Goal: Task Accomplishment & Management: Complete application form

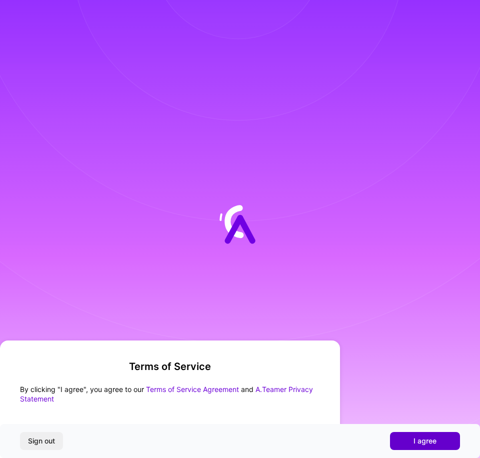
click at [416, 438] on span "I agree" at bounding box center [424, 441] width 23 height 10
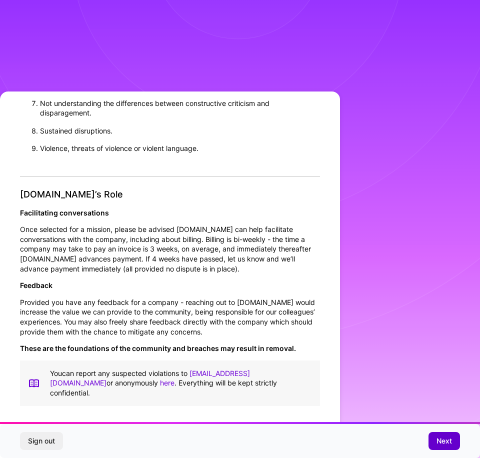
scroll to position [1, 0]
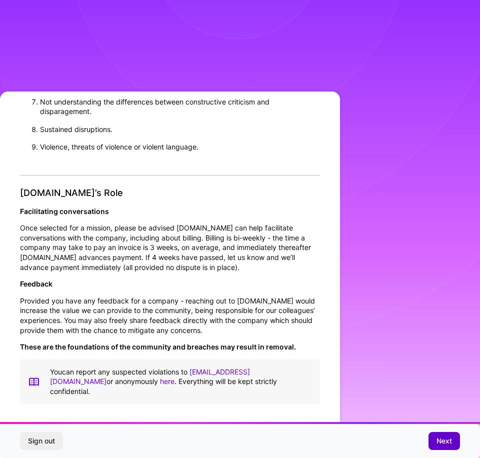
click at [452, 444] on button "Next" at bounding box center [443, 441] width 31 height 18
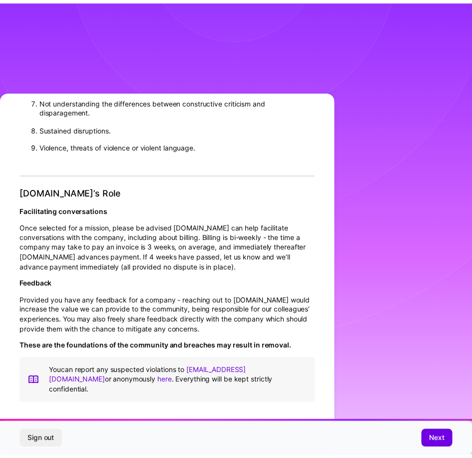
scroll to position [0, 0]
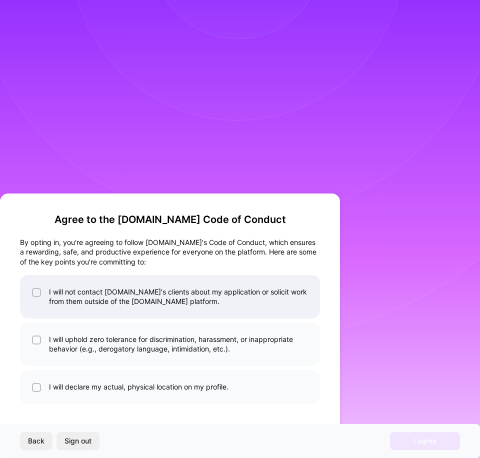
click at [145, 301] on li "I will not contact A.Team's clients about my application or solicit work from t…" at bounding box center [170, 296] width 300 height 43
checkbox input "true"
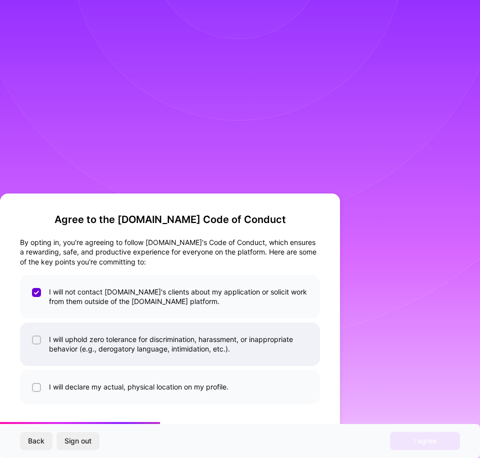
click at [147, 342] on li "I will uphold zero tolerance for discrimination, harassment, or inappropriate b…" at bounding box center [170, 343] width 300 height 43
checkbox input "true"
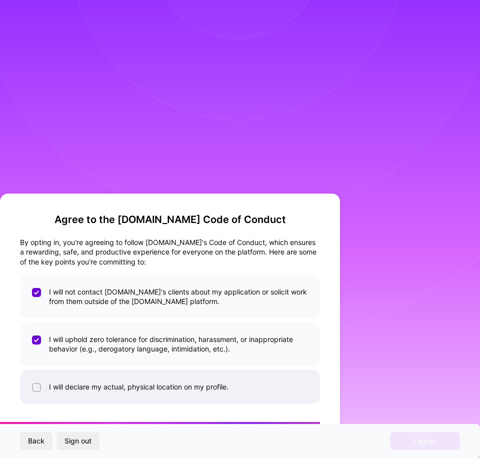
click at [180, 395] on li "I will declare my actual, physical location on my profile." at bounding box center [170, 387] width 300 height 34
checkbox input "true"
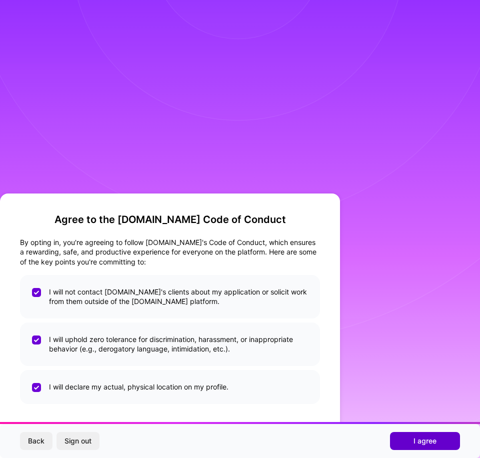
click at [416, 443] on span "I agree" at bounding box center [424, 441] width 23 height 10
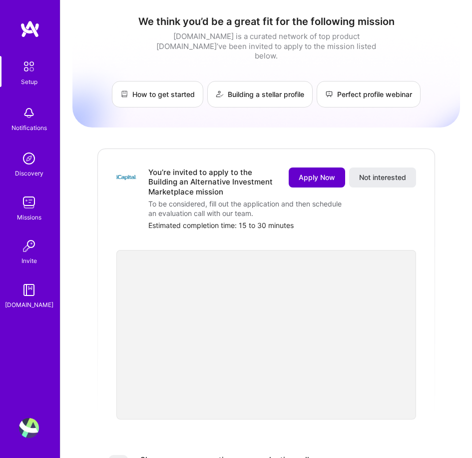
click at [318, 172] on span "Apply Now" at bounding box center [317, 177] width 36 height 10
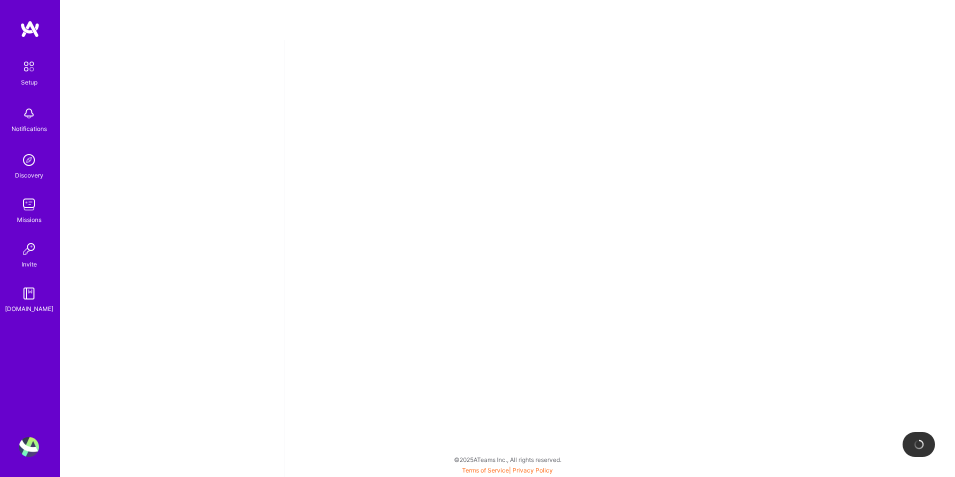
select select "US"
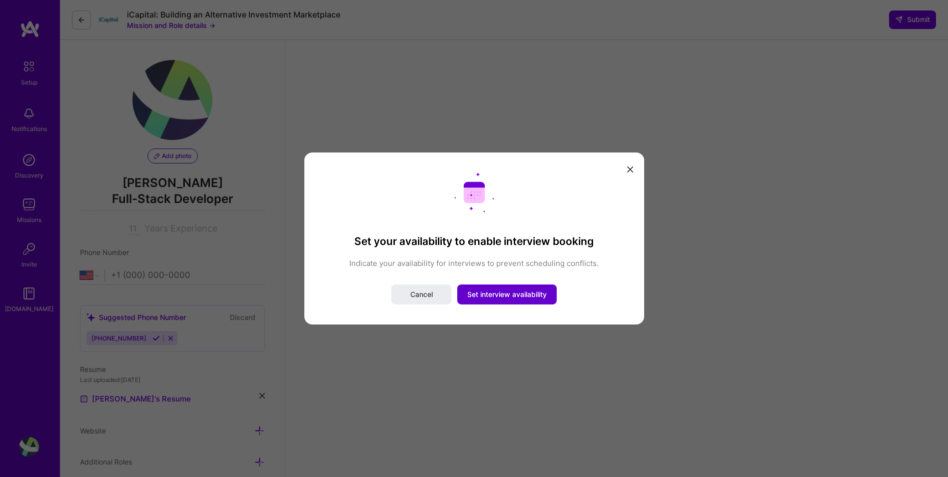
click at [479, 299] on span "Set interview availability" at bounding box center [506, 294] width 79 height 10
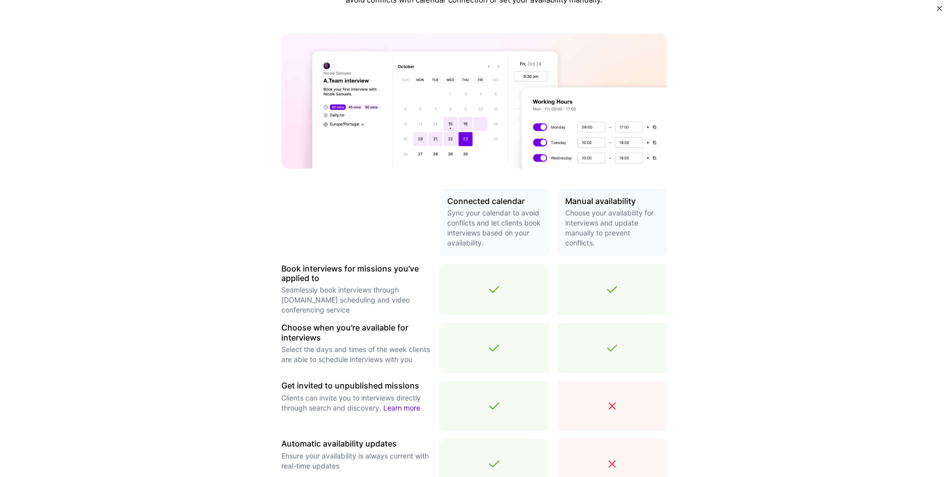
scroll to position [66, 0]
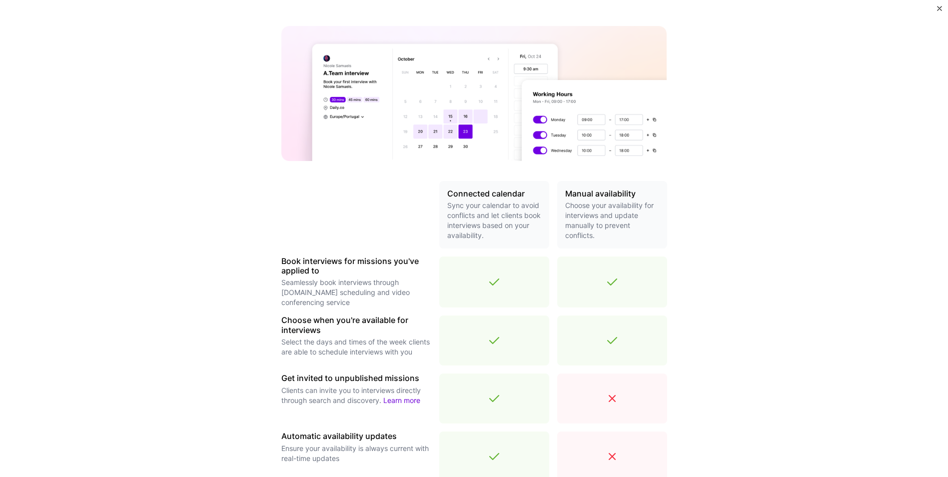
click at [479, 283] on icon at bounding box center [494, 282] width 9 height 6
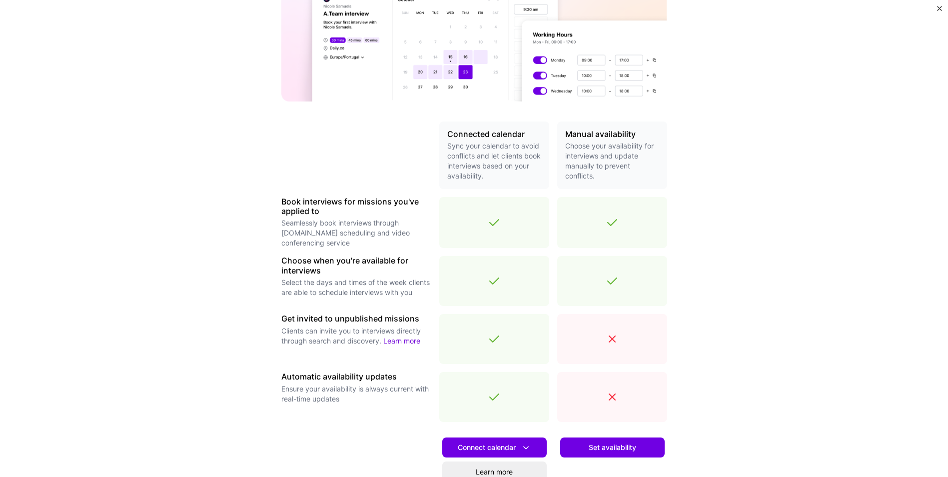
scroll to position [133, 0]
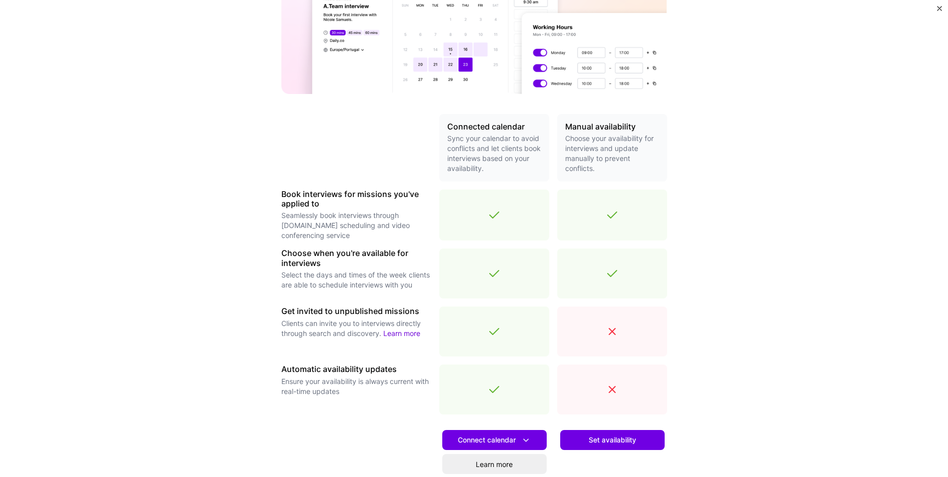
click at [479, 334] on icon at bounding box center [612, 331] width 12 height 12
click at [479, 366] on div at bounding box center [612, 389] width 110 height 50
click at [479, 338] on span at bounding box center [612, 334] width 12 height 9
click at [479, 368] on div at bounding box center [612, 389] width 110 height 50
click at [479, 383] on icon at bounding box center [612, 389] width 12 height 12
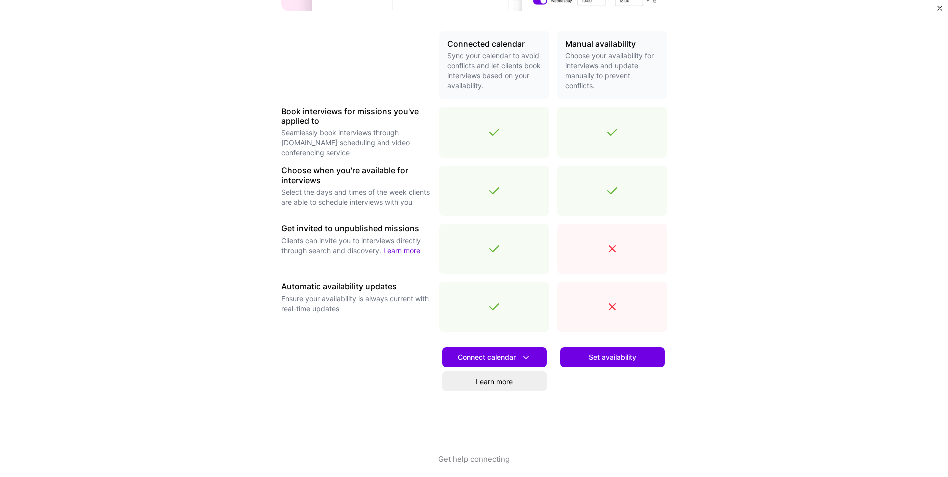
scroll to position [216, 0]
click at [479, 361] on span "Connect calendar" at bounding box center [494, 357] width 73 height 10
click at [479, 389] on button "Google calendar" at bounding box center [482, 385] width 130 height 26
drag, startPoint x: 197, startPoint y: 235, endPoint x: 183, endPoint y: 187, distance: 50.4
click at [197, 233] on div "Make interview scheduling effortless Choose how you want clients to schedule in…" at bounding box center [474, 238] width 948 height 477
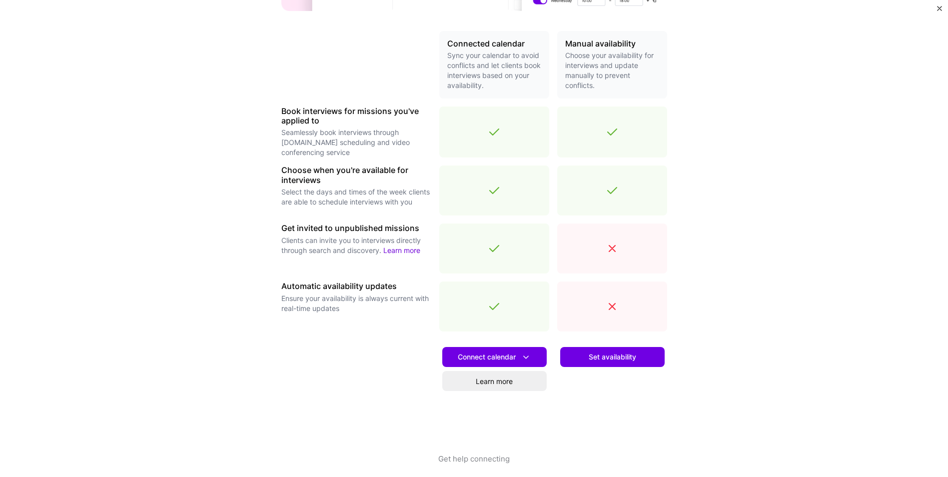
click at [165, 184] on div "Make interview scheduling effortless Choose how you want clients to schedule in…" at bounding box center [474, 238] width 948 height 477
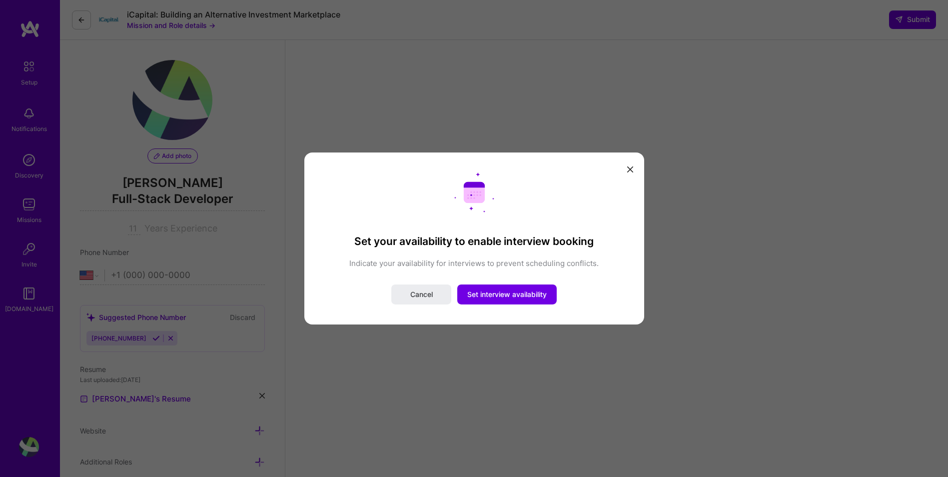
select select "US"
click at [529, 287] on button "Set interview availability" at bounding box center [506, 294] width 99 height 20
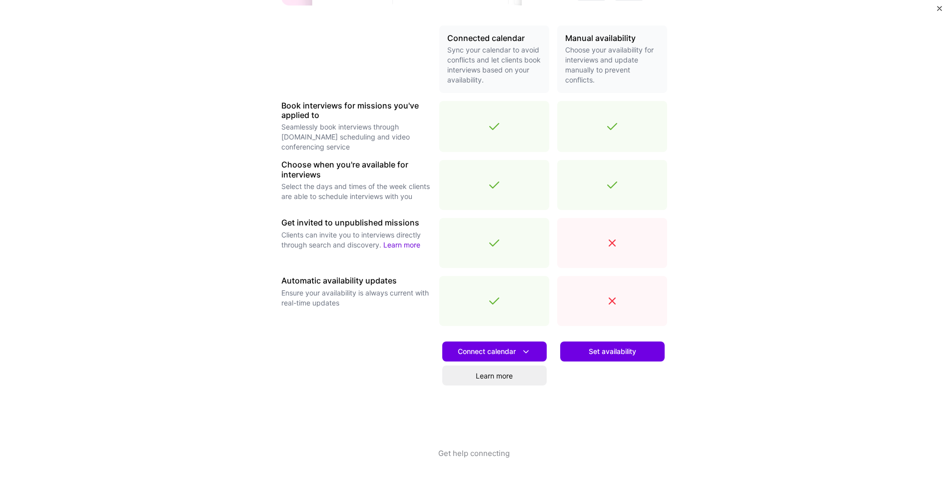
scroll to position [223, 0]
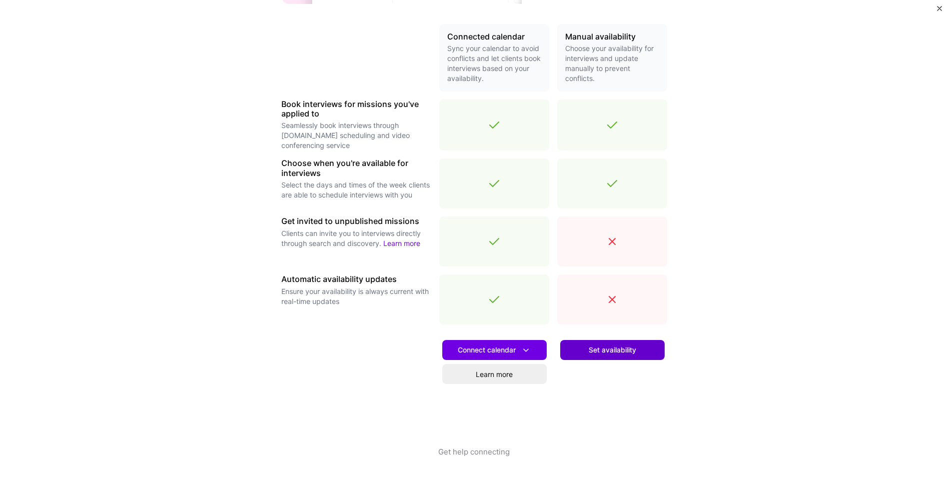
click at [604, 358] on button "Set availability" at bounding box center [612, 350] width 104 height 20
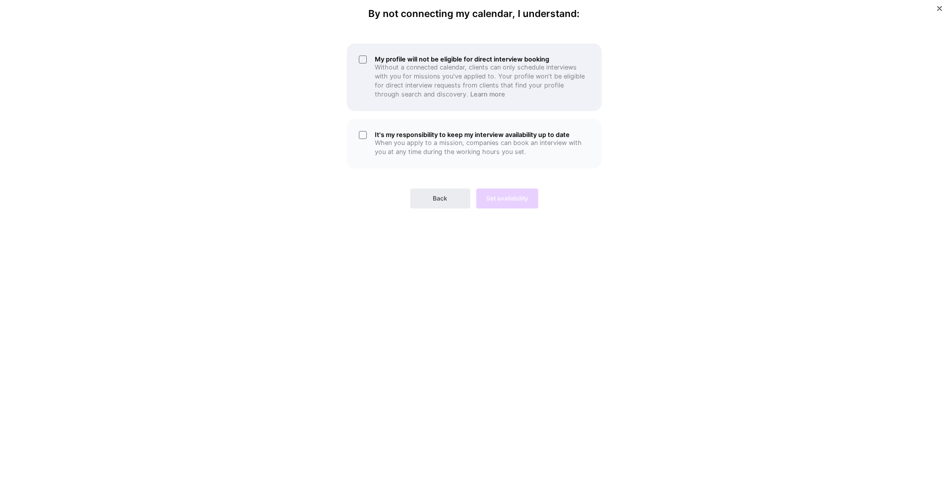
click at [363, 61] on div "My profile will not be eligible for direct interview booking Without a connecte…" at bounding box center [474, 76] width 255 height 67
click at [364, 135] on div "It's my responsibility to keep my interview availability up to date When you ap…" at bounding box center [474, 143] width 255 height 49
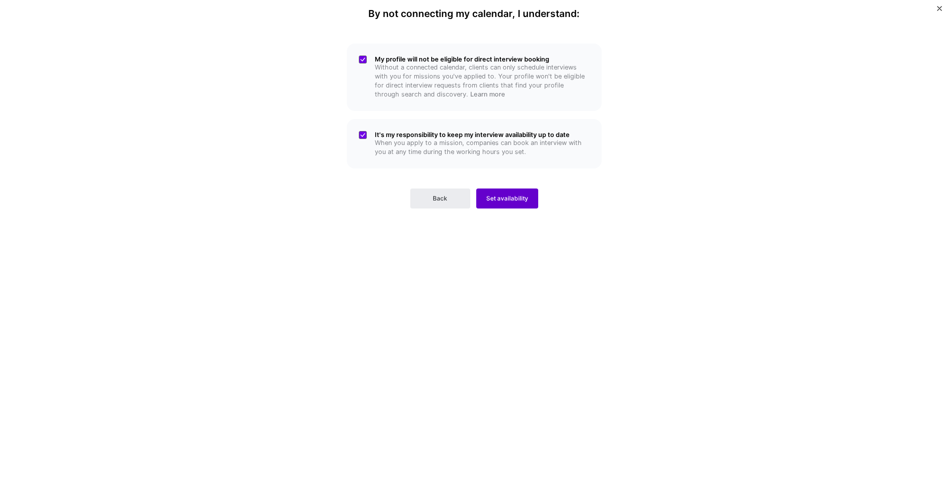
click at [514, 197] on span "Set availability" at bounding box center [507, 198] width 42 height 9
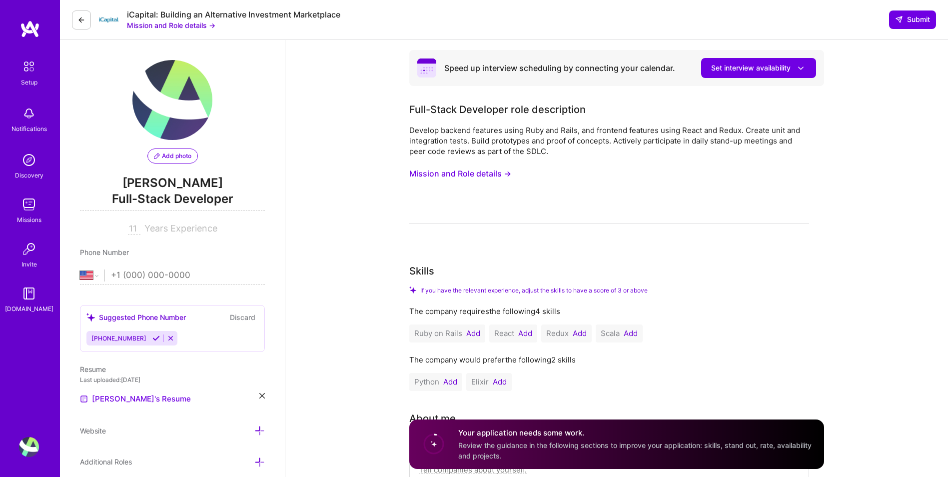
click at [742, 76] on button "Set interview availability" at bounding box center [758, 68] width 115 height 20
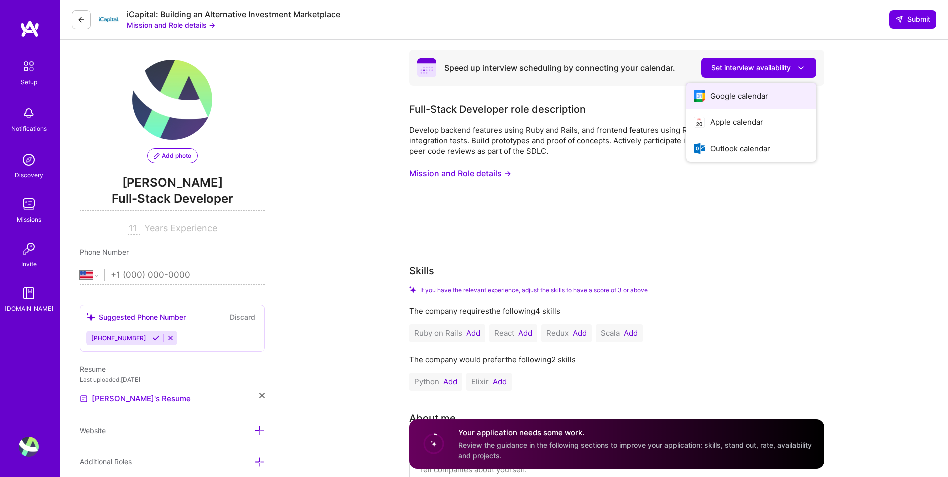
click at [738, 99] on button "Google calendar" at bounding box center [751, 96] width 130 height 26
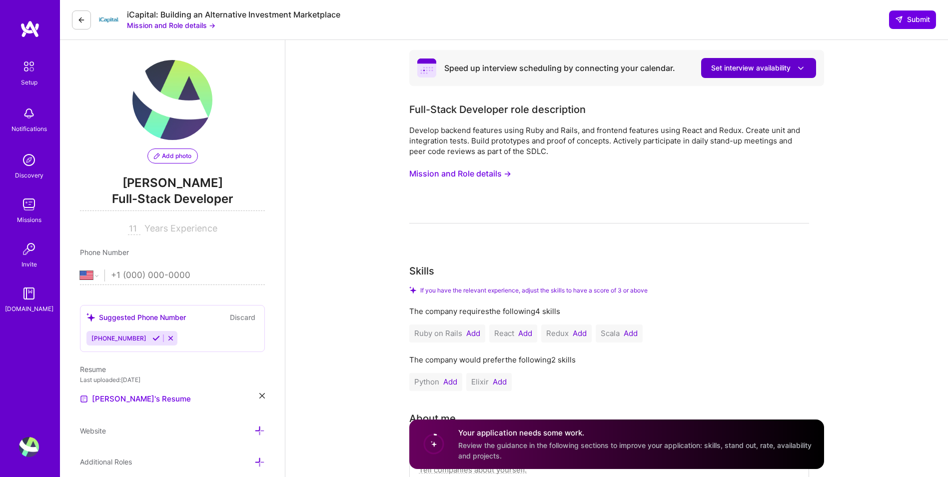
click at [806, 71] on button "Set interview availability" at bounding box center [758, 68] width 115 height 20
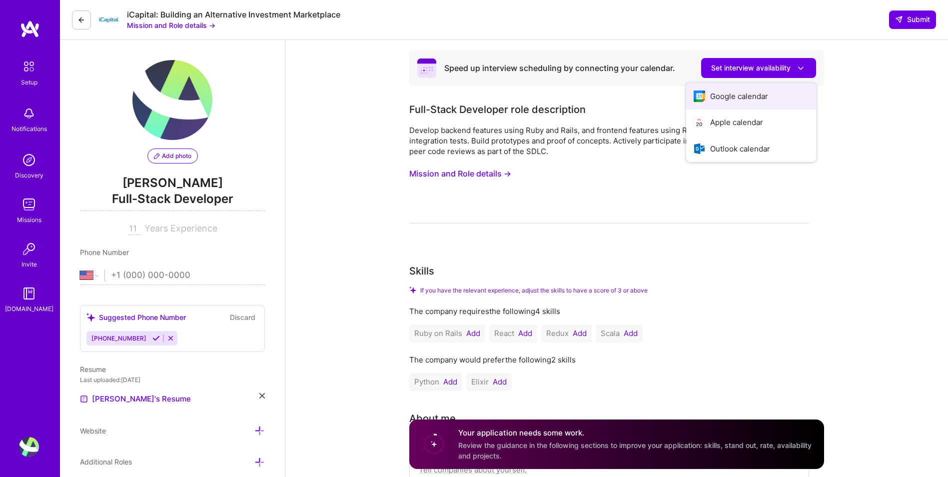
click at [758, 97] on button "Google calendar" at bounding box center [751, 96] width 130 height 26
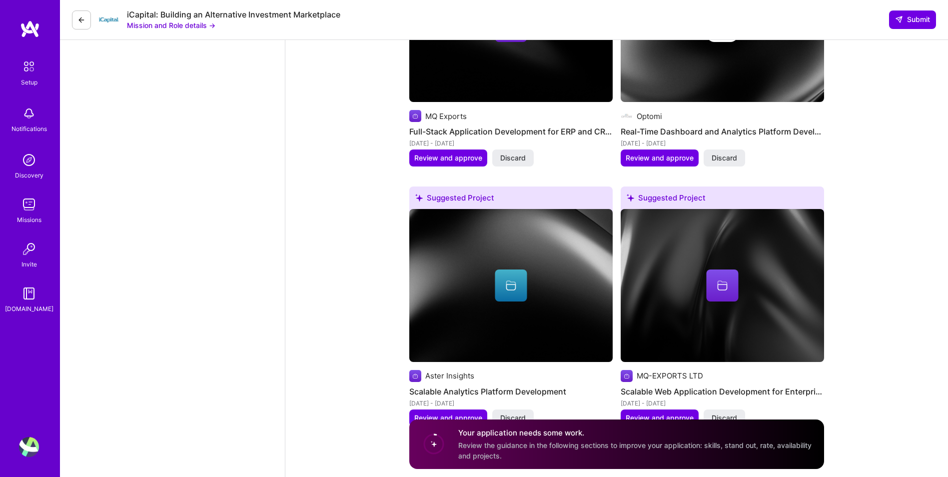
scroll to position [2134, 0]
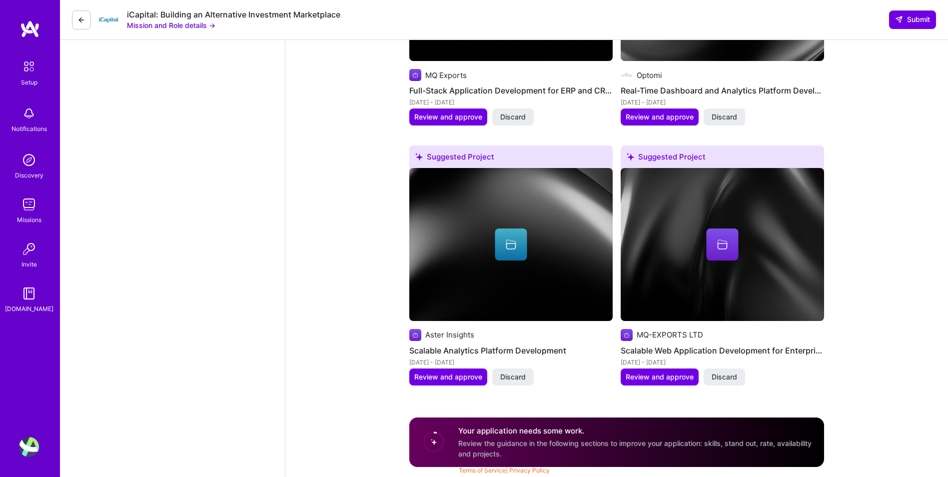
click at [528, 444] on span "Review the guidance in the following sections to improve your application: skil…" at bounding box center [634, 448] width 353 height 19
click at [435, 442] on circle at bounding box center [433, 441] width 19 height 19
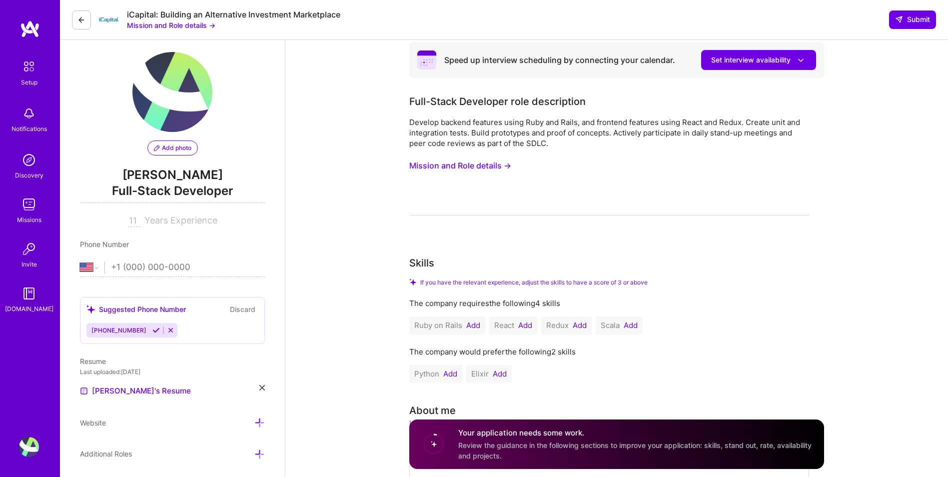
scroll to position [0, 0]
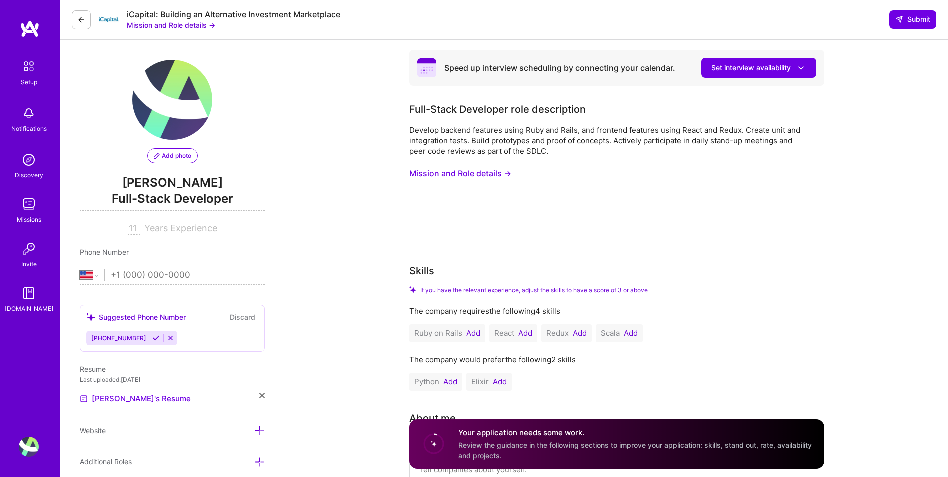
click at [192, 281] on input "tel" at bounding box center [188, 275] width 154 height 29
drag, startPoint x: 312, startPoint y: 270, endPoint x: 296, endPoint y: 280, distance: 18.6
click at [129, 340] on span "[PHONE_NUMBER]" at bounding box center [118, 337] width 55 height 7
click at [812, 66] on button "Set interview availability" at bounding box center [758, 68] width 115 height 20
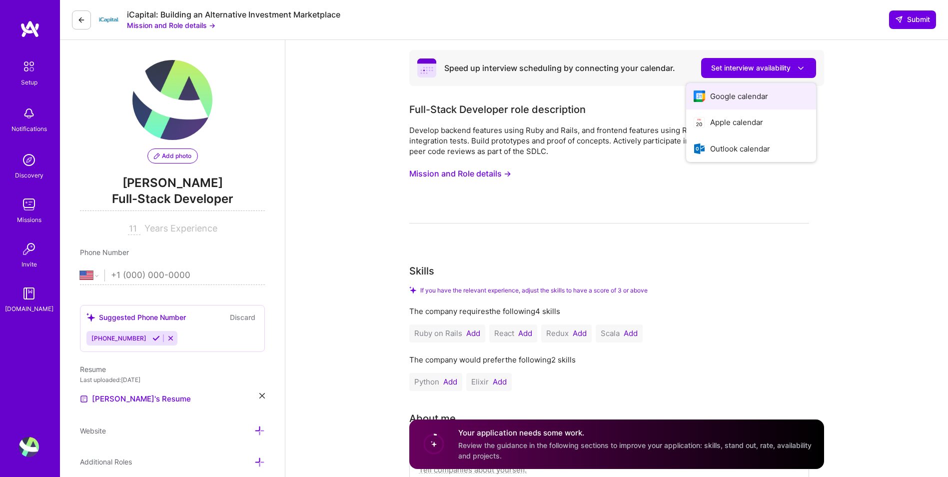
click at [763, 96] on button "Google calendar" at bounding box center [751, 96] width 130 height 26
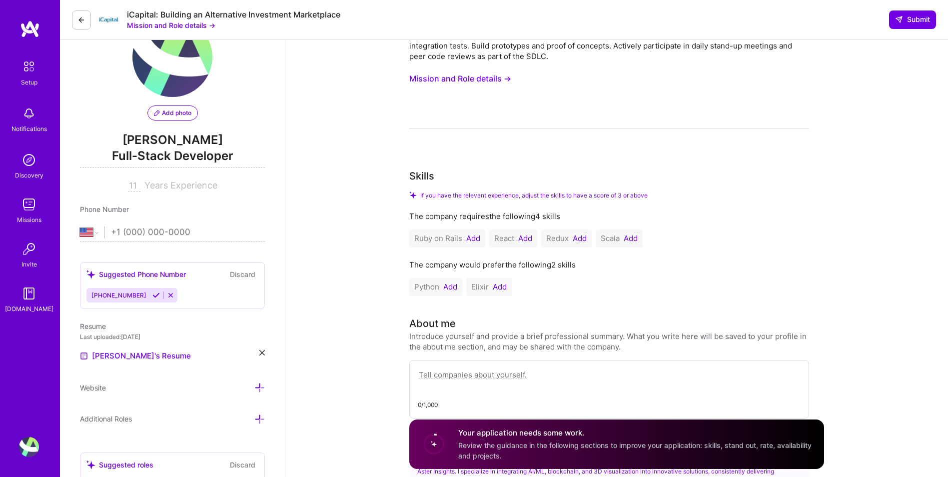
scroll to position [100, 0]
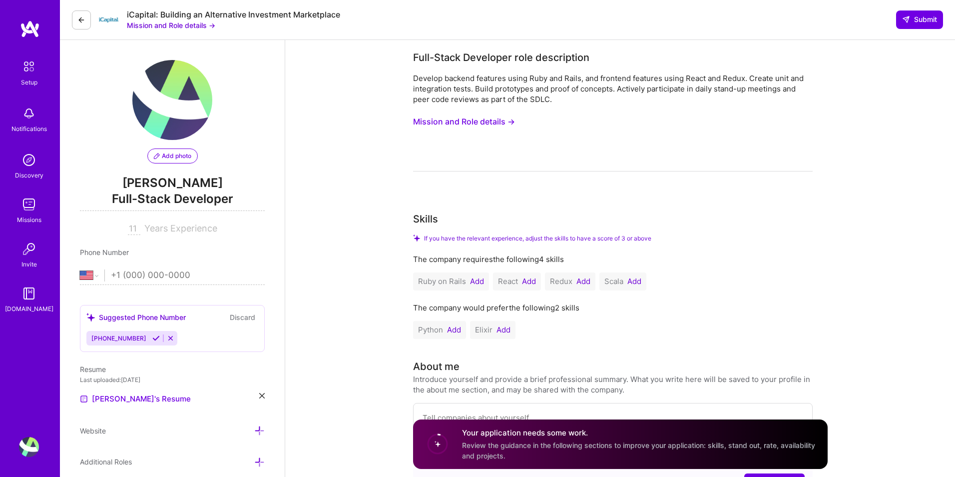
select select "US"
click at [454, 122] on button "Mission and Role details →" at bounding box center [460, 121] width 102 height 18
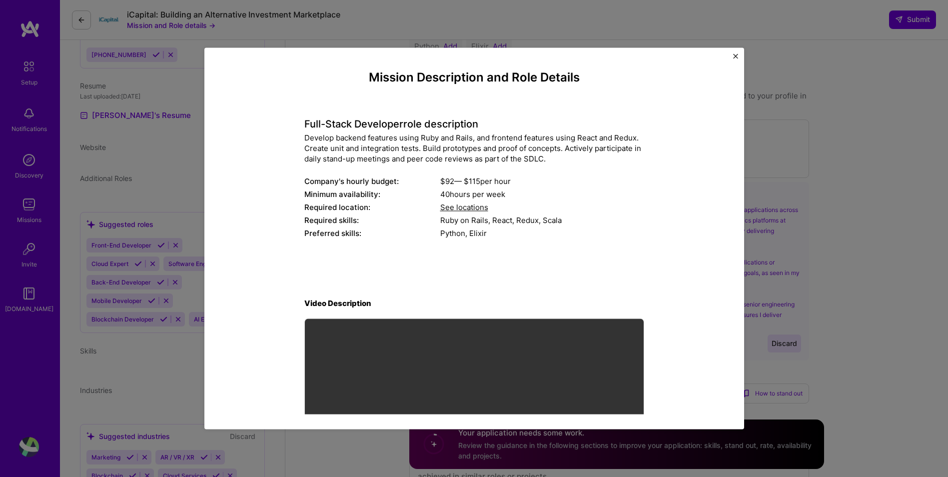
click at [733, 55] on img "Close" at bounding box center [735, 55] width 5 height 5
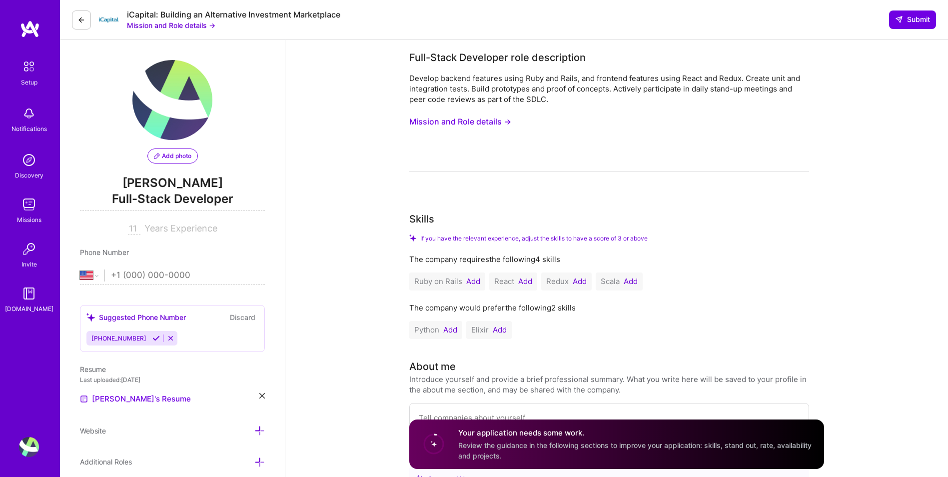
click at [139, 228] on input "11" at bounding box center [134, 229] width 12 height 12
click at [134, 228] on input "11" at bounding box center [134, 229] width 12 height 12
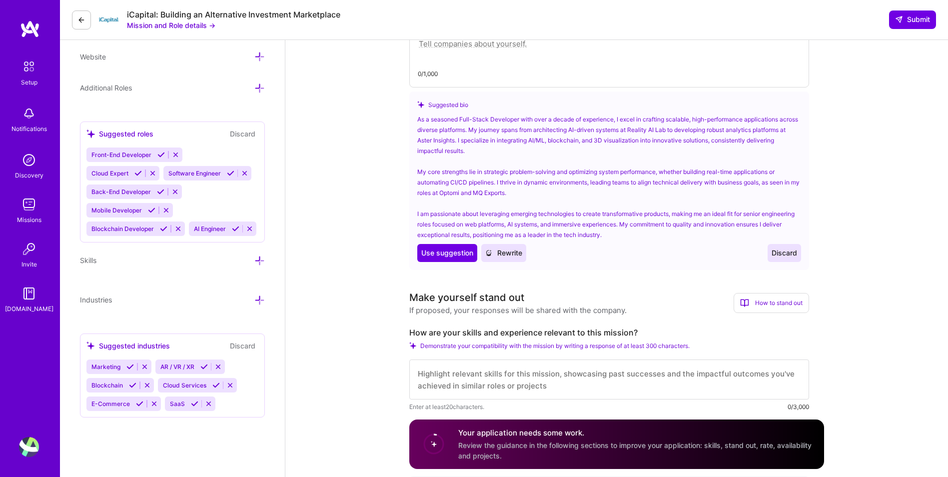
scroll to position [383, 0]
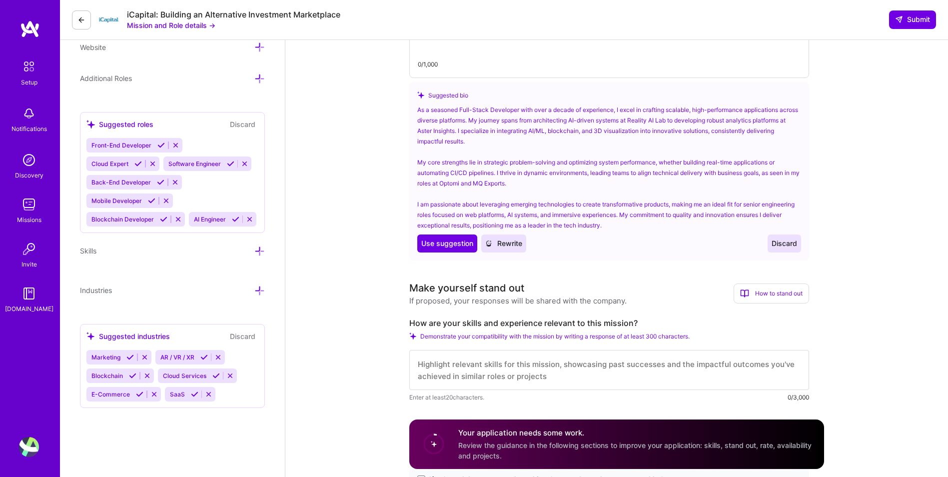
click at [31, 118] on img at bounding box center [29, 113] width 20 height 20
click at [25, 166] on img at bounding box center [29, 160] width 20 height 20
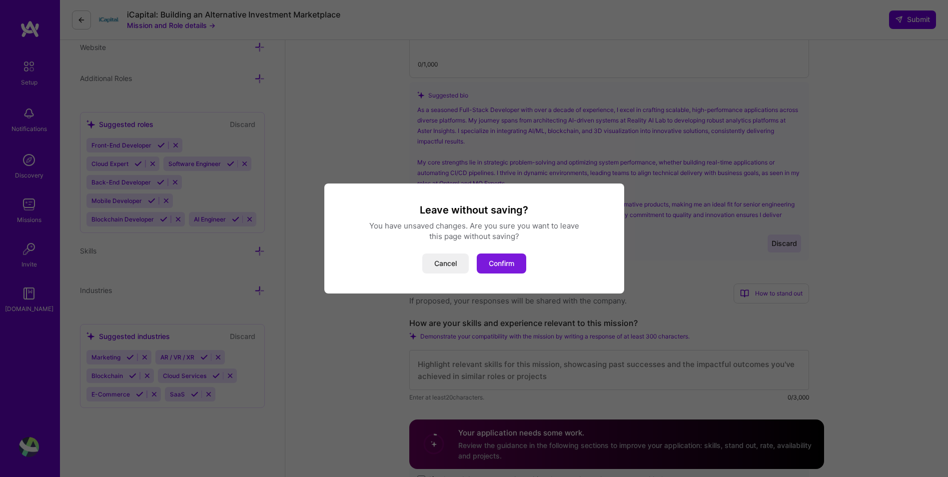
click at [488, 262] on button "Confirm" at bounding box center [501, 263] width 49 height 20
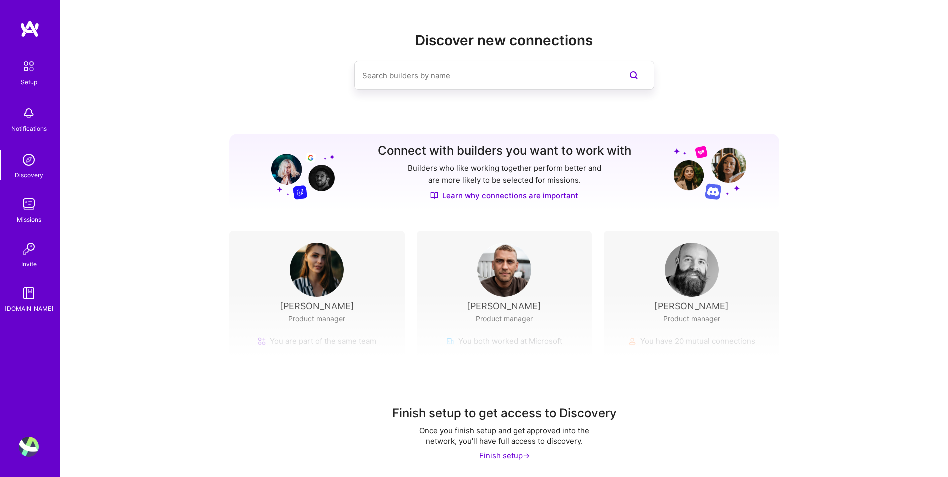
scroll to position [1, 0]
click at [35, 205] on img at bounding box center [29, 204] width 20 height 20
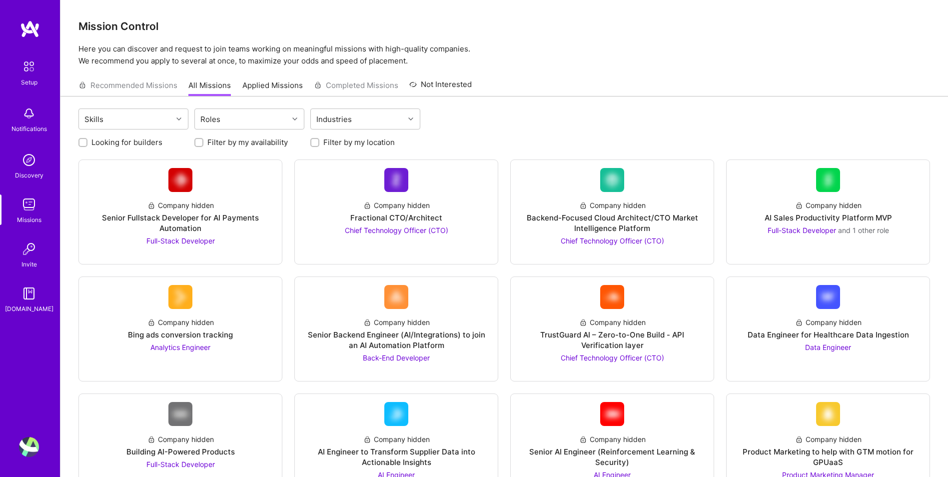
click at [39, 256] on link "Invite" at bounding box center [29, 254] width 62 height 30
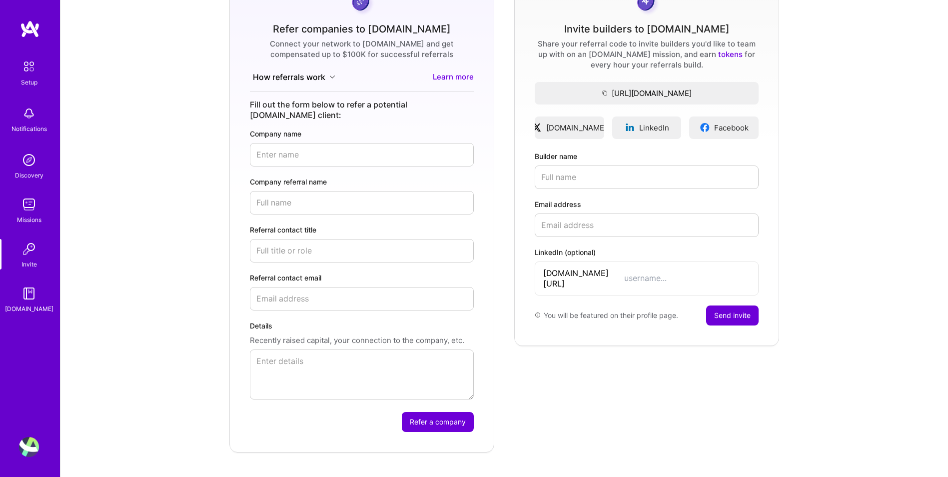
scroll to position [118, 0]
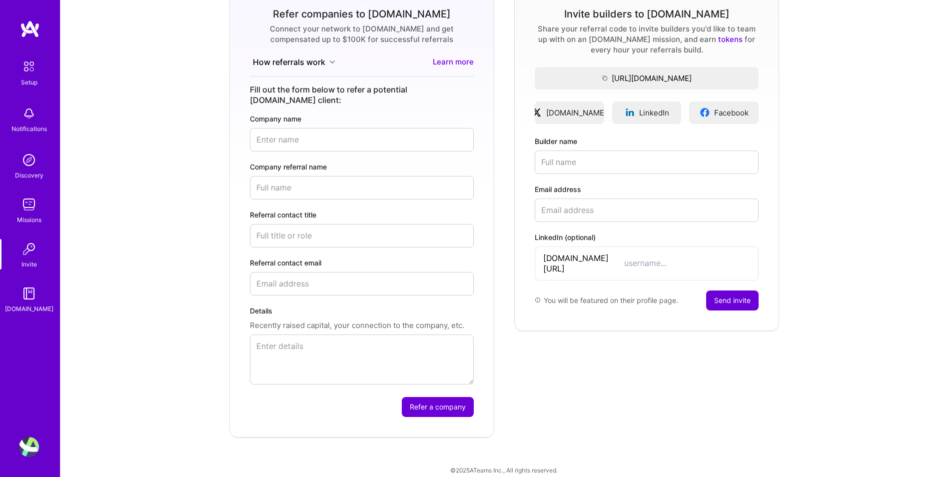
click at [21, 300] on img at bounding box center [29, 293] width 20 height 20
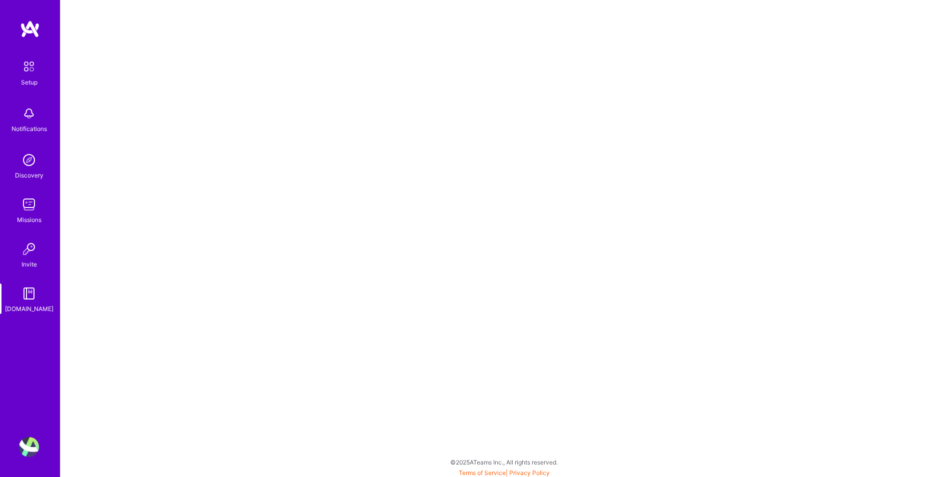
click at [26, 72] on img at bounding box center [28, 66] width 21 height 21
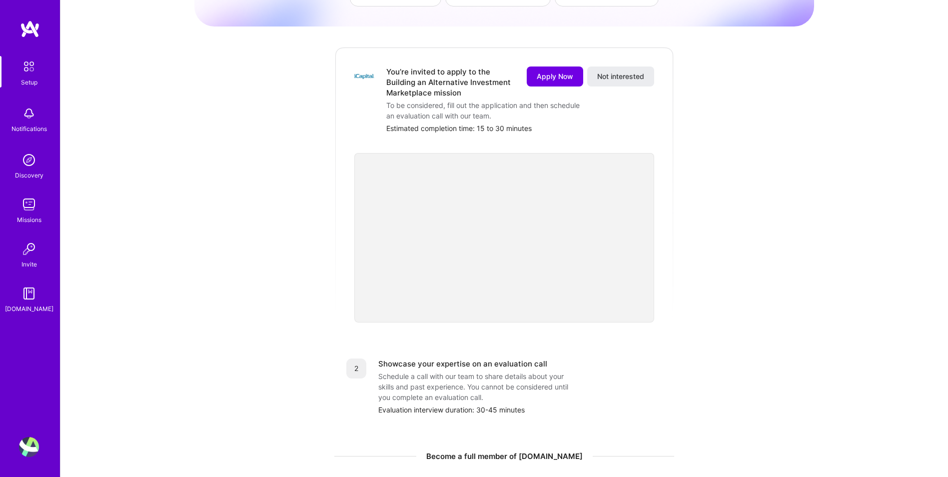
scroll to position [100, 0]
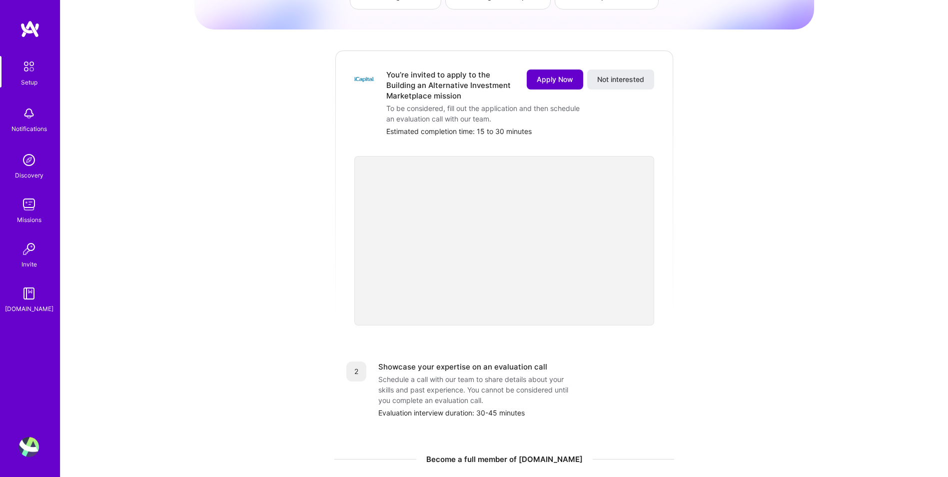
click at [557, 74] on span "Apply Now" at bounding box center [555, 79] width 36 height 10
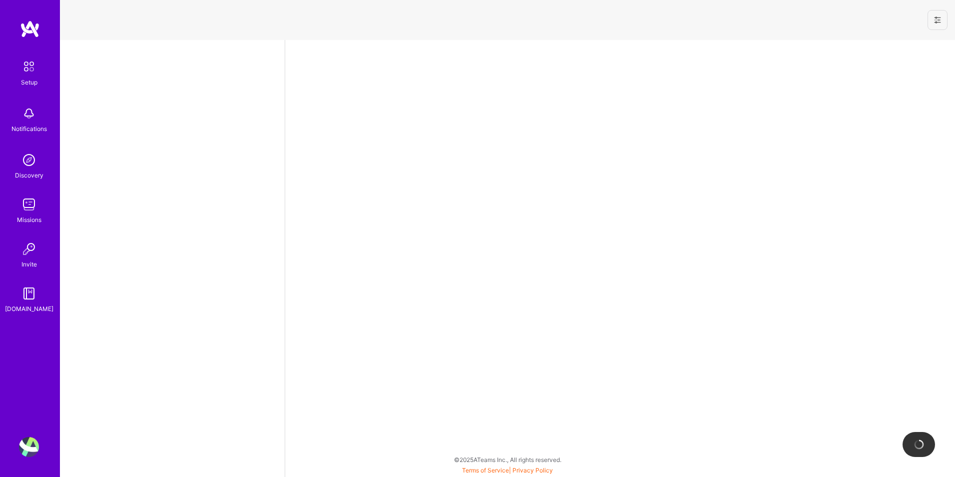
select select "US"
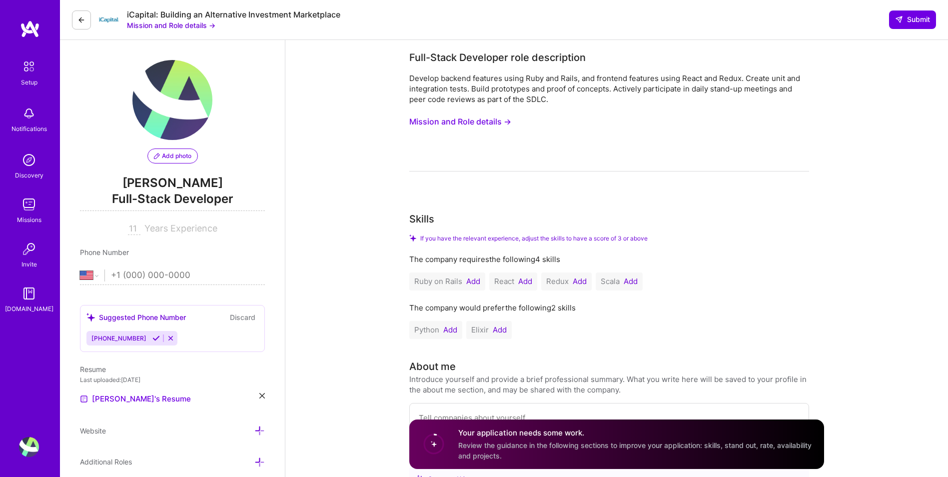
click at [477, 282] on button "Add" at bounding box center [473, 281] width 14 height 8
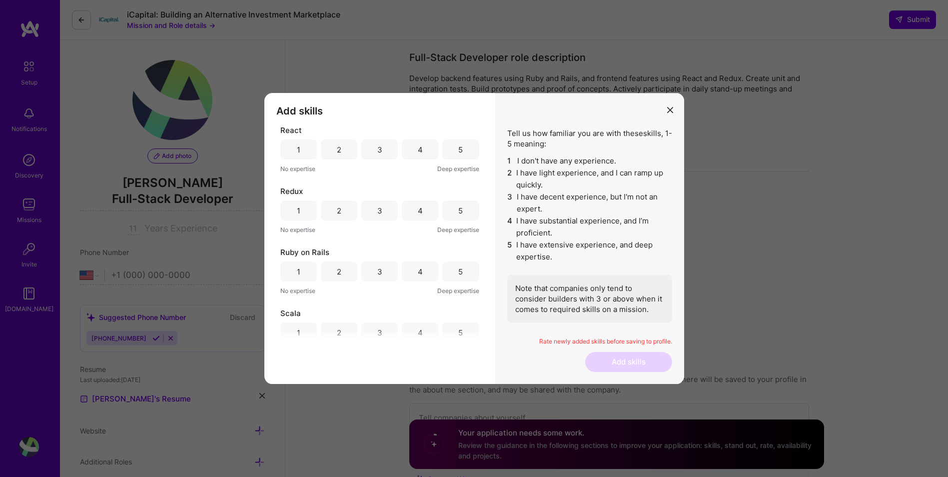
click at [458, 152] on div "5" at bounding box center [460, 149] width 4 height 10
click at [458, 210] on div "5" at bounding box center [460, 210] width 4 height 10
click at [458, 275] on div "5" at bounding box center [460, 271] width 4 height 10
click at [418, 331] on div "4" at bounding box center [420, 332] width 5 height 10
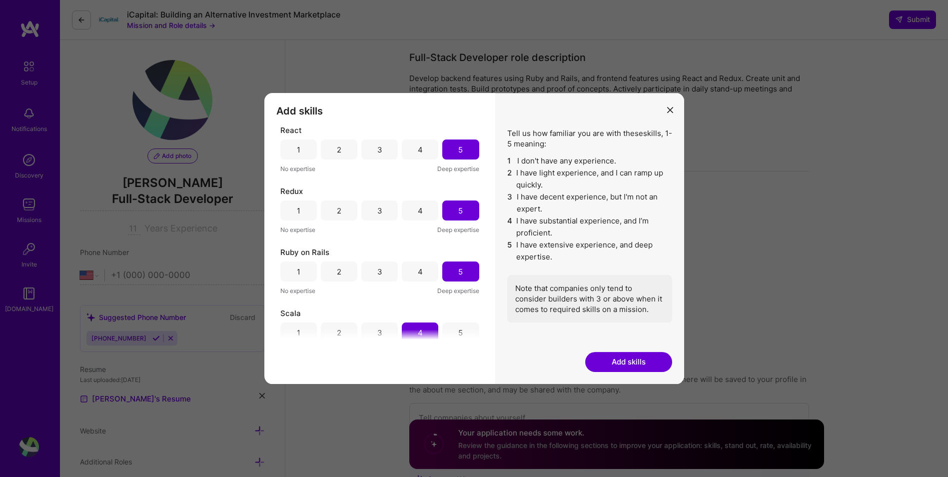
scroll to position [17, 0]
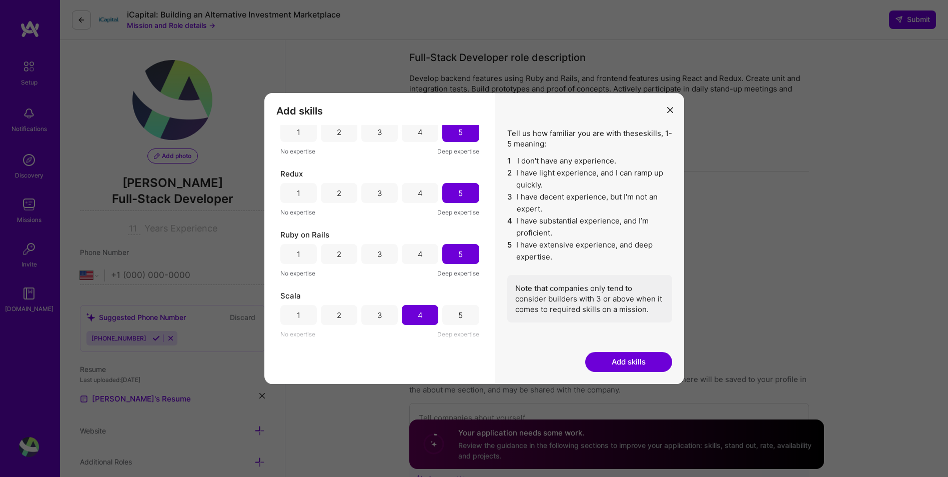
click at [616, 358] on button "Add skills" at bounding box center [628, 362] width 87 height 20
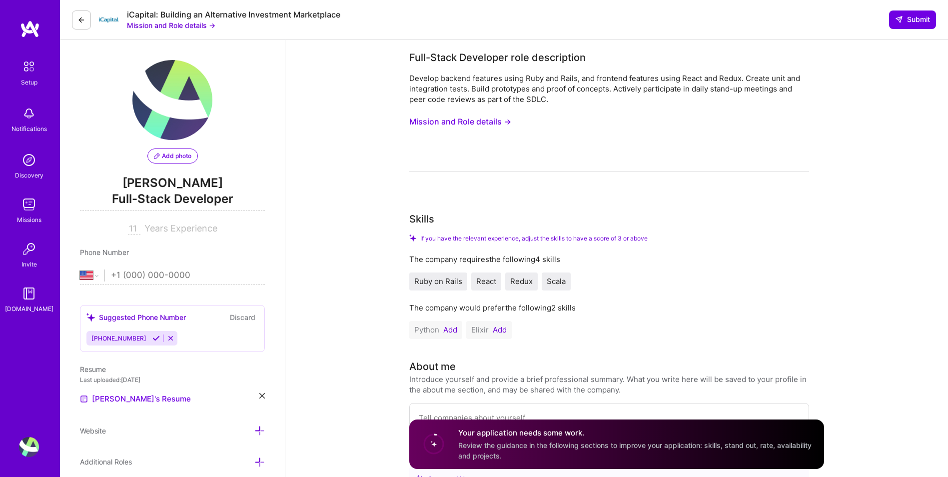
click at [451, 330] on button "Add" at bounding box center [450, 330] width 14 height 8
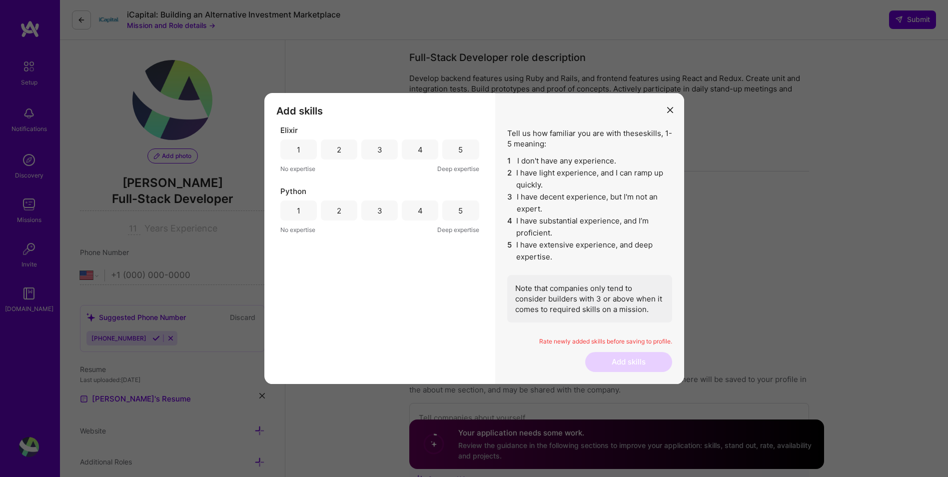
click at [455, 153] on div "5" at bounding box center [460, 149] width 36 height 20
click at [418, 150] on div "4" at bounding box center [420, 149] width 5 height 10
click at [461, 211] on div "5" at bounding box center [460, 210] width 4 height 10
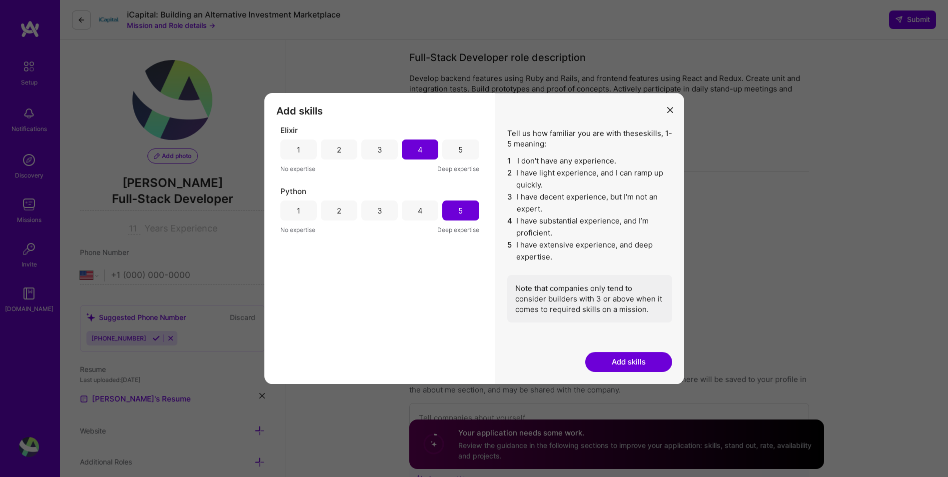
click at [625, 367] on button "Add skills" at bounding box center [628, 362] width 87 height 20
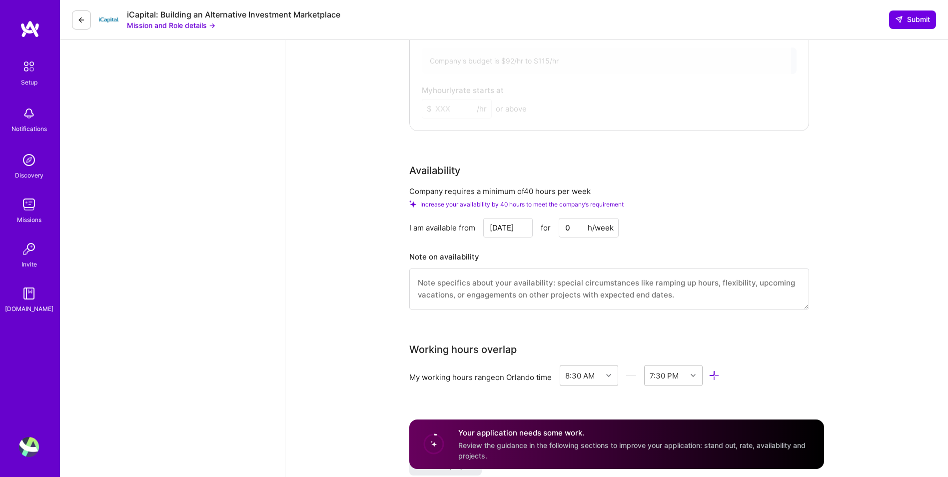
scroll to position [866, 0]
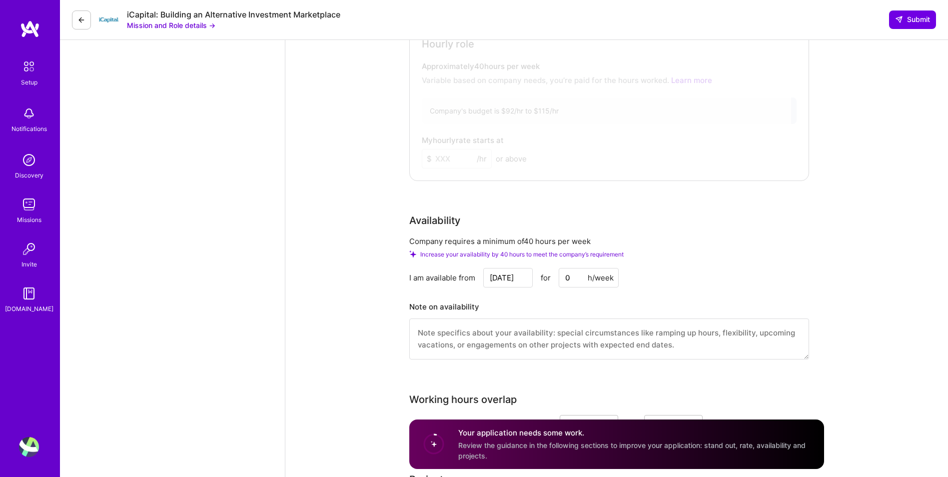
click at [571, 277] on input "0" at bounding box center [589, 277] width 60 height 19
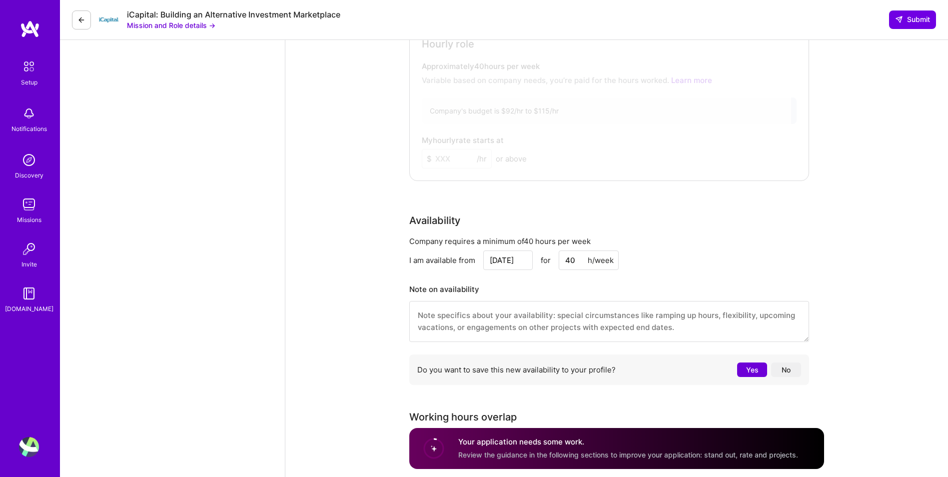
type input "40"
click at [506, 263] on input "[DATE]" at bounding box center [507, 259] width 49 height 19
click at [444, 230] on div "29" at bounding box center [440, 230] width 13 height 13
type input "[DATE]"
click at [743, 368] on button "Yes" at bounding box center [752, 369] width 30 height 14
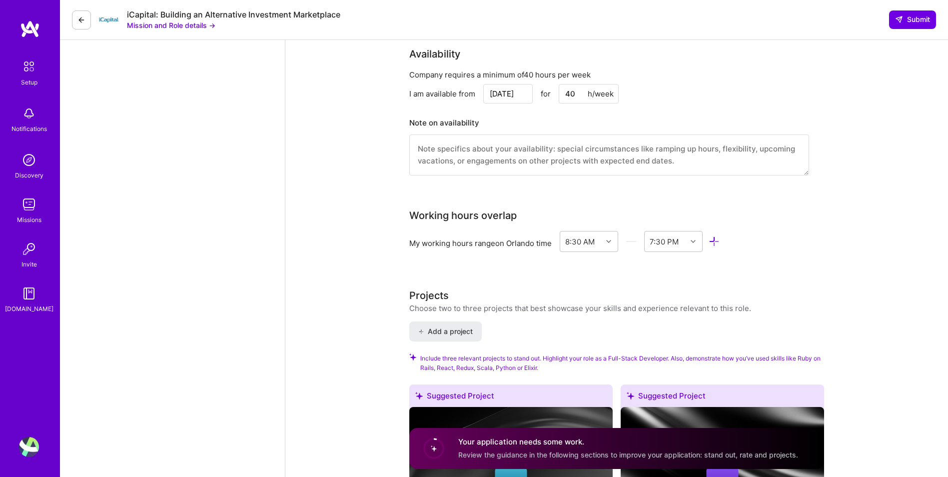
scroll to position [1049, 0]
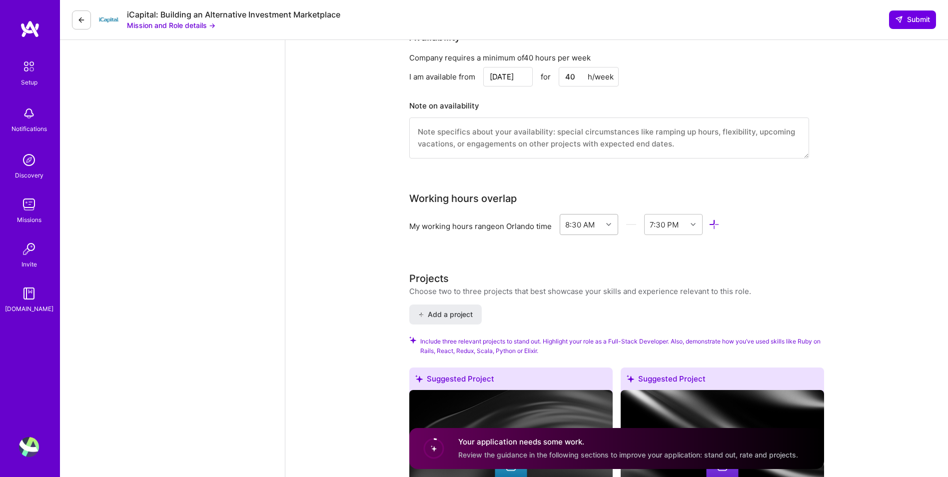
click at [607, 226] on div at bounding box center [609, 224] width 15 height 13
click at [588, 306] on div "10:00 AM" at bounding box center [589, 303] width 58 height 18
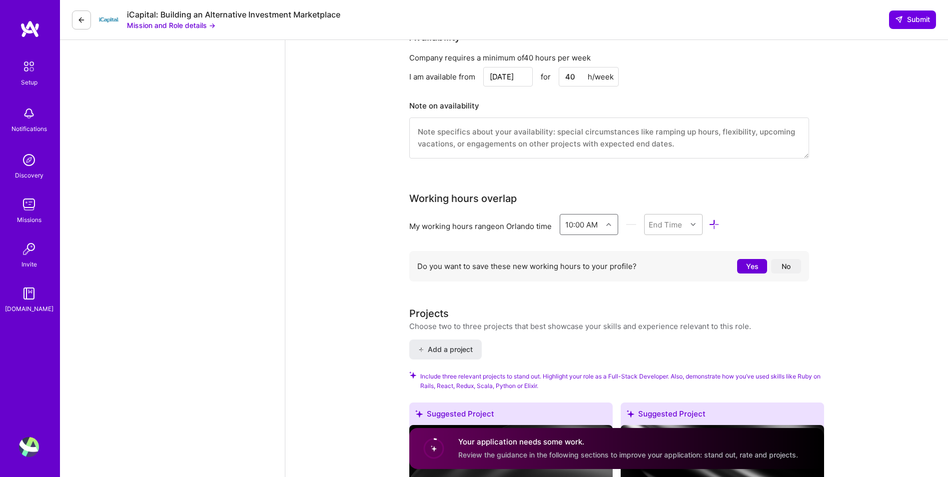
click at [595, 233] on div "10:00 AM" at bounding box center [581, 224] width 42 height 20
click at [585, 283] on div "8:30 AM" at bounding box center [589, 281] width 58 height 18
drag, startPoint x: 383, startPoint y: 235, endPoint x: 618, endPoint y: 235, distance: 234.3
click at [383, 235] on div "Full-Stack Developer role description Develop backend features using Ruby and R…" at bounding box center [616, 247] width 662 height 2512
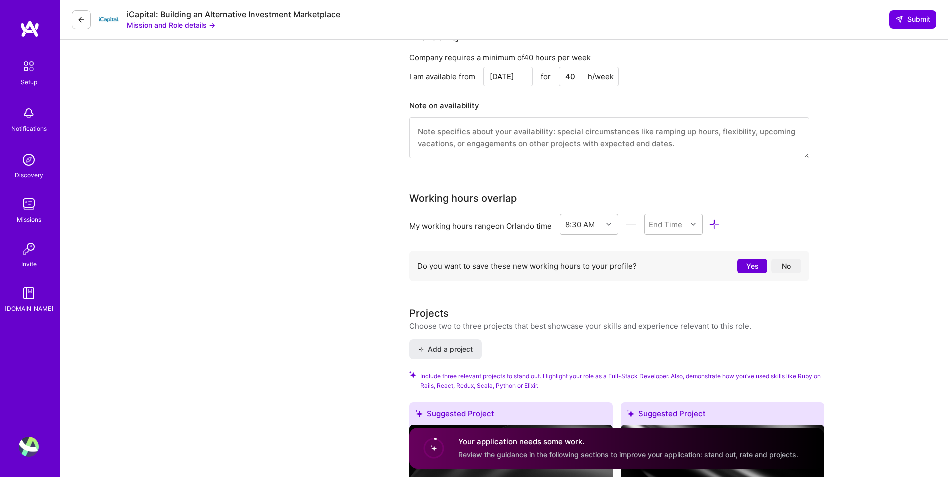
click at [704, 223] on div at bounding box center [710, 223] width 17 height 11
click at [695, 226] on icon at bounding box center [692, 224] width 5 height 5
click at [695, 225] on icon at bounding box center [692, 224] width 5 height 5
click at [692, 230] on div at bounding box center [693, 224] width 15 height 13
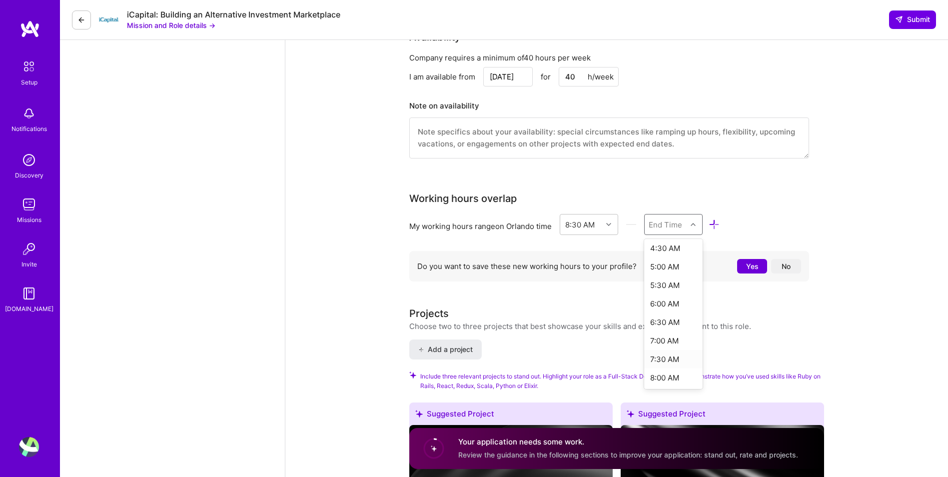
click at [668, 362] on div "7:30 AM" at bounding box center [673, 359] width 58 height 18
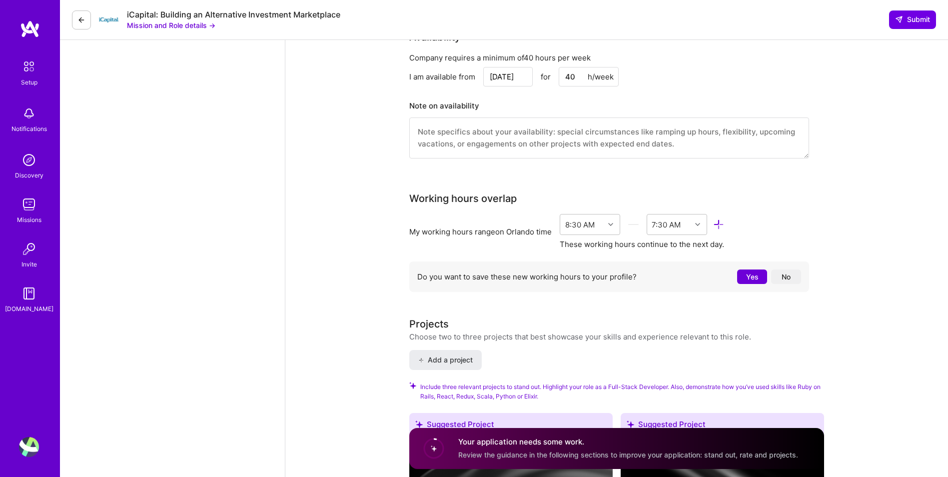
click at [750, 277] on button "Yes" at bounding box center [752, 276] width 30 height 14
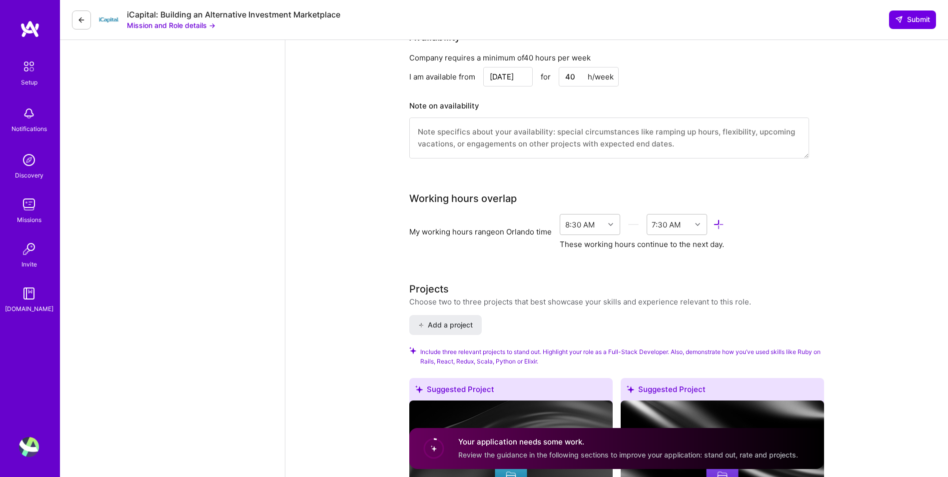
click at [369, 239] on div "Full-Stack Developer role description Develop backend features using Ruby and R…" at bounding box center [616, 235] width 662 height 2488
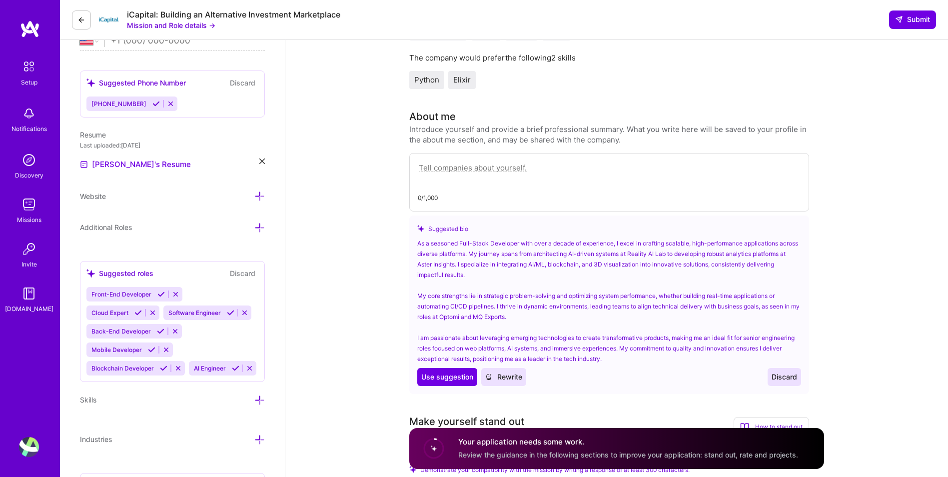
scroll to position [233, 0]
click at [456, 382] on span "Use suggestion" at bounding box center [447, 378] width 52 height 10
type textarea "As a seasoned Full-Stack Developer with over a decade of experience, I excel in…"
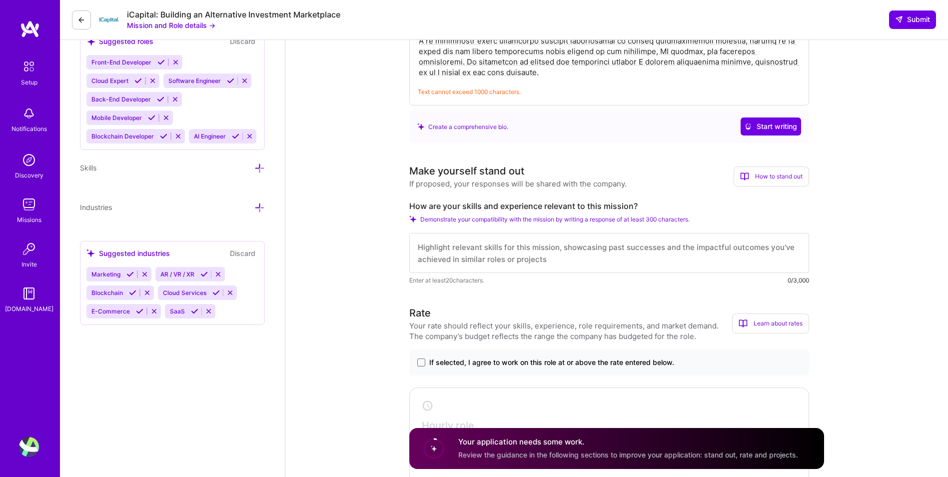
scroll to position [1, 0]
click at [572, 221] on span "Demonstrate your compatibility with the mission by writing a response of at lea…" at bounding box center [554, 218] width 269 height 7
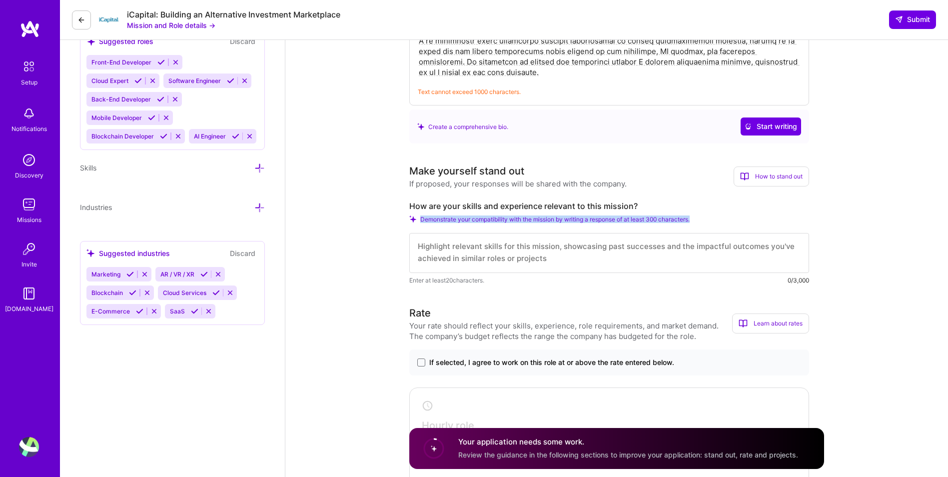
click at [704, 221] on div "Demonstrate your compatibility with the mission by writing a response of at lea…" at bounding box center [609, 218] width 400 height 7
click at [421, 363] on span at bounding box center [421, 362] width 8 height 8
click at [0, 0] on input "If selected, I agree to work on this role at or above the rate entered below." at bounding box center [0, 0] width 0 height 0
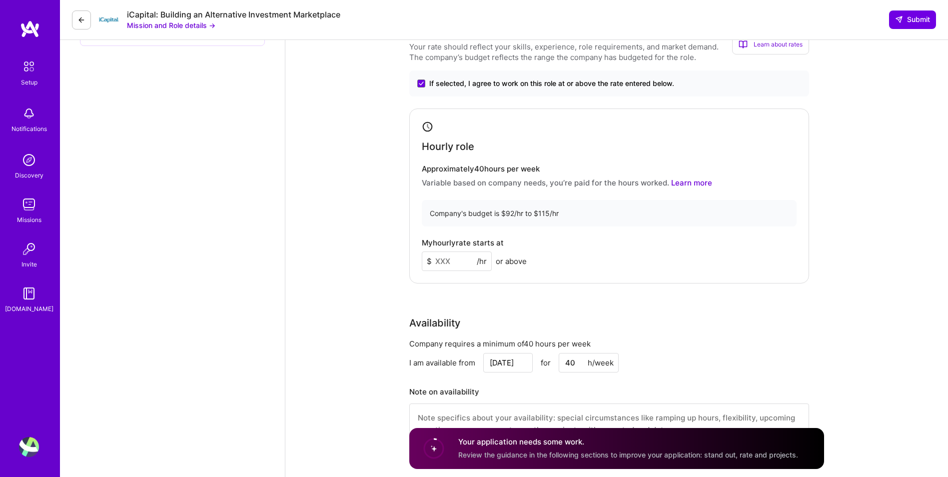
scroll to position [749, 0]
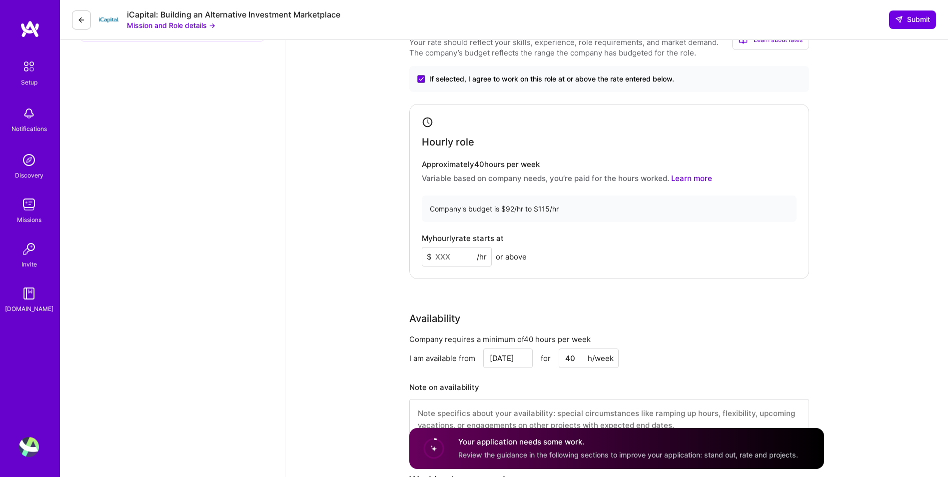
click at [449, 262] on input at bounding box center [457, 256] width 70 height 19
click at [451, 261] on input at bounding box center [457, 256] width 70 height 19
type input "95"
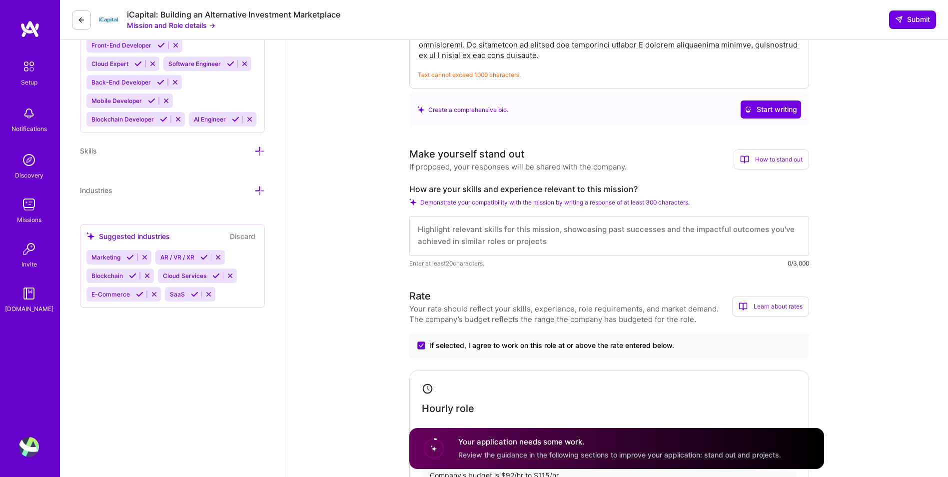
scroll to position [0, 0]
click at [482, 237] on textarea at bounding box center [609, 236] width 400 height 40
click at [569, 240] on textarea at bounding box center [609, 236] width 400 height 40
drag, startPoint x: 569, startPoint y: 240, endPoint x: 432, endPoint y: 234, distance: 137.5
click at [432, 234] on textarea at bounding box center [609, 236] width 400 height 40
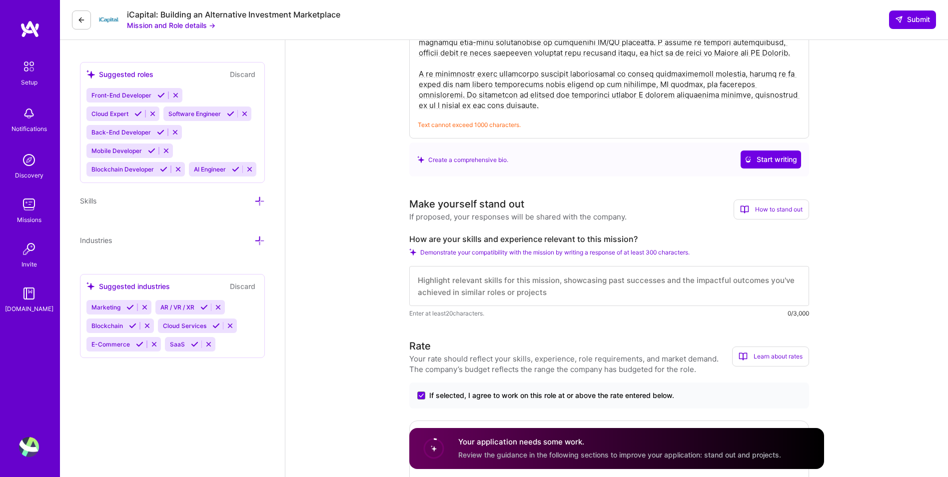
click at [449, 278] on textarea at bounding box center [609, 286] width 400 height 40
click at [461, 277] on textarea at bounding box center [609, 286] width 400 height 40
paste textarea "My skills directly align with this mission through extensive experience buildin…"
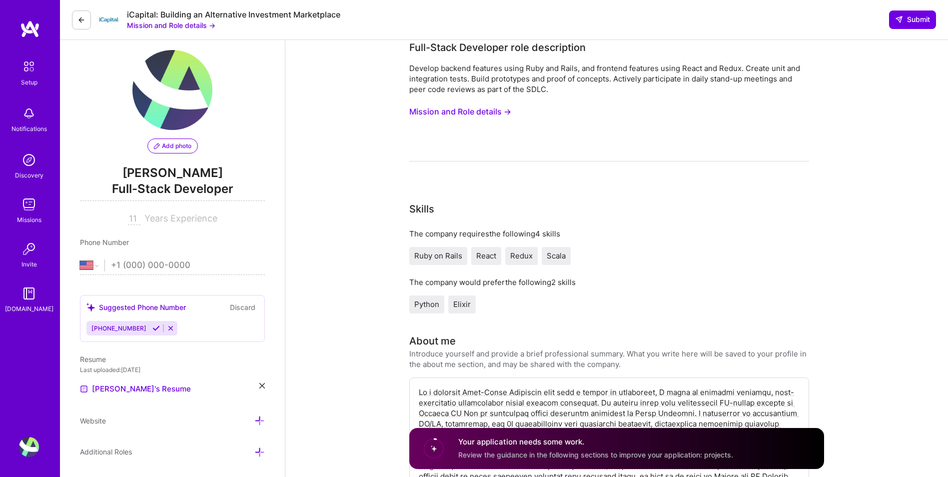
scroll to position [0, 0]
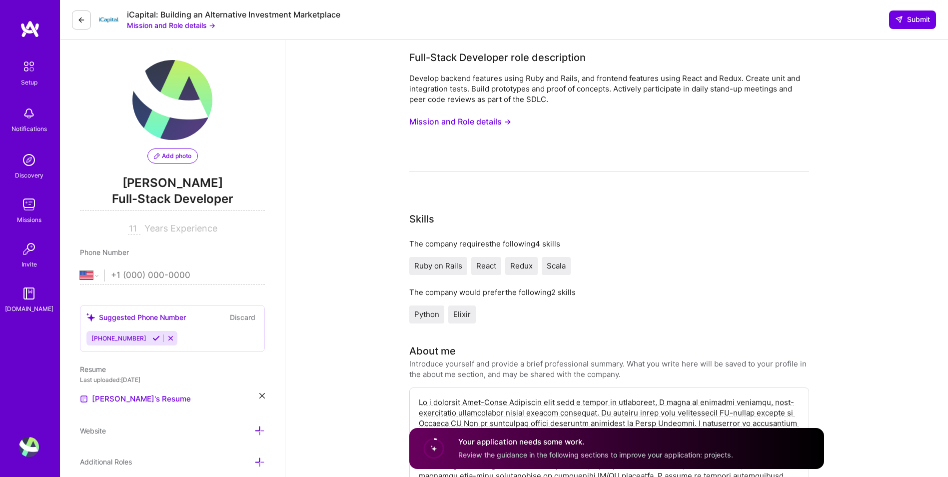
type textarea "My skills directly align with this mission through extensive experience buildin…"
click at [183, 159] on span "Add photo" at bounding box center [172, 155] width 37 height 9
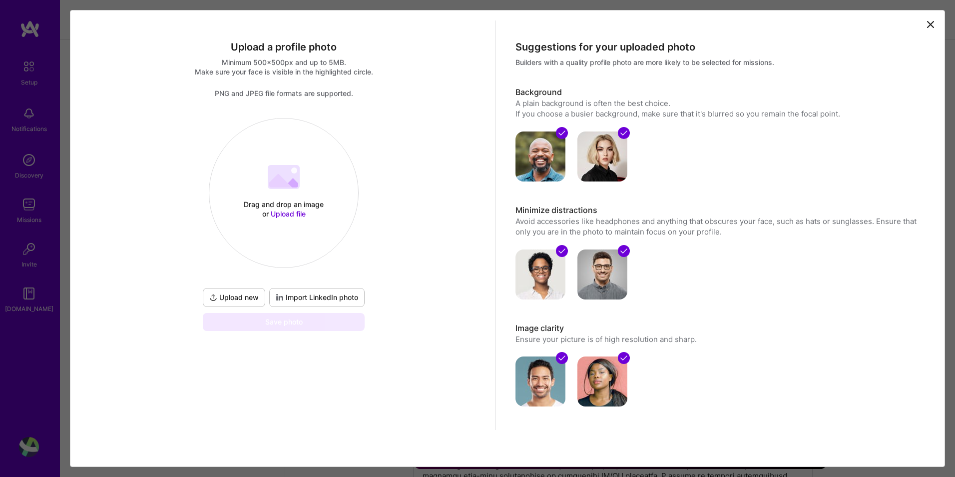
click at [925, 26] on icon at bounding box center [931, 24] width 12 height 12
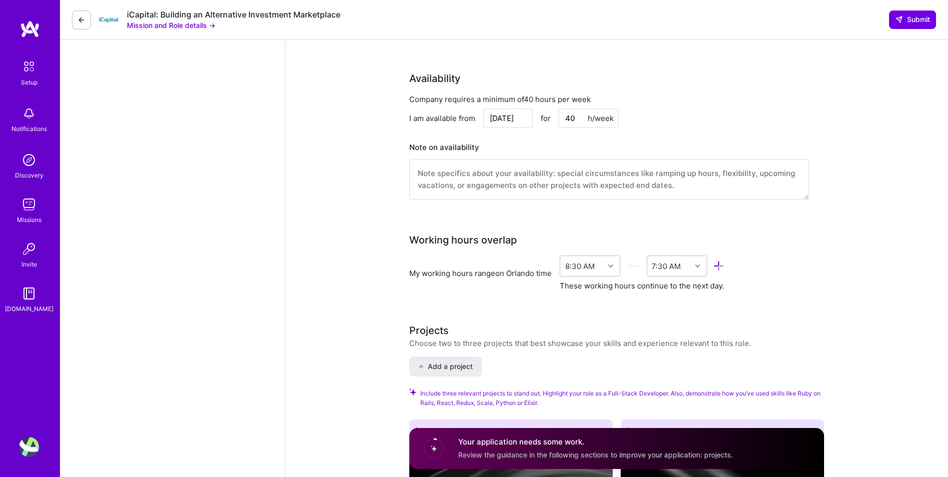
scroll to position [1016, 0]
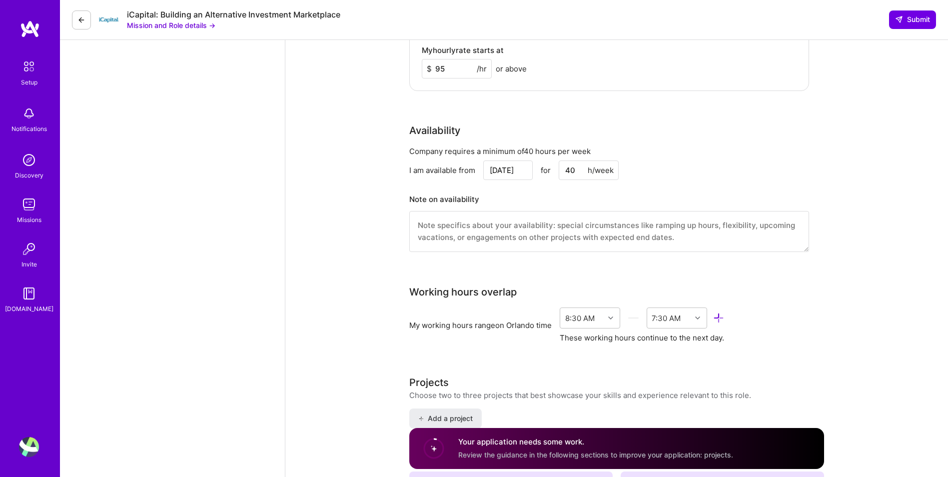
click at [509, 233] on textarea at bounding box center [609, 231] width 400 height 41
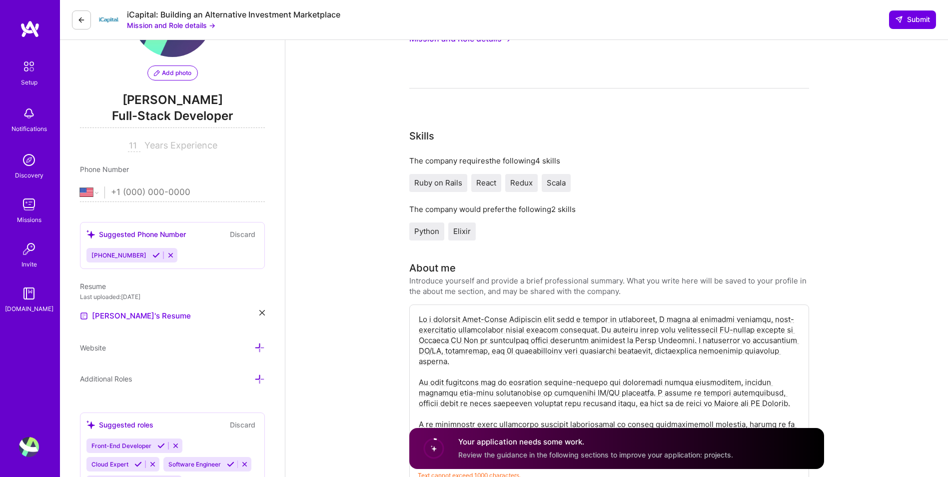
scroll to position [83, 0]
click at [141, 189] on input "tel" at bounding box center [188, 191] width 154 height 29
type input "[PHONE_NUMBER]"
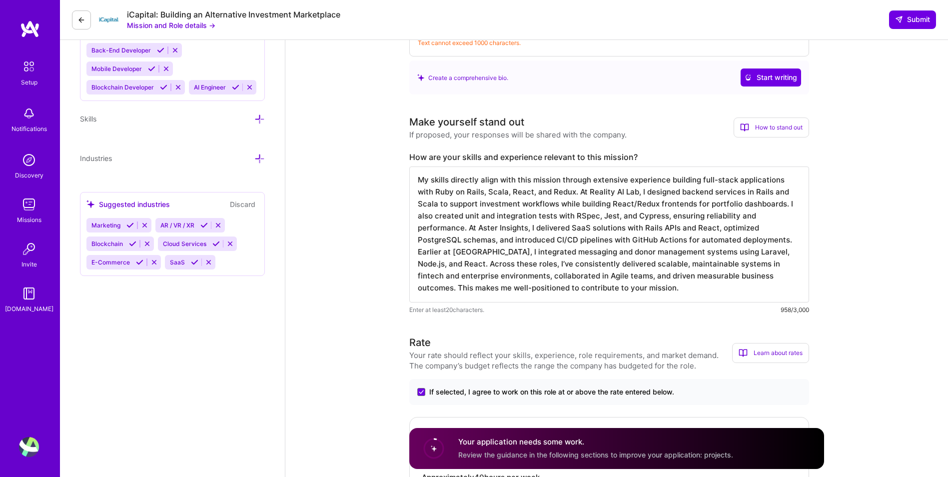
scroll to position [600, 0]
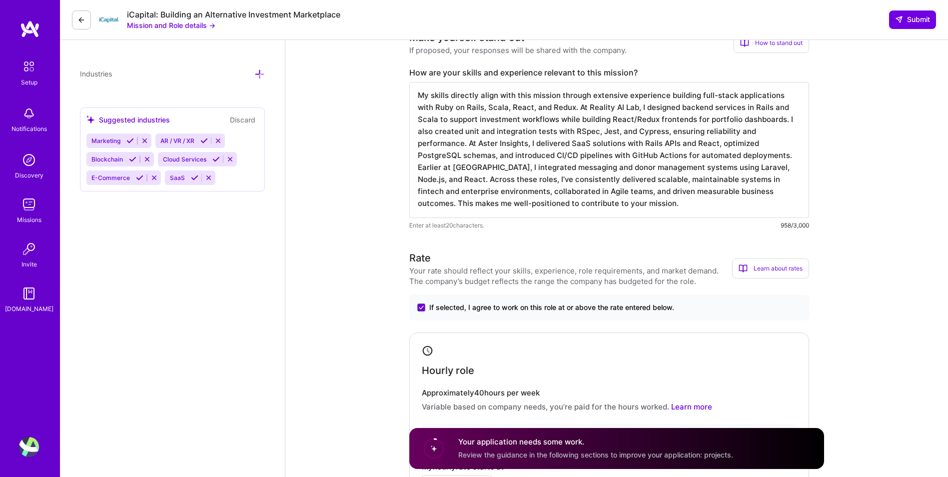
click at [112, 143] on span "Marketing" at bounding box center [105, 140] width 29 height 7
click at [132, 139] on icon at bounding box center [129, 140] width 7 height 7
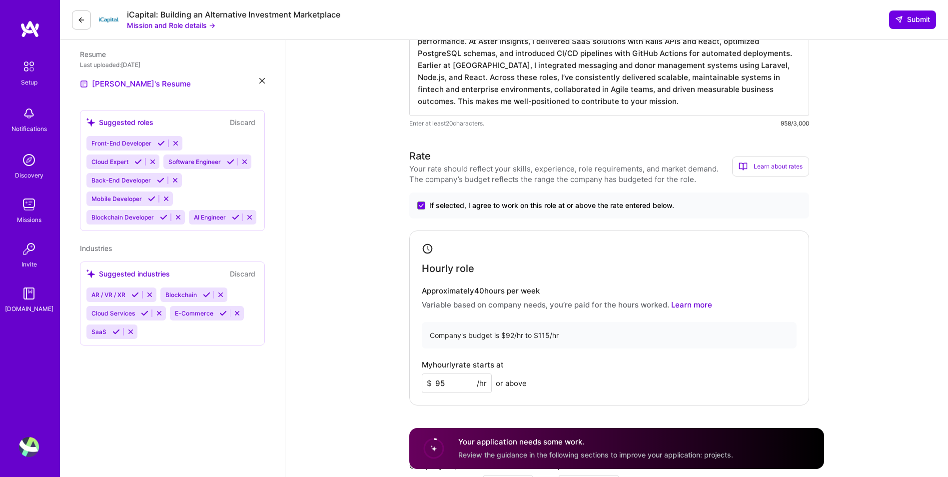
scroll to position [248, 0]
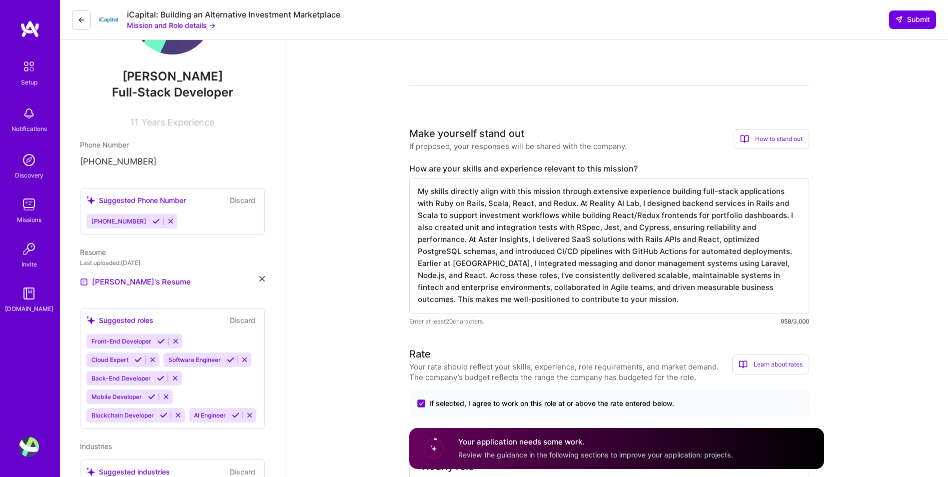
scroll to position [0, 0]
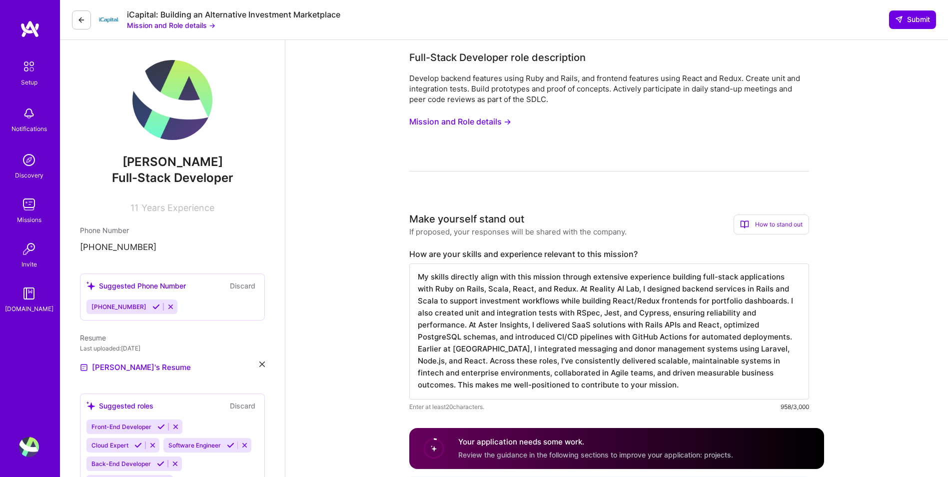
drag, startPoint x: 873, startPoint y: 88, endPoint x: 821, endPoint y: 97, distance: 52.7
click at [167, 121] on img at bounding box center [172, 100] width 80 height 80
click at [178, 101] on img at bounding box center [172, 100] width 80 height 80
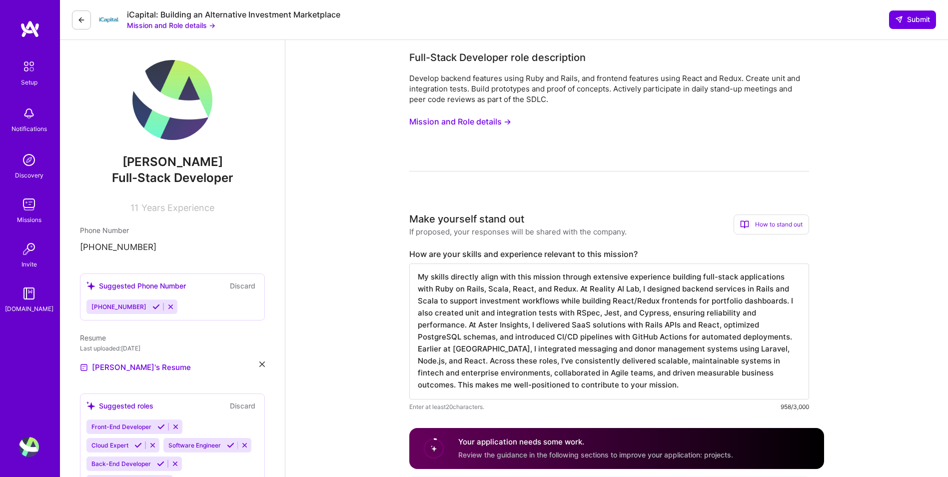
click at [176, 110] on img at bounding box center [172, 100] width 80 height 80
drag, startPoint x: 164, startPoint y: 133, endPoint x: 135, endPoint y: 104, distance: 41.0
click at [163, 133] on img at bounding box center [172, 100] width 80 height 80
click at [81, 20] on icon at bounding box center [81, 20] width 8 height 8
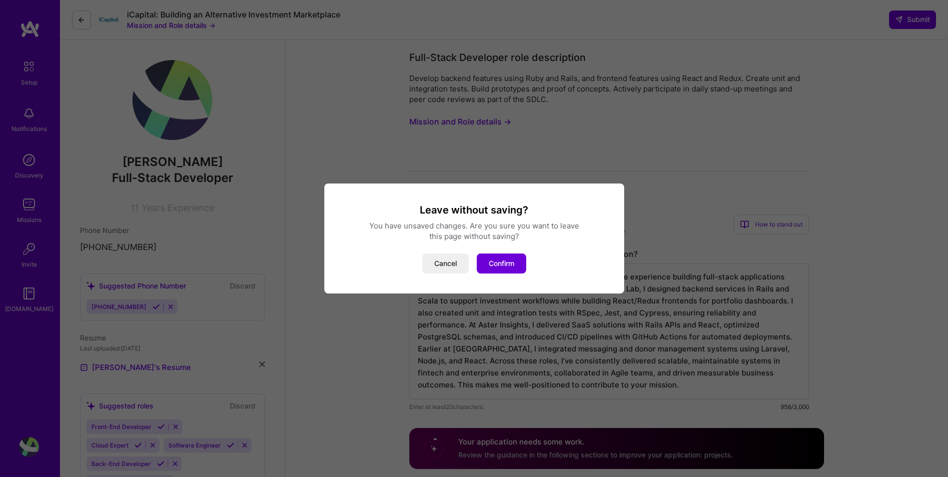
click at [451, 266] on button "Cancel" at bounding box center [445, 263] width 46 height 20
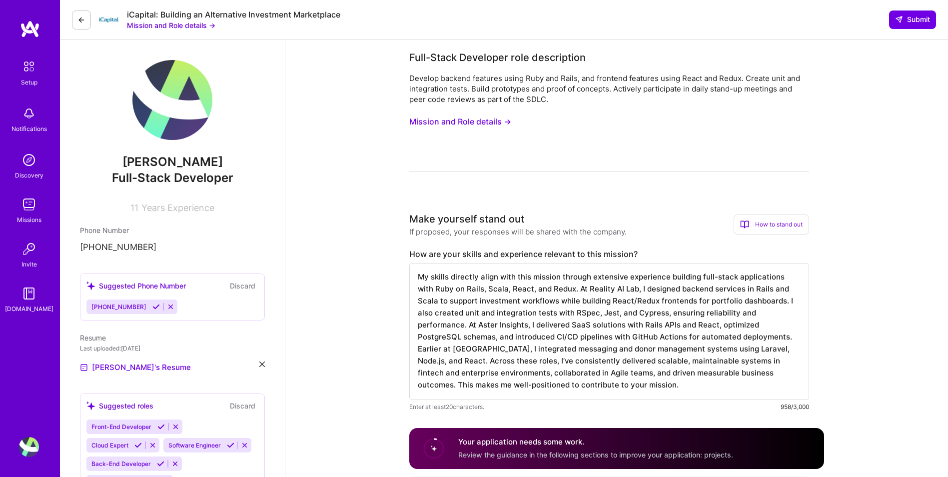
click at [180, 88] on img at bounding box center [172, 100] width 80 height 80
click at [163, 26] on button "Mission and Role details →" at bounding box center [171, 25] width 88 height 10
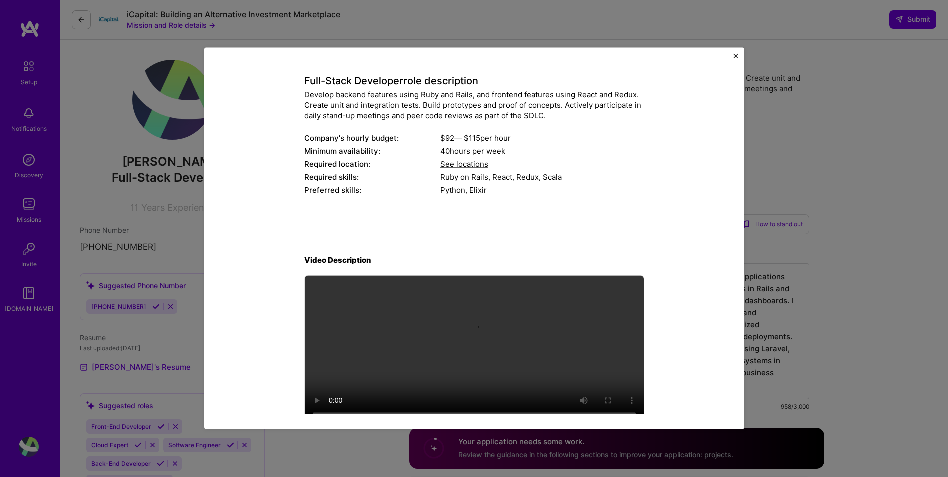
scroll to position [64, 0]
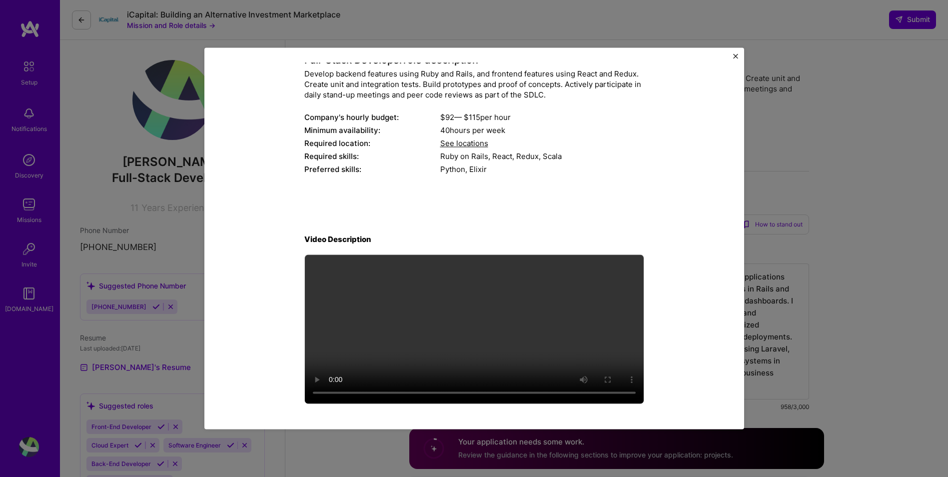
click at [739, 55] on div "Mission Description and Role Details Full-Stack Developer role description Deve…" at bounding box center [474, 237] width 540 height 381
click at [739, 58] on div "Mission Description and Role Details Full-Stack Developer role description Deve…" at bounding box center [474, 237] width 540 height 381
click at [736, 56] on img "Close" at bounding box center [735, 55] width 5 height 5
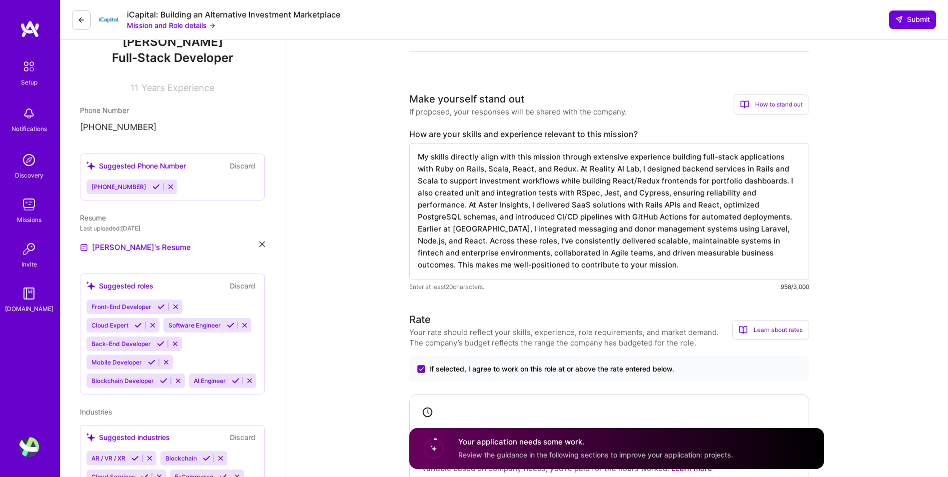
scroll to position [0, 0]
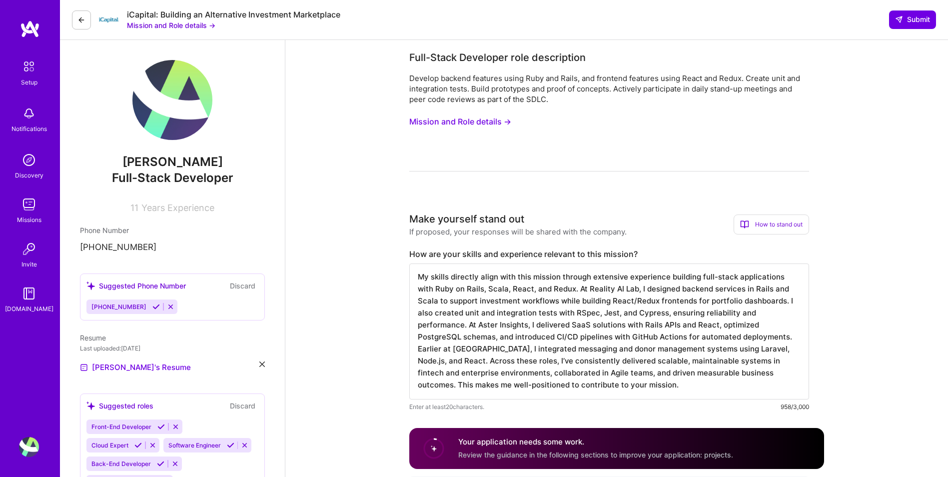
click at [170, 98] on img at bounding box center [172, 100] width 80 height 80
click at [174, 130] on img at bounding box center [172, 100] width 80 height 80
click at [158, 142] on div at bounding box center [172, 101] width 80 height 82
click at [80, 18] on icon at bounding box center [81, 20] width 8 height 8
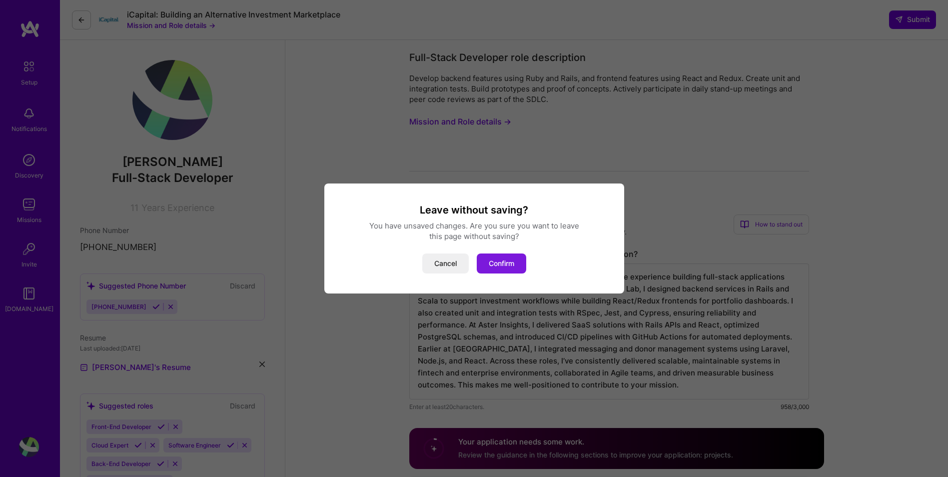
click at [513, 261] on button "Confirm" at bounding box center [501, 263] width 49 height 20
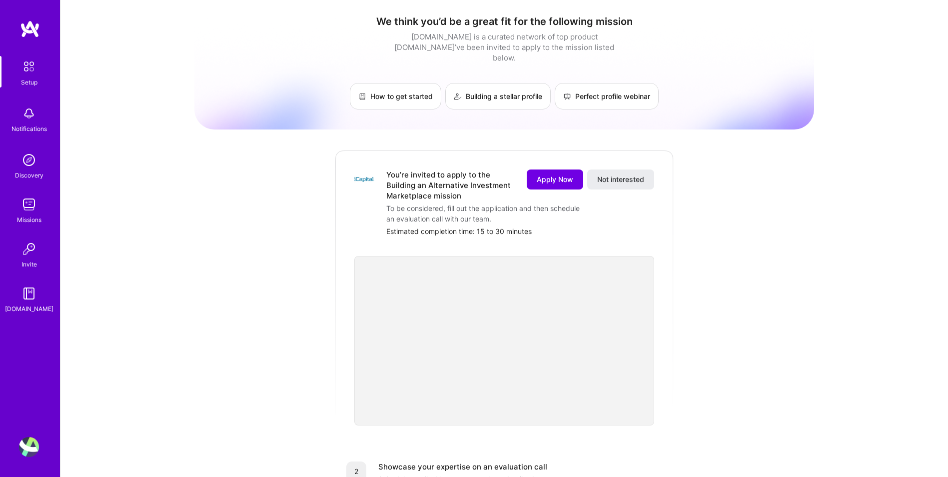
click at [29, 26] on img at bounding box center [30, 29] width 20 height 18
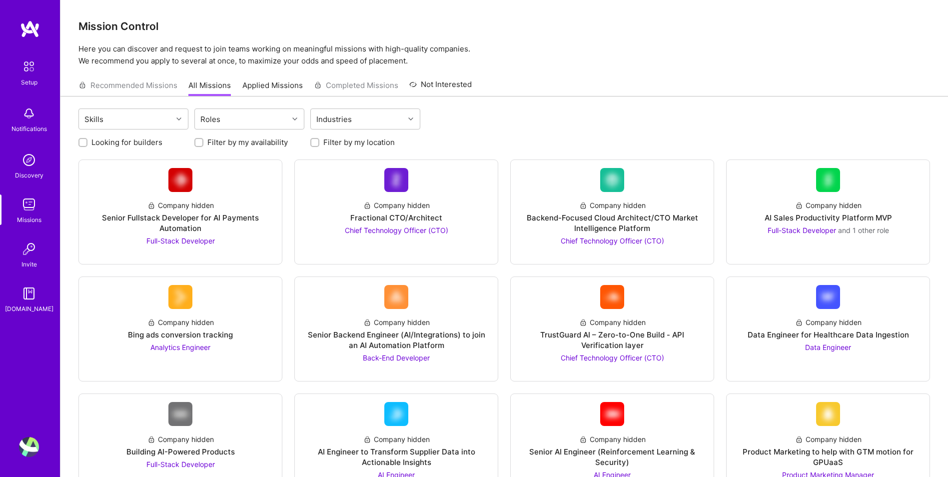
click at [140, 89] on div "Recommended Missions All Missions Applied Missions Completed Missions Not Inter…" at bounding box center [274, 84] width 393 height 21
click at [23, 122] on img at bounding box center [29, 113] width 20 height 20
click at [34, 450] on img at bounding box center [29, 447] width 20 height 20
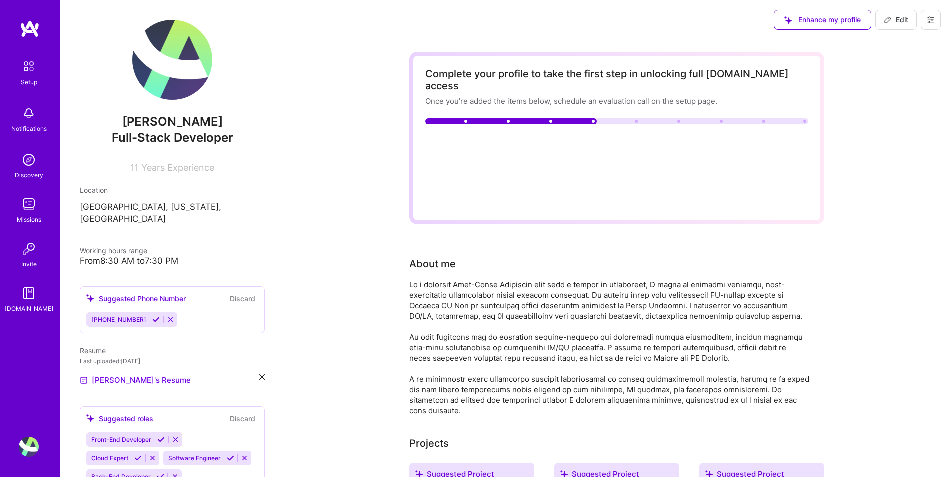
click at [158, 59] on img at bounding box center [172, 60] width 80 height 80
click at [177, 70] on img at bounding box center [172, 60] width 80 height 80
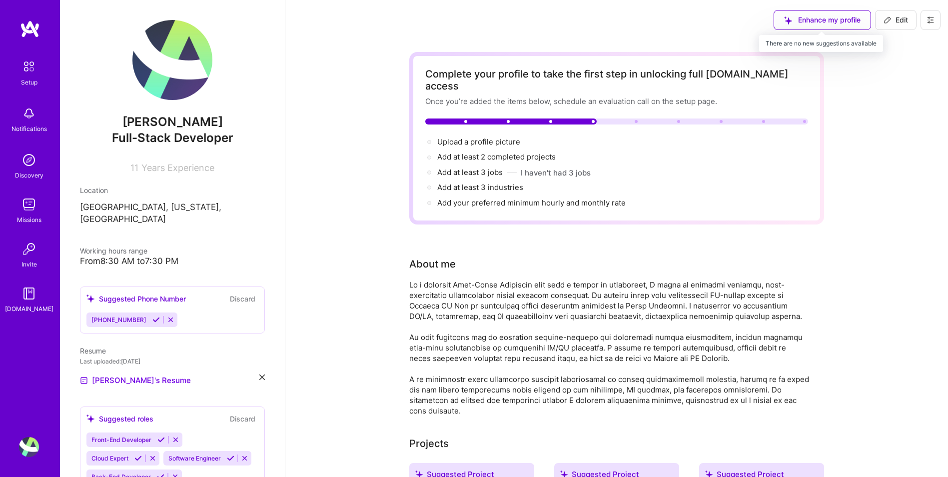
click at [826, 19] on div "Enhance my profile" at bounding box center [821, 20] width 97 height 20
click at [894, 25] on button "Edit" at bounding box center [895, 20] width 41 height 20
select select "US"
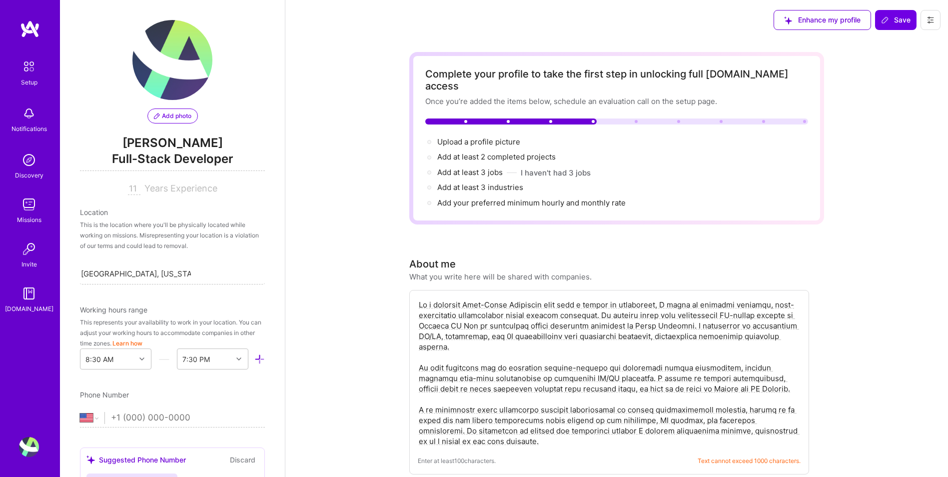
click at [160, 240] on div "This is the location where you'll be physically located while working on missio…" at bounding box center [172, 234] width 185 height 31
click at [162, 68] on img at bounding box center [172, 60] width 80 height 80
click at [169, 112] on span "Add photo" at bounding box center [172, 115] width 37 height 9
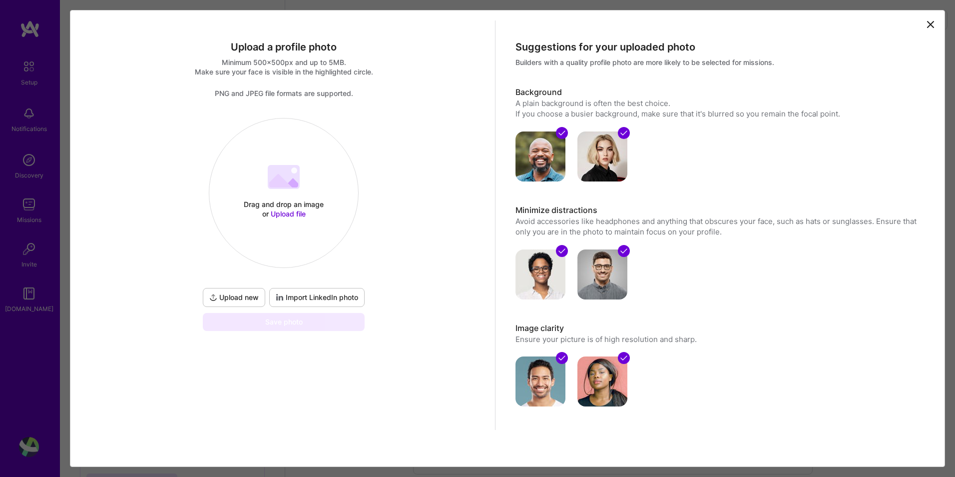
click at [298, 187] on 202 at bounding box center [284, 177] width 32 height 24
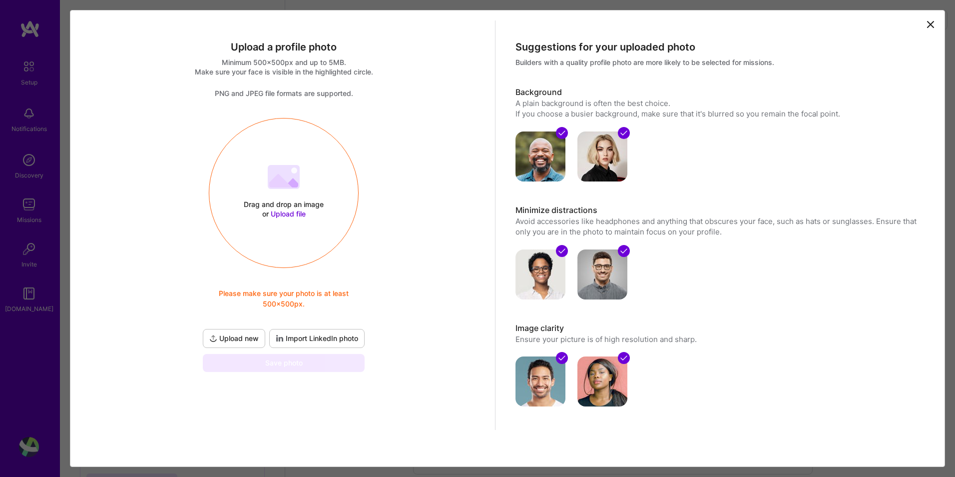
click at [286, 210] on span "Upload file" at bounding box center [288, 213] width 35 height 8
click at [441, 421] on div "Upload a profile photo Minimum 500x500px and up to 5MB. Make sure your face is …" at bounding box center [284, 224] width 423 height 409
click at [925, 25] on icon at bounding box center [931, 24] width 12 height 12
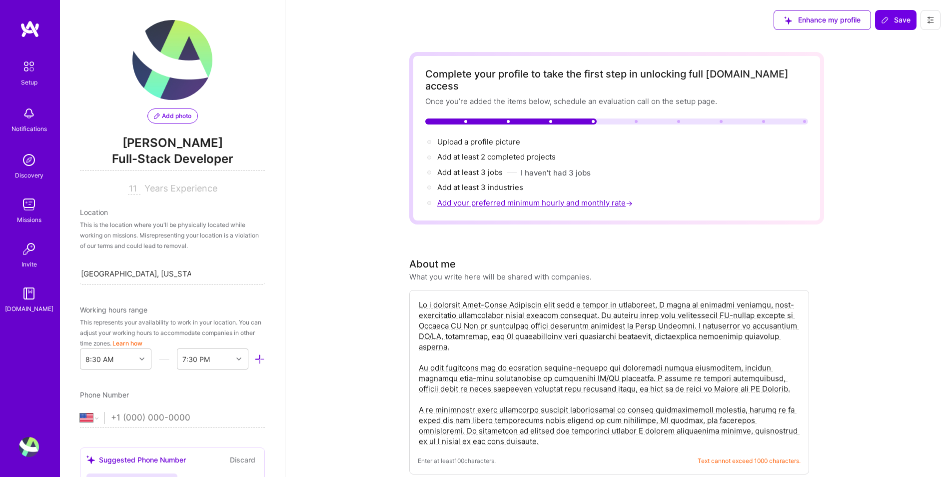
click at [552, 198] on span "Add your preferred minimum hourly and monthly rate →" at bounding box center [535, 202] width 197 height 9
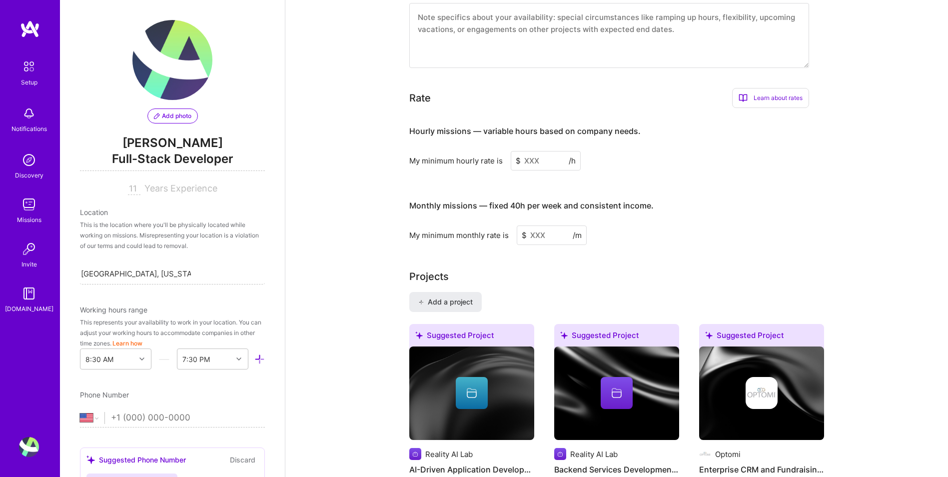
scroll to position [707, 0]
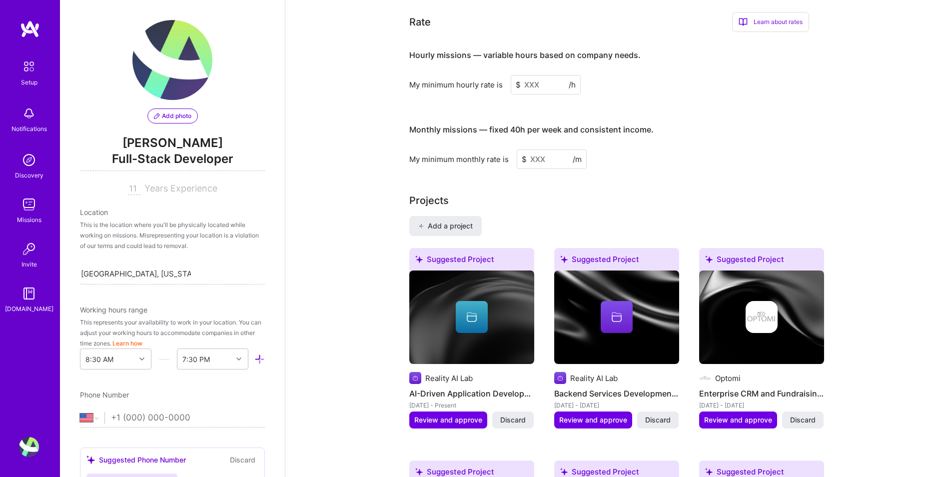
click at [544, 149] on input at bounding box center [552, 158] width 70 height 19
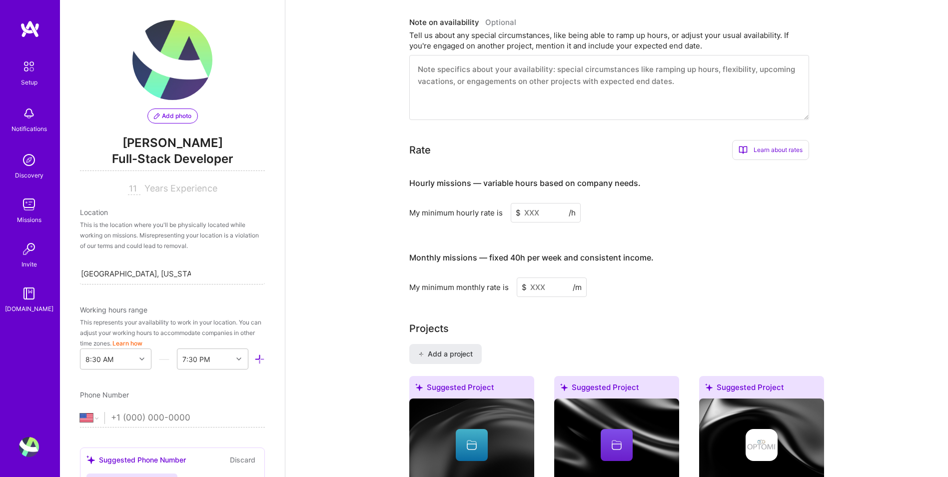
scroll to position [574, 0]
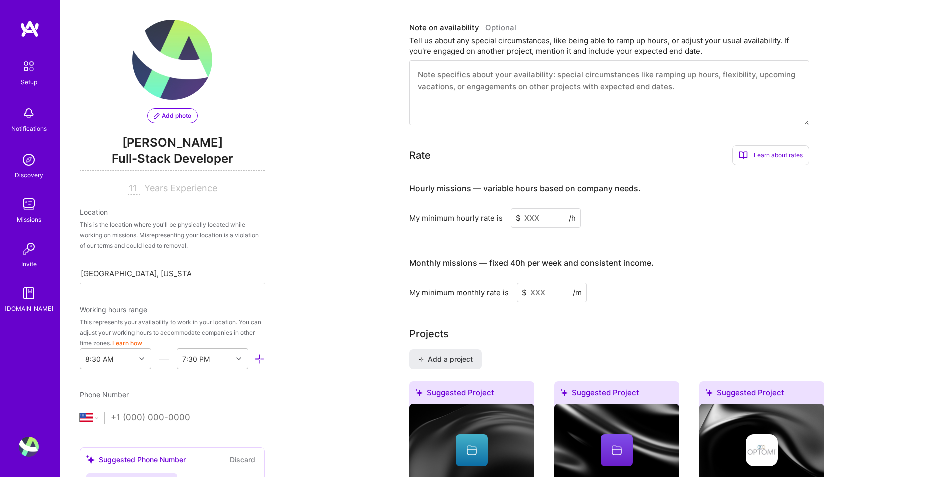
click at [535, 208] on input at bounding box center [546, 217] width 70 height 19
click at [550, 208] on input at bounding box center [546, 217] width 70 height 19
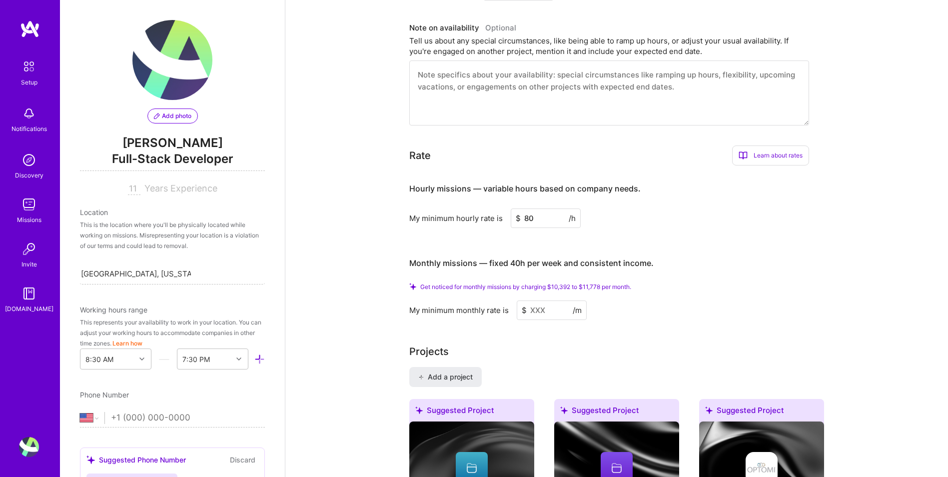
type input "80"
click at [364, 272] on div "Complete your profile to take the first step in unlocking full [DOMAIN_NAME] ac…" at bounding box center [616, 476] width 662 height 2021
click at [538, 300] on input at bounding box center [552, 309] width 70 height 19
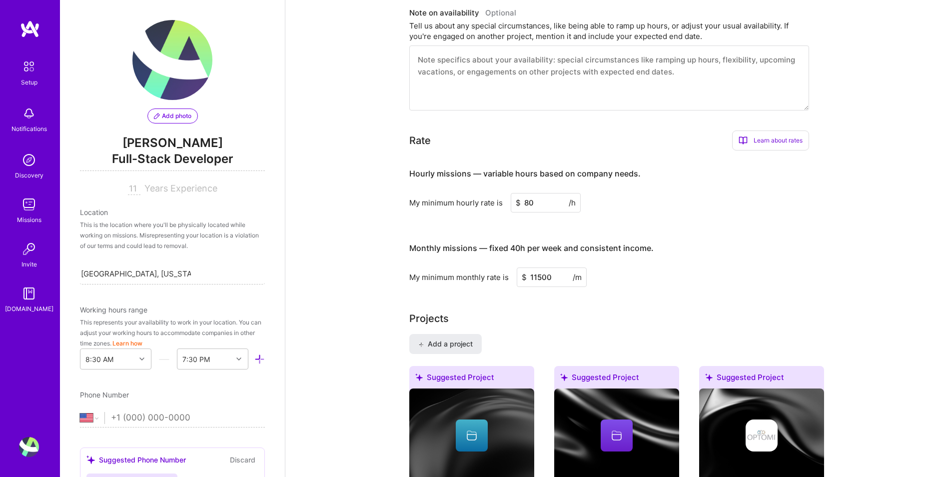
type input "11500"
click at [557, 293] on div "Complete your profile to take the first step in unlocking full [DOMAIN_NAME] ac…" at bounding box center [616, 454] width 415 height 1952
drag, startPoint x: 539, startPoint y: 266, endPoint x: 556, endPoint y: 266, distance: 17.5
click at [556, 267] on input "11500" at bounding box center [552, 276] width 70 height 19
click at [553, 286] on div "Complete your profile to take the first step in unlocking full [DOMAIN_NAME] ac…" at bounding box center [616, 454] width 415 height 1952
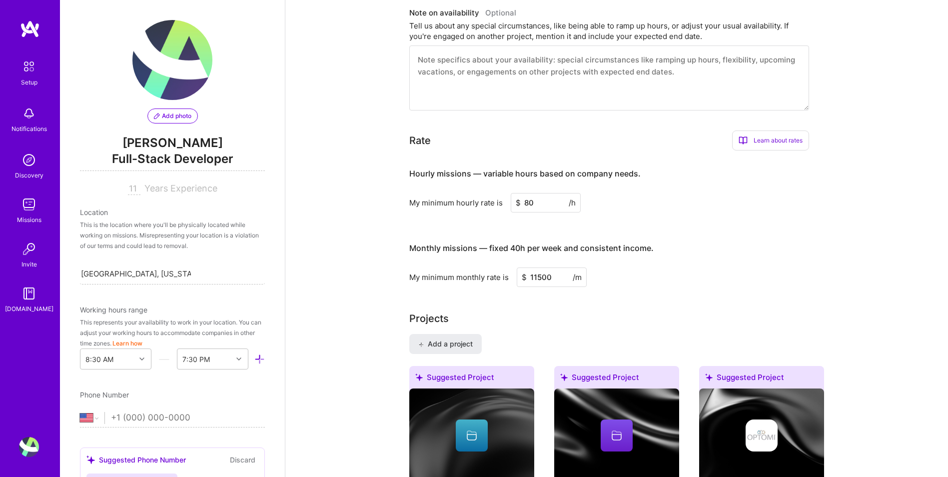
drag, startPoint x: 530, startPoint y: 192, endPoint x: 542, endPoint y: 191, distance: 12.0
click at [542, 193] on input "80" at bounding box center [546, 202] width 70 height 19
type input "85"
click at [542, 267] on input "11500" at bounding box center [552, 276] width 70 height 19
click at [631, 232] on div "Monthly missions — fixed 40h per week and consistent income." at bounding box center [531, 247] width 244 height 31
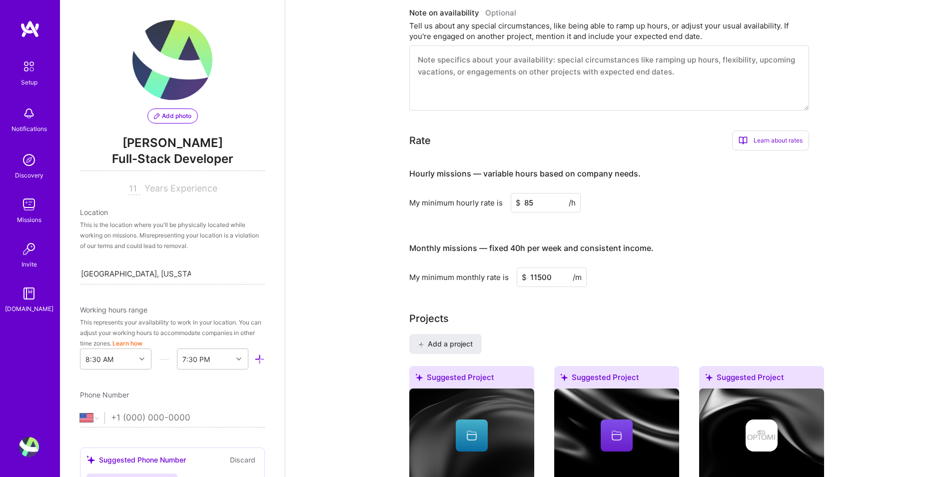
click at [550, 267] on input "11500" at bounding box center [552, 276] width 70 height 19
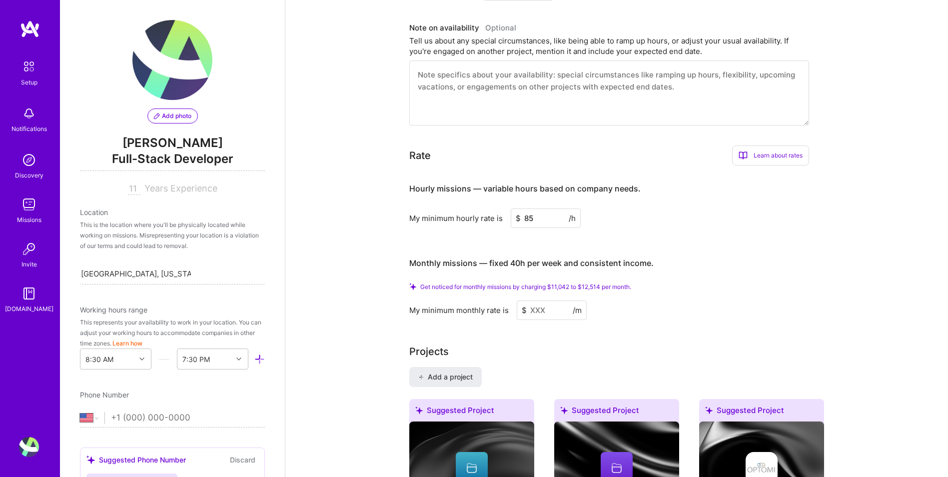
click at [541, 316] on div "Complete your profile to take the first step in unlocking full [DOMAIN_NAME] ac…" at bounding box center [616, 470] width 415 height 1985
click at [541, 300] on input at bounding box center [552, 309] width 70 height 19
click at [541, 301] on input at bounding box center [552, 309] width 70 height 19
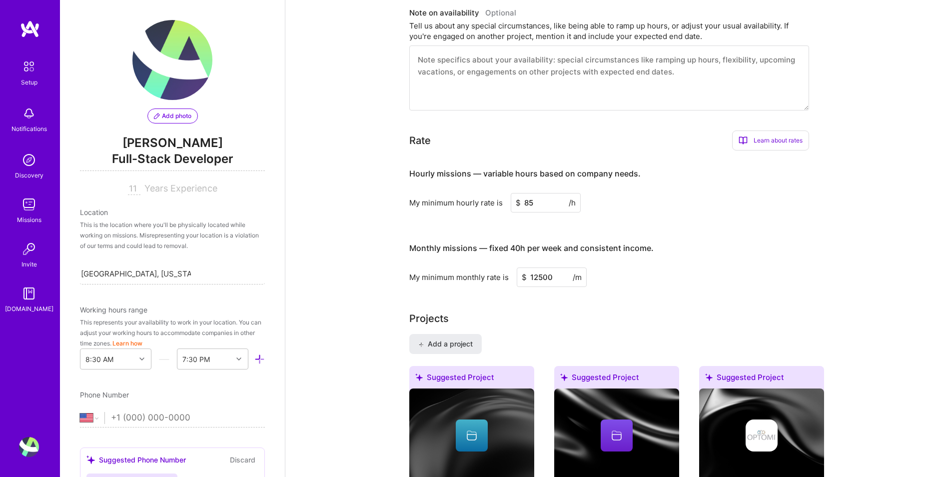
type input "12500"
click at [541, 311] on div "Projects" at bounding box center [616, 318] width 415 height 15
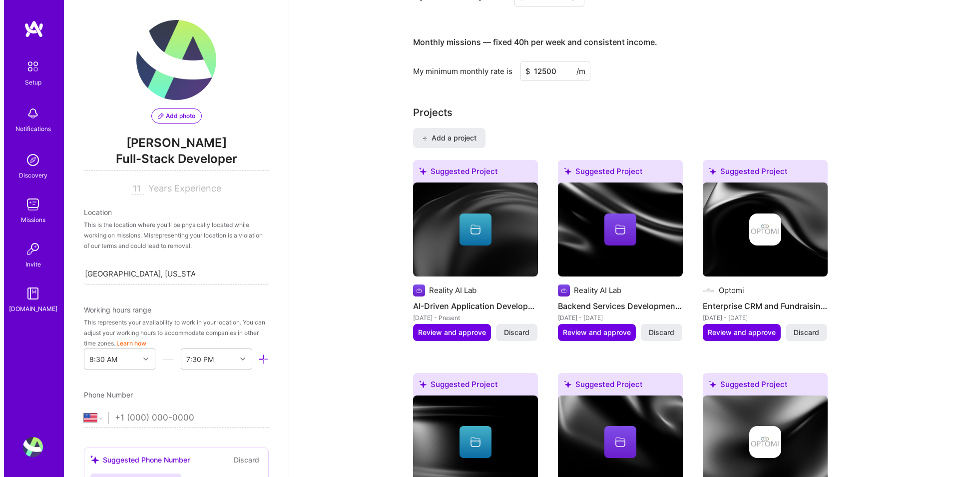
scroll to position [791, 0]
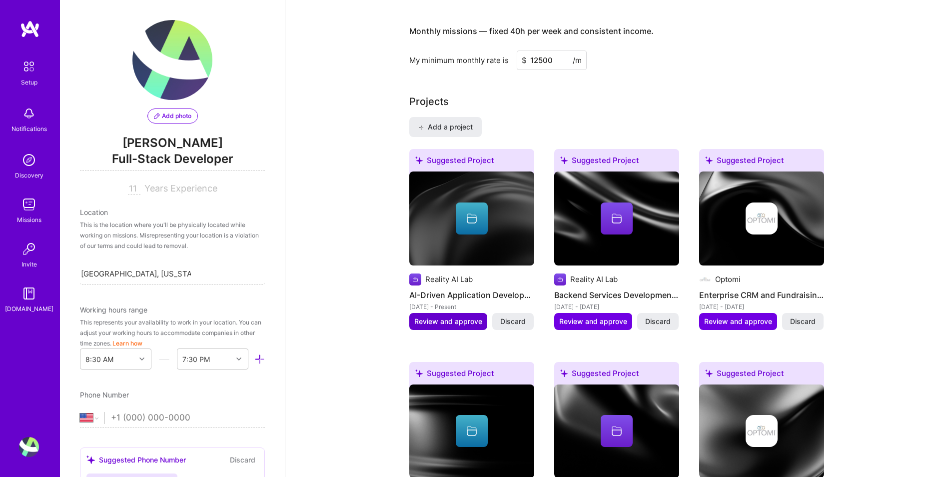
click at [461, 316] on span "Review and approve" at bounding box center [448, 321] width 68 height 10
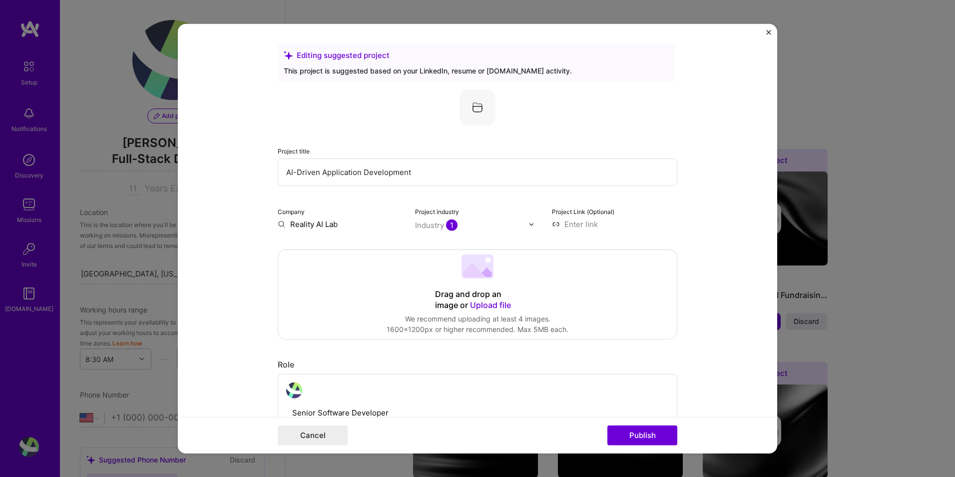
click at [464, 223] on input "text" at bounding box center [472, 225] width 114 height 10
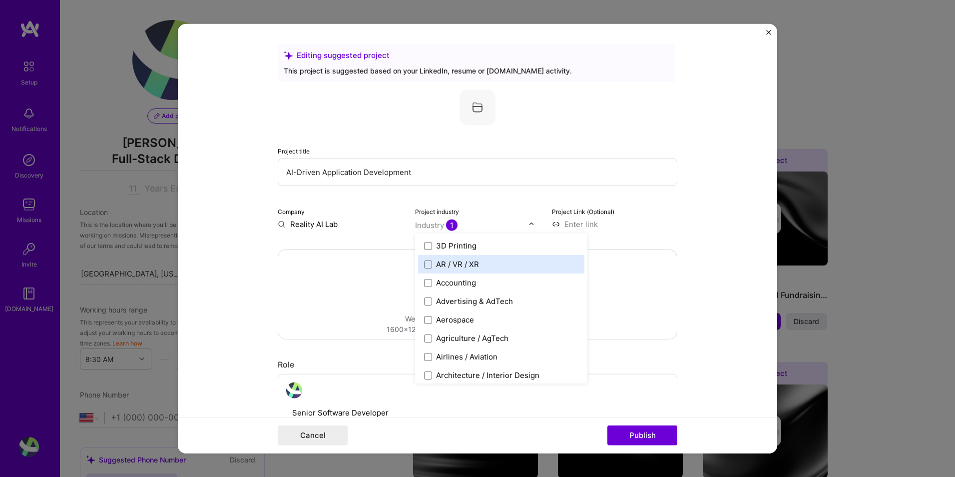
click at [445, 266] on div "AR / VR / XR" at bounding box center [457, 264] width 43 height 10
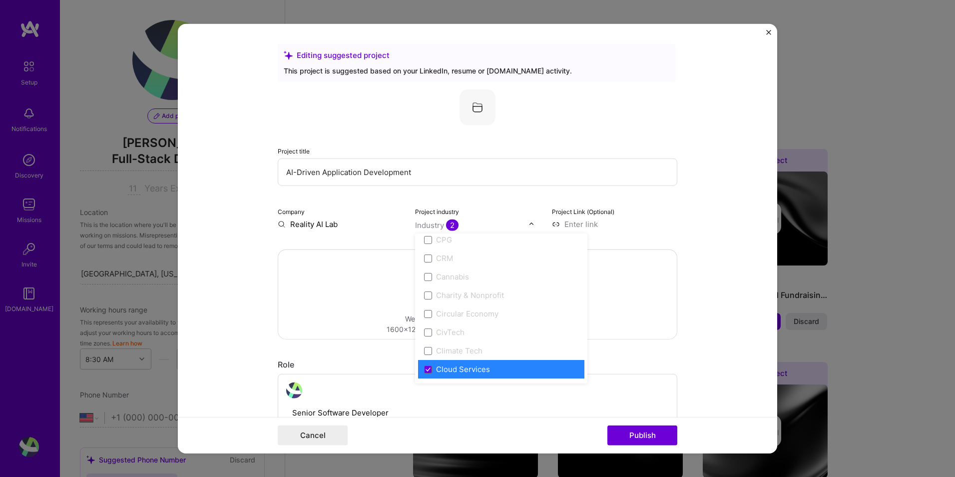
scroll to position [500, 0]
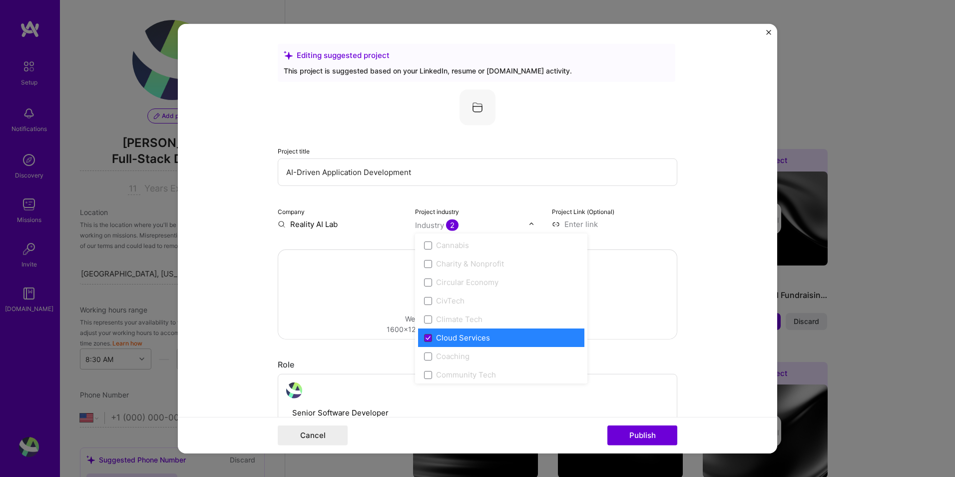
click at [426, 338] on icon at bounding box center [428, 337] width 4 height 3
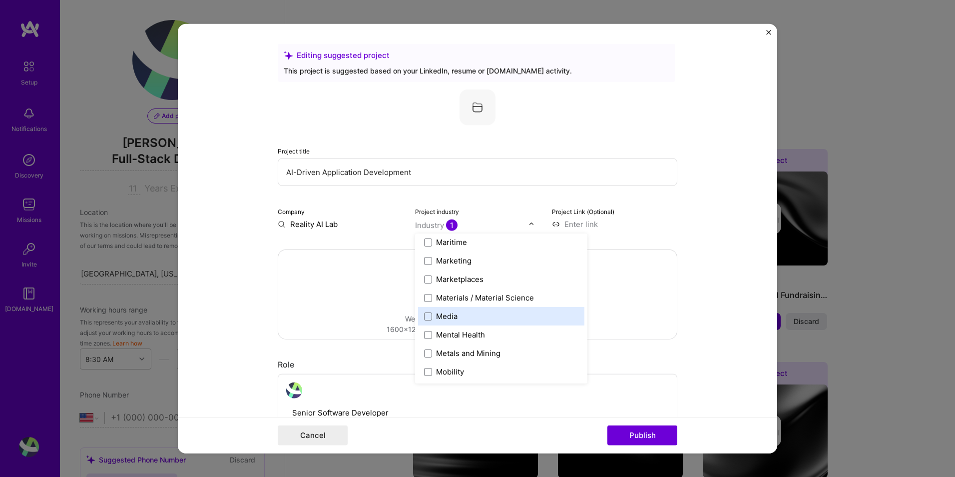
scroll to position [1499, 0]
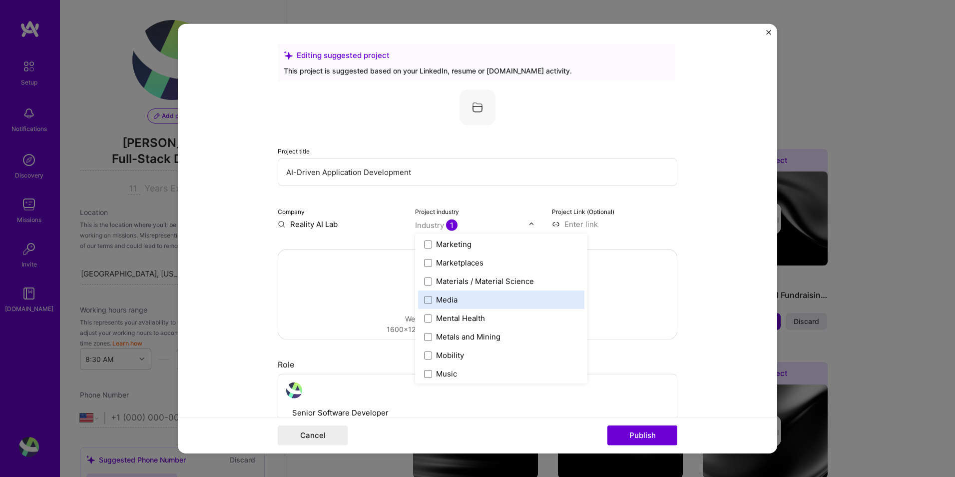
click at [438, 301] on div "Media" at bounding box center [446, 299] width 21 height 10
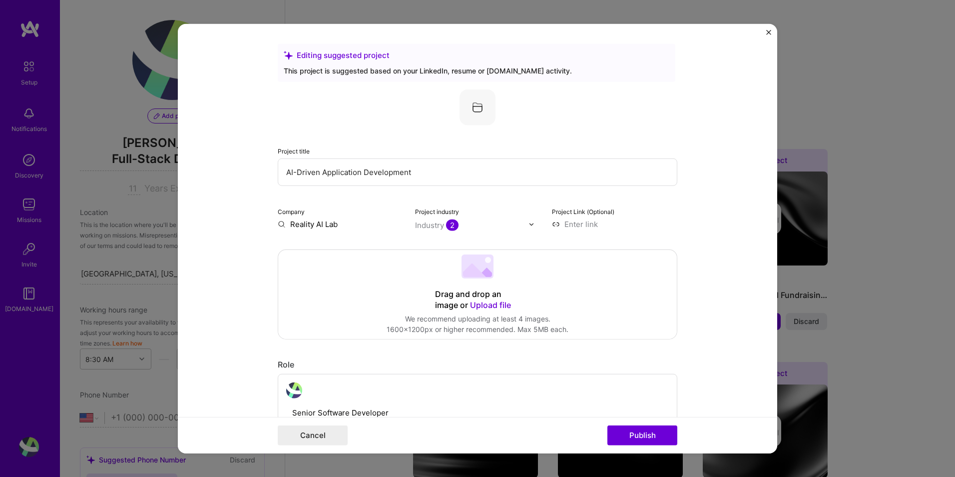
click at [716, 308] on form "Editing suggested project This project is suggested based on your LinkedIn, res…" at bounding box center [478, 238] width 600 height 429
click at [576, 226] on input at bounding box center [614, 224] width 125 height 10
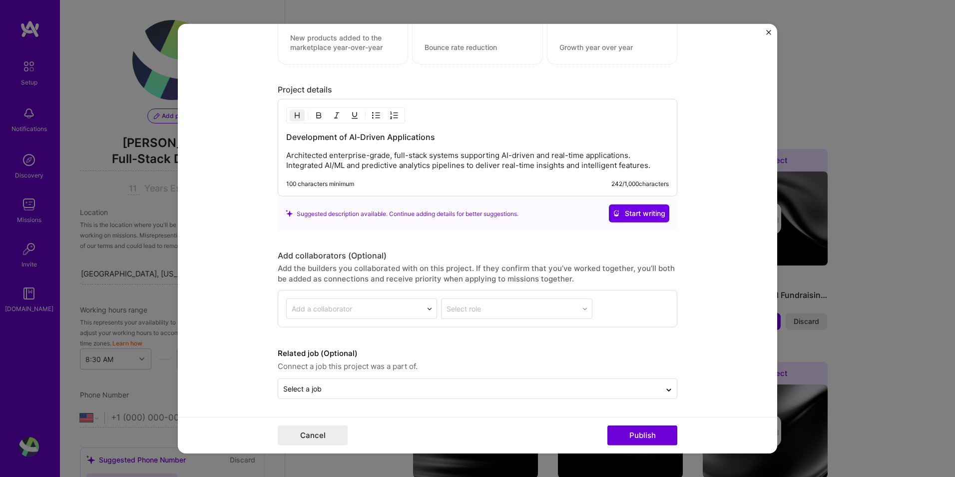
scroll to position [779, 0]
click at [515, 164] on p "Architected enterprise-grade, full-stack systems supporting AI-driven and real-…" at bounding box center [477, 160] width 383 height 20
click at [439, 157] on p "Architected enterprise-grade, full-stack systems supporting AI-driven and real-…" at bounding box center [477, 160] width 383 height 20
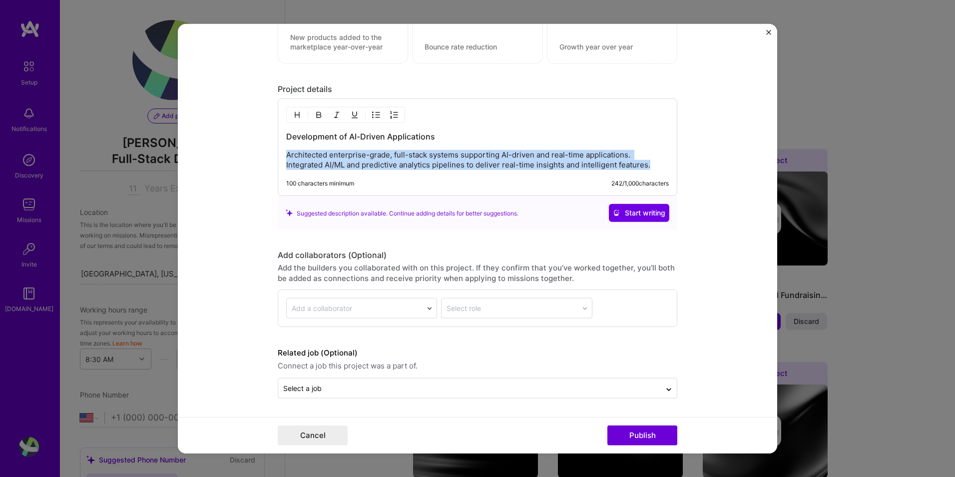
click at [439, 157] on p "Architected enterprise-grade, full-stack systems supporting AI-driven and real-…" at bounding box center [477, 160] width 383 height 20
click at [468, 157] on p "Architected enterprise-grade, full-stack systems supporting AI-driven and real-…" at bounding box center [477, 160] width 383 height 20
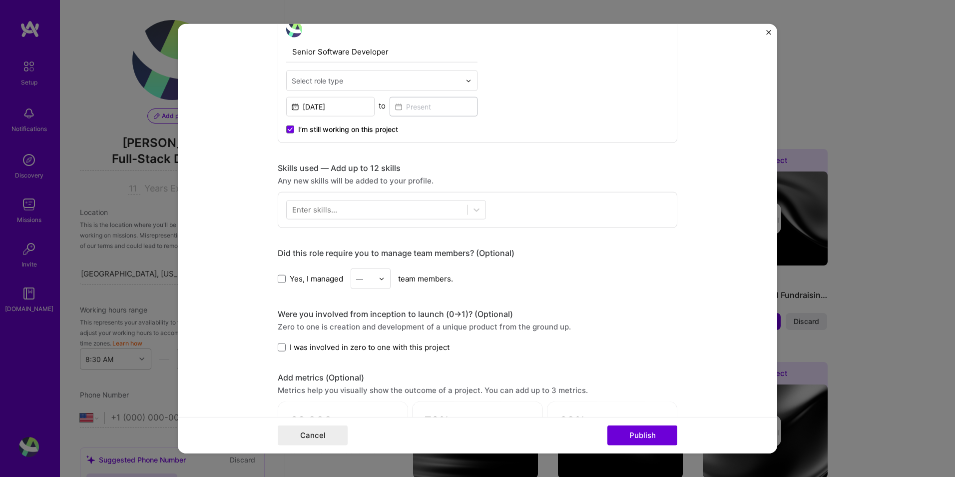
scroll to position [313, 0]
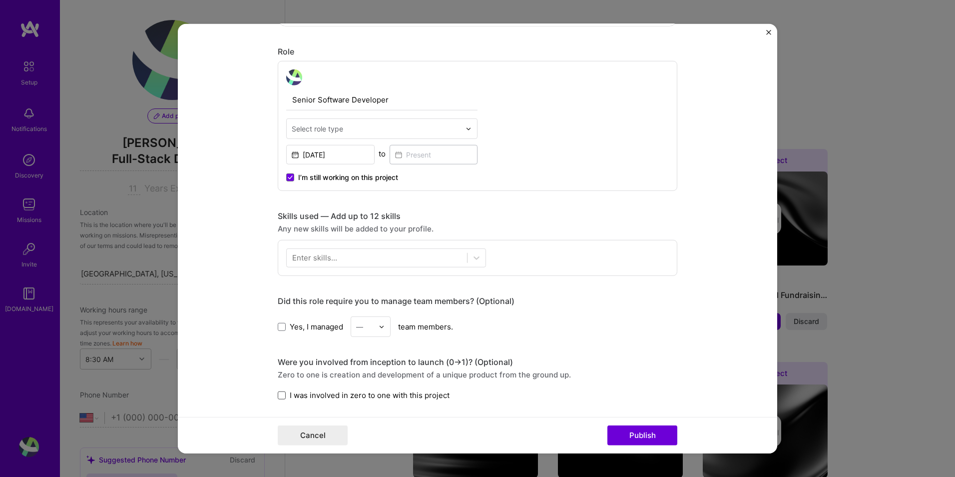
click at [278, 395] on span at bounding box center [282, 395] width 8 height 8
click at [0, 0] on input "I was involved in zero to one with this project" at bounding box center [0, 0] width 0 height 0
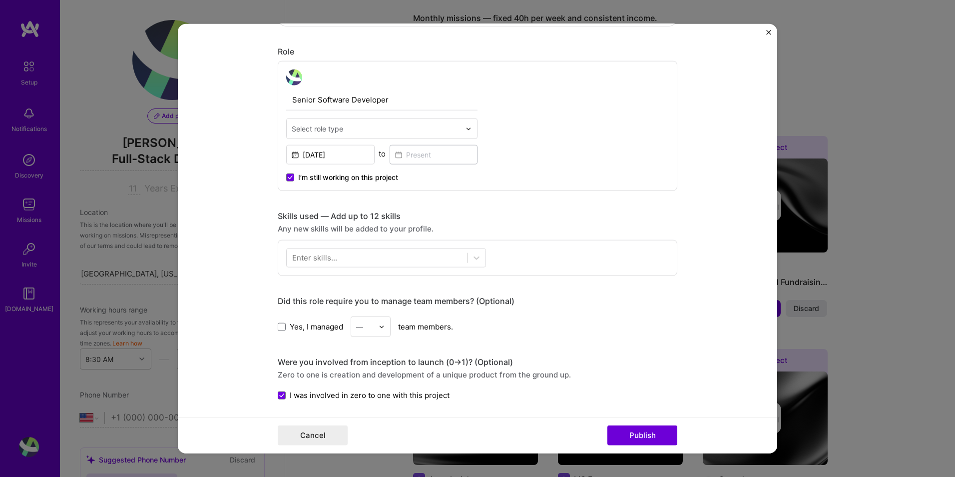
click at [373, 331] on div "—" at bounding box center [364, 326] width 27 height 19
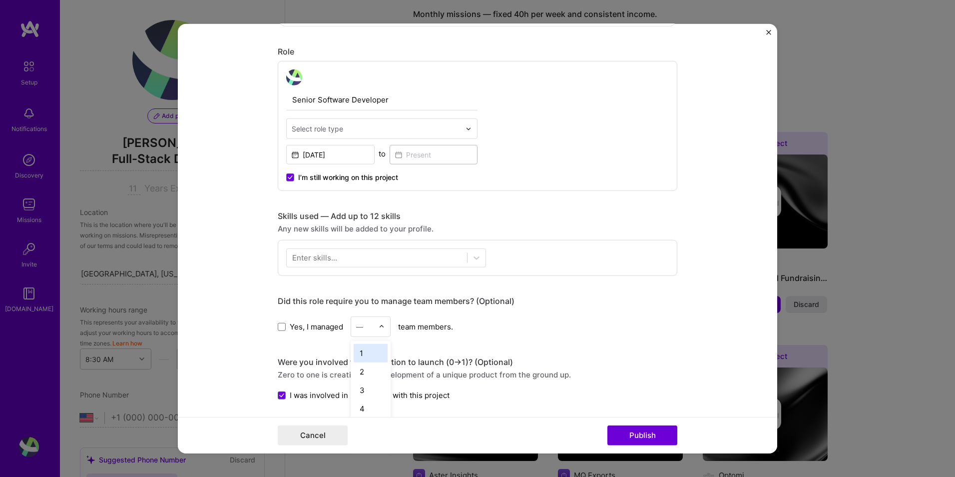
scroll to position [809, 0]
click at [247, 306] on form "Editing suggested project This project is suggested based on your LinkedIn, res…" at bounding box center [478, 238] width 600 height 429
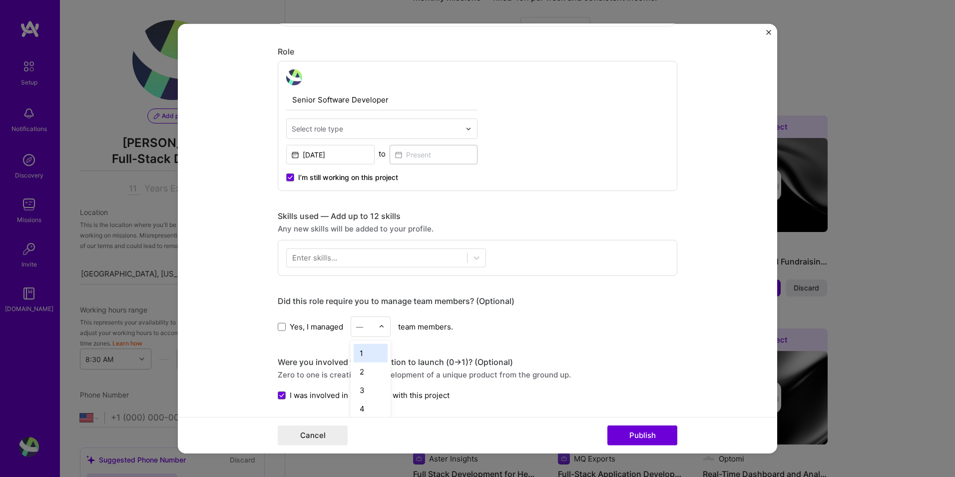
click at [352, 326] on div "—" at bounding box center [364, 326] width 27 height 19
click at [357, 369] on div "2" at bounding box center [371, 371] width 34 height 18
click at [253, 304] on form "Editing suggested project This project is suggested based on your LinkedIn, res…" at bounding box center [478, 238] width 600 height 429
click at [358, 259] on div at bounding box center [377, 257] width 180 height 16
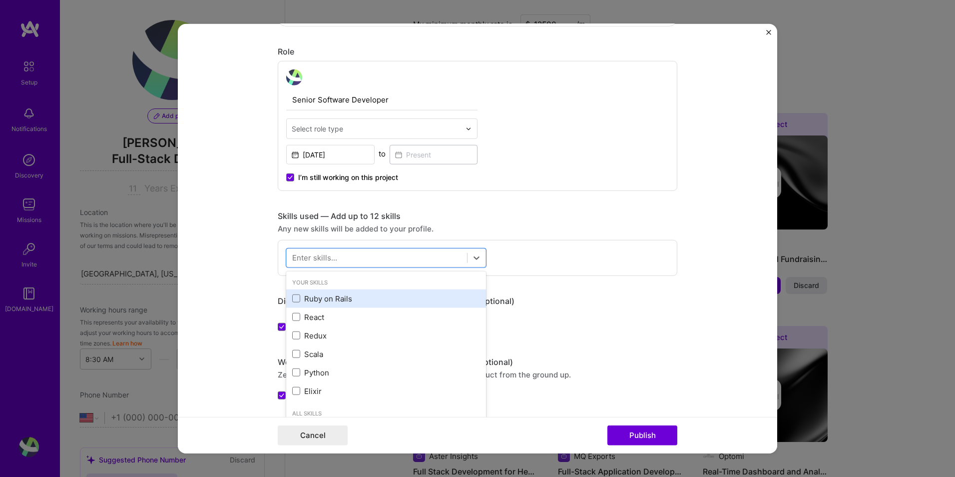
click at [326, 300] on div "Ruby on Rails" at bounding box center [386, 298] width 188 height 10
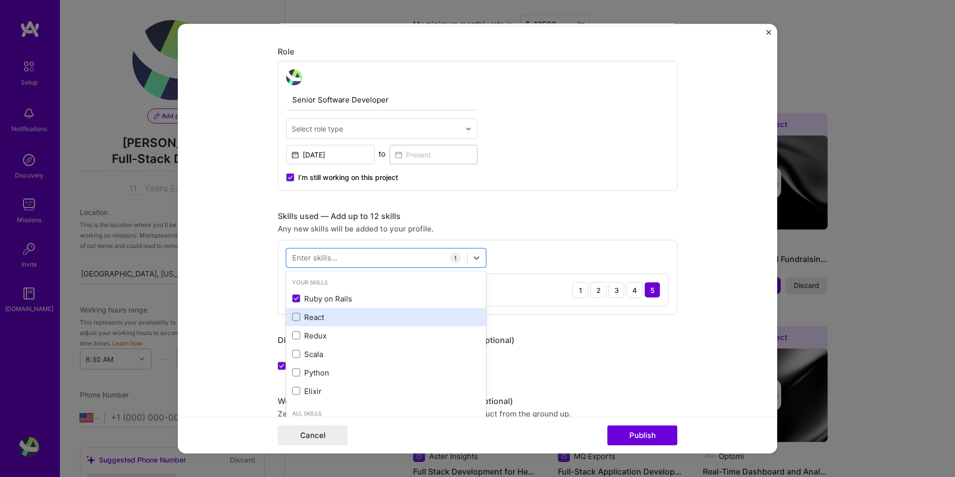
click at [321, 316] on div "React" at bounding box center [386, 317] width 188 height 10
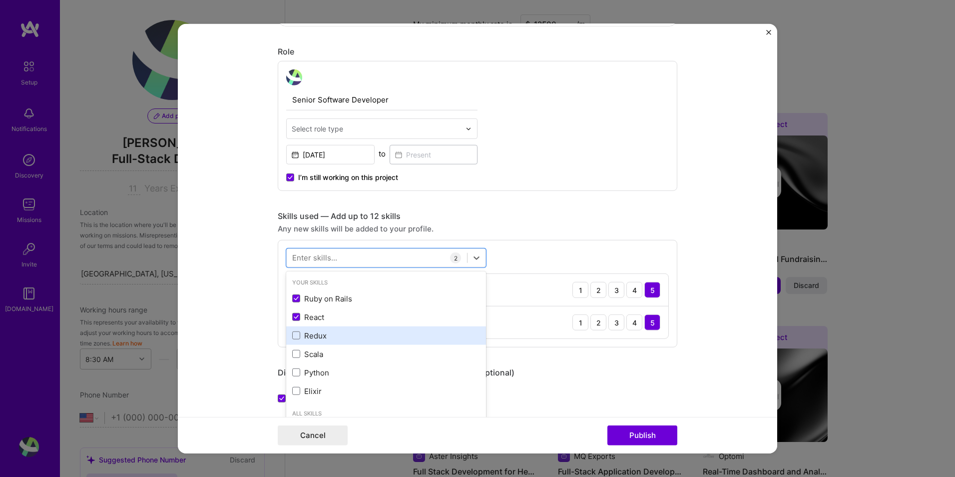
click at [323, 333] on div "Redux" at bounding box center [386, 335] width 188 height 10
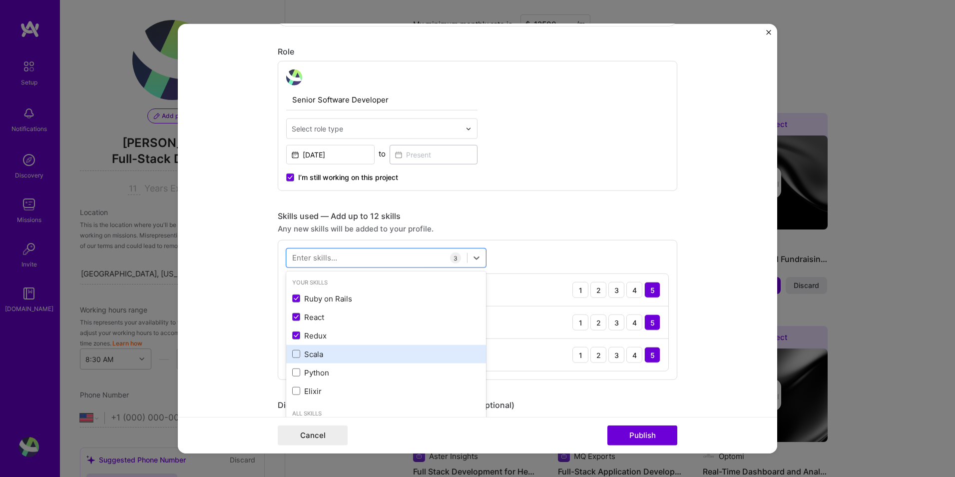
click at [324, 355] on div "Scala" at bounding box center [386, 354] width 188 height 10
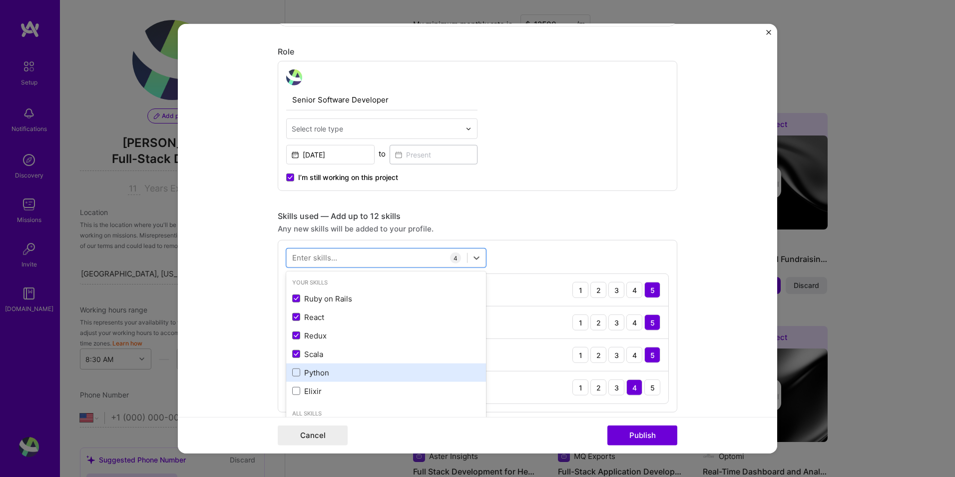
click at [327, 371] on div "Python" at bounding box center [386, 372] width 188 height 10
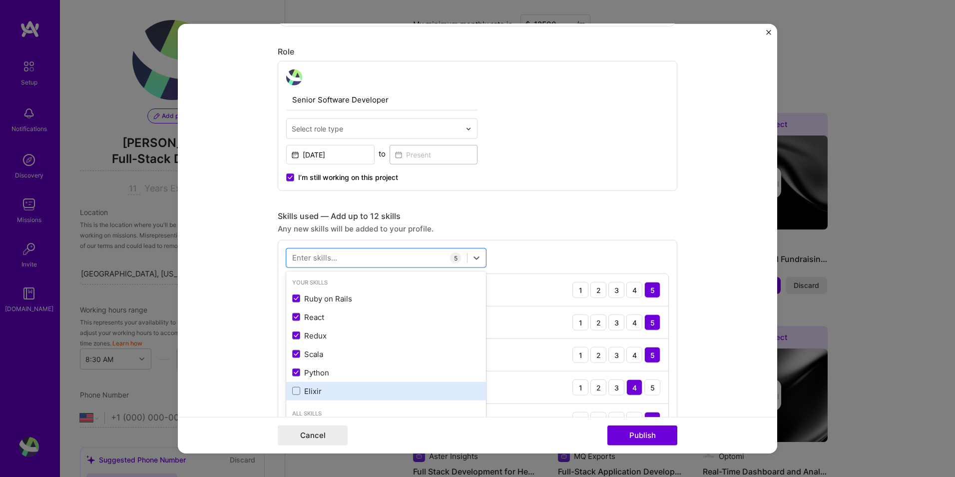
click at [327, 390] on div "Elixir" at bounding box center [386, 391] width 188 height 10
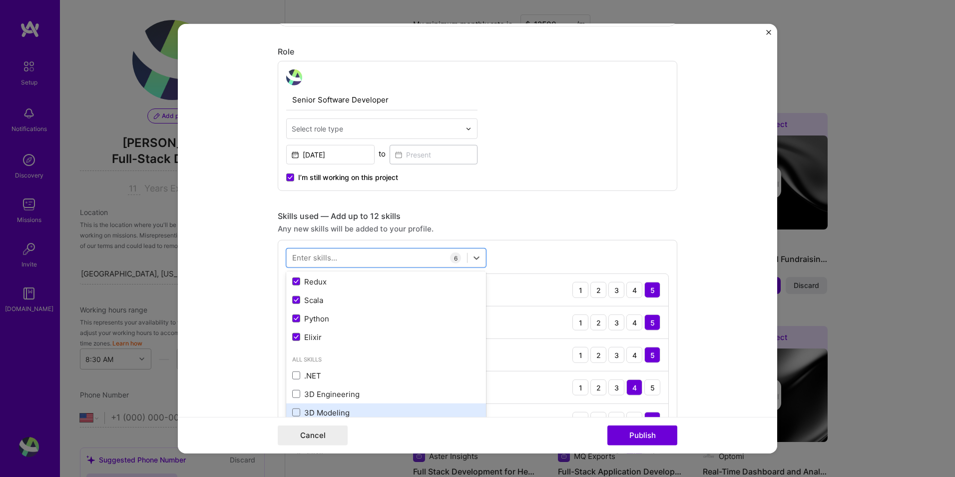
scroll to position [0, 0]
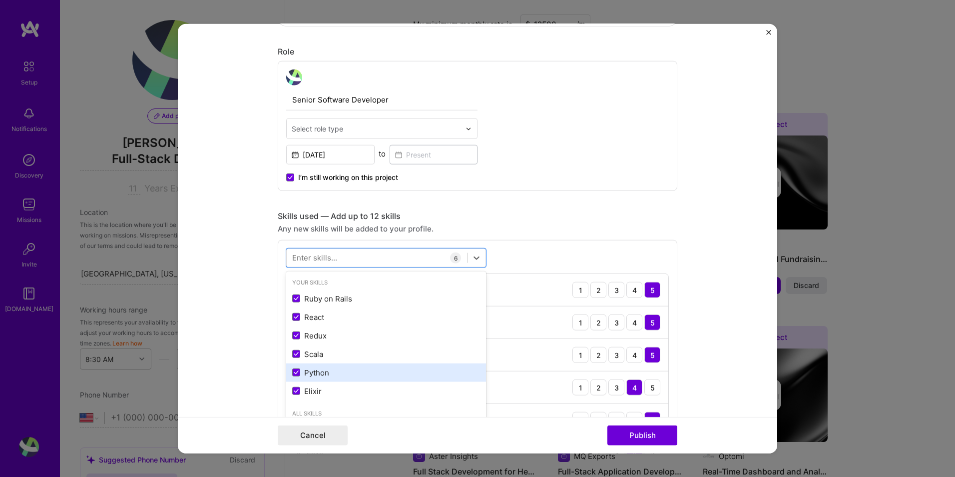
click at [317, 375] on div "Python" at bounding box center [386, 372] width 188 height 10
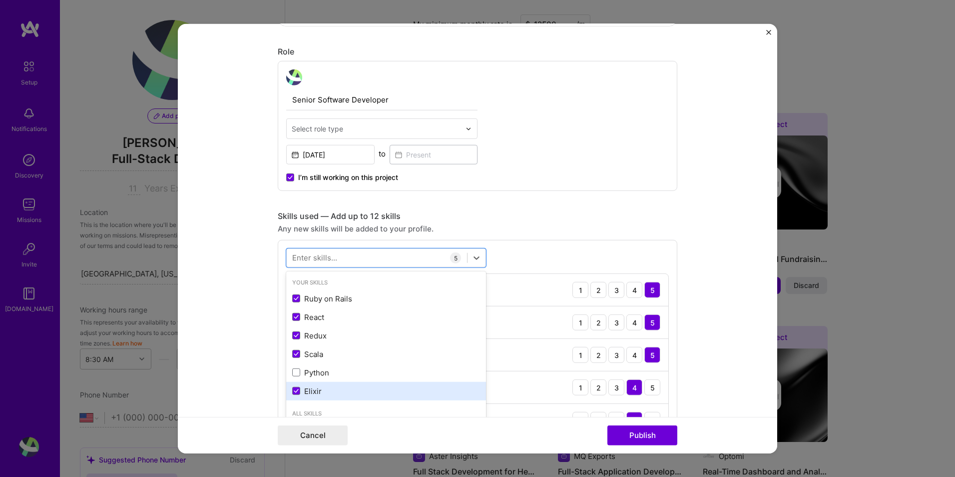
click at [318, 392] on div "Elixir" at bounding box center [386, 391] width 188 height 10
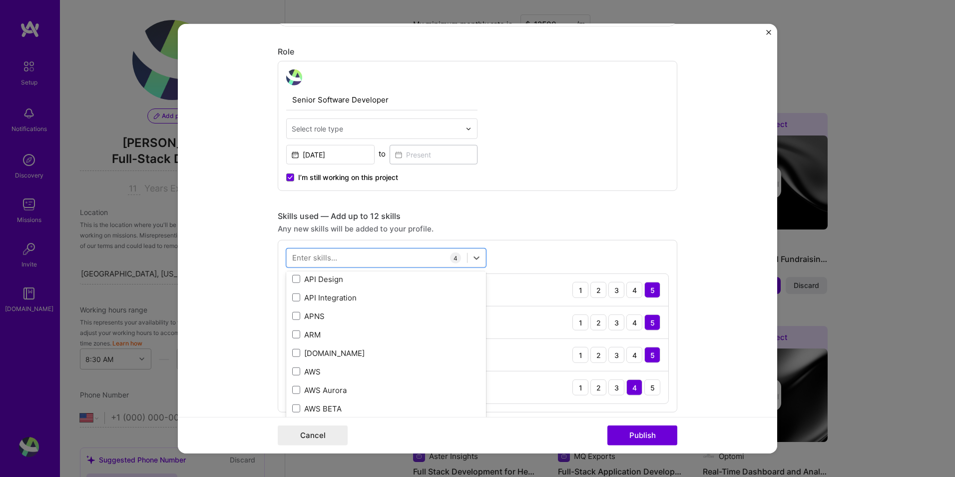
scroll to position [216, 0]
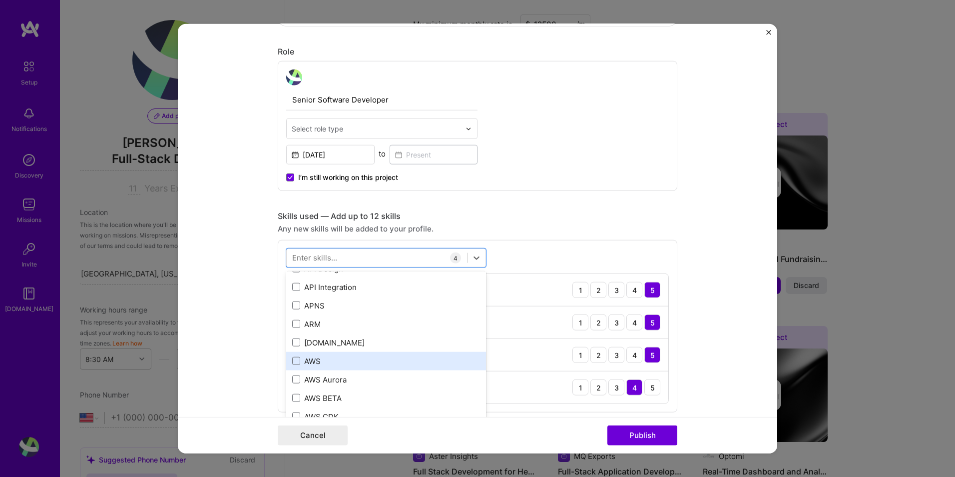
click at [333, 359] on div "AWS" at bounding box center [386, 360] width 188 height 10
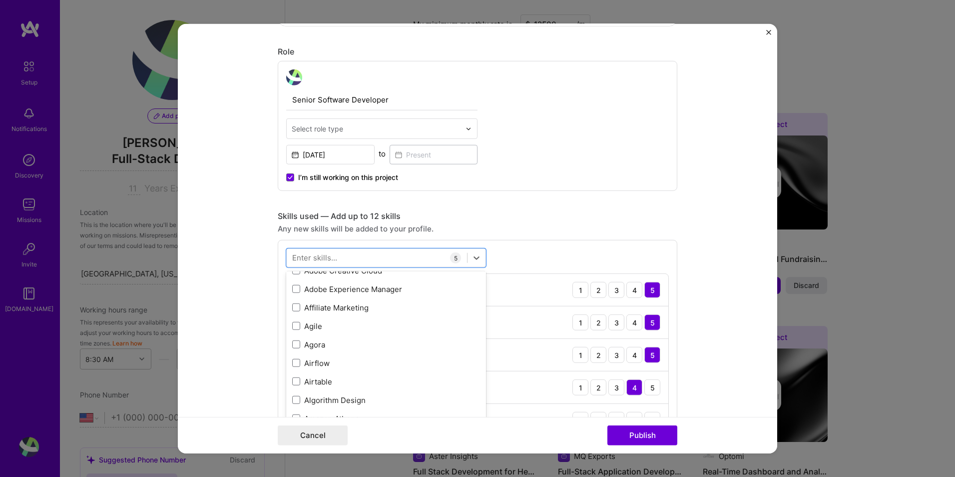
scroll to position [483, 0]
click at [537, 219] on div "Skills used — Add up to 12 skills" at bounding box center [478, 216] width 400 height 10
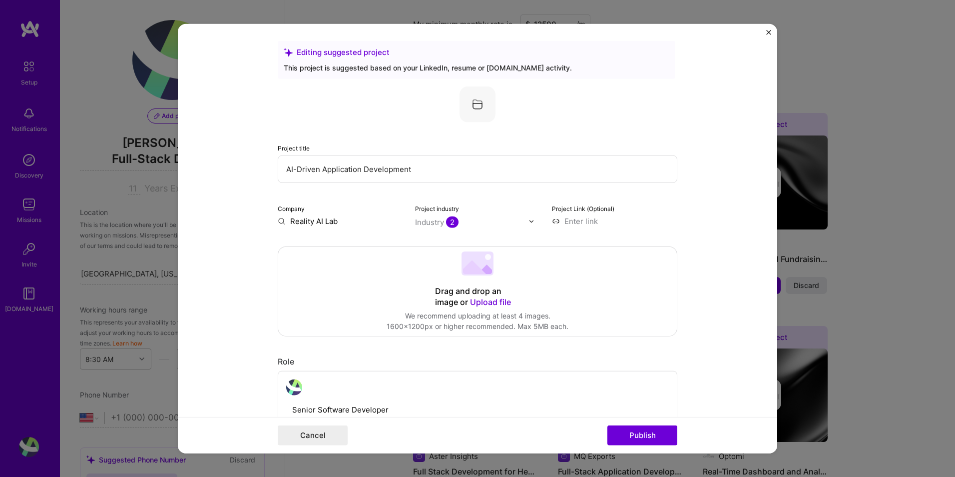
scroll to position [0, 0]
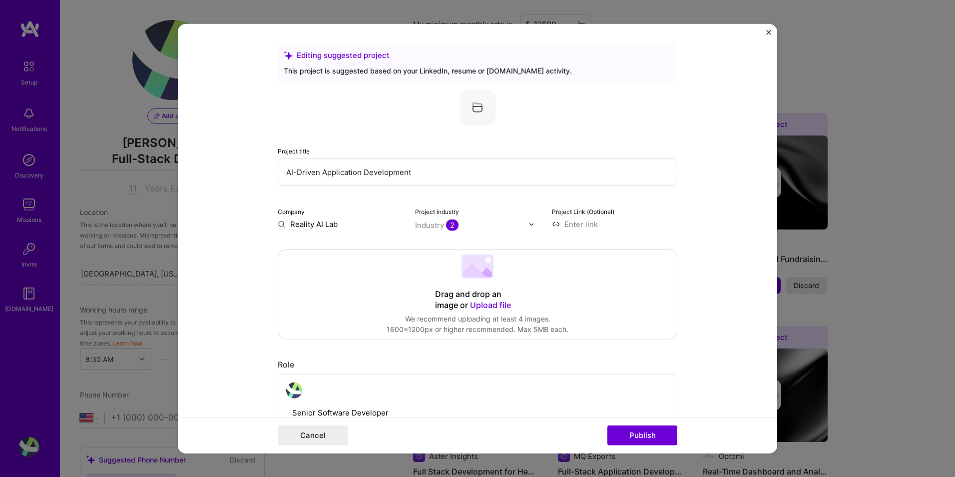
click at [577, 226] on input at bounding box center [614, 224] width 125 height 10
click at [578, 223] on input at bounding box center [614, 224] width 125 height 10
click at [586, 222] on input at bounding box center [614, 224] width 125 height 10
paste input "[URL][DOMAIN_NAME]"
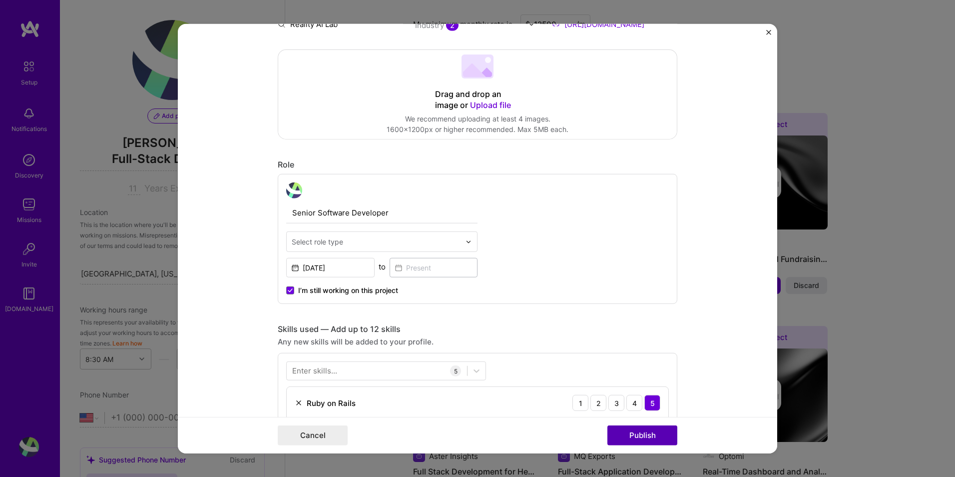
type input "[URL][DOMAIN_NAME]"
click at [641, 430] on button "Publish" at bounding box center [643, 435] width 70 height 20
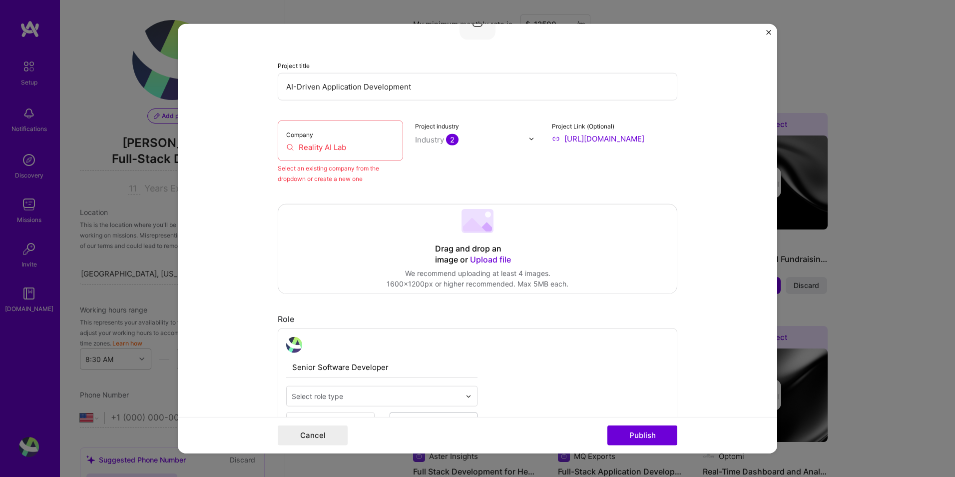
scroll to position [65, 0]
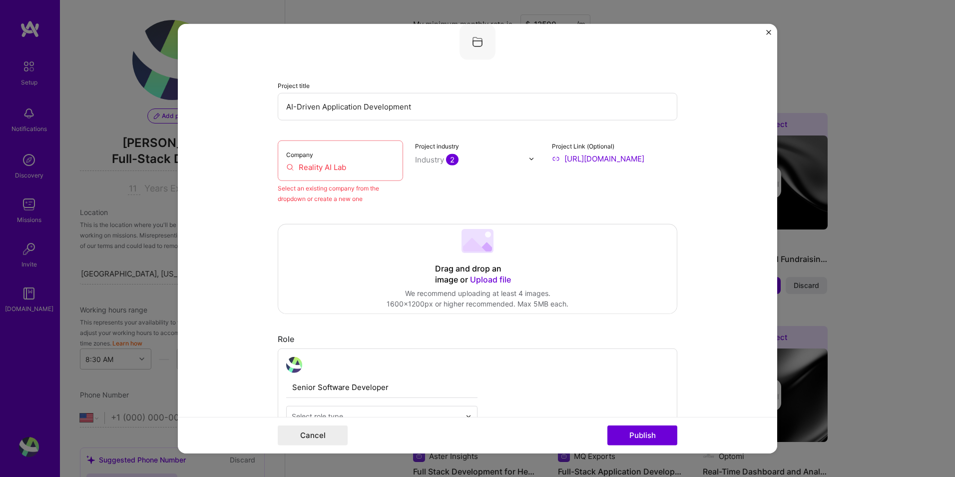
click at [316, 161] on div "Company Reality AI Lab" at bounding box center [340, 160] width 125 height 40
click at [326, 162] on input "Reality AI Lab" at bounding box center [340, 167] width 108 height 10
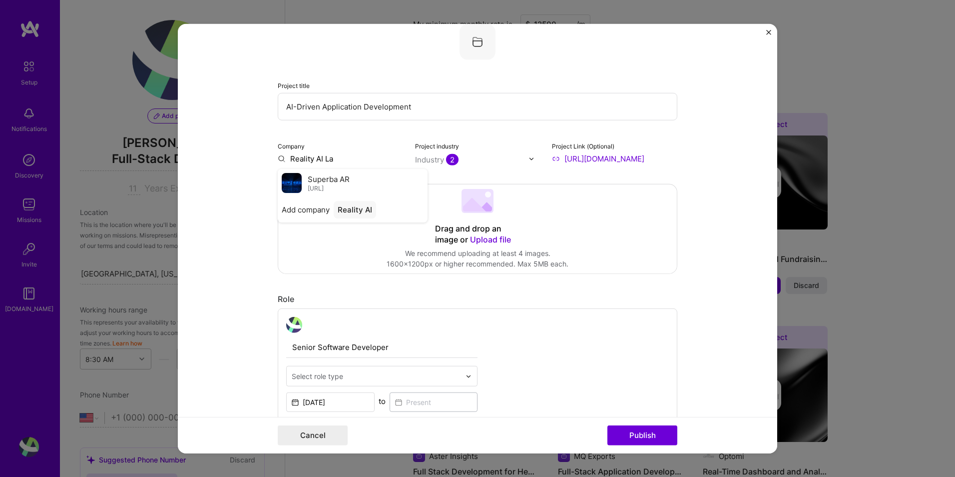
type input "Reality AI Lab"
click at [348, 181] on div "Reality AI Lab" at bounding box center [362, 181] width 57 height 17
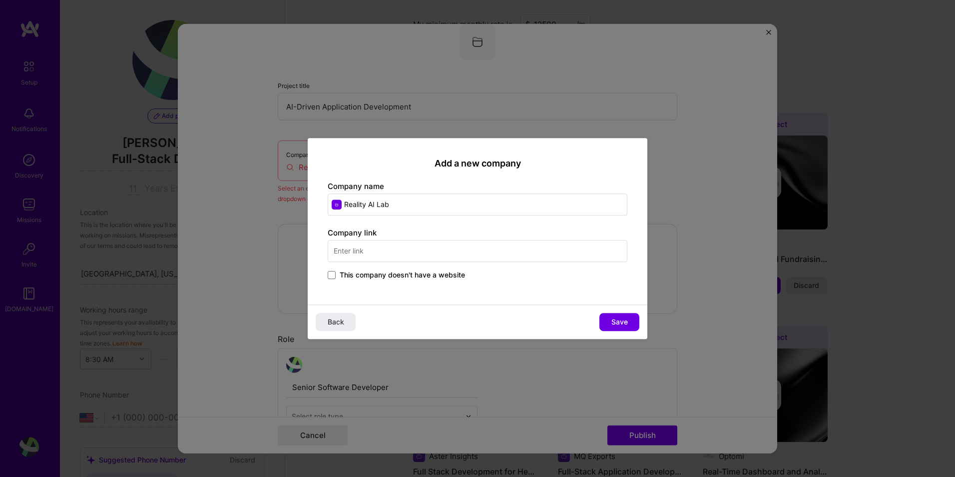
click at [369, 253] on input "text" at bounding box center [478, 251] width 300 height 22
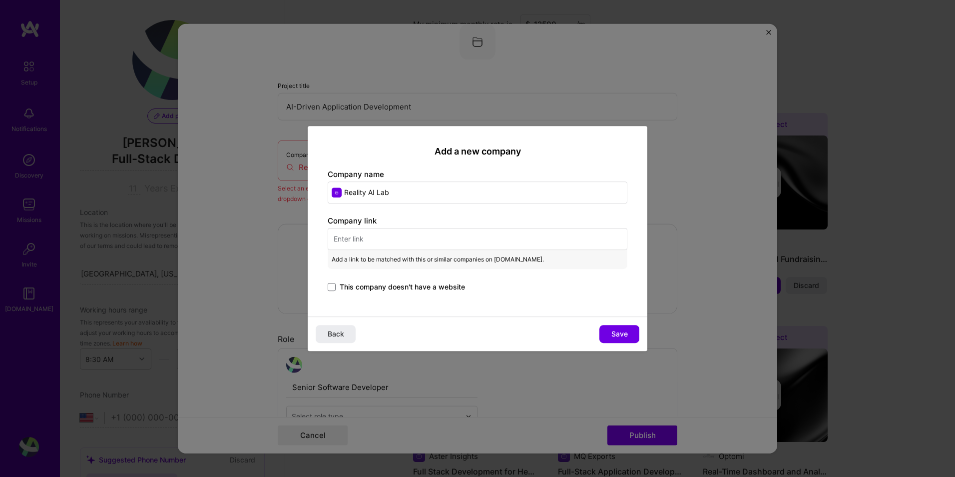
click at [396, 241] on input "text" at bounding box center [478, 239] width 300 height 22
click at [401, 239] on input "text" at bounding box center [478, 239] width 300 height 22
paste input "[URL][DOMAIN_NAME]"
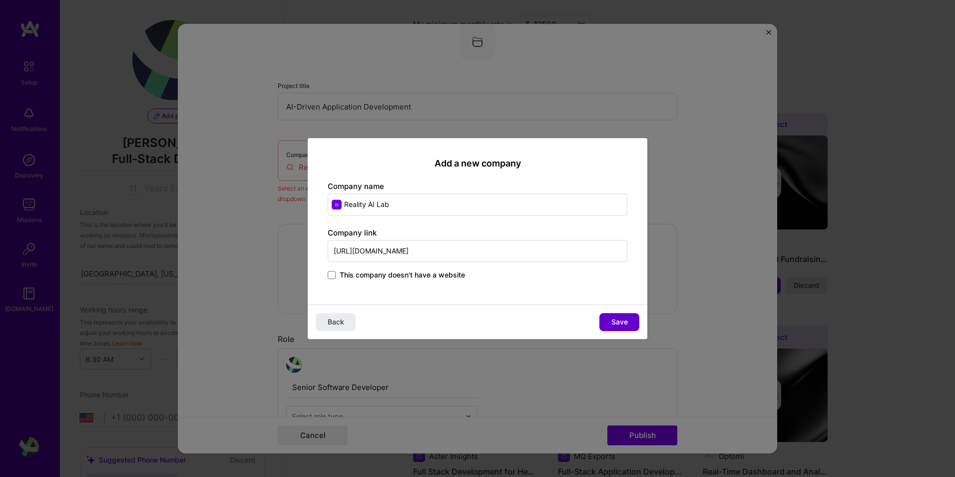
type input "[URL][DOMAIN_NAME]"
click at [618, 320] on span "Save" at bounding box center [620, 322] width 16 height 10
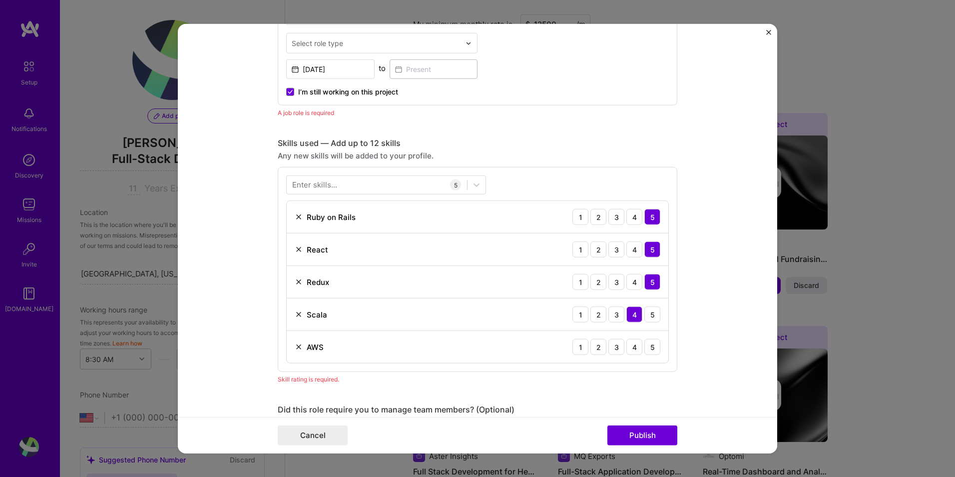
scroll to position [315, 0]
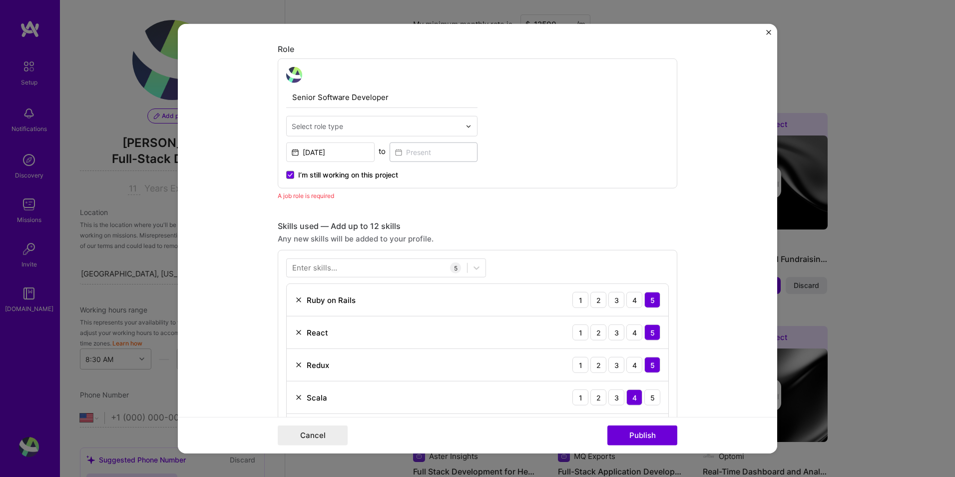
click at [438, 132] on div at bounding box center [376, 126] width 169 height 12
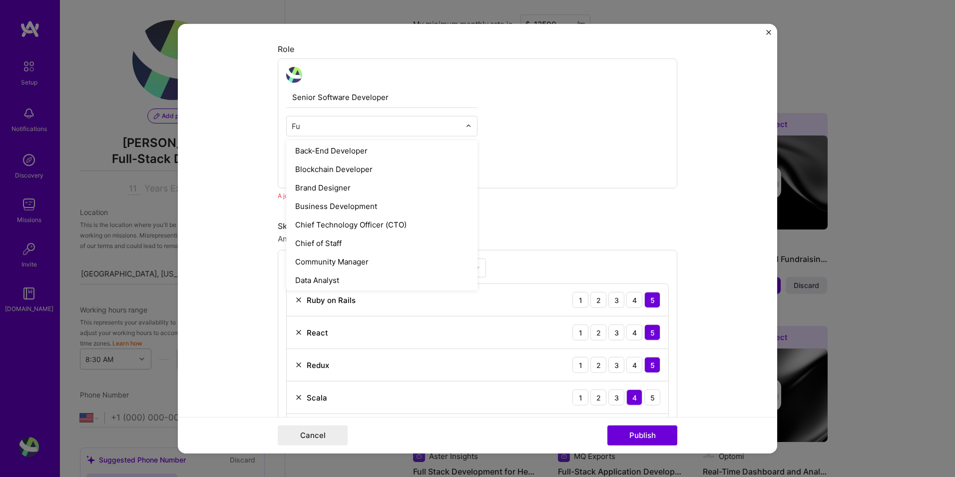
scroll to position [0, 0]
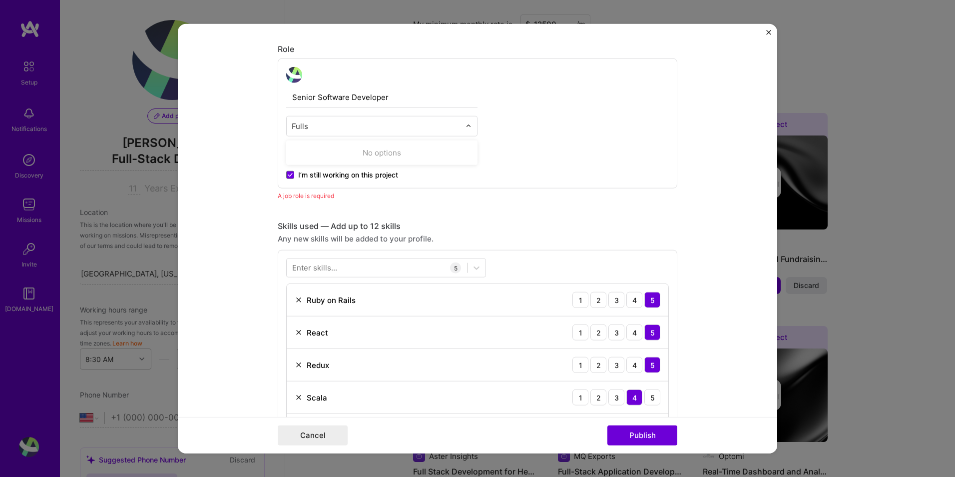
type input "Full"
click at [345, 151] on div "Full-Stack Developer" at bounding box center [381, 152] width 185 height 18
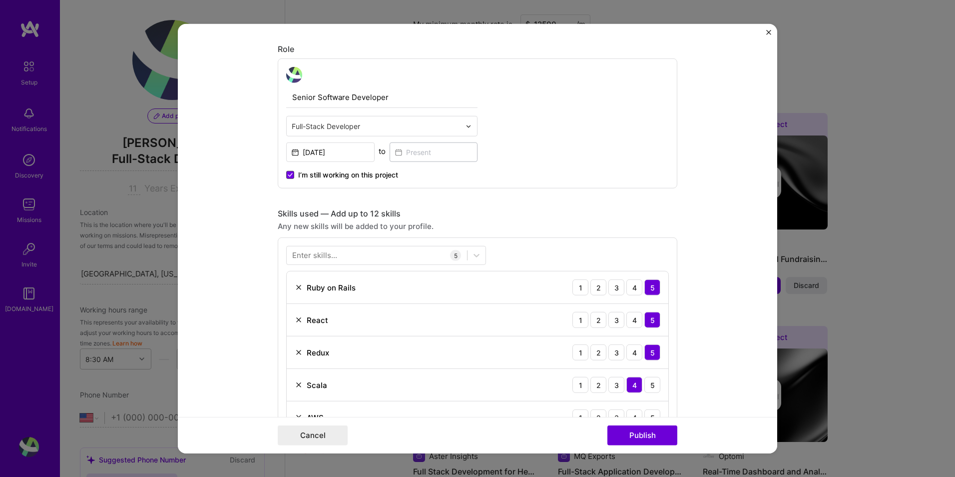
click at [286, 175] on span at bounding box center [290, 175] width 8 height 8
click at [0, 0] on input "I’m still working on this project" at bounding box center [0, 0] width 0 height 0
click at [414, 151] on input at bounding box center [434, 151] width 88 height 19
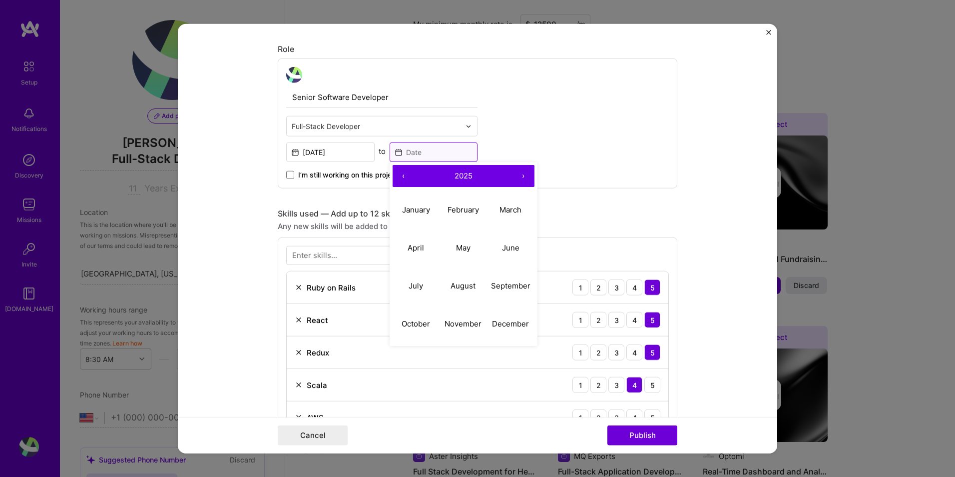
click at [431, 153] on input at bounding box center [434, 151] width 88 height 19
click at [451, 285] on abbr "August" at bounding box center [463, 284] width 25 height 9
type input "[DATE]"
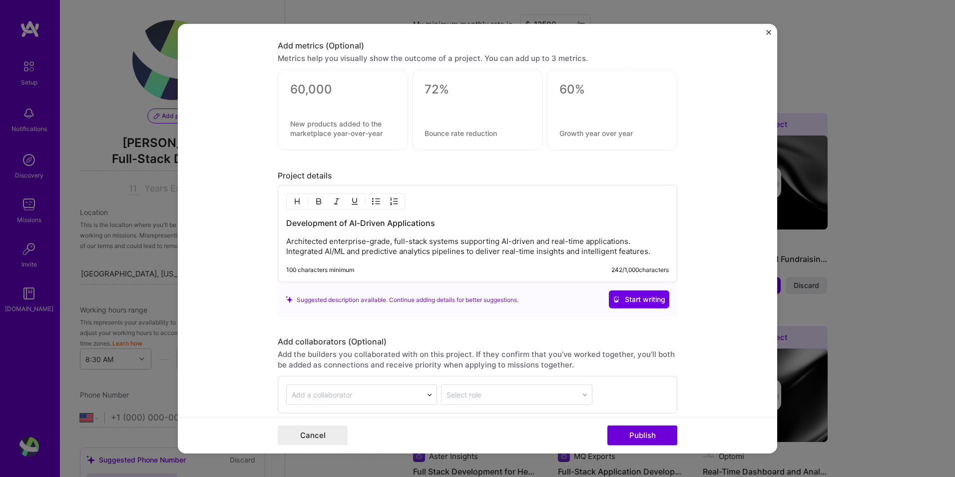
scroll to position [960, 0]
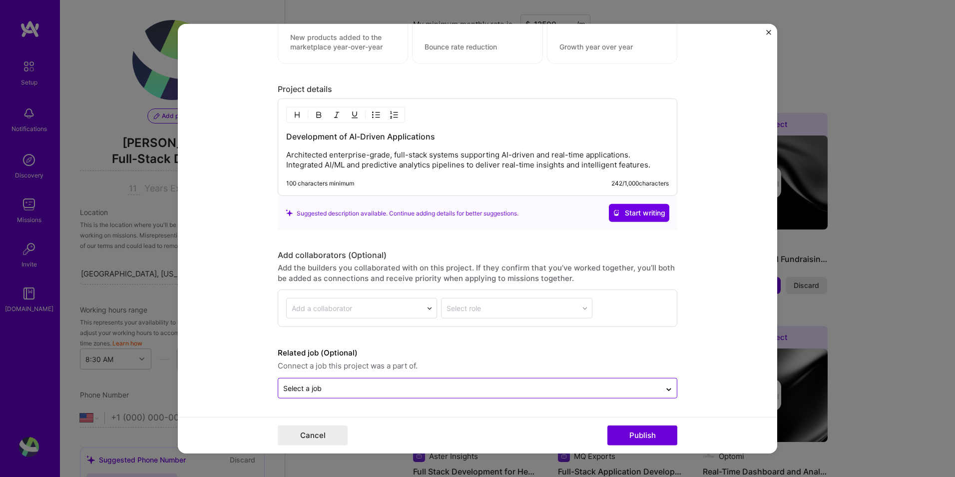
click at [485, 389] on input "text" at bounding box center [469, 388] width 373 height 10
click at [484, 388] on input "text" at bounding box center [469, 388] width 373 height 10
click at [630, 437] on button "Publish" at bounding box center [643, 435] width 70 height 20
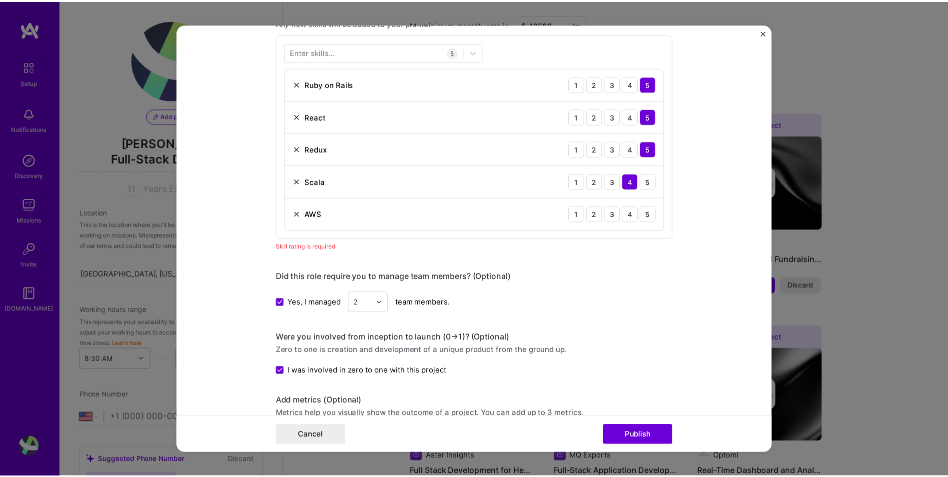
scroll to position [500, 0]
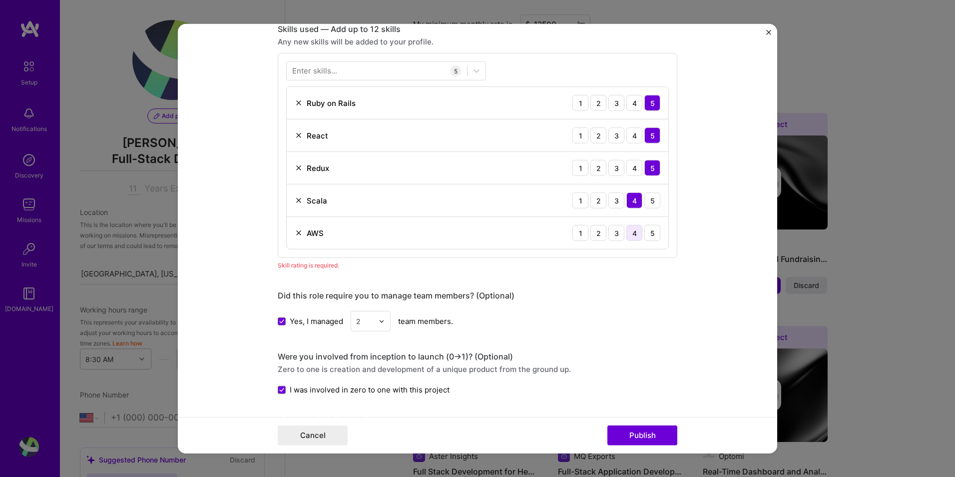
click at [637, 236] on div "4" at bounding box center [634, 233] width 16 height 16
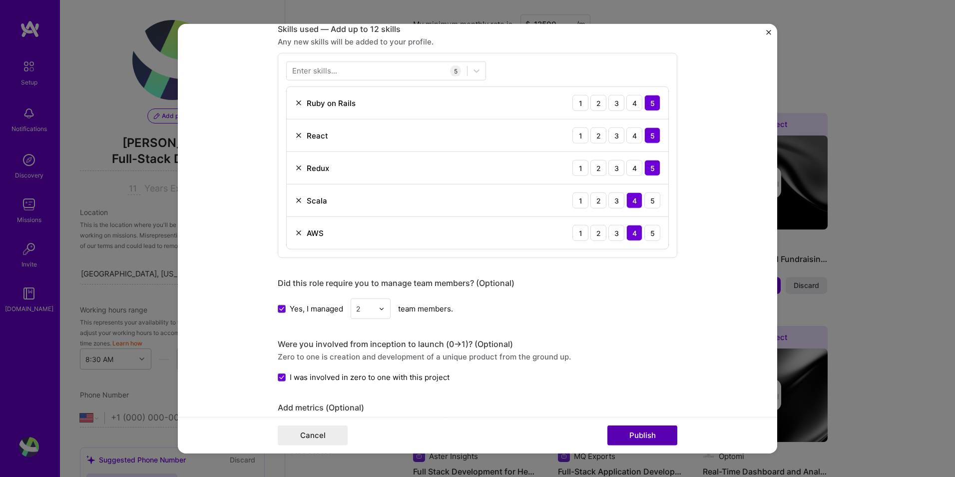
click at [656, 437] on button "Publish" at bounding box center [643, 435] width 70 height 20
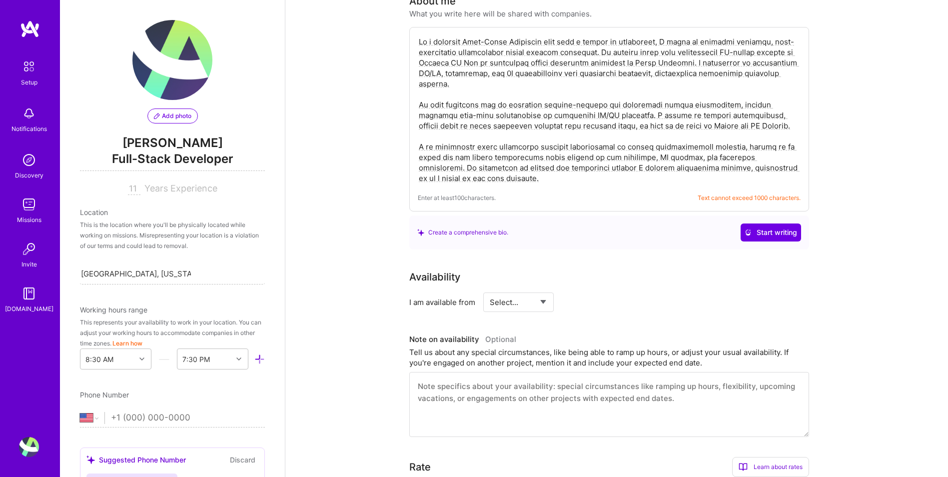
scroll to position [233, 0]
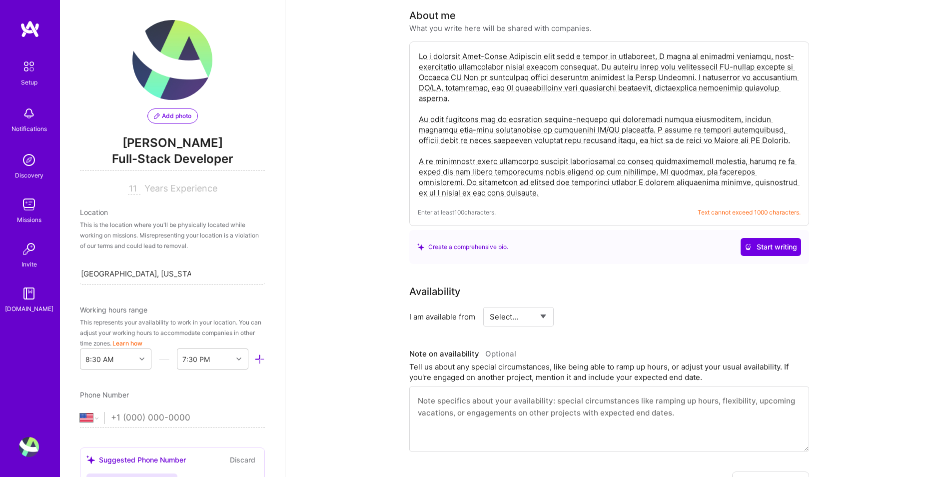
click at [535, 185] on textarea at bounding box center [609, 124] width 383 height 149
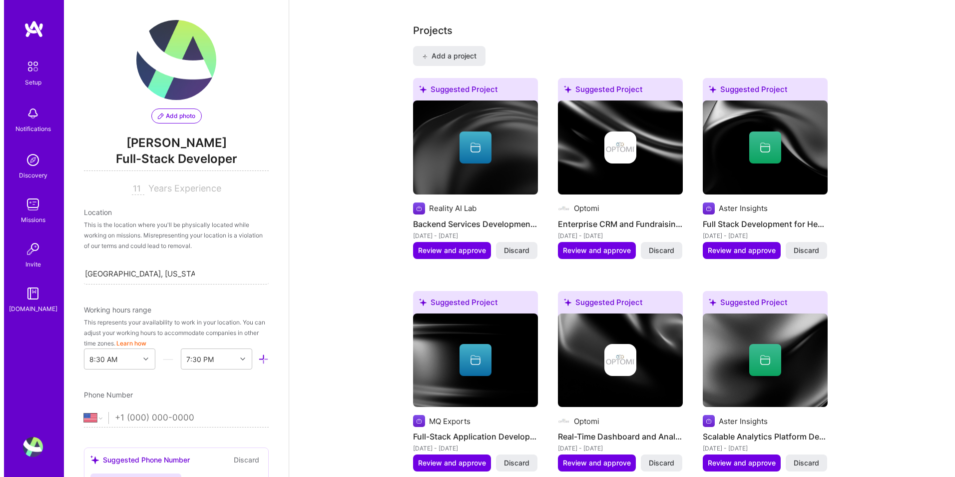
scroll to position [883, 0]
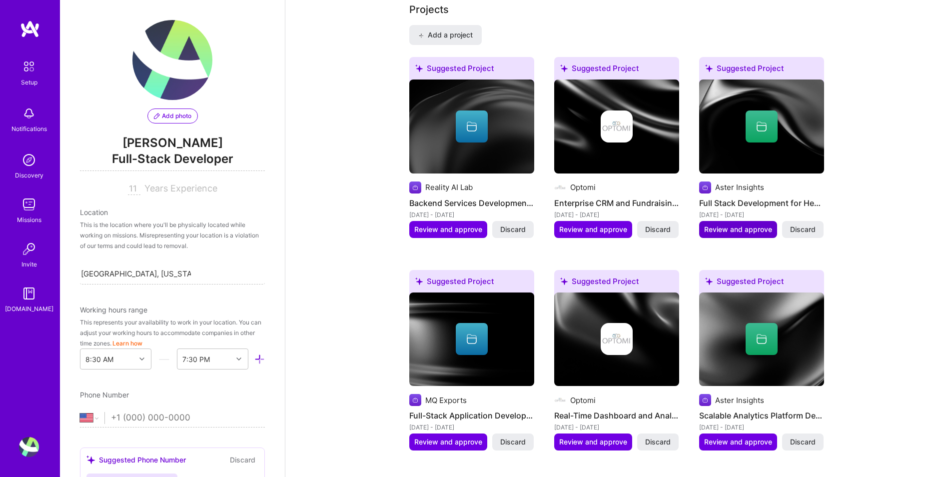
click at [740, 224] on span "Review and approve" at bounding box center [738, 229] width 68 height 10
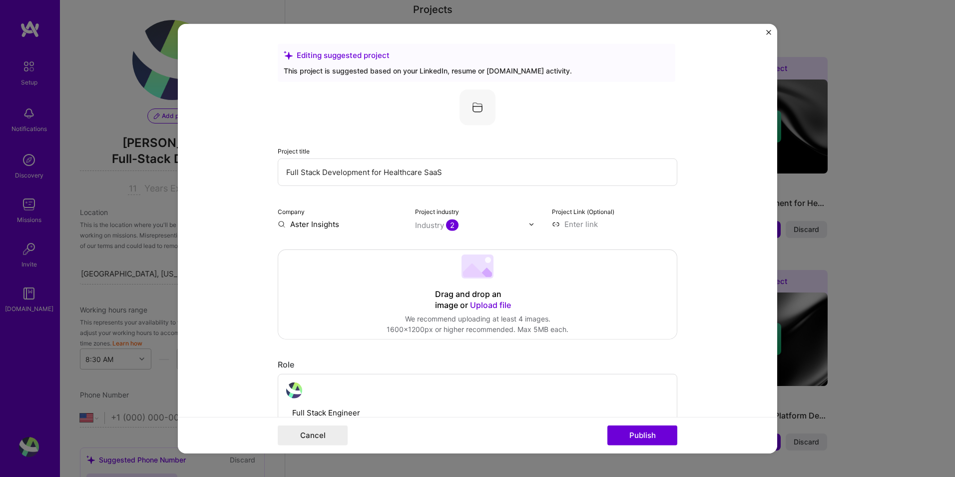
click at [327, 227] on input "Aster Insights" at bounding box center [340, 224] width 125 height 10
click at [354, 226] on input "Aster Insights" at bounding box center [340, 224] width 125 height 10
type input "A"
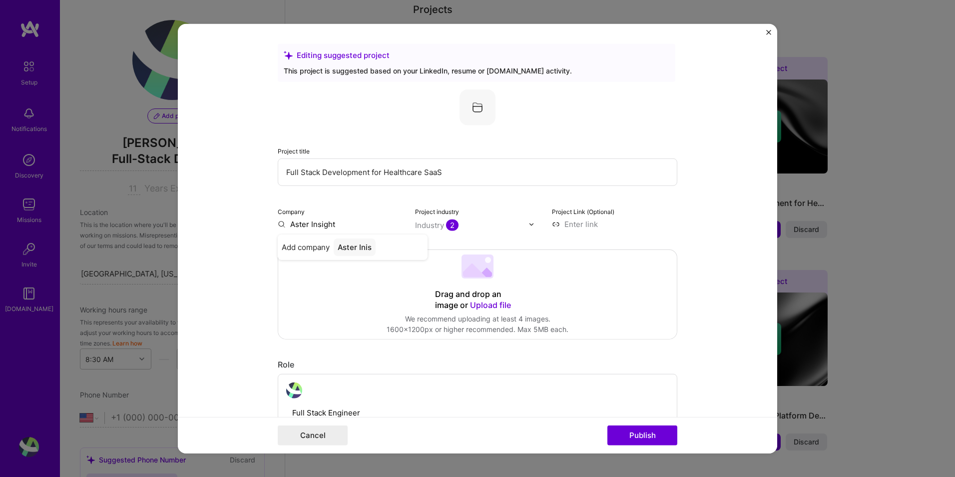
type input "Aster Insights"
click at [368, 246] on div "Aster Insights" at bounding box center [363, 246] width 58 height 17
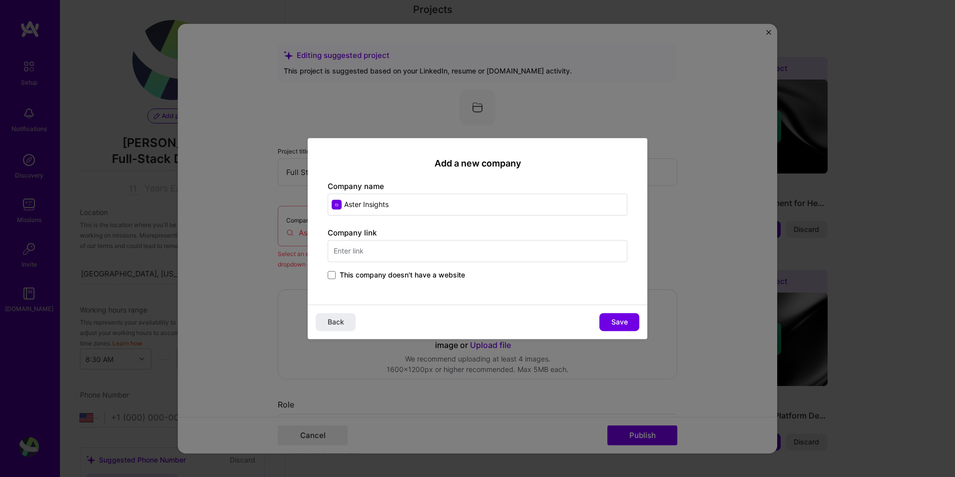
click at [387, 253] on input "text" at bounding box center [478, 251] width 300 height 22
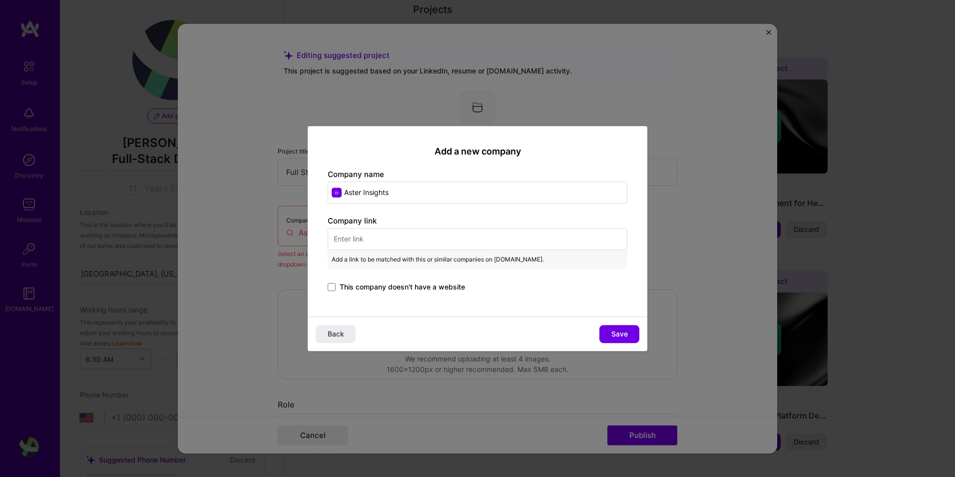
click at [432, 238] on input "text" at bounding box center [478, 239] width 300 height 22
paste input "[URL][DOMAIN_NAME]"
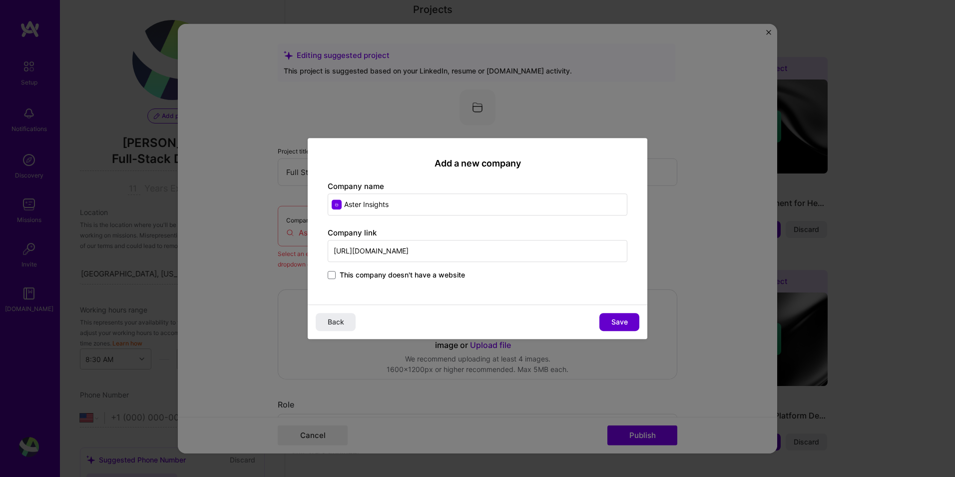
type input "[URL][DOMAIN_NAME]"
click at [628, 320] on button "Save" at bounding box center [620, 322] width 40 height 18
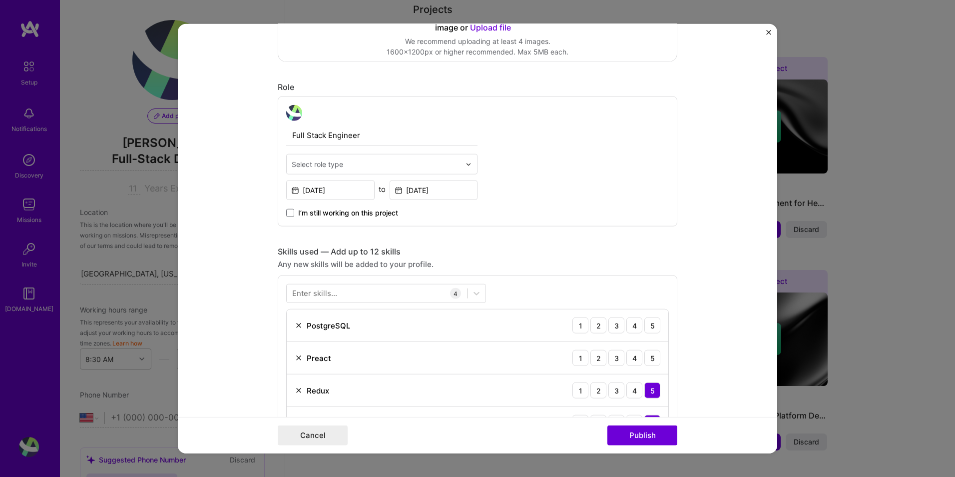
scroll to position [300, 0]
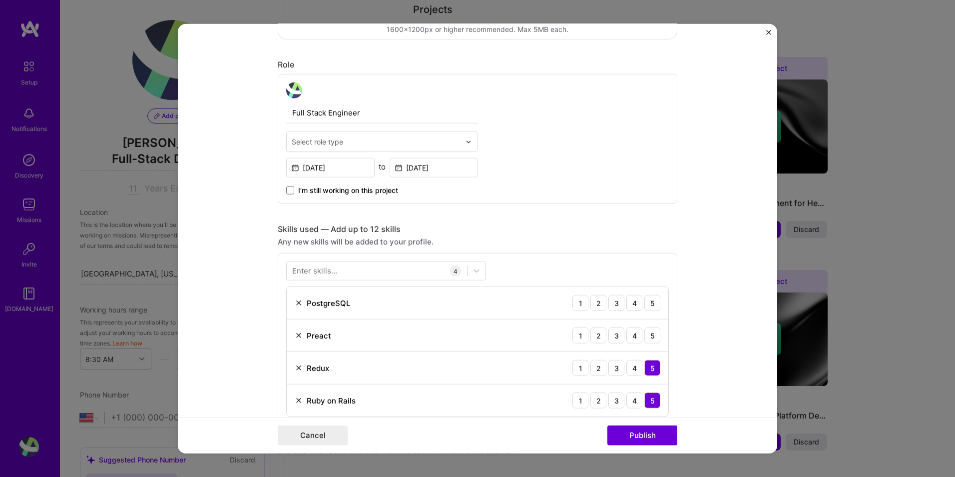
click at [421, 139] on input "text" at bounding box center [376, 141] width 169 height 10
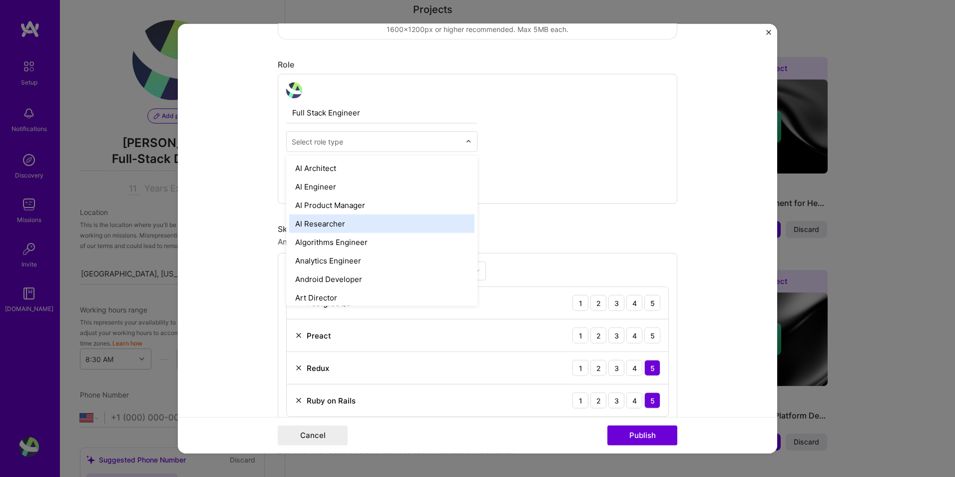
type input "F"
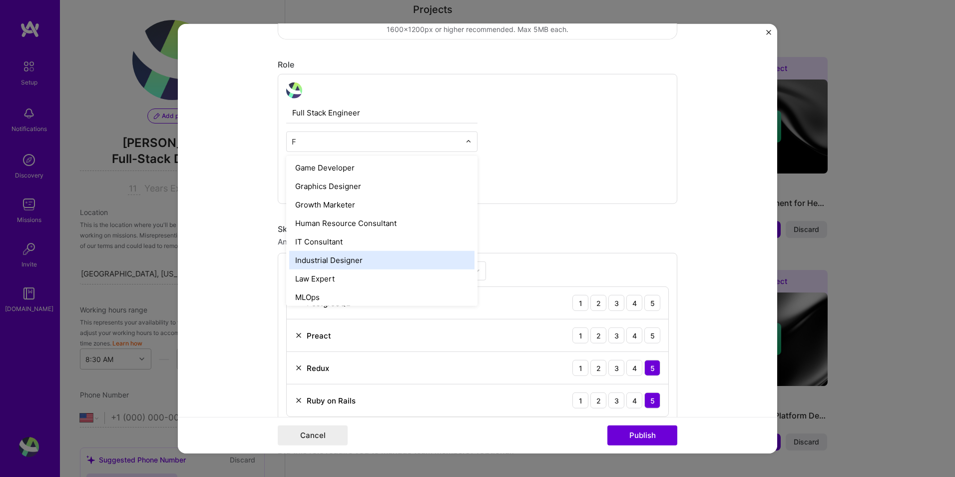
scroll to position [433, 0]
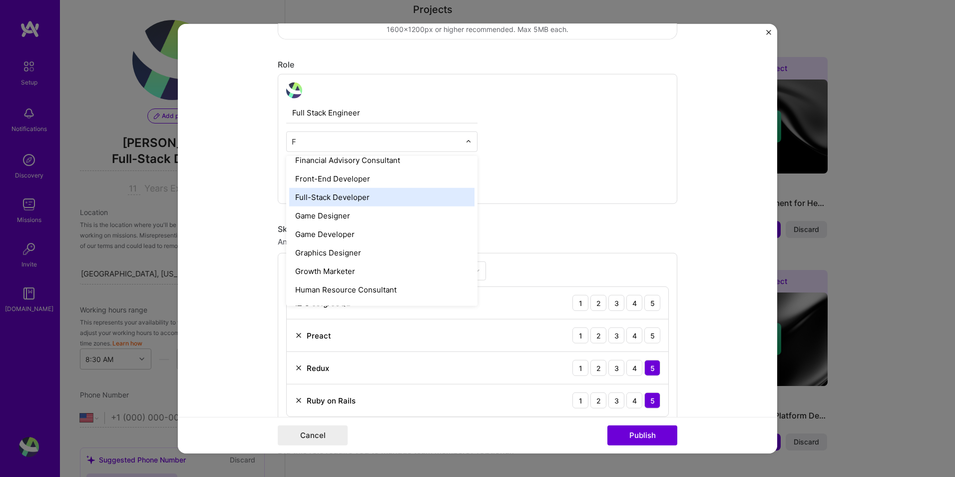
click at [344, 195] on div "Full-Stack Developer" at bounding box center [381, 197] width 185 height 18
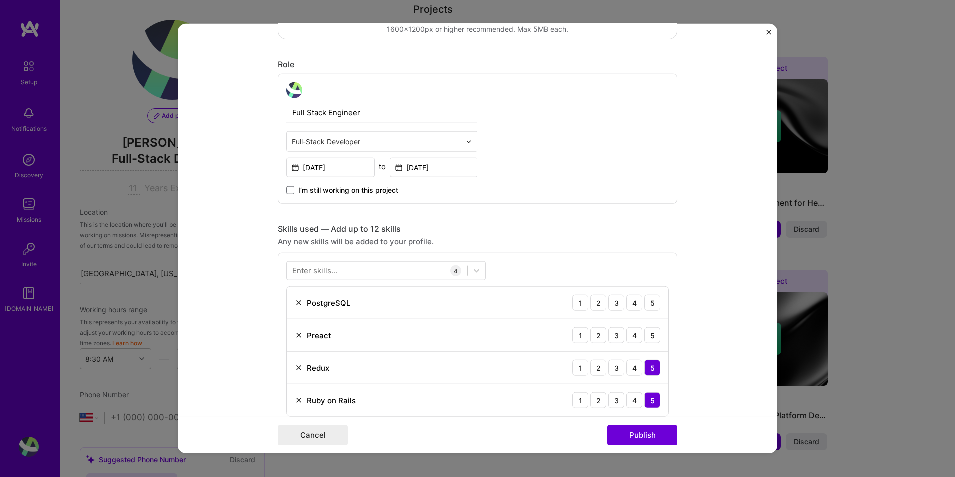
scroll to position [350, 0]
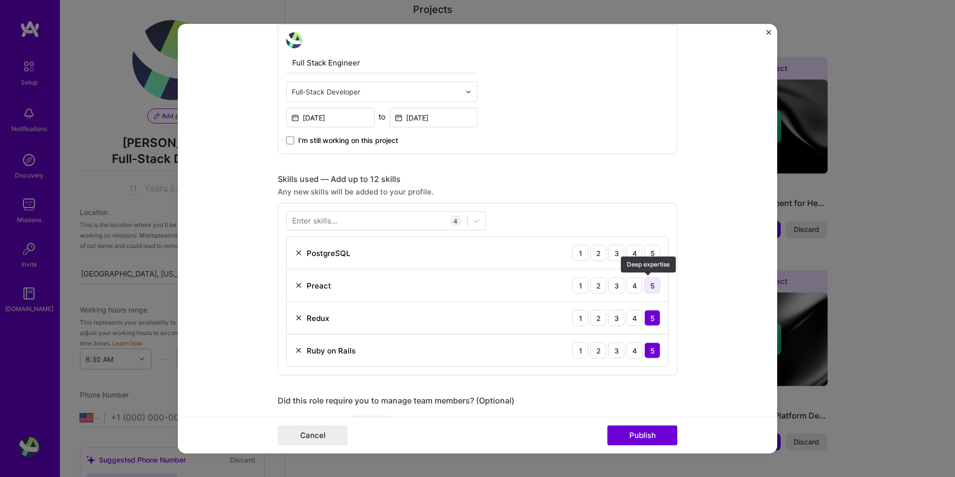
click at [648, 286] on div "5" at bounding box center [652, 285] width 16 height 16
click at [653, 256] on div "5" at bounding box center [652, 253] width 16 height 16
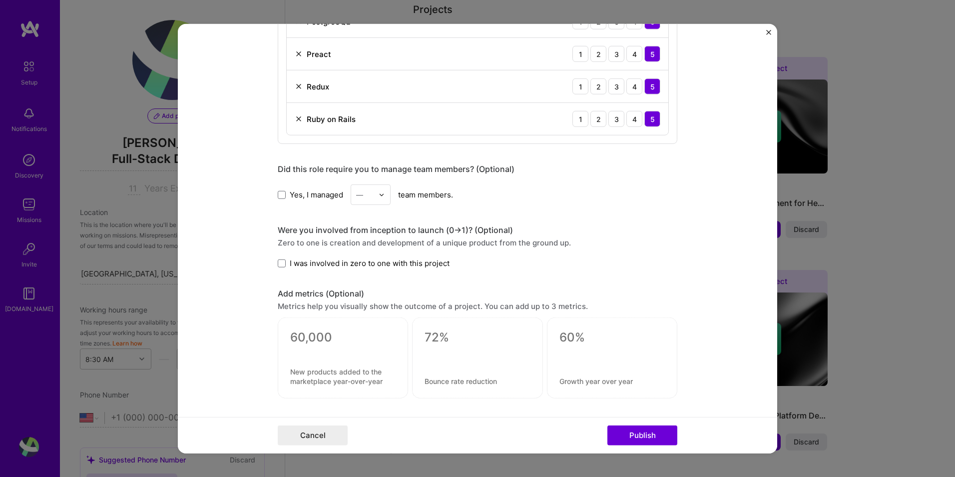
scroll to position [583, 0]
click at [279, 266] on label "I was involved in zero to one with this project" at bounding box center [364, 261] width 172 height 10
click at [0, 0] on input "I was involved in zero to one with this project" at bounding box center [0, 0] width 0 height 0
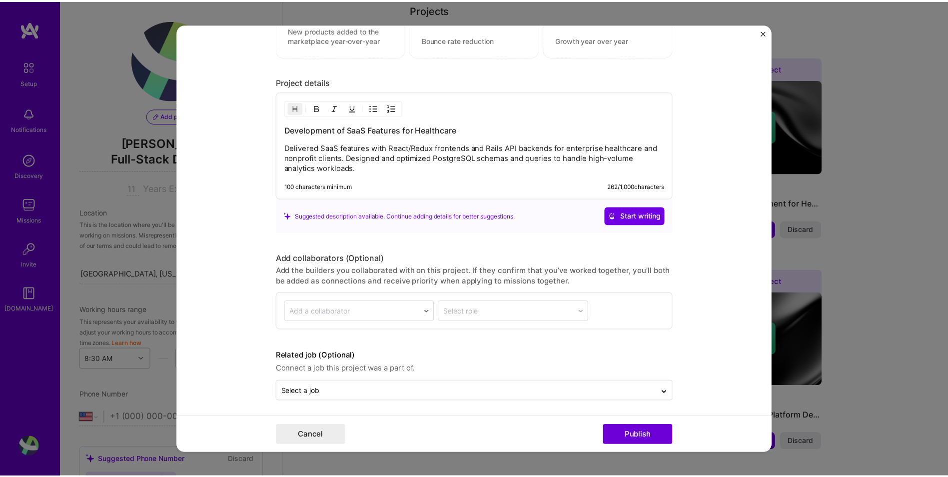
scroll to position [925, 0]
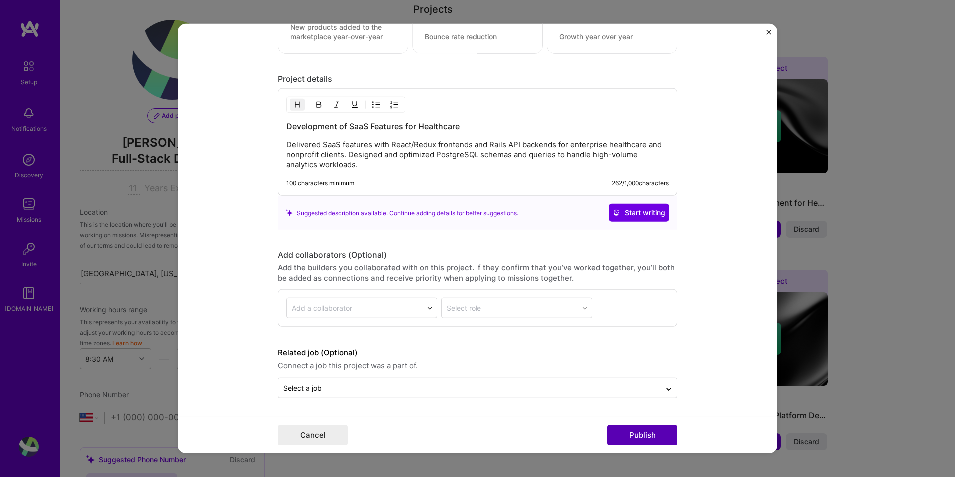
click at [645, 441] on button "Publish" at bounding box center [643, 435] width 70 height 20
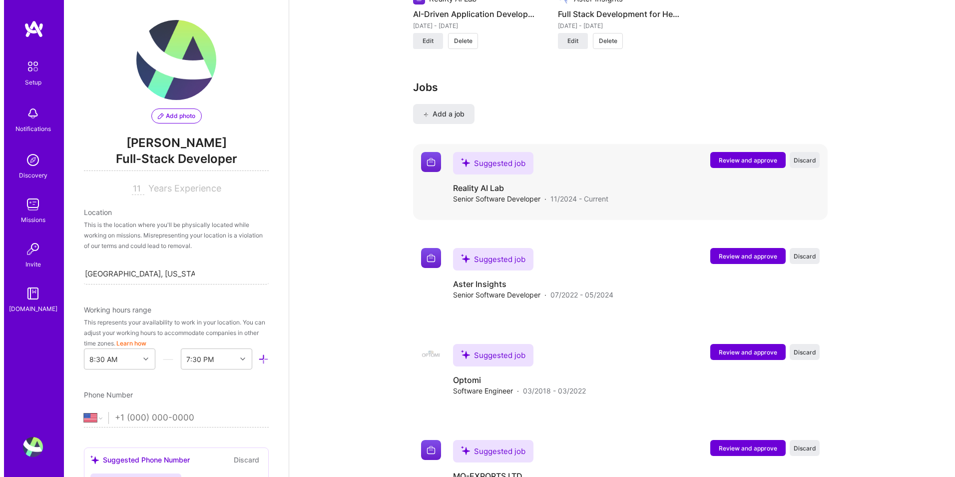
scroll to position [1449, 0]
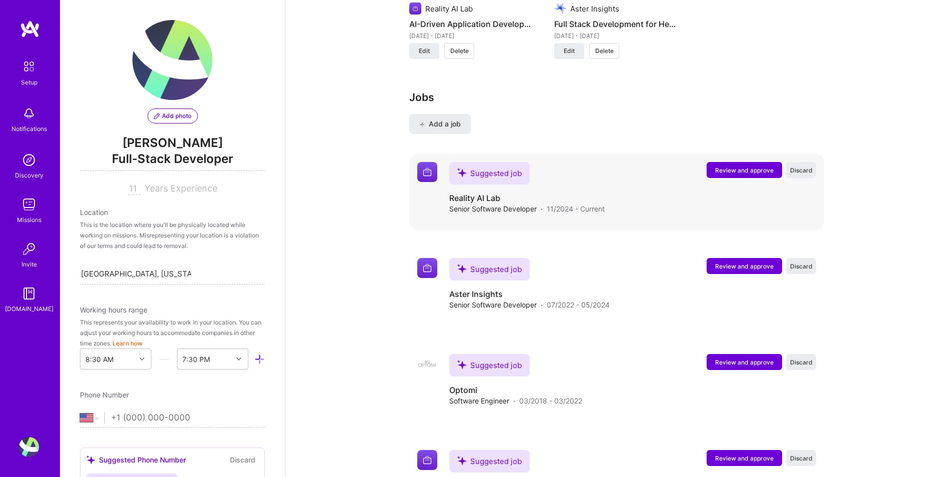
click at [741, 166] on span "Review and approve" at bounding box center [744, 170] width 58 height 8
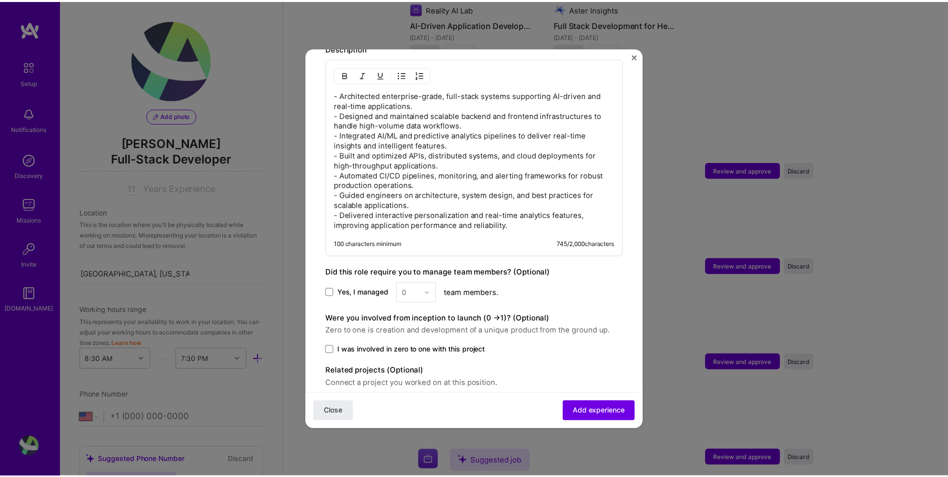
scroll to position [472, 0]
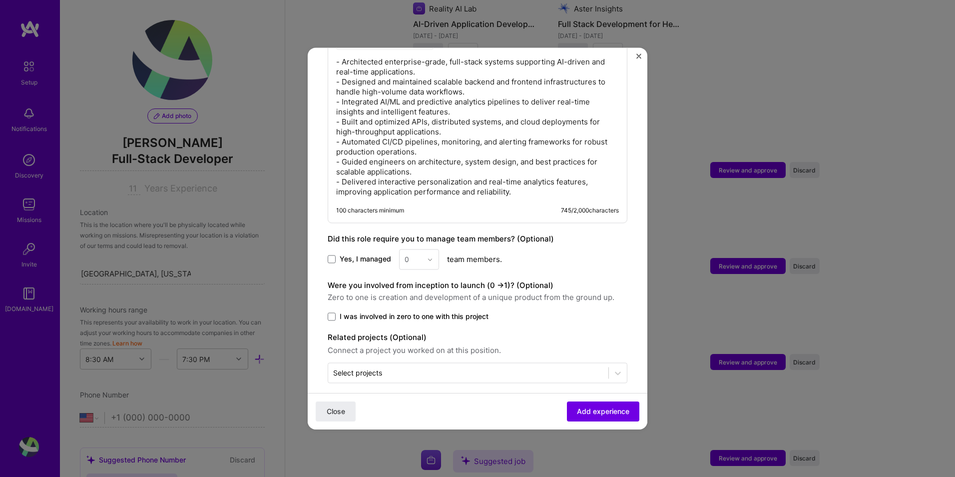
click at [637, 58] on img "Close" at bounding box center [638, 55] width 5 height 5
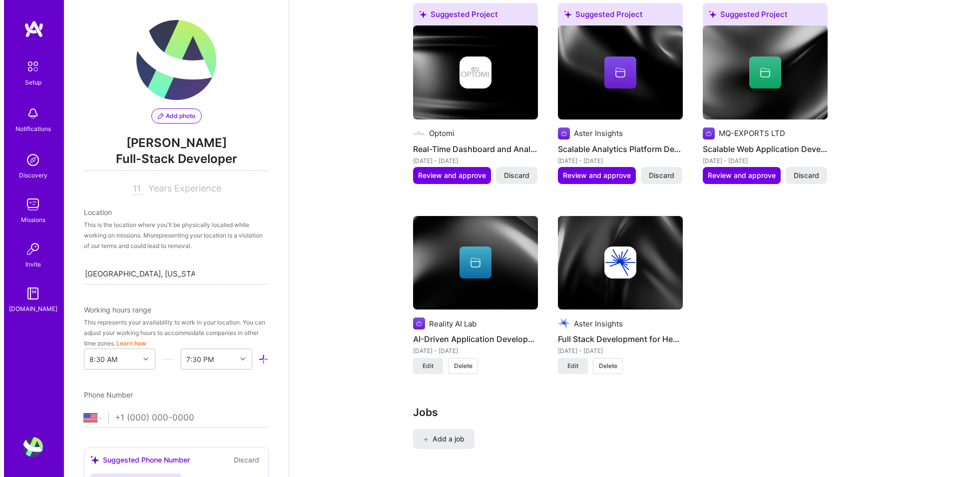
scroll to position [1116, 0]
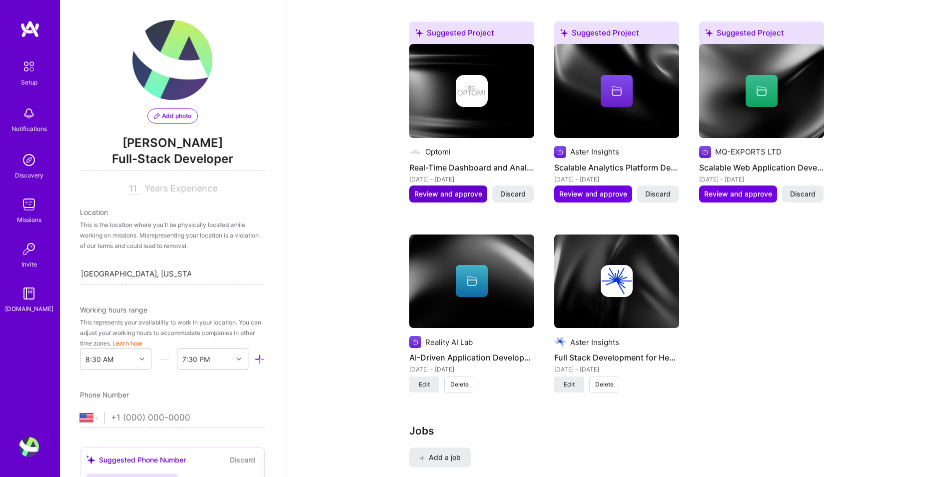
click at [453, 189] on span "Review and approve" at bounding box center [448, 194] width 68 height 10
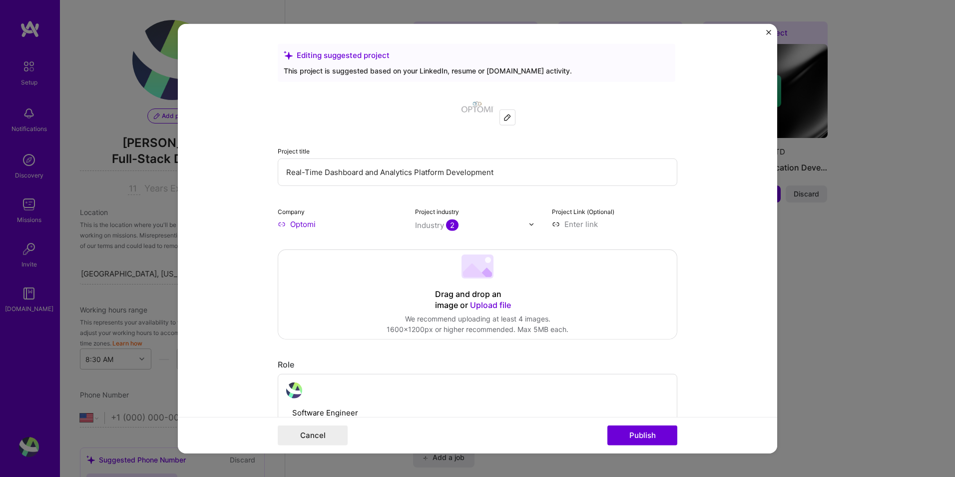
click at [573, 227] on input at bounding box center [614, 224] width 125 height 10
type input "[URL][DOMAIN_NAME]"
click at [705, 314] on form "Editing suggested project This project is suggested based on your LinkedIn, res…" at bounding box center [478, 238] width 600 height 429
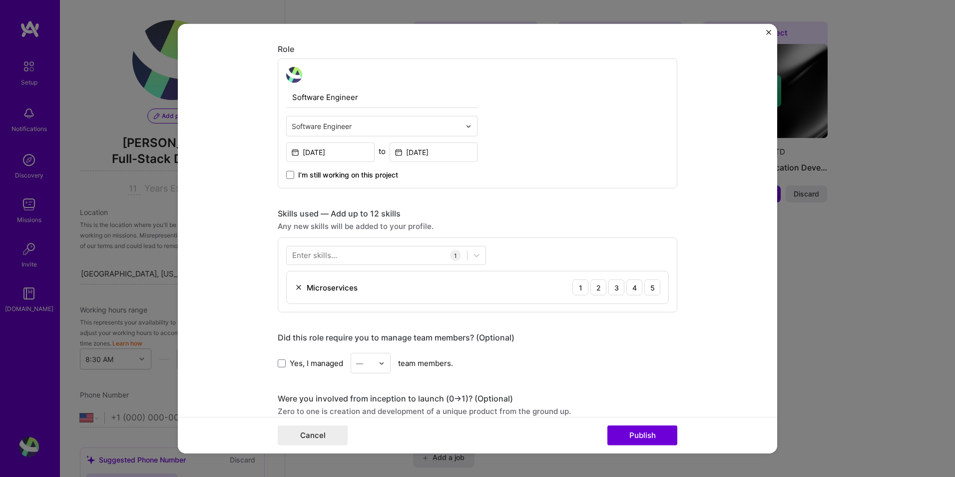
scroll to position [366, 0]
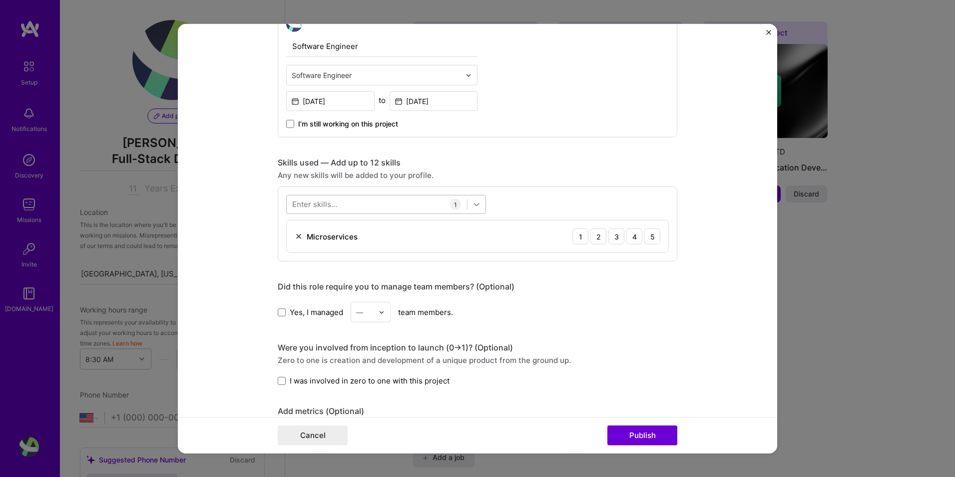
click at [474, 205] on icon at bounding box center [477, 204] width 6 height 3
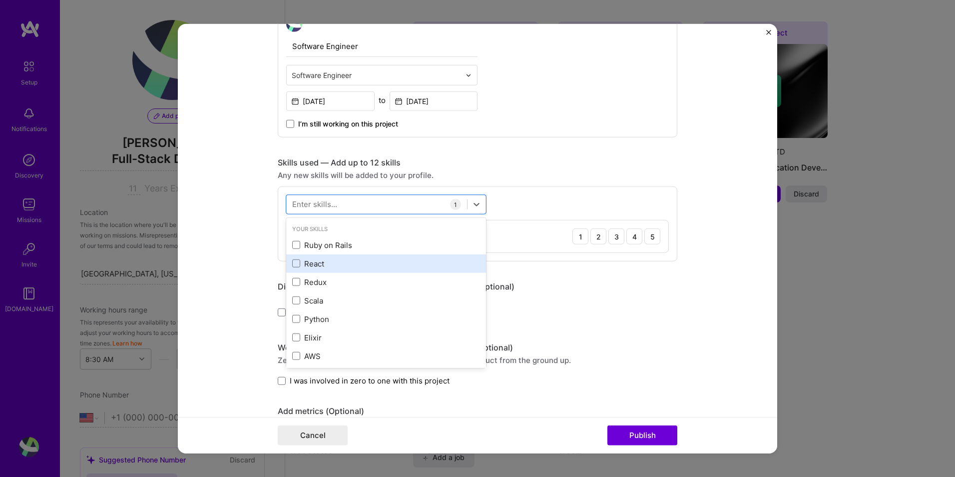
click at [306, 265] on div "React" at bounding box center [386, 263] width 188 height 10
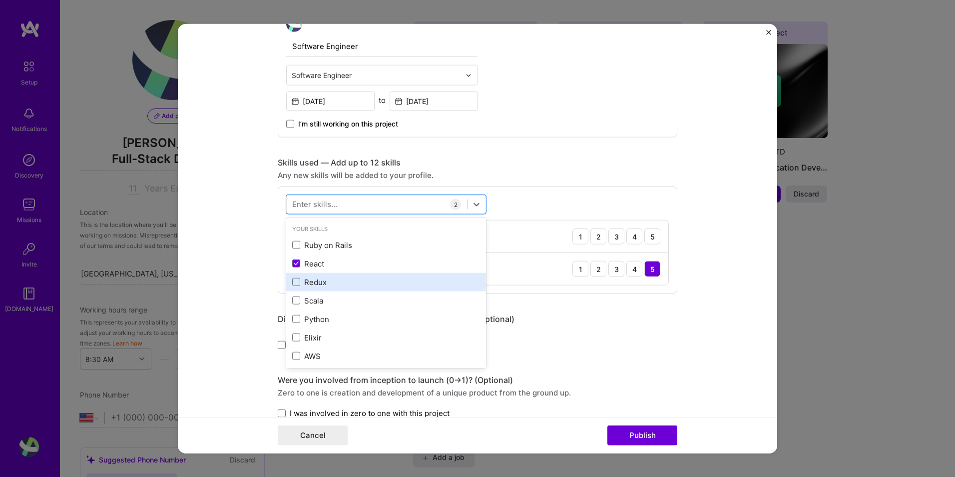
click at [309, 246] on div "Ruby on Rails" at bounding box center [386, 245] width 188 height 10
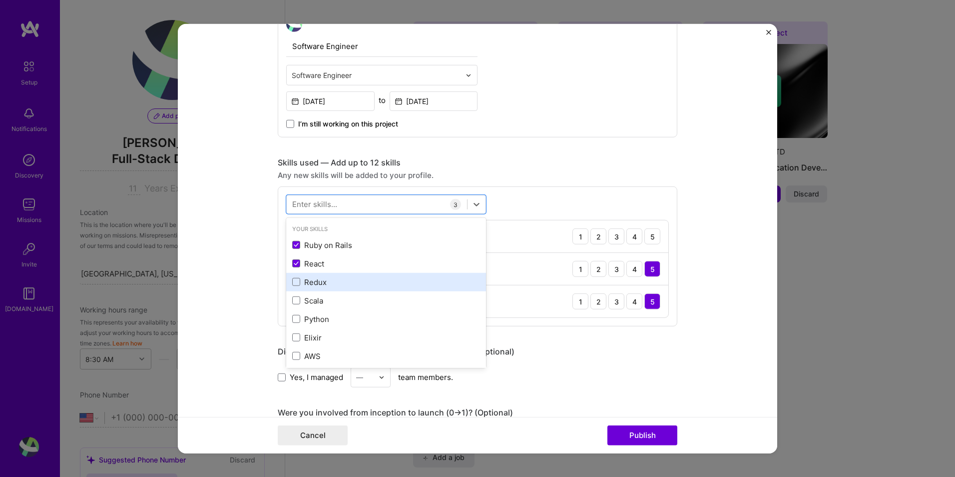
click at [310, 285] on div "Redux" at bounding box center [386, 282] width 188 height 10
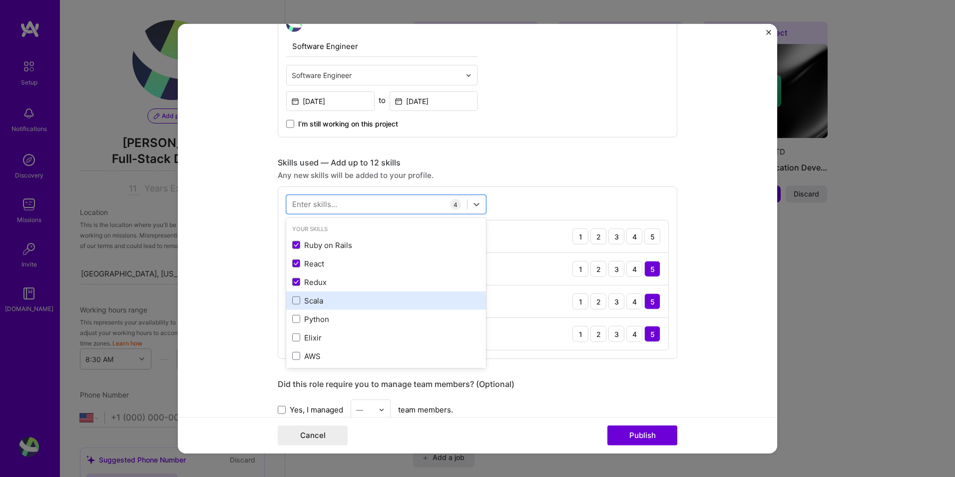
click at [311, 302] on div "Scala" at bounding box center [386, 300] width 188 height 10
click at [308, 303] on div "Scala" at bounding box center [386, 300] width 188 height 10
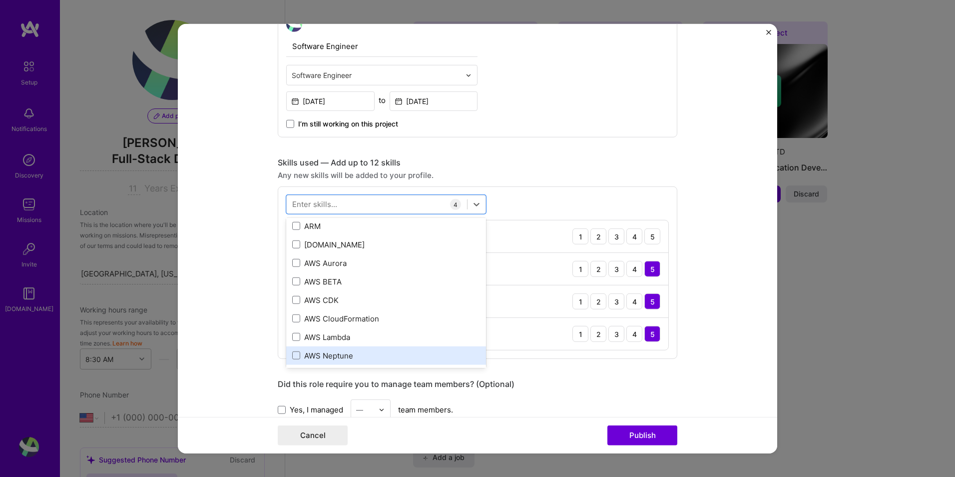
click at [323, 355] on div "AWS Neptune" at bounding box center [386, 355] width 188 height 10
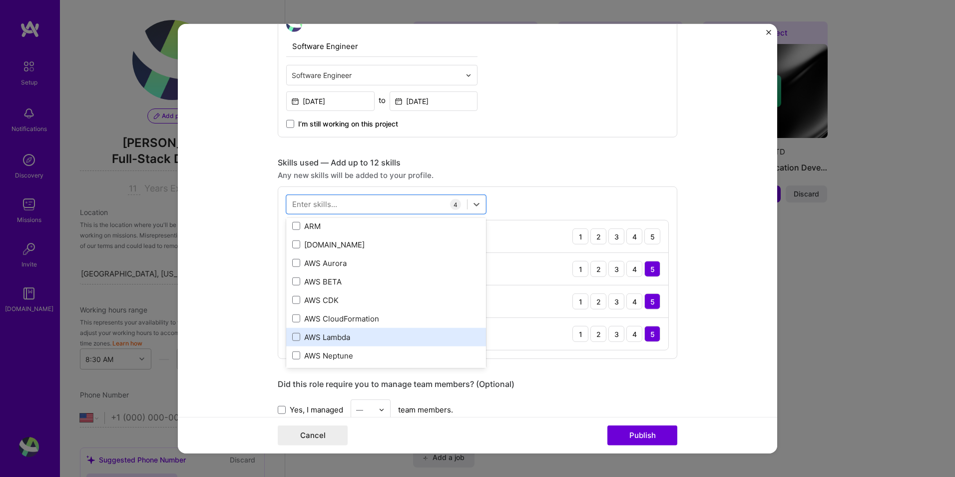
click at [328, 338] on div "AWS Lambda" at bounding box center [386, 336] width 188 height 10
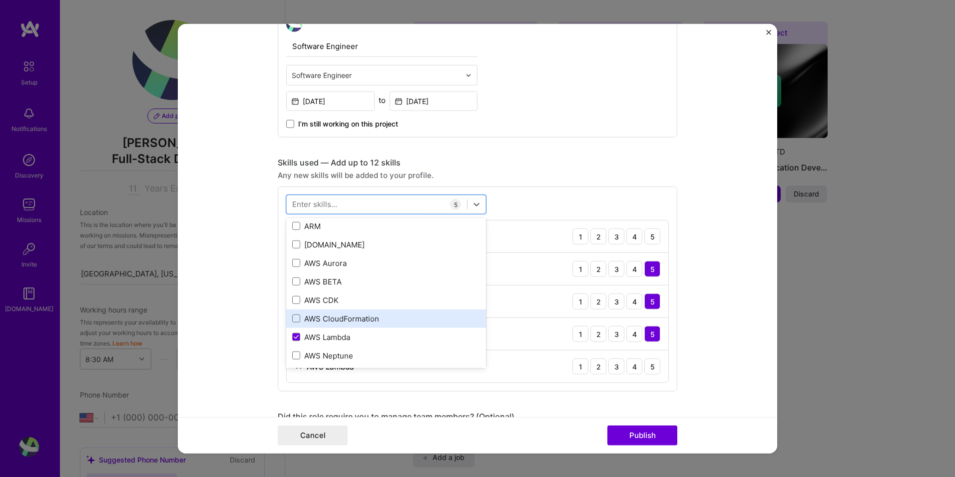
click at [339, 318] on div "AWS CloudFormation" at bounding box center [386, 318] width 188 height 10
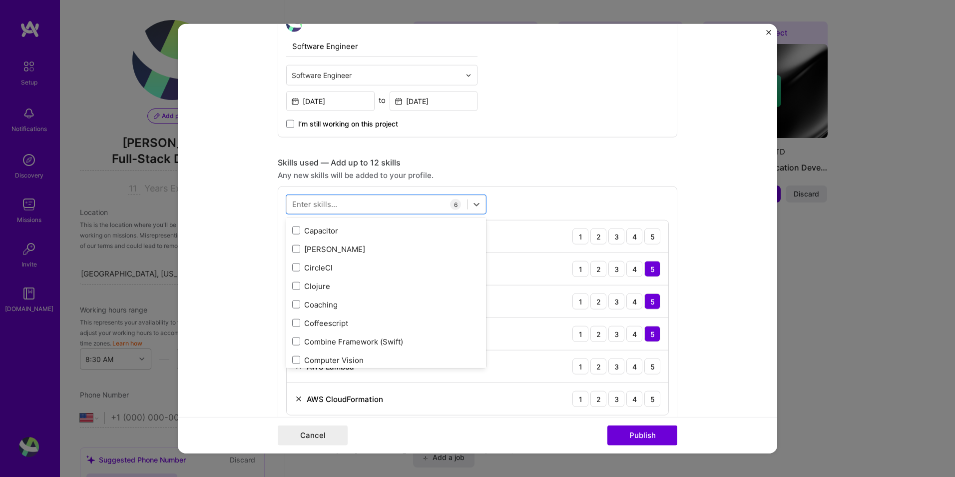
scroll to position [1332, 0]
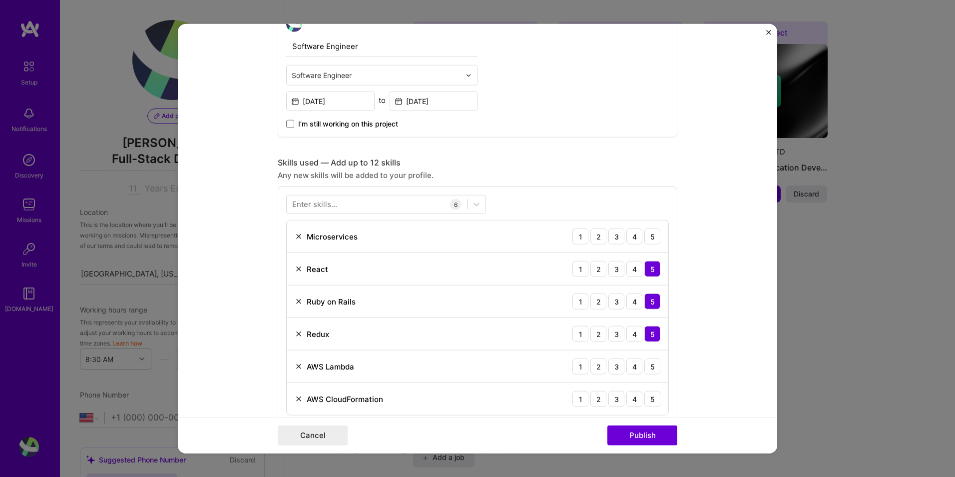
click at [212, 288] on form "Editing suggested project This project is suggested based on your LinkedIn, res…" at bounding box center [478, 238] width 600 height 429
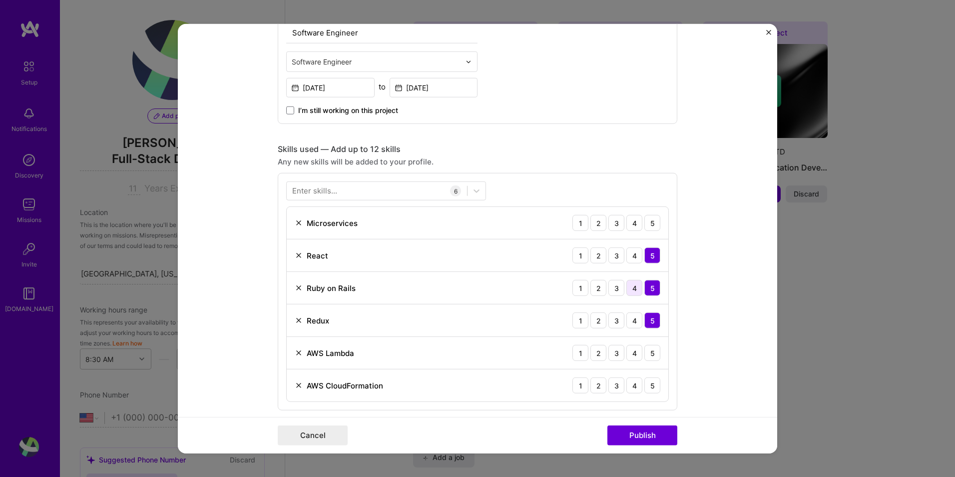
scroll to position [416, 0]
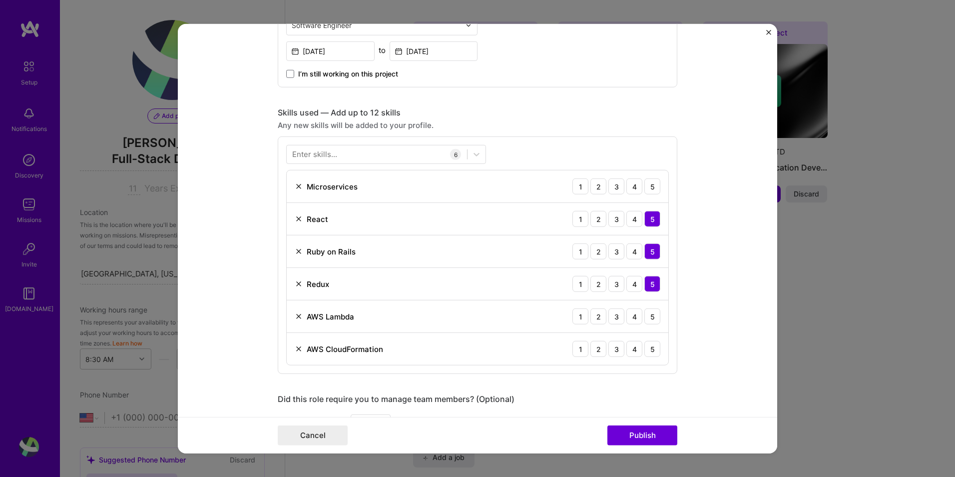
click at [650, 191] on div "5" at bounding box center [652, 186] width 16 height 16
click at [635, 318] on div "4" at bounding box center [634, 316] width 16 height 16
click at [637, 349] on div "4" at bounding box center [634, 349] width 16 height 16
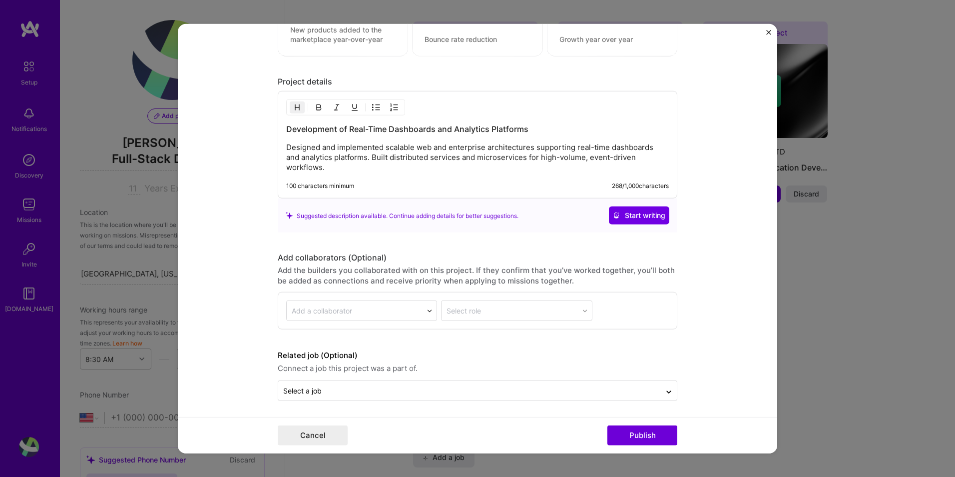
scroll to position [990, 0]
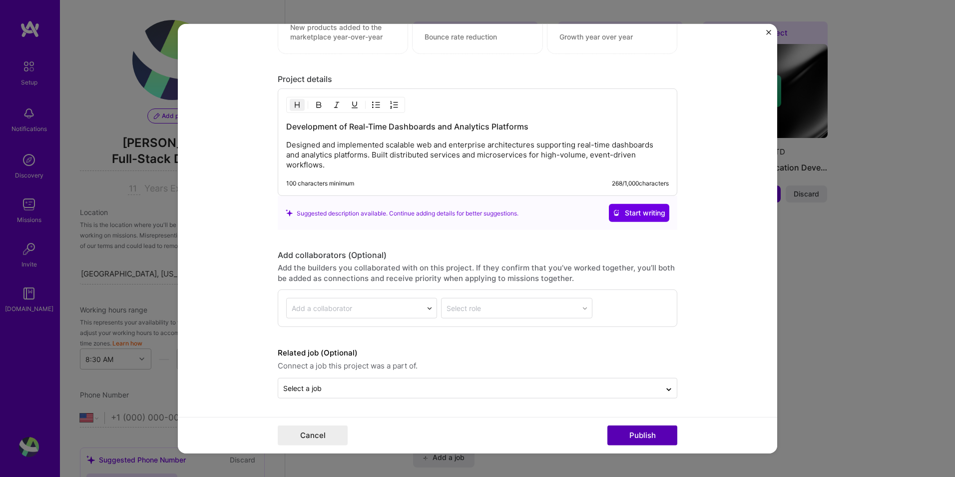
click at [654, 440] on button "Publish" at bounding box center [643, 435] width 70 height 20
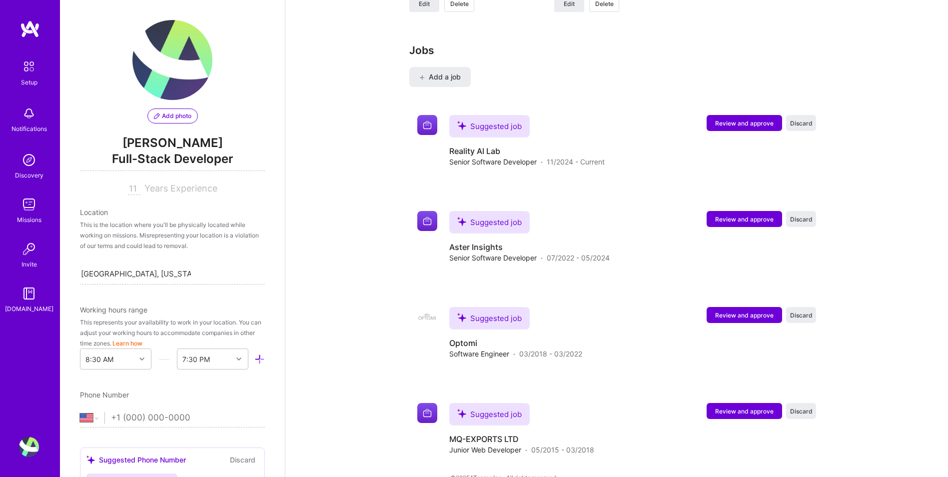
scroll to position [1502, 0]
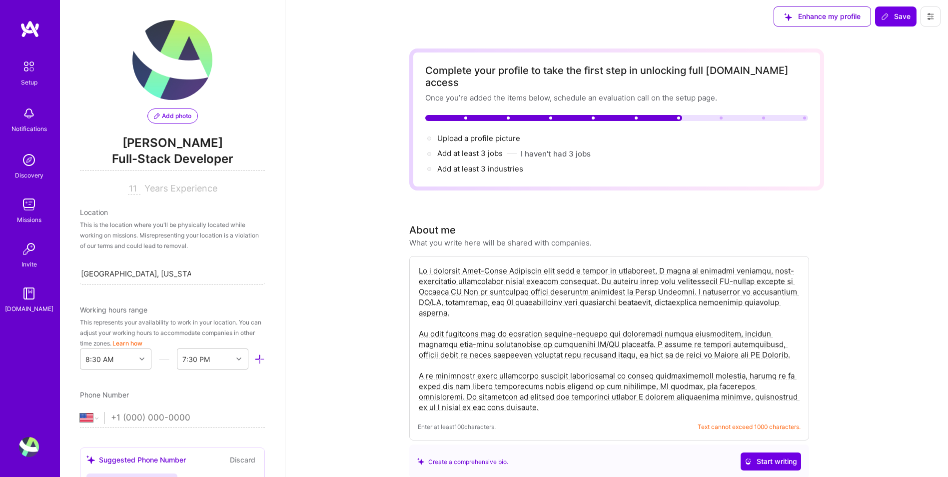
scroll to position [0, 0]
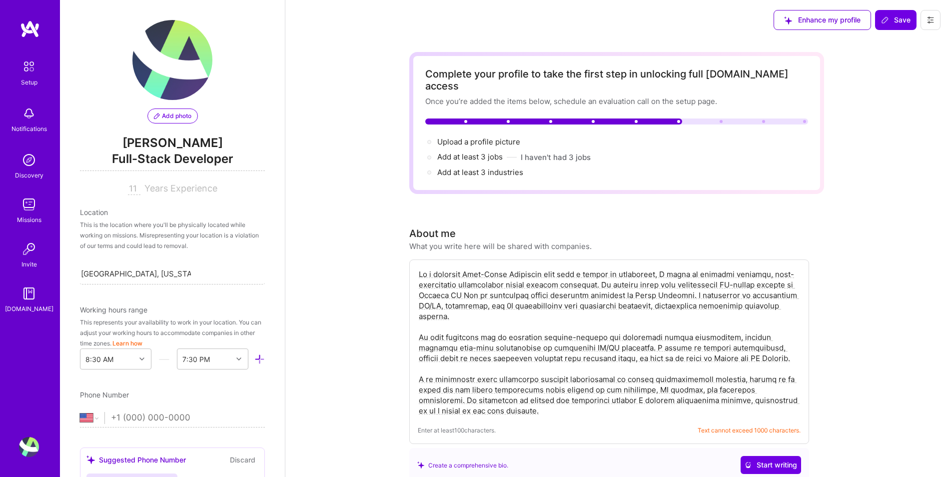
click at [468, 152] on span "Add at least 3 jobs →" at bounding box center [474, 156] width 74 height 9
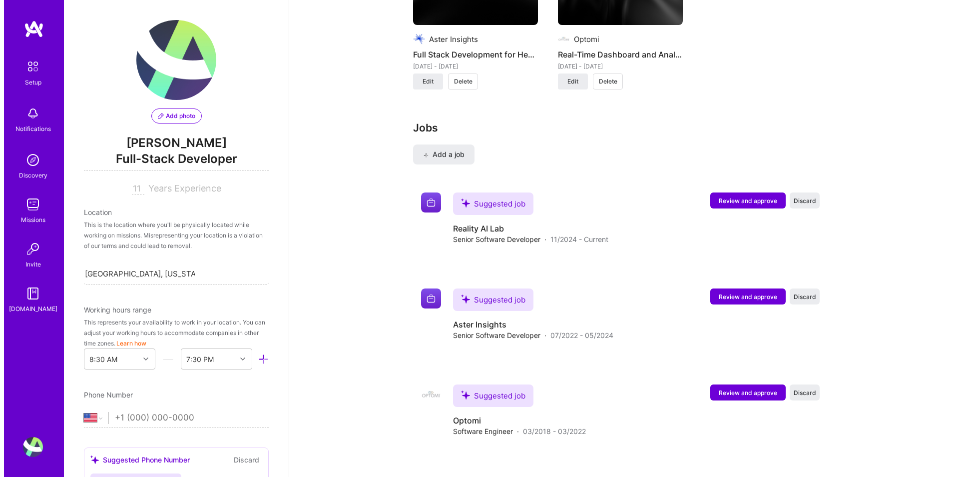
scroll to position [1502, 0]
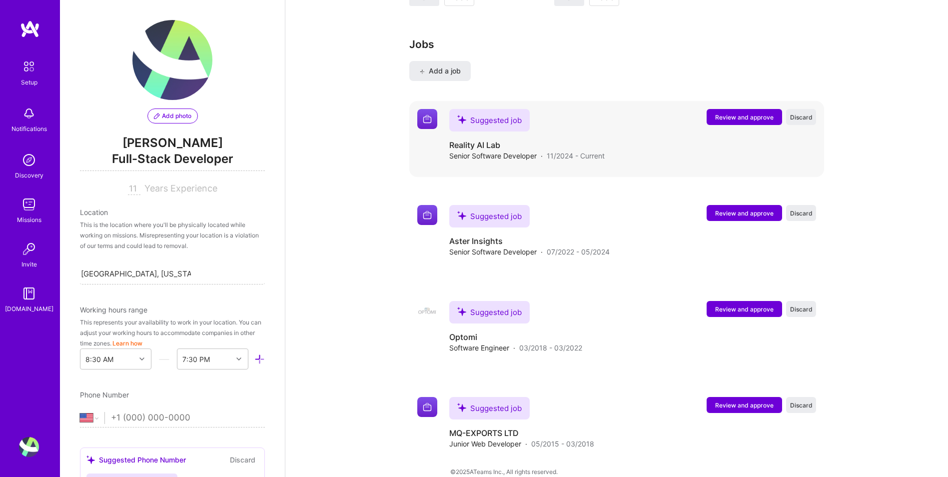
click at [498, 109] on div "Suggested job" at bounding box center [489, 120] width 80 height 22
click at [507, 205] on div "Suggested job" at bounding box center [489, 216] width 80 height 22
click at [491, 301] on div "Suggested job" at bounding box center [489, 312] width 80 height 22
click at [752, 111] on button "Review and approve" at bounding box center [743, 117] width 75 height 16
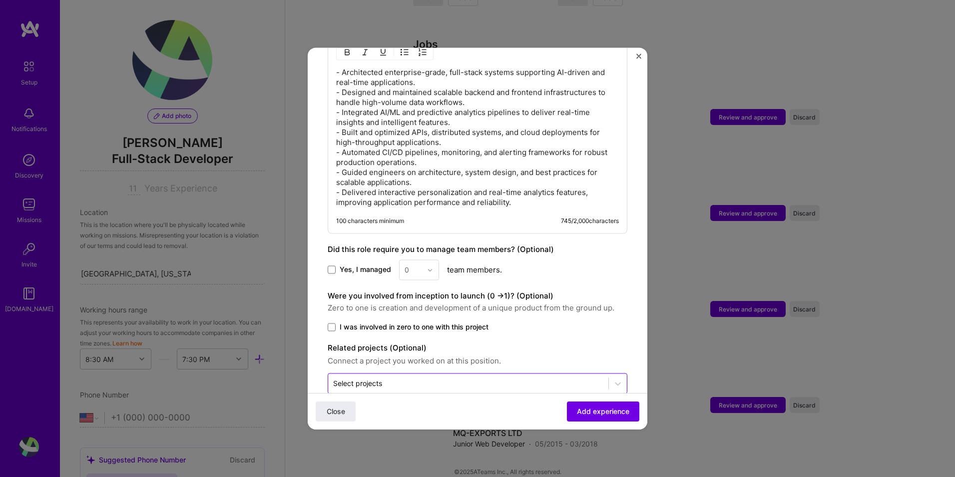
scroll to position [472, 0]
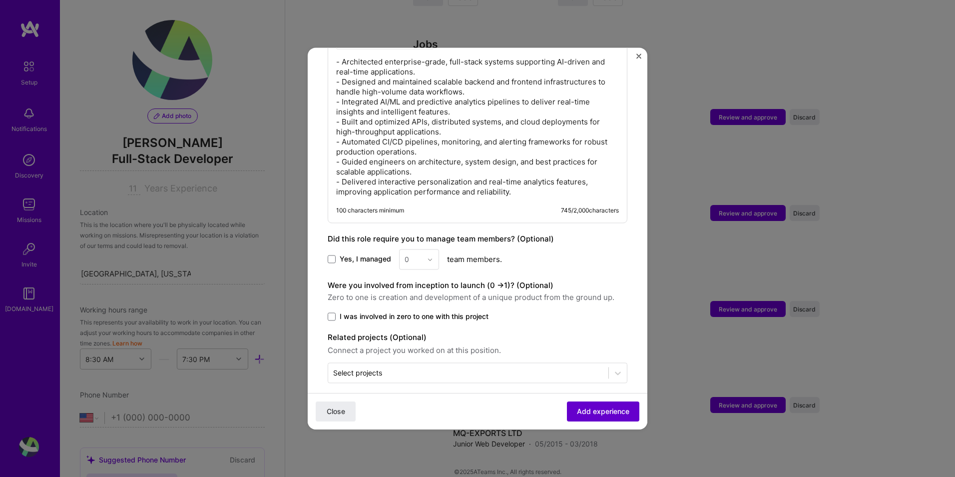
click at [607, 412] on span "Add experience" at bounding box center [603, 411] width 52 height 10
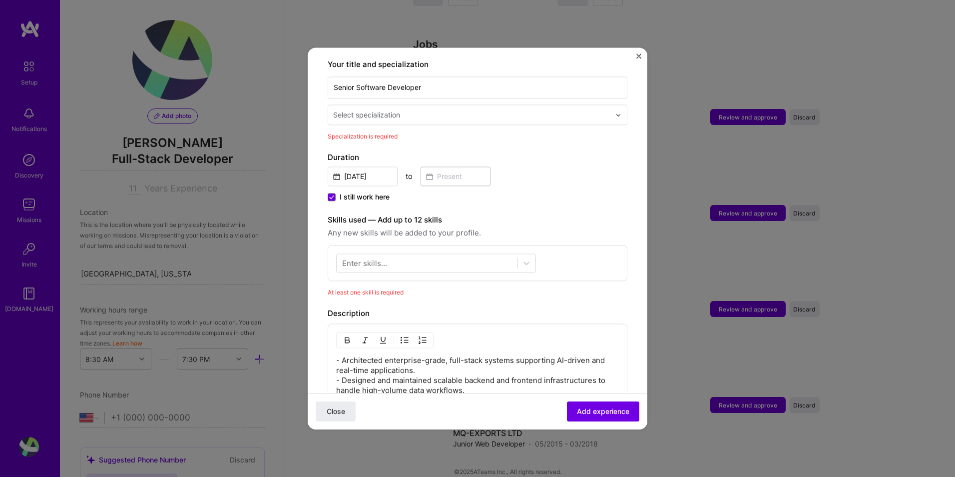
scroll to position [100, 0]
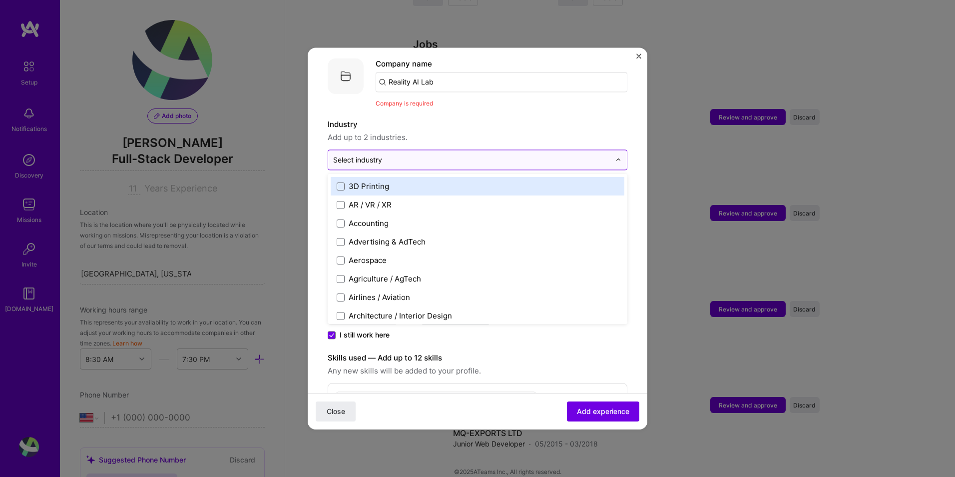
click at [406, 154] on input "text" at bounding box center [471, 159] width 277 height 10
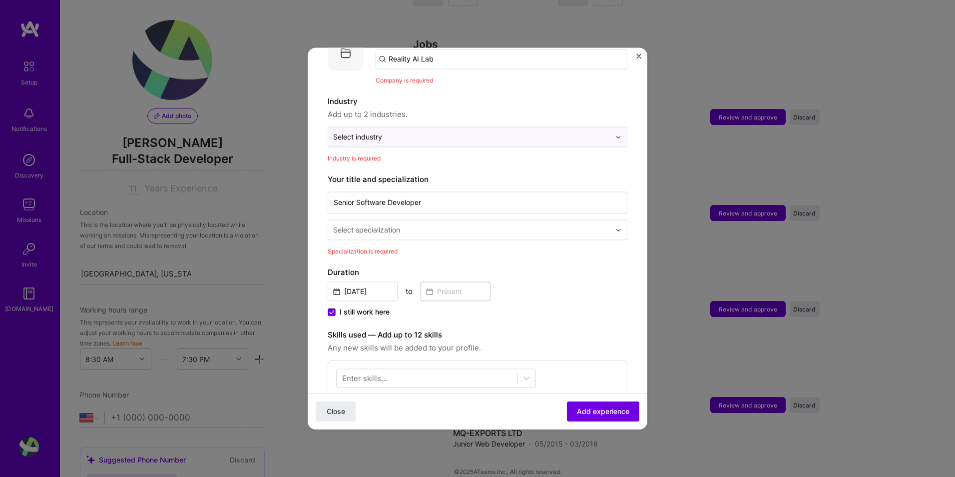
scroll to position [133, 0]
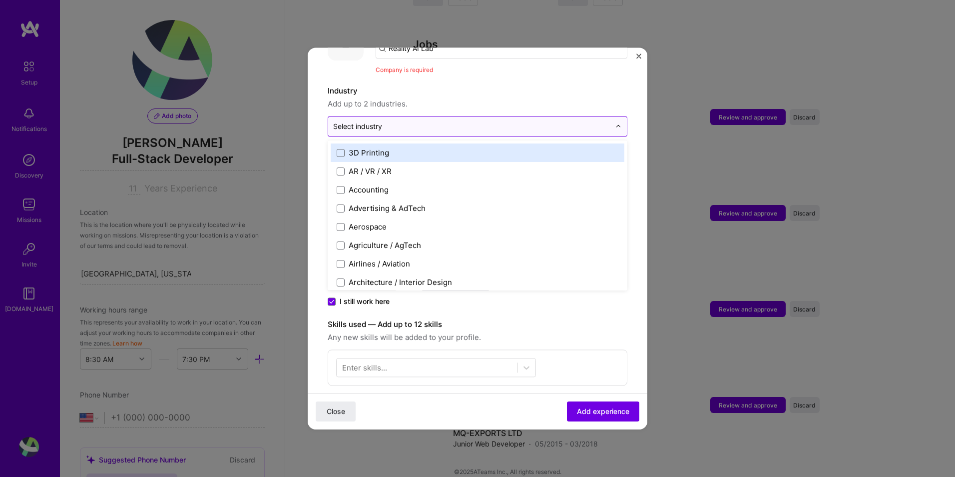
click at [411, 121] on div at bounding box center [471, 126] width 277 height 12
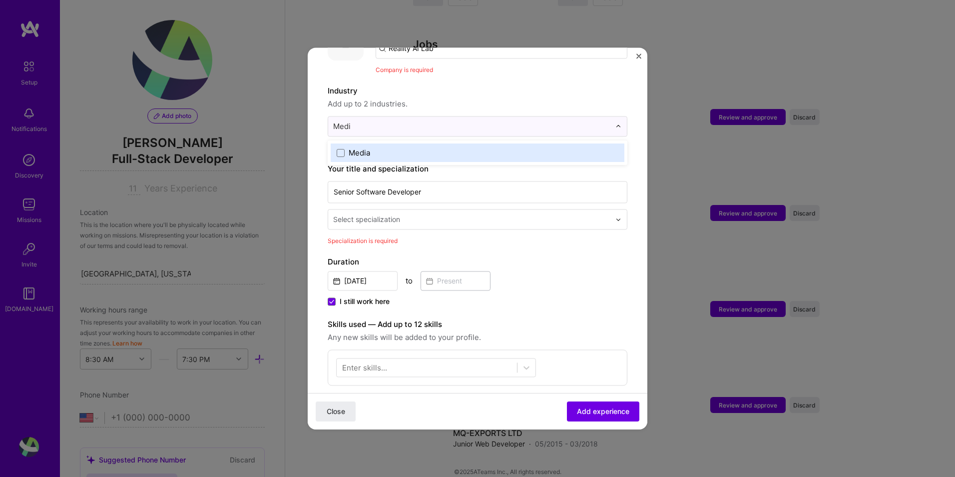
type input "Media"
click at [374, 147] on label "Media" at bounding box center [478, 152] width 282 height 10
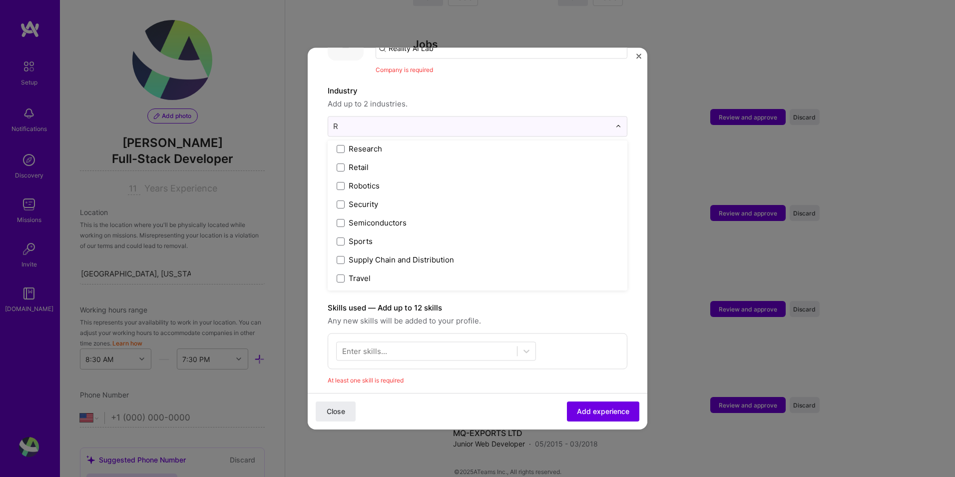
scroll to position [0, 0]
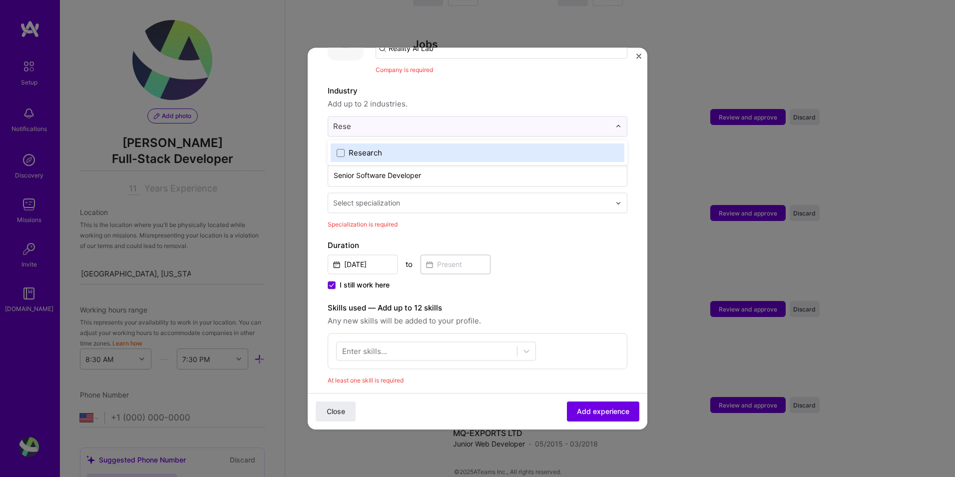
type input "Resea"
click at [429, 147] on label "Research" at bounding box center [478, 152] width 282 height 10
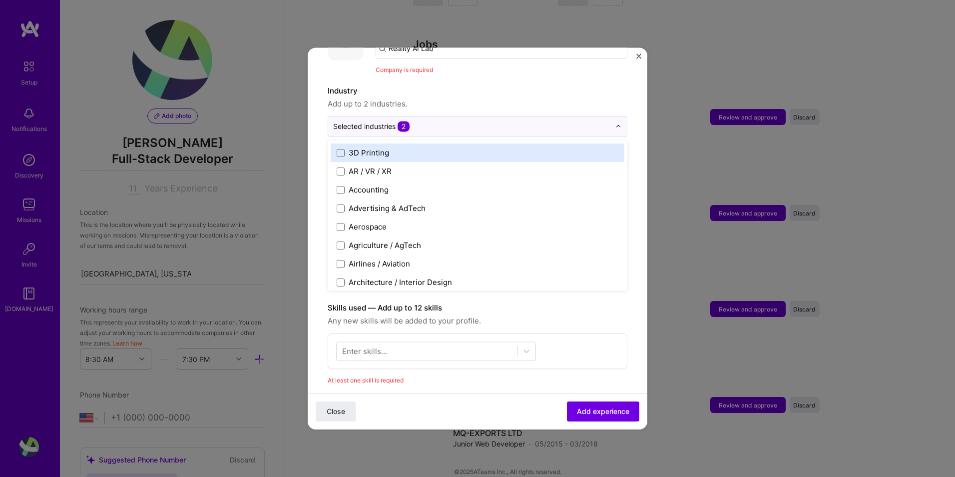
click at [325, 133] on form "Adding suggested job This job is suggested based on your LinkedIn, resume or [D…" at bounding box center [478, 379] width 340 height 891
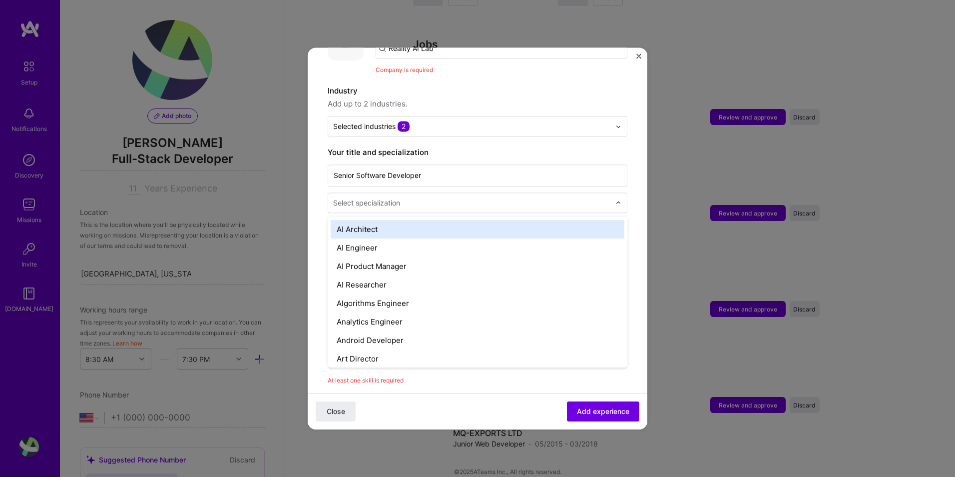
click at [412, 197] on input "text" at bounding box center [472, 202] width 279 height 10
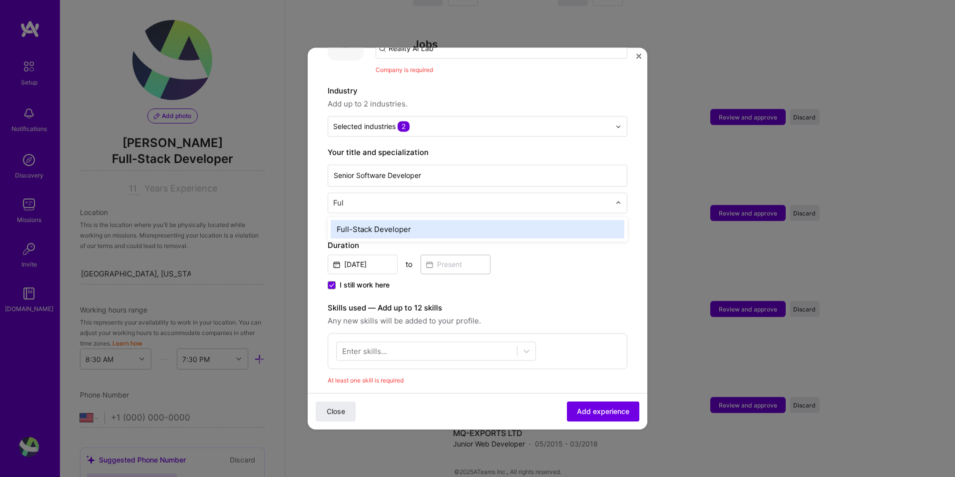
type input "Full"
click at [414, 226] on div "Full-Stack Developer" at bounding box center [478, 229] width 294 height 18
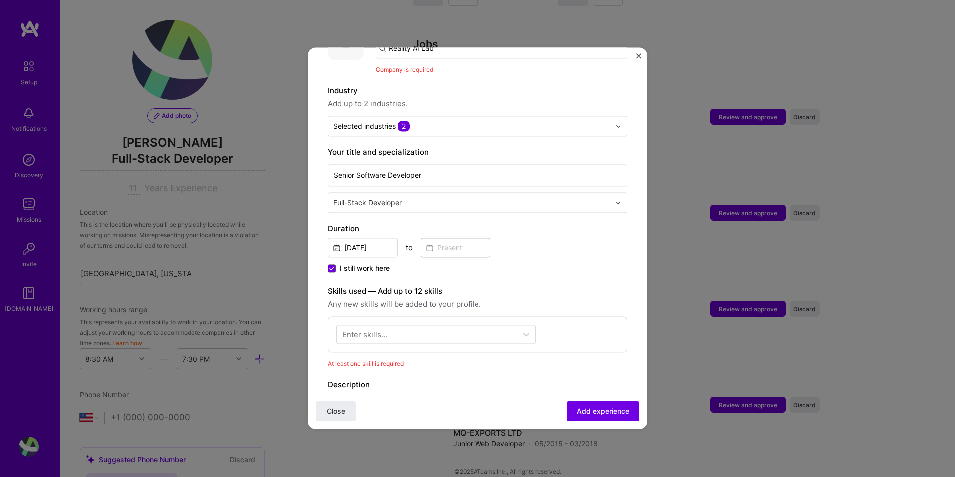
click at [333, 266] on icon at bounding box center [331, 268] width 5 height 4
click at [0, 0] on input "I still work here" at bounding box center [0, 0] width 0 height 0
click at [453, 241] on input at bounding box center [456, 247] width 70 height 19
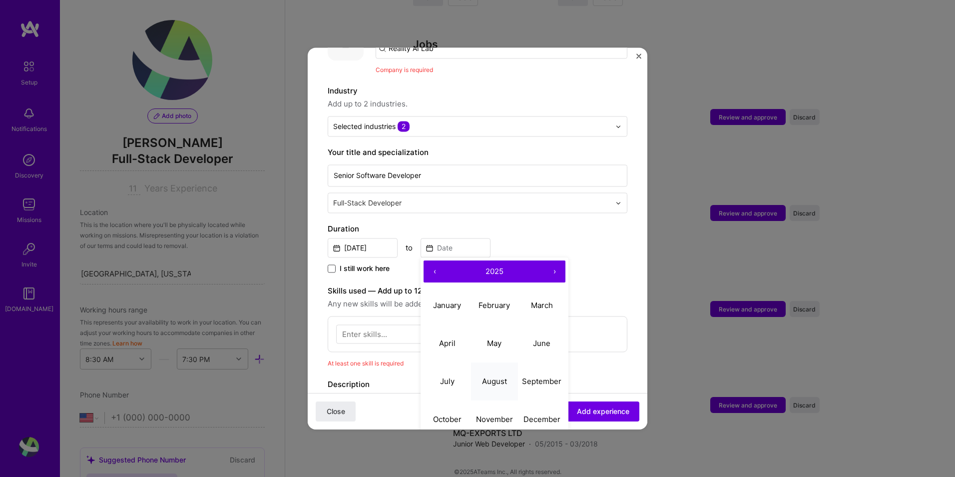
click at [495, 376] on button "August" at bounding box center [494, 381] width 47 height 38
type input "[DATE]"
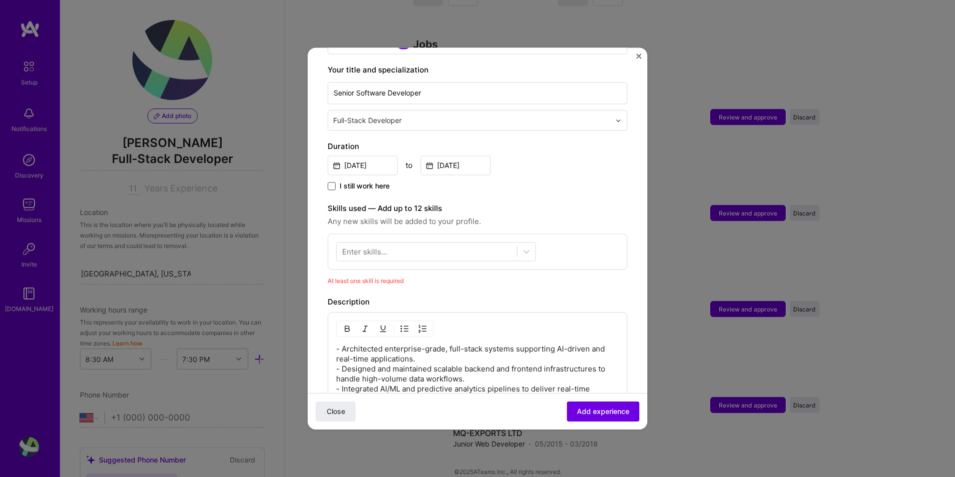
scroll to position [216, 0]
click at [528, 246] on icon at bounding box center [527, 251] width 10 height 10
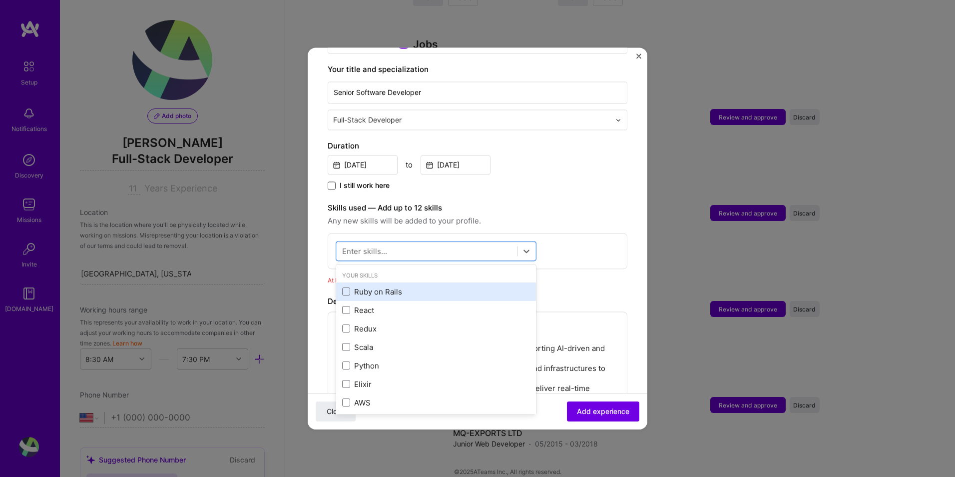
click at [389, 282] on div "Ruby on Rails" at bounding box center [436, 291] width 200 height 18
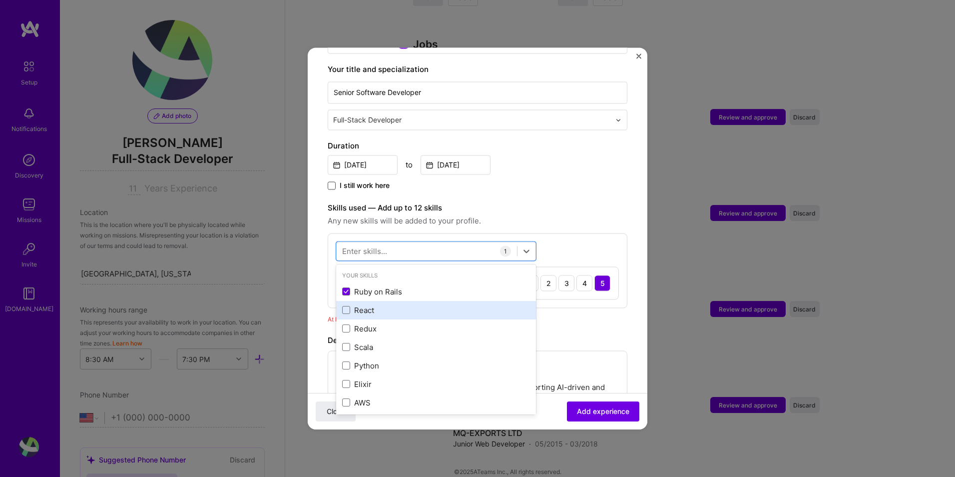
click at [376, 305] on div "React" at bounding box center [436, 310] width 188 height 10
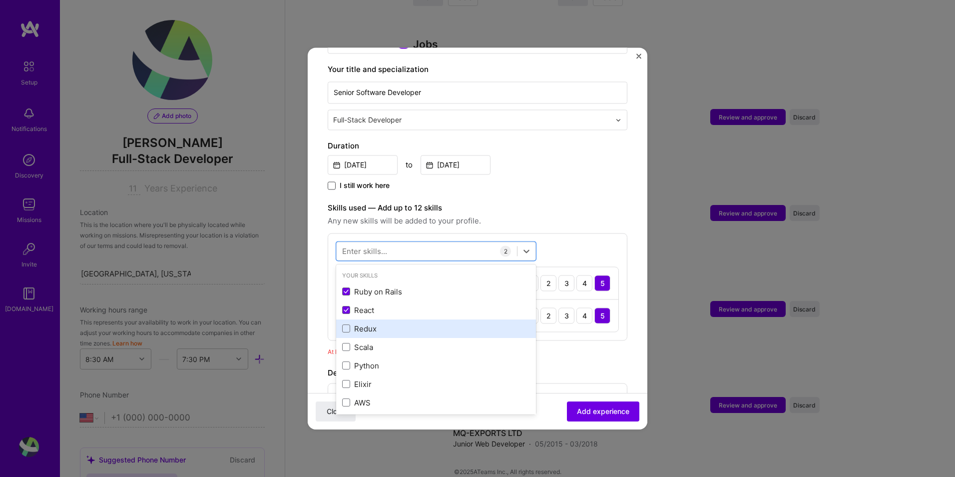
click at [383, 323] on div "Redux" at bounding box center [436, 328] width 188 height 10
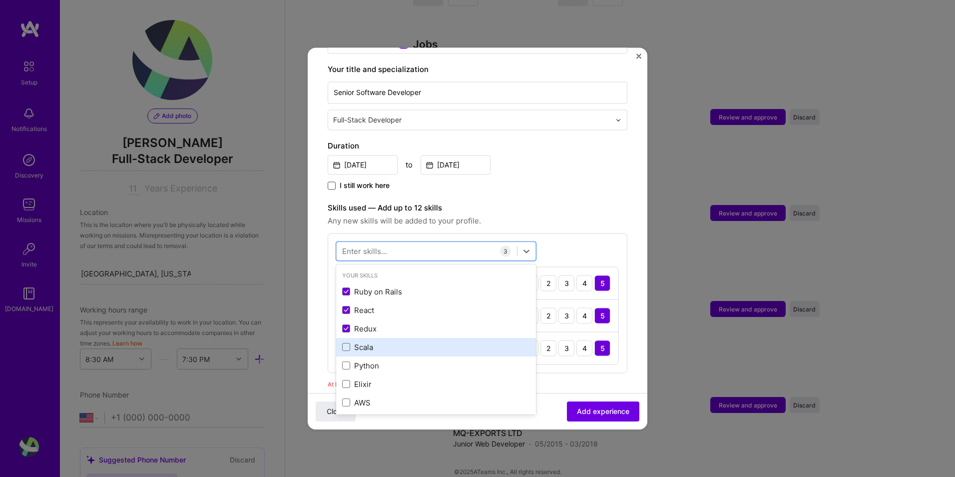
click at [385, 342] on div "Scala" at bounding box center [436, 347] width 188 height 10
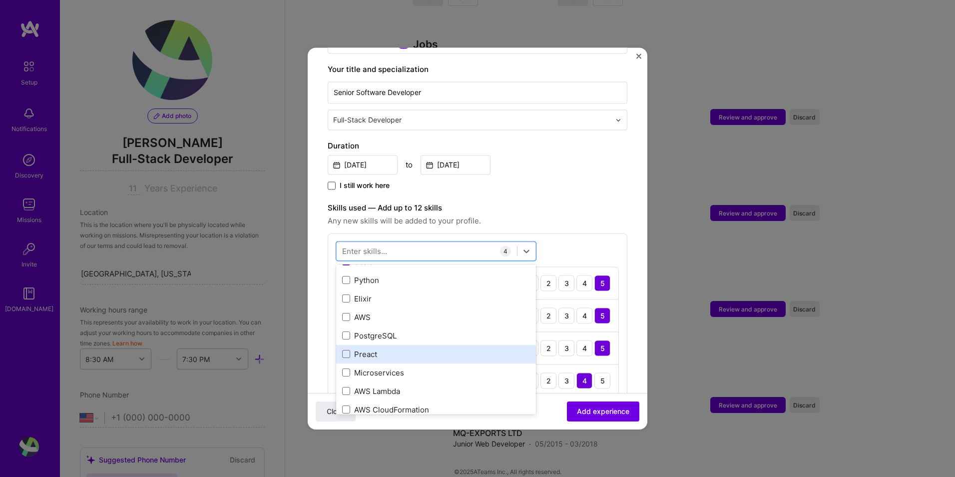
scroll to position [100, 0]
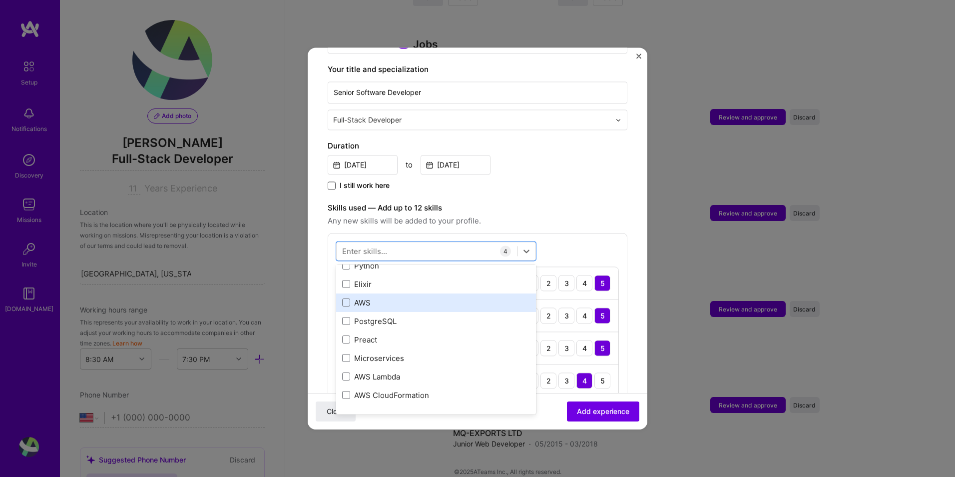
click at [384, 297] on div "AWS" at bounding box center [436, 302] width 188 height 10
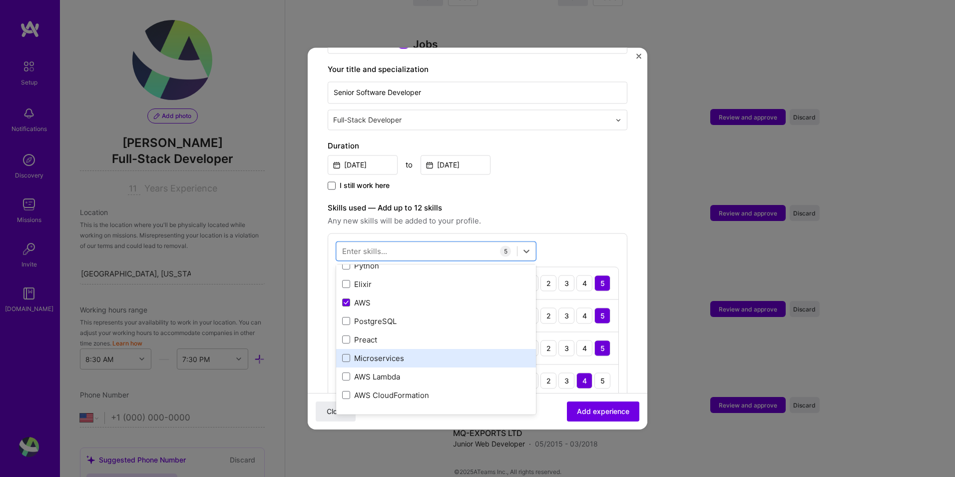
click at [387, 353] on div "Microservices" at bounding box center [436, 358] width 188 height 10
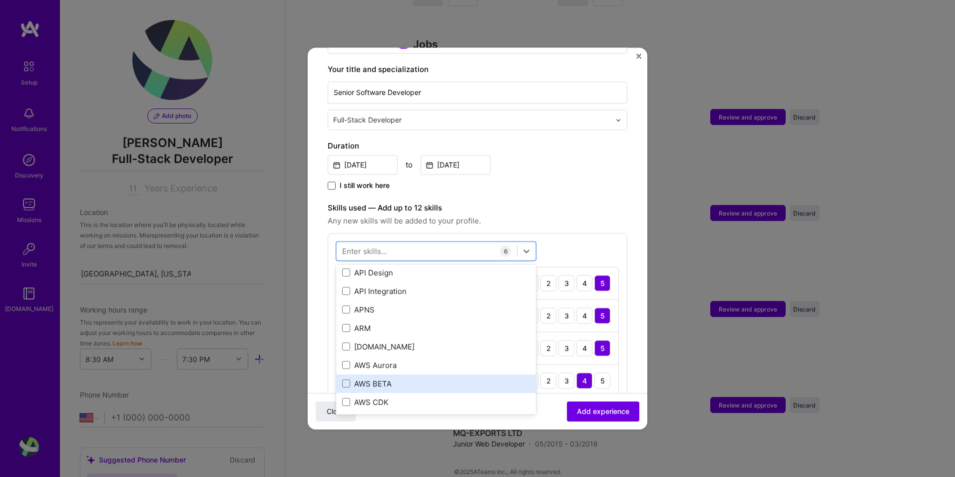
scroll to position [649, 0]
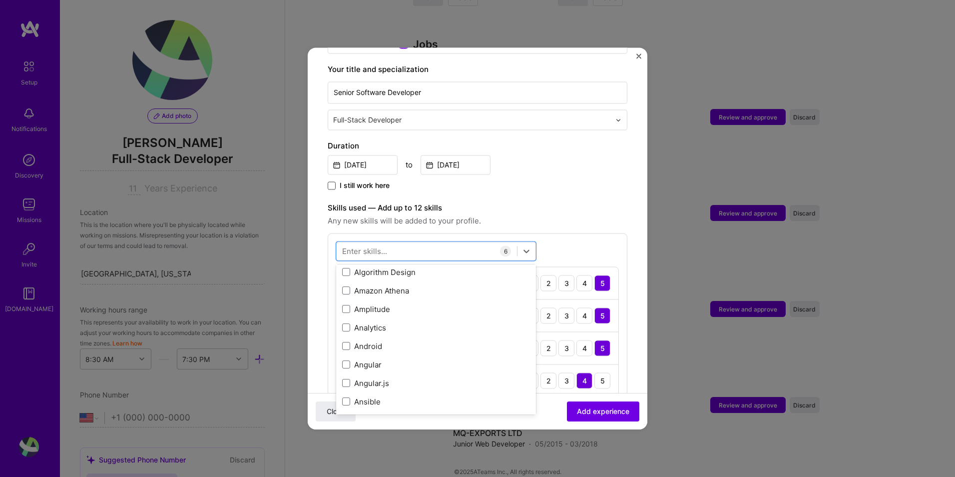
click at [588, 234] on div "option Microservices, selected. option Algorithm Design focused, 0 of 2. 378 re…" at bounding box center [478, 351] width 300 height 237
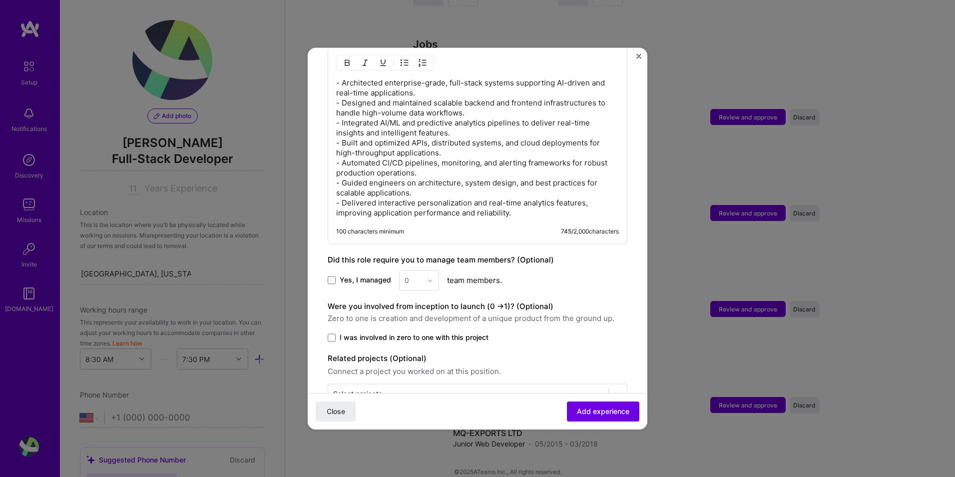
scroll to position [704, 0]
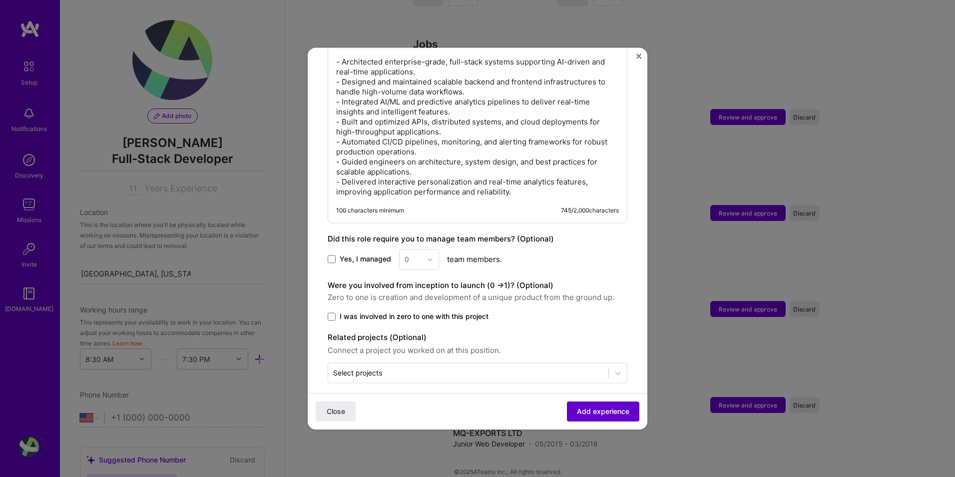
click at [593, 408] on span "Add experience" at bounding box center [603, 411] width 52 height 10
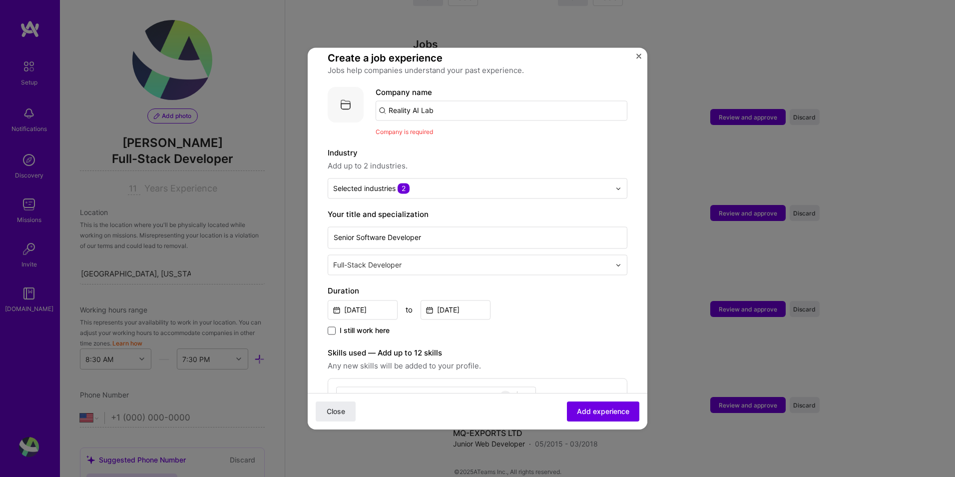
scroll to position [50, 0]
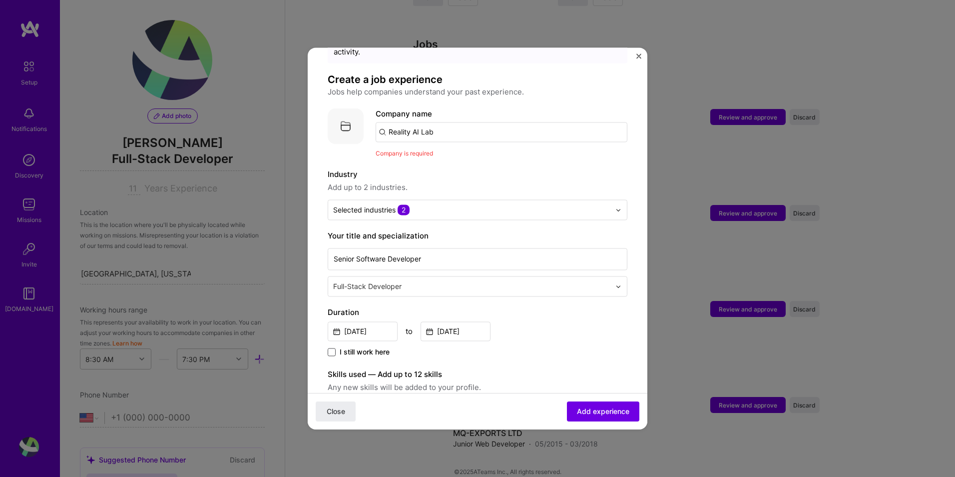
click at [447, 122] on input "Reality AI Lab" at bounding box center [502, 132] width 252 height 20
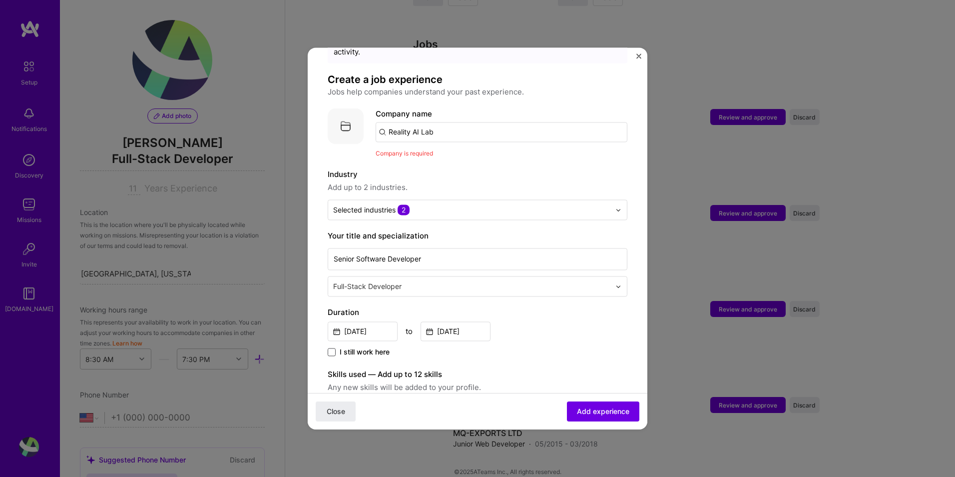
click at [447, 122] on input "Reality AI Lab" at bounding box center [502, 132] width 252 height 20
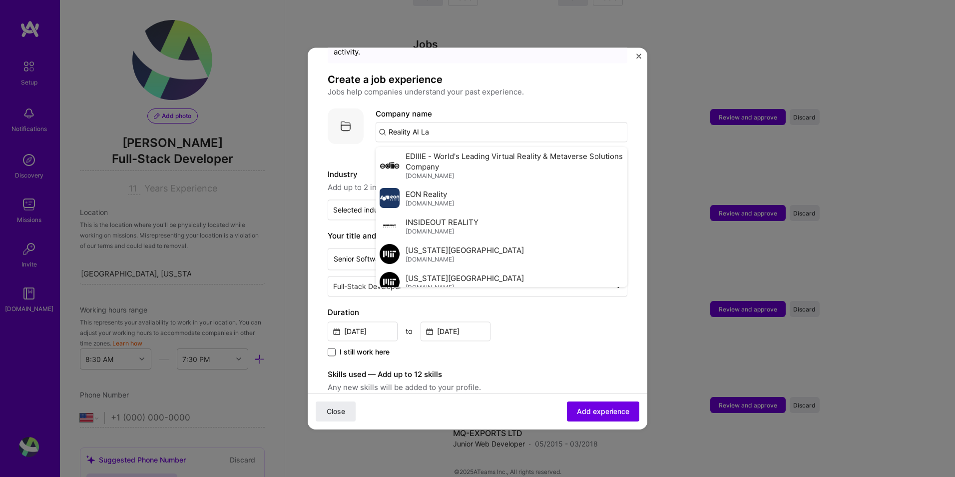
type input "Reality AI Lab"
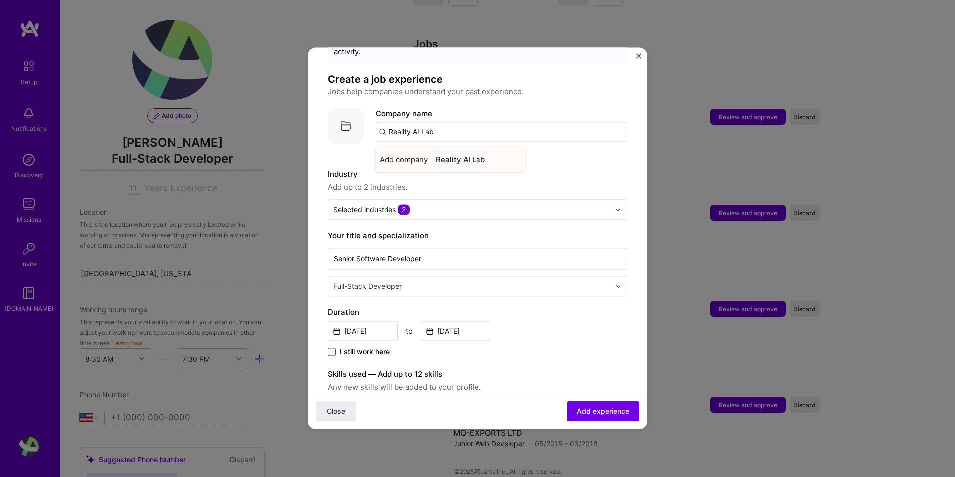
click at [457, 151] on div "Reality AI Lab" at bounding box center [460, 159] width 57 height 17
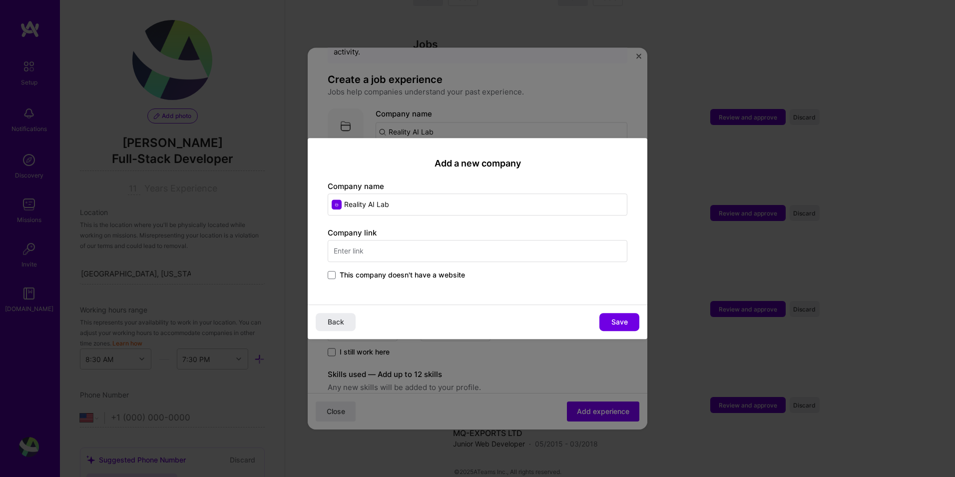
click at [397, 251] on input "text" at bounding box center [478, 251] width 300 height 22
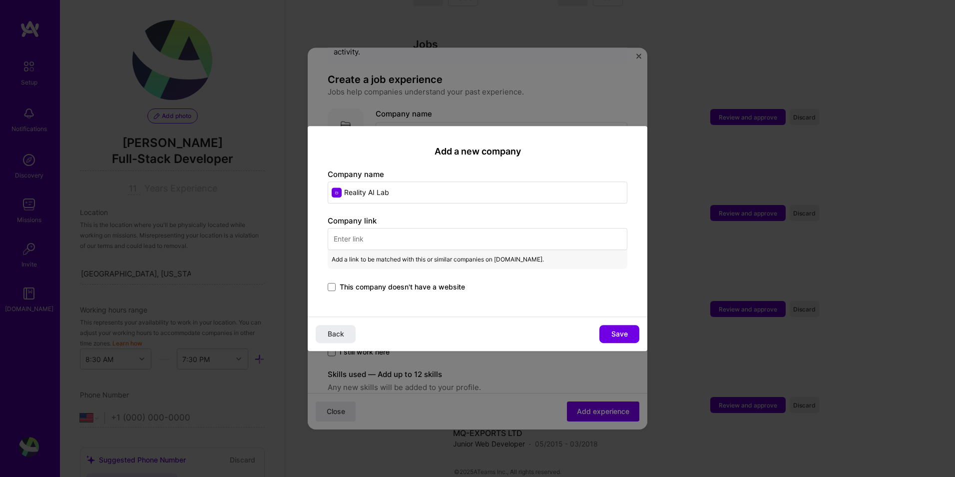
click at [406, 249] on input "text" at bounding box center [478, 239] width 300 height 22
click at [431, 234] on input "text" at bounding box center [478, 239] width 300 height 22
paste input "[URL][DOMAIN_NAME]"
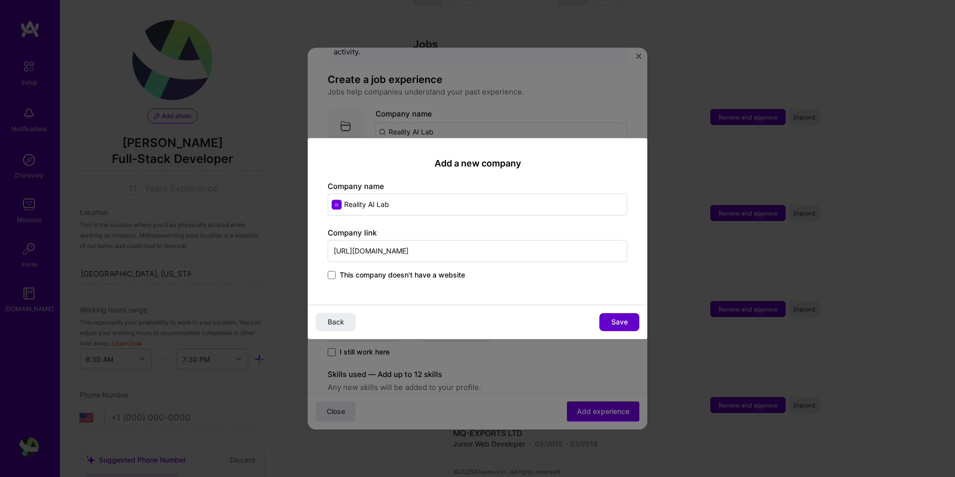
type input "[URL][DOMAIN_NAME]"
click at [607, 316] on button "Save" at bounding box center [620, 322] width 40 height 18
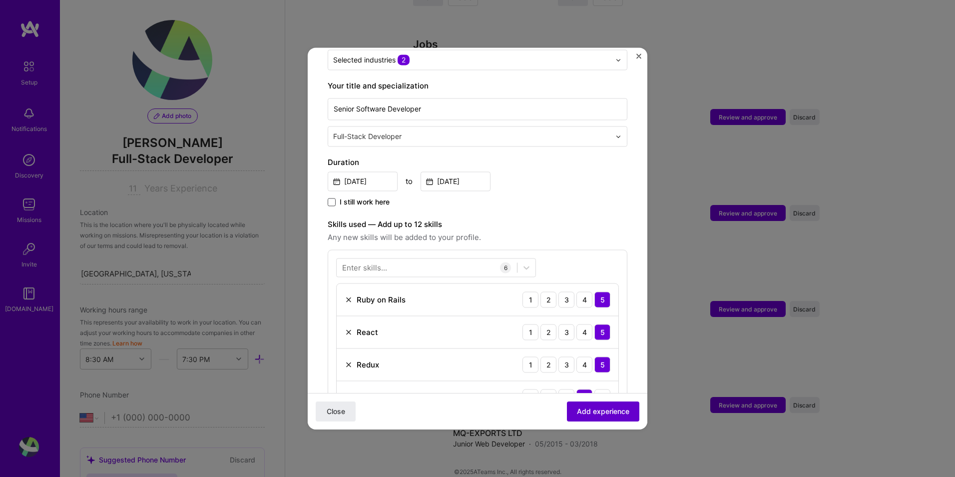
click at [600, 409] on span "Add experience" at bounding box center [603, 411] width 52 height 10
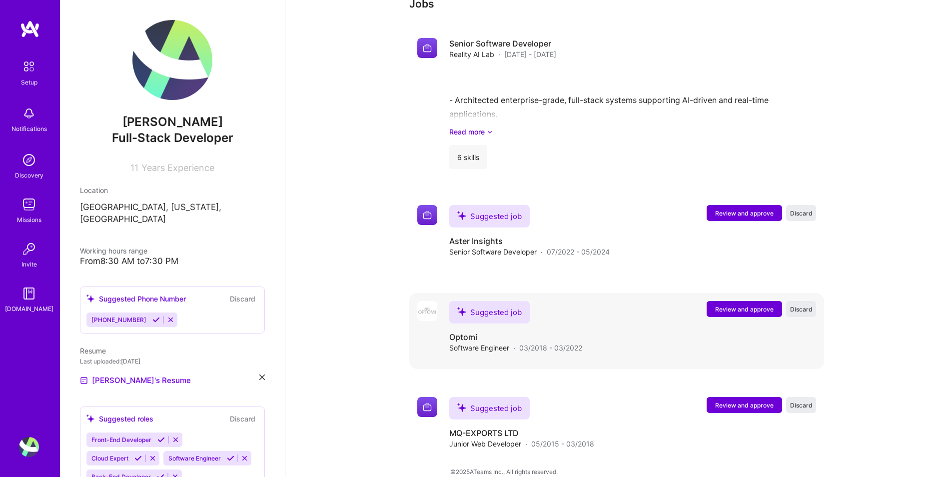
scroll to position [1032, 0]
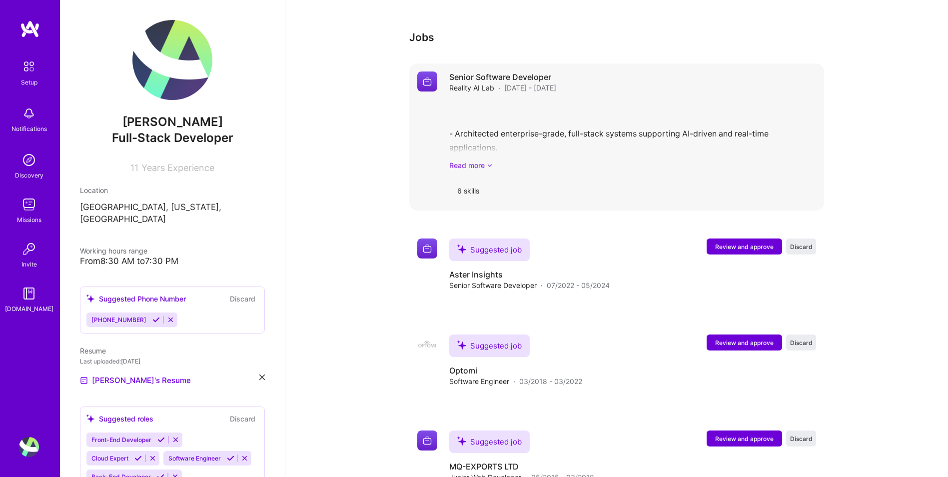
click at [487, 160] on icon at bounding box center [490, 165] width 6 height 10
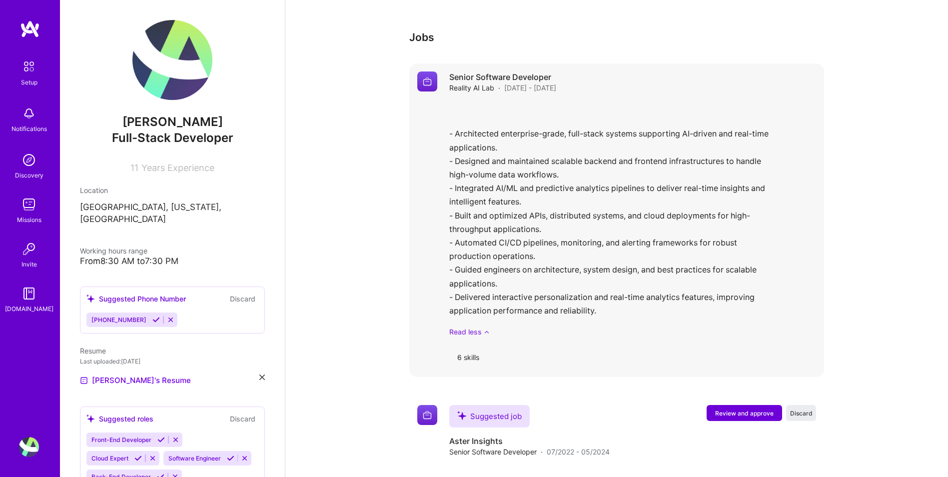
click at [480, 326] on link "Read less" at bounding box center [632, 331] width 367 height 10
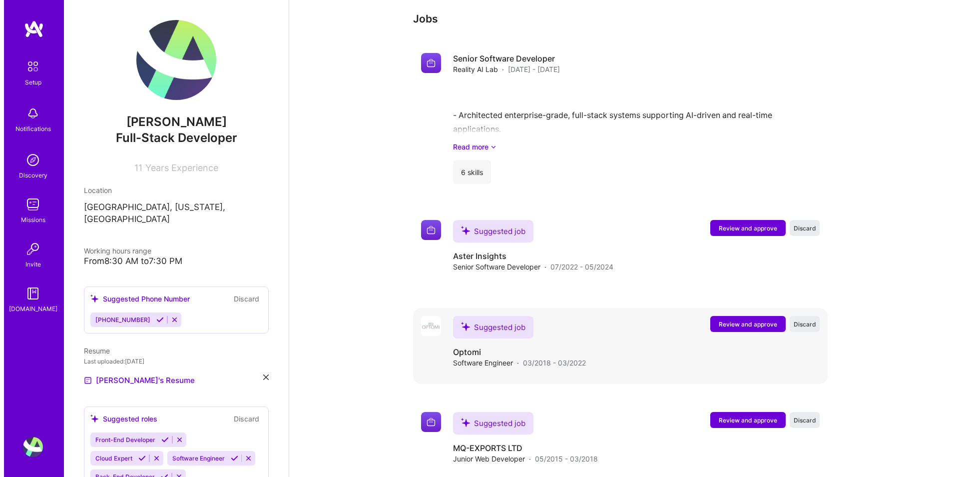
scroll to position [1065, 0]
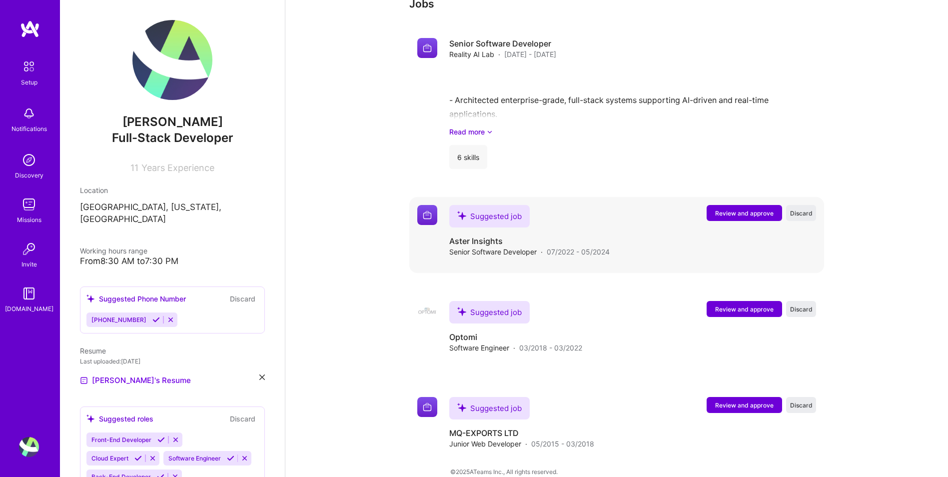
click at [739, 209] on span "Review and approve" at bounding box center [744, 213] width 58 height 8
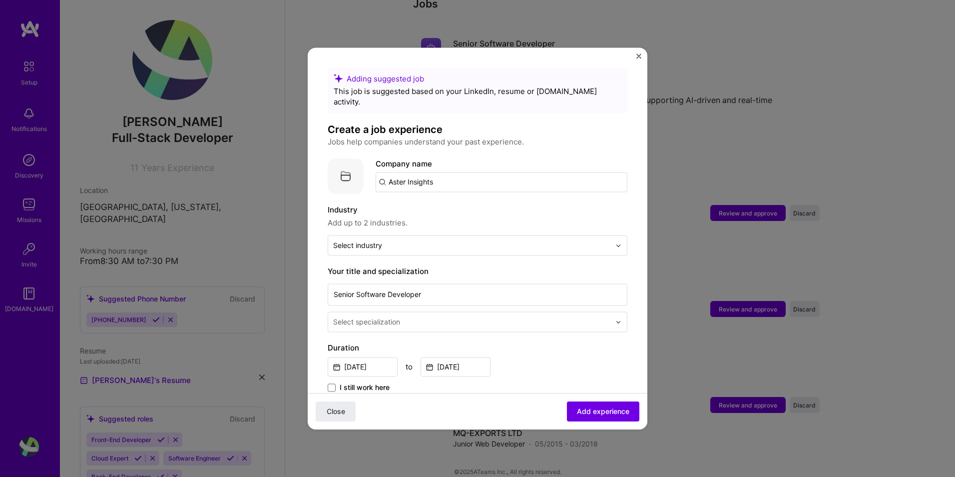
click at [435, 175] on input "Aster Insights" at bounding box center [502, 182] width 252 height 20
click at [449, 172] on input "Aster Insights" at bounding box center [502, 182] width 252 height 20
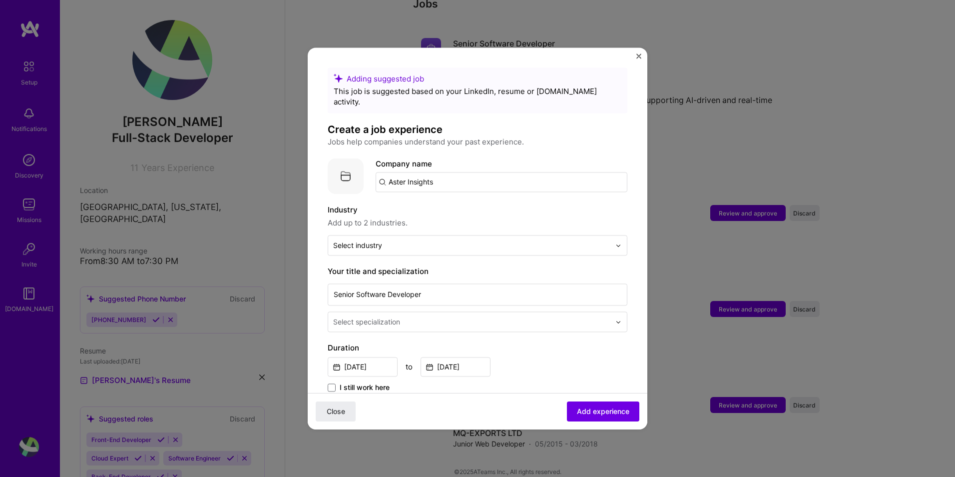
click at [449, 172] on input "Aster Insights" at bounding box center [502, 182] width 252 height 20
click at [454, 197] on div "Aster Insights [DOMAIN_NAME]" at bounding box center [451, 211] width 150 height 28
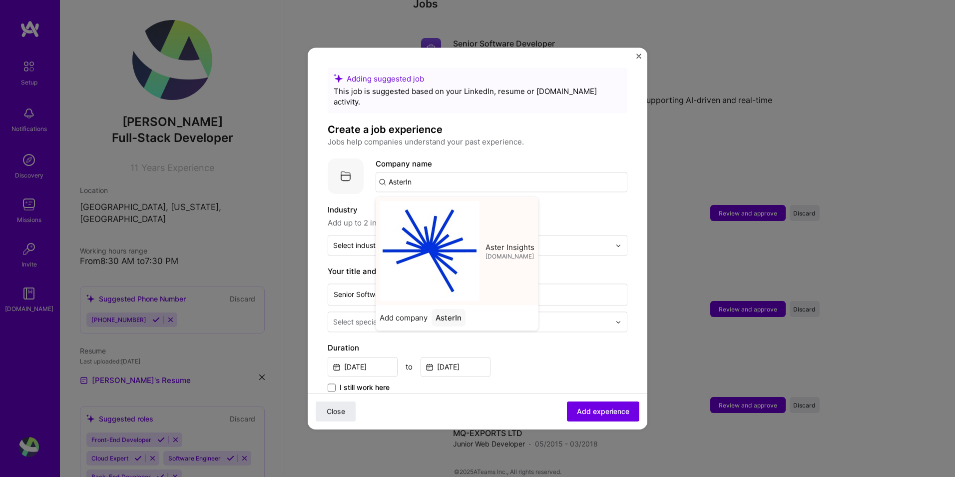
type input "Aster Insights"
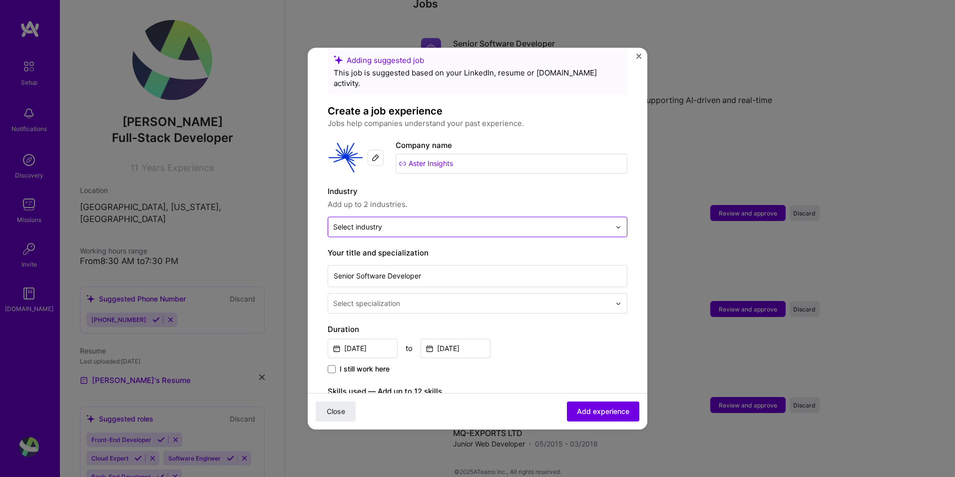
scroll to position [33, 0]
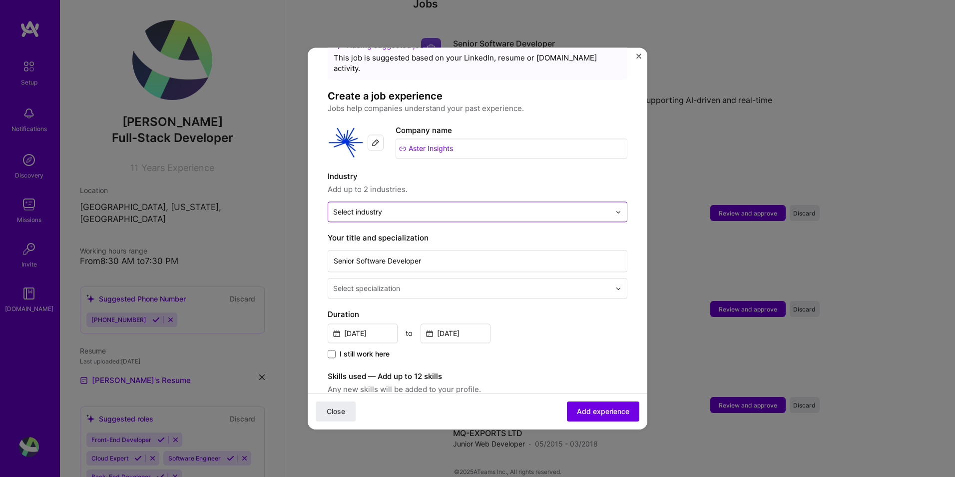
click at [430, 206] on input "text" at bounding box center [471, 211] width 277 height 10
type input "Bio"
click at [394, 233] on label "BioTech" at bounding box center [478, 238] width 282 height 10
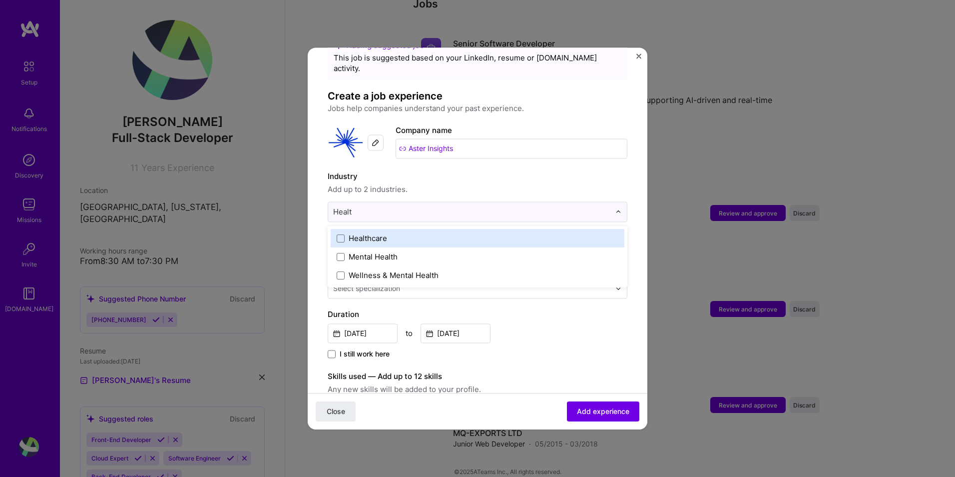
type input "Health"
click at [410, 233] on label "Healthcare" at bounding box center [478, 238] width 282 height 10
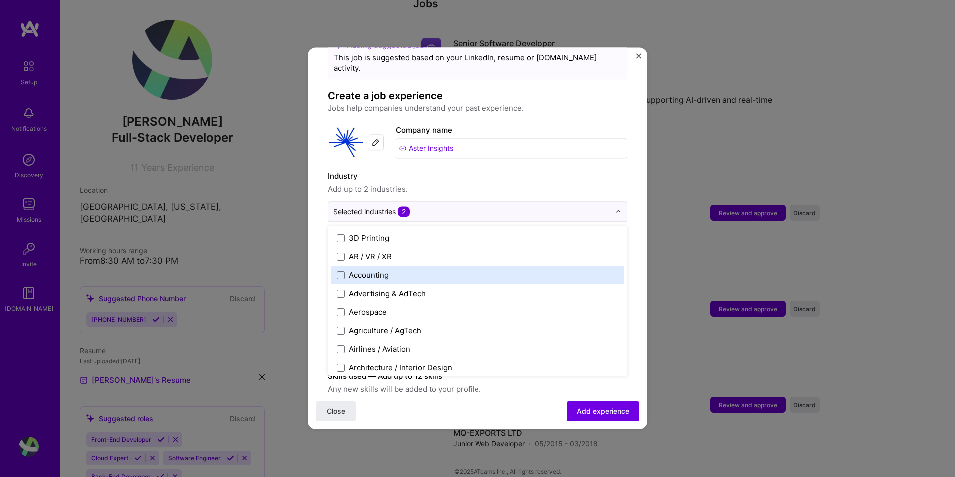
click at [629, 261] on form "Adding suggested job This job is suggested based on your LinkedIn, resume or [D…" at bounding box center [478, 465] width 340 height 863
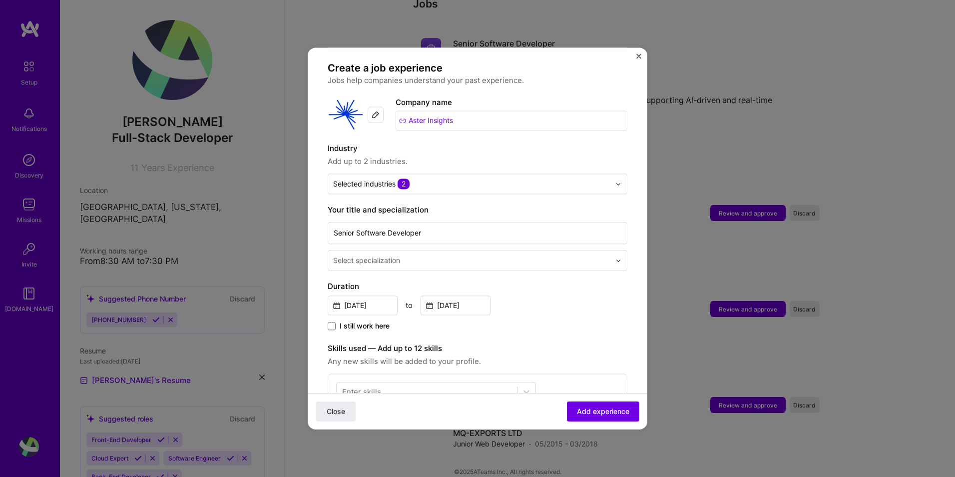
scroll to position [83, 0]
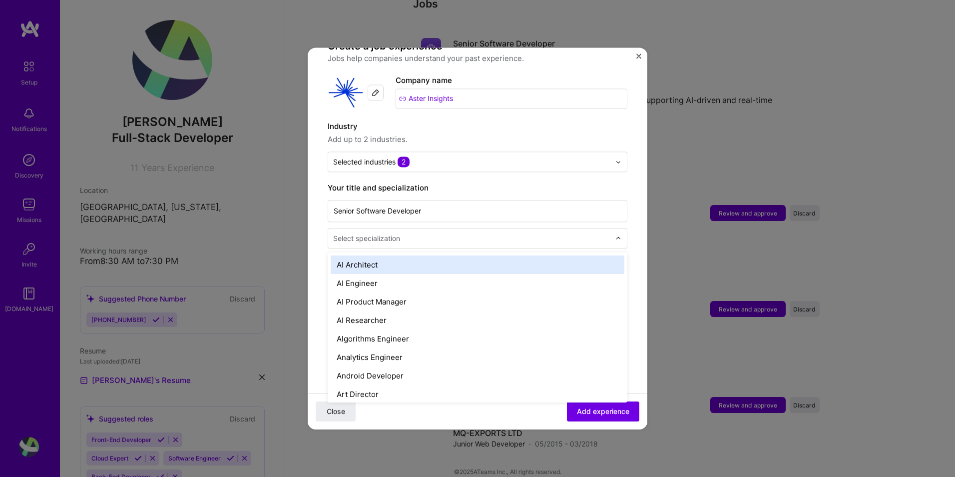
click at [462, 235] on div "Select specialization" at bounding box center [471, 237] width 287 height 19
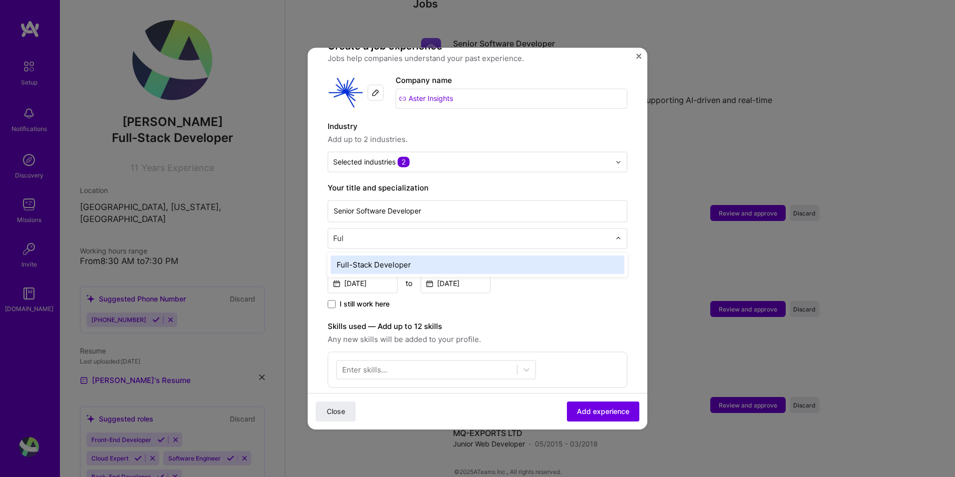
type input "Full"
click at [423, 256] on div "Full-Stack Developer" at bounding box center [478, 264] width 294 height 18
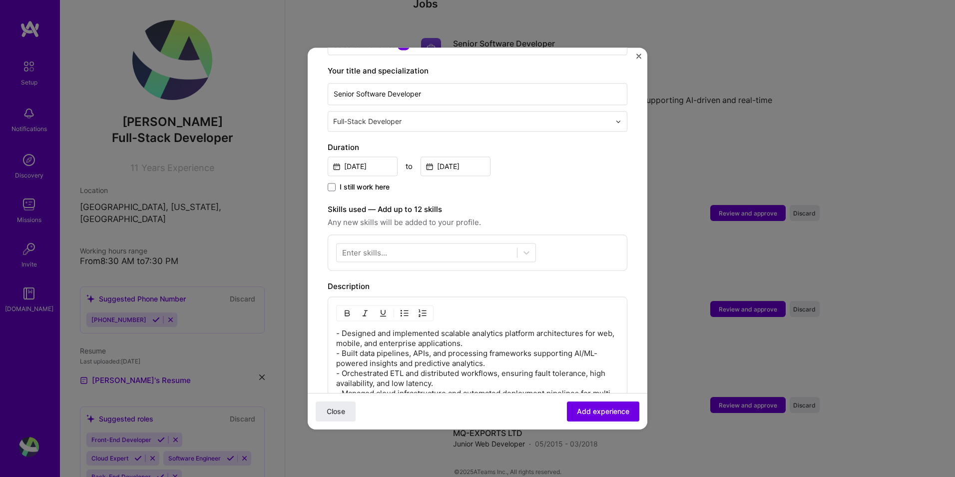
scroll to position [216, 0]
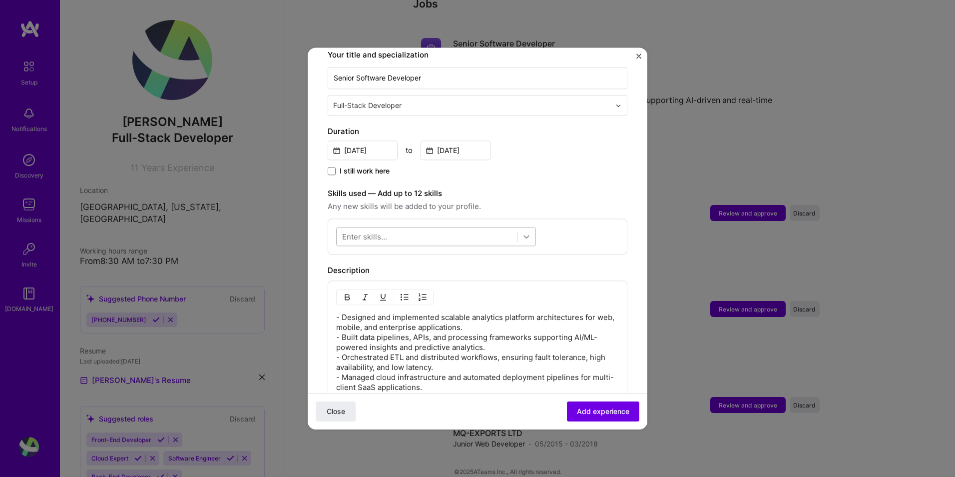
click at [525, 231] on icon at bounding box center [527, 236] width 10 height 10
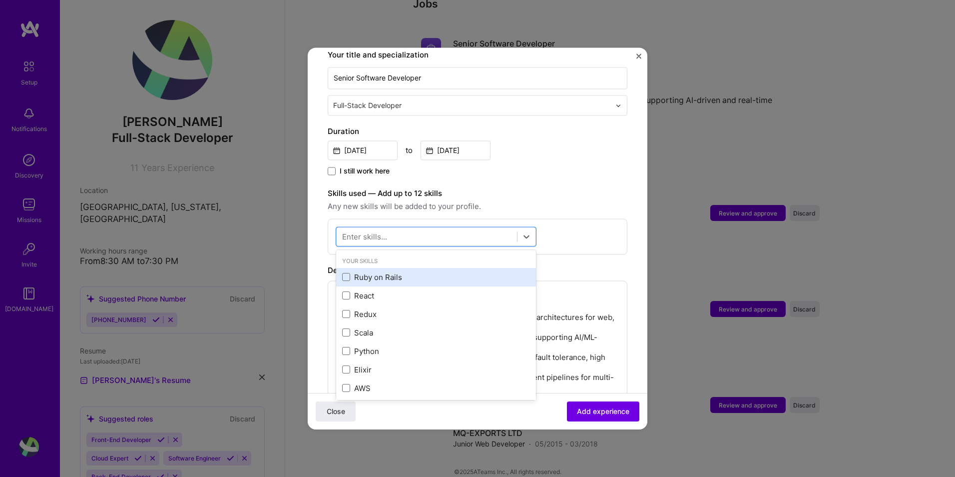
click at [372, 272] on div "Ruby on Rails" at bounding box center [436, 277] width 188 height 10
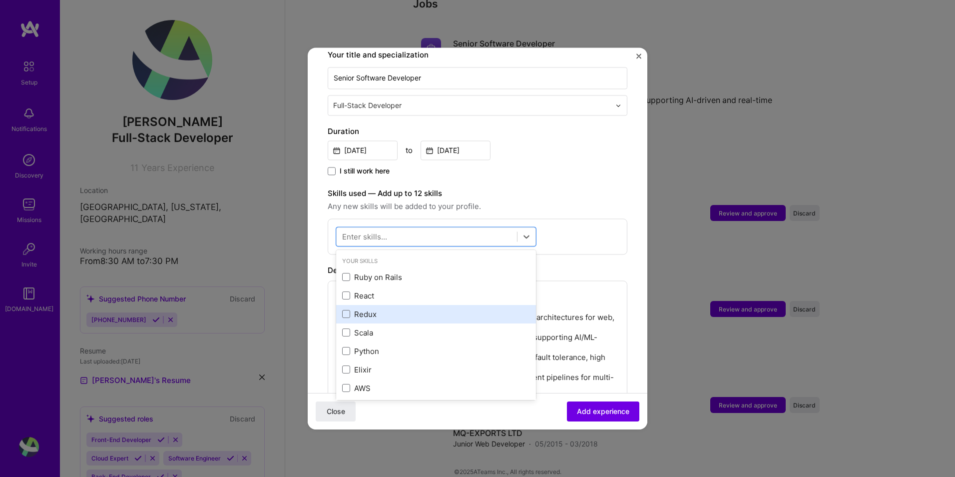
click at [372, 290] on div "React" at bounding box center [436, 295] width 188 height 10
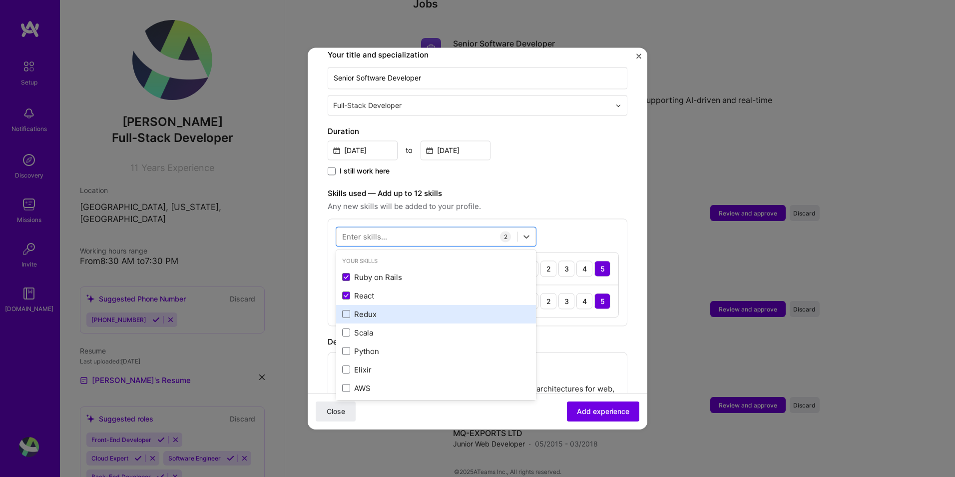
drag, startPoint x: 372, startPoint y: 298, endPoint x: 373, endPoint y: 303, distance: 5.1
click at [372, 305] on div "Redux" at bounding box center [436, 314] width 200 height 18
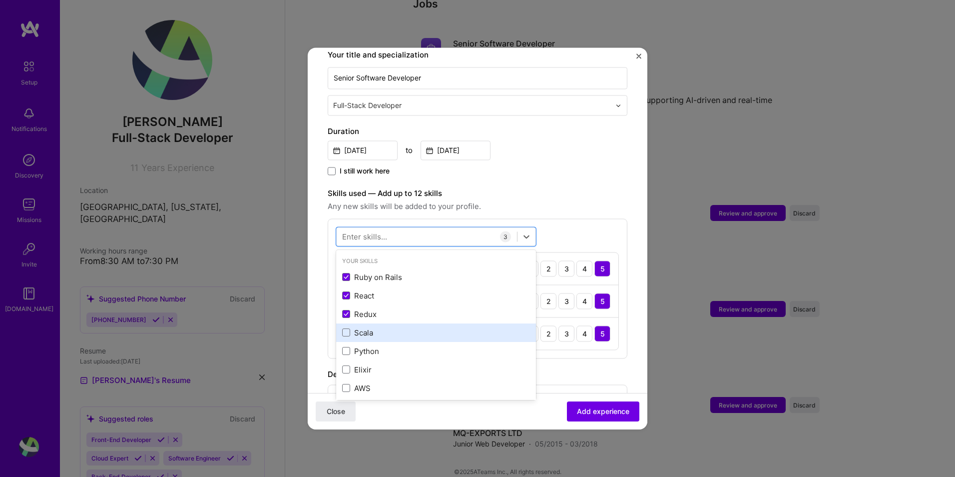
click at [378, 323] on div "Scala" at bounding box center [436, 332] width 200 height 18
click at [381, 327] on div "Scala" at bounding box center [436, 332] width 188 height 10
click at [383, 327] on div "Scala" at bounding box center [436, 332] width 188 height 10
click at [382, 327] on div "Scala" at bounding box center [436, 332] width 188 height 10
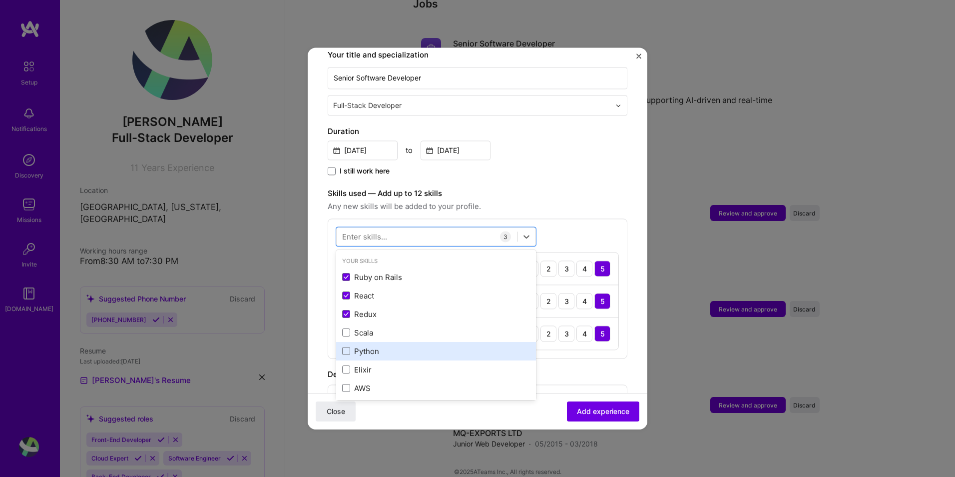
click at [379, 346] on div "Python" at bounding box center [436, 351] width 188 height 10
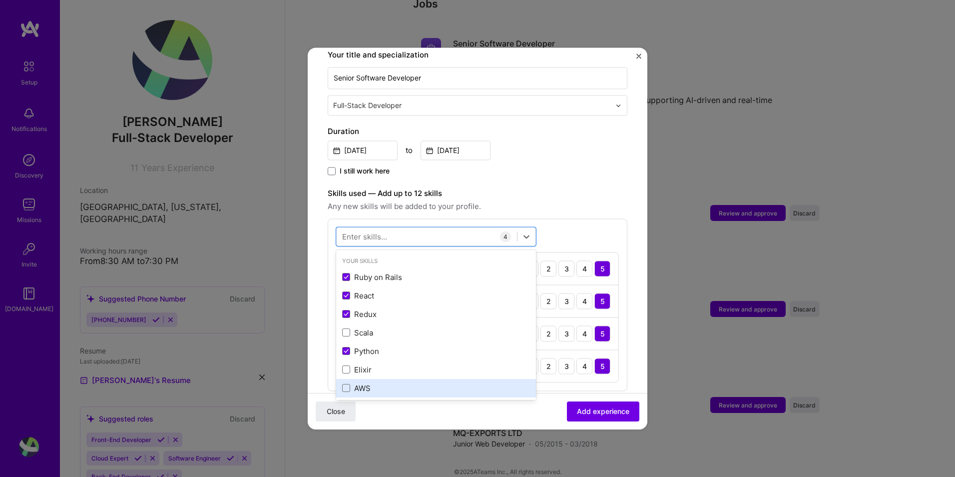
click at [374, 383] on div "AWS" at bounding box center [436, 388] width 188 height 10
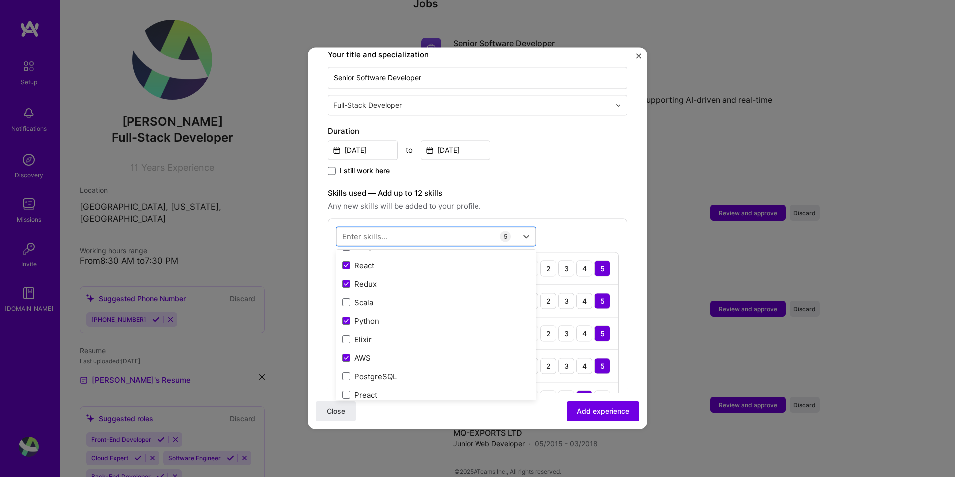
scroll to position [33, 0]
click at [633, 205] on form "Adding suggested job This job is suggested based on your LinkedIn, resume or [D…" at bounding box center [478, 367] width 340 height 1032
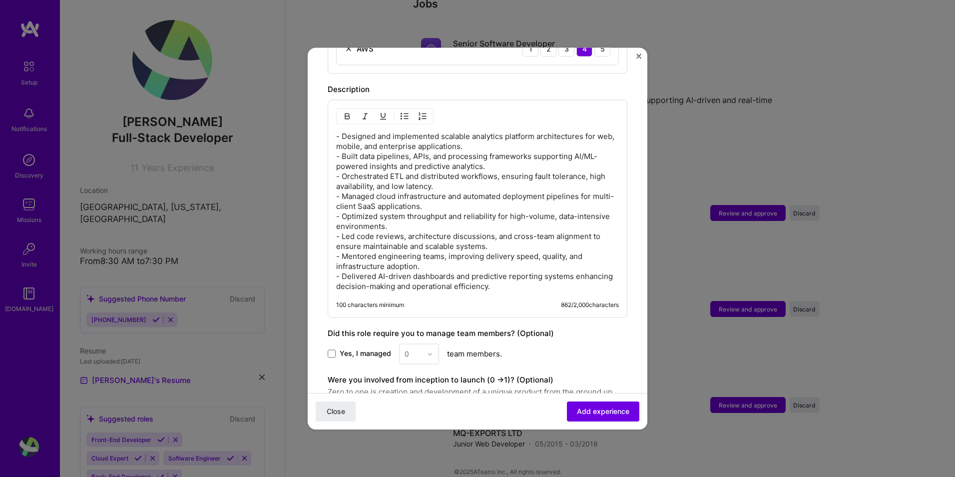
scroll to position [660, 0]
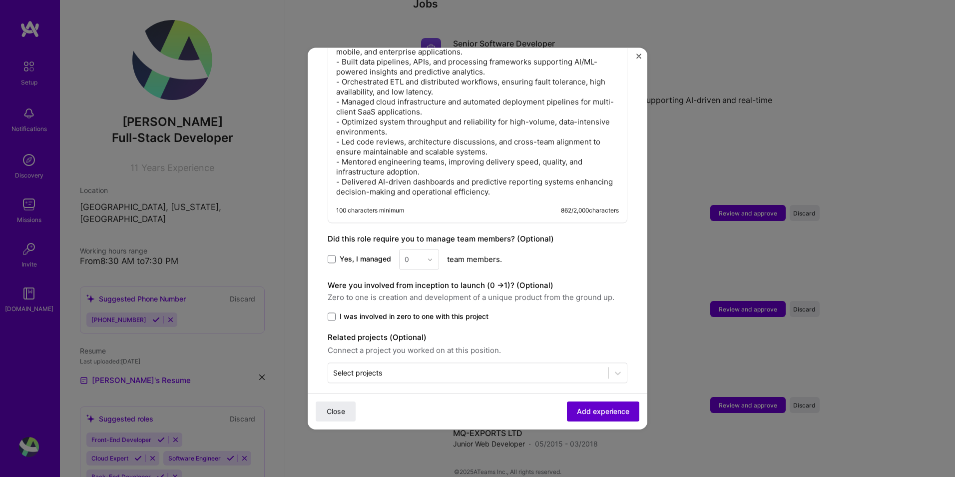
click at [597, 402] on button "Add experience" at bounding box center [603, 411] width 72 height 20
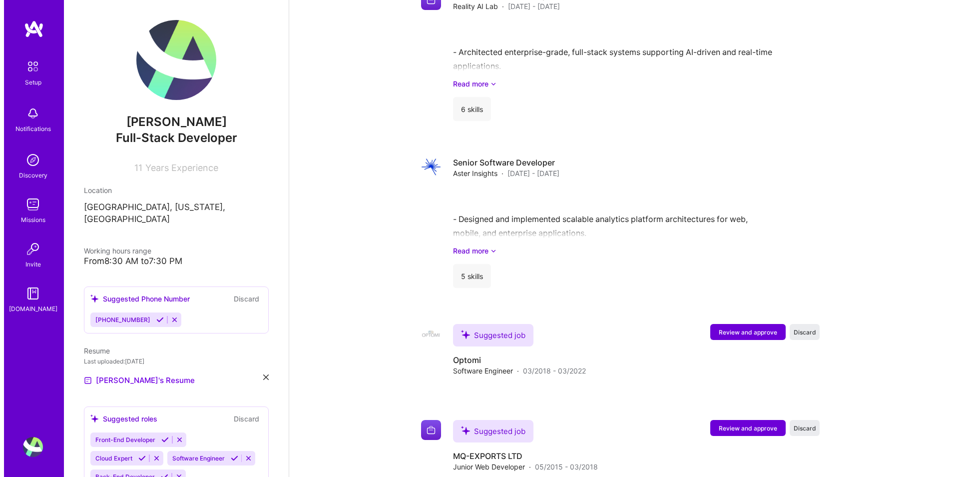
scroll to position [1103, 0]
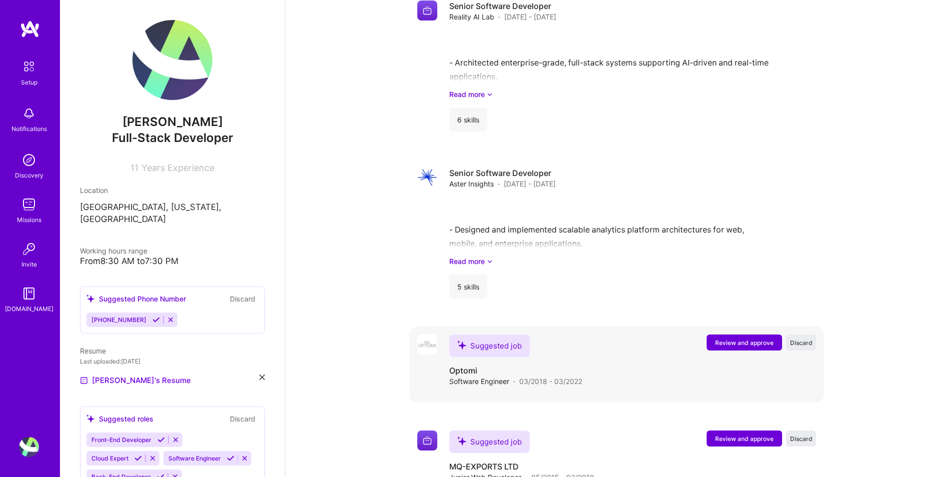
click at [736, 338] on span "Review and approve" at bounding box center [744, 342] width 58 height 8
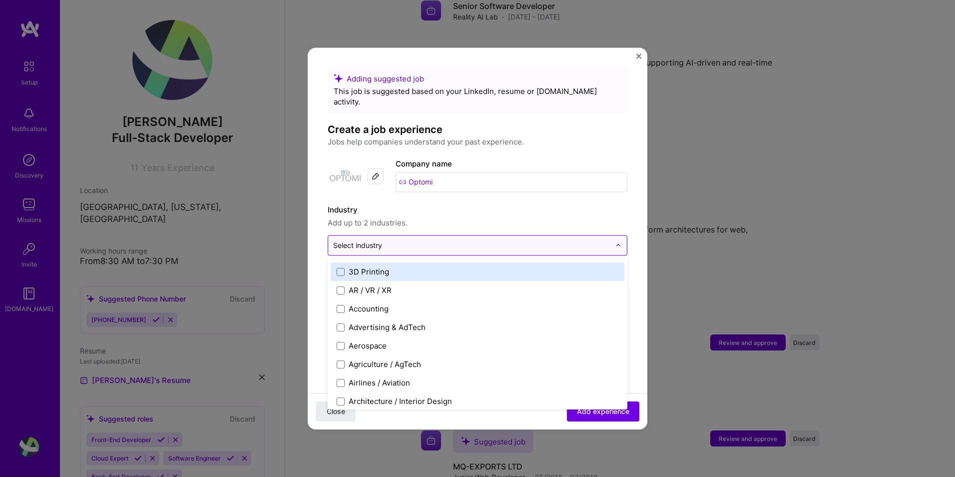
click at [419, 240] on input "text" at bounding box center [471, 245] width 277 height 10
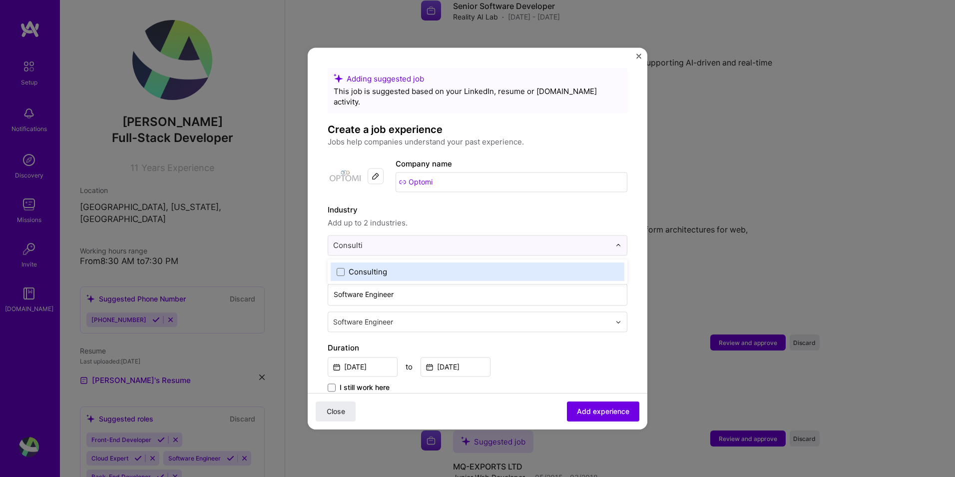
type input "Consultin"
click at [410, 266] on label "Consulting" at bounding box center [478, 271] width 282 height 10
type input "Fin"
click at [412, 266] on div "Financial Services / Fintech" at bounding box center [397, 271] width 97 height 10
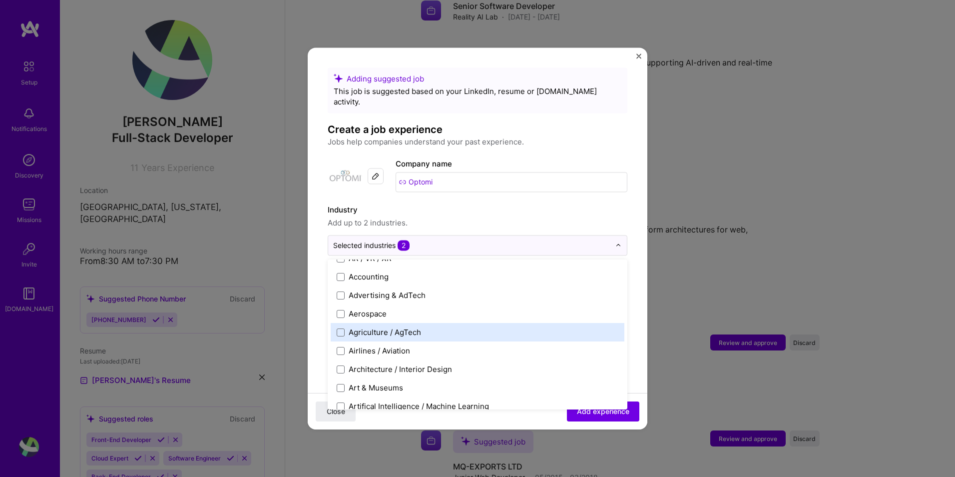
scroll to position [83, 0]
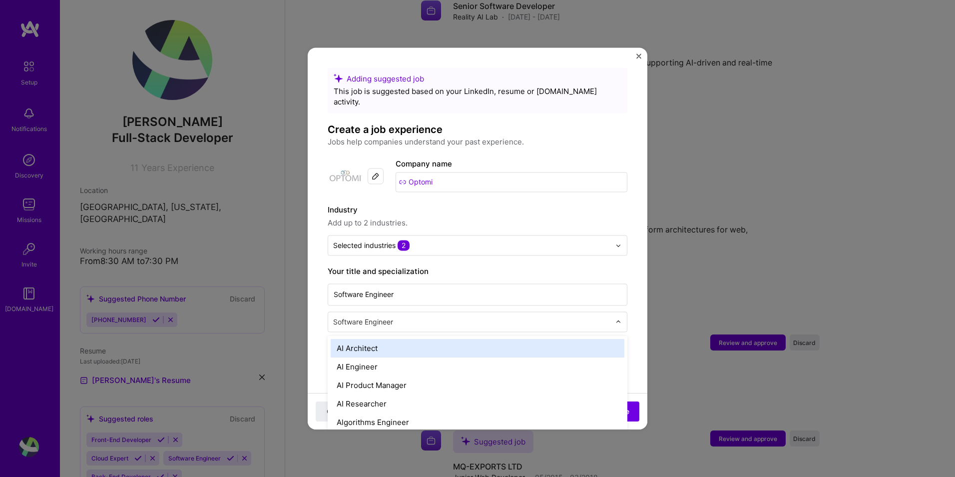
click at [387, 316] on input "text" at bounding box center [472, 321] width 279 height 10
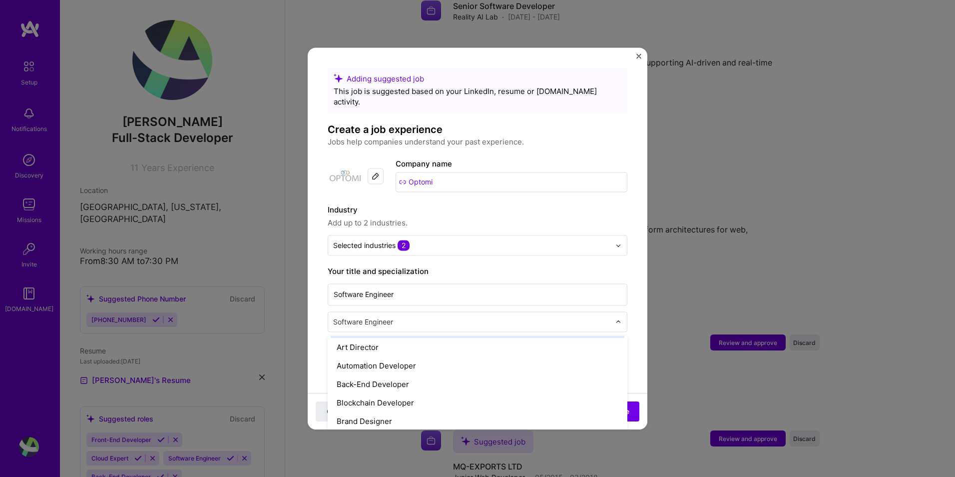
scroll to position [150, 0]
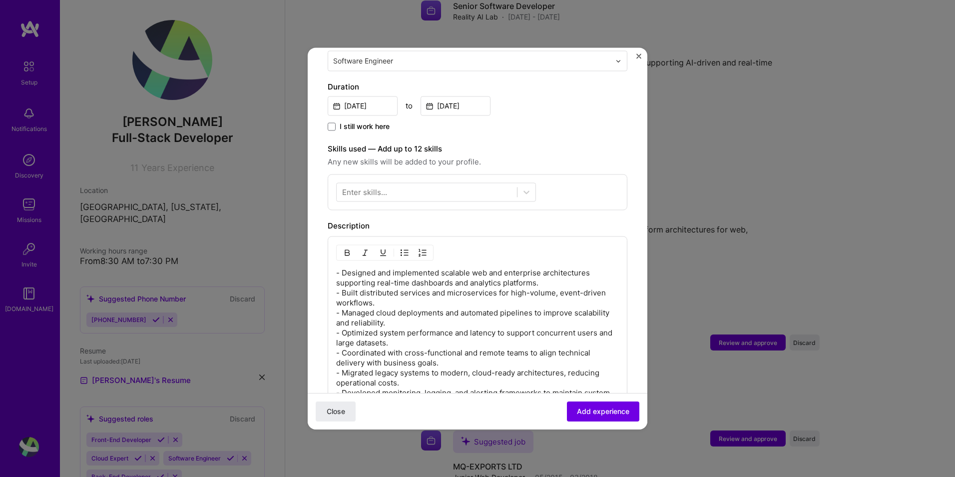
scroll to position [266, 0]
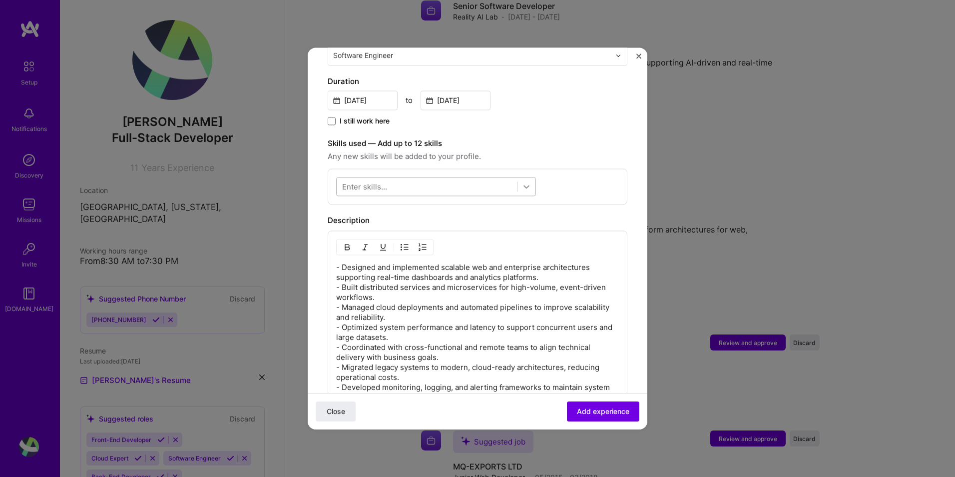
click at [530, 181] on icon at bounding box center [527, 186] width 10 height 10
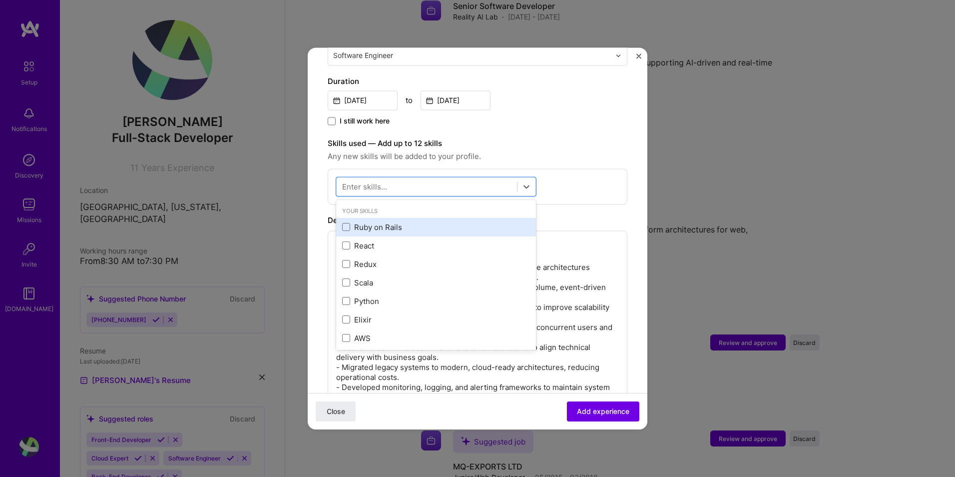
click at [380, 222] on div "Ruby on Rails" at bounding box center [436, 227] width 188 height 10
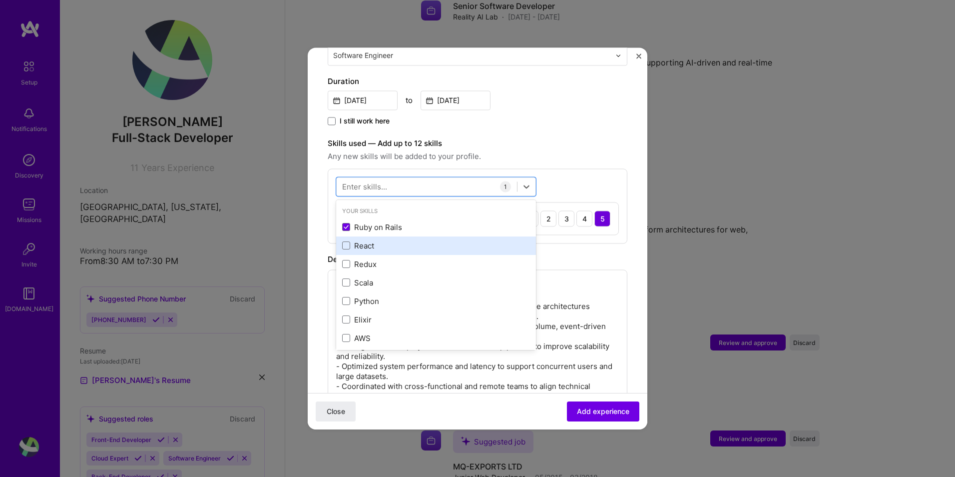
click at [379, 240] on div "React" at bounding box center [436, 245] width 188 height 10
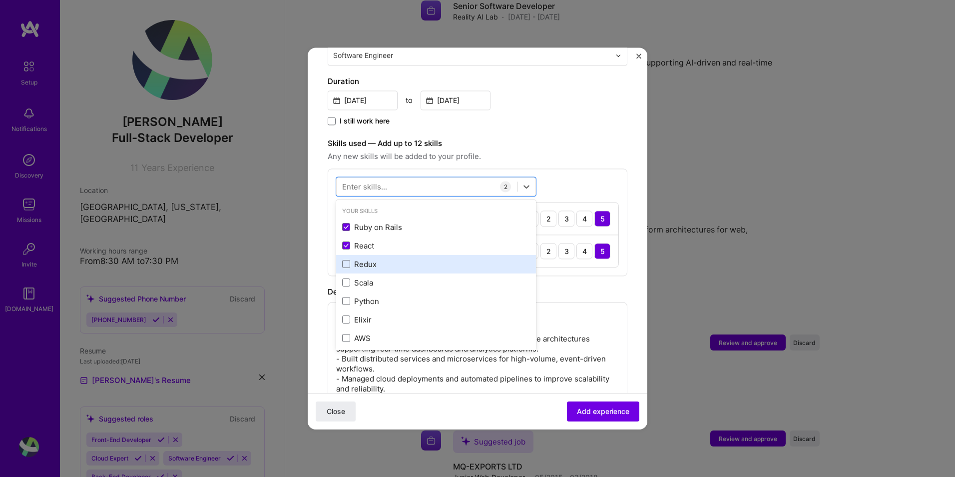
click at [379, 255] on div "Redux" at bounding box center [436, 264] width 200 height 18
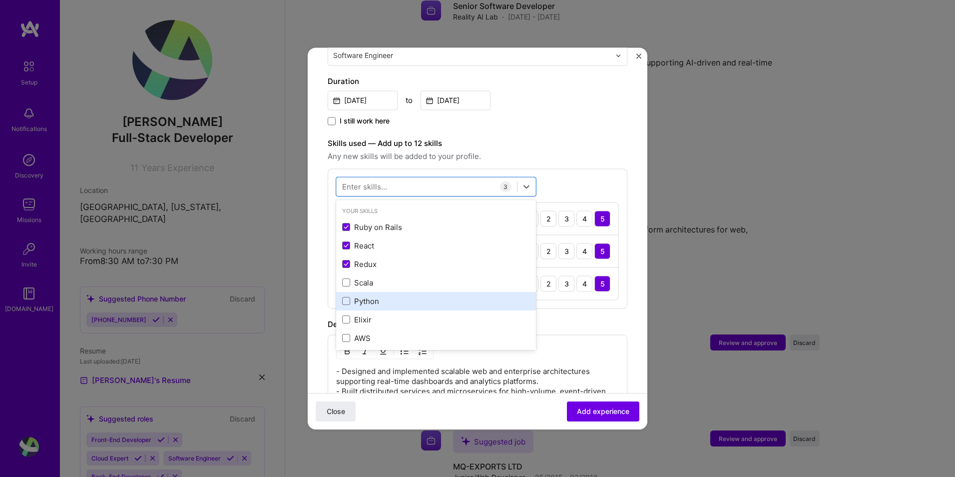
click at [379, 296] on div "Python" at bounding box center [436, 301] width 188 height 10
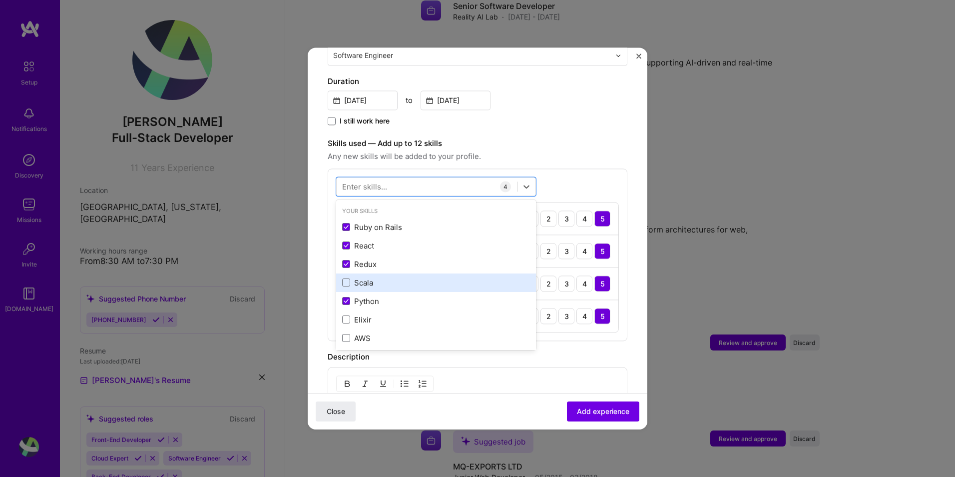
click at [379, 277] on div "Scala" at bounding box center [436, 282] width 188 height 10
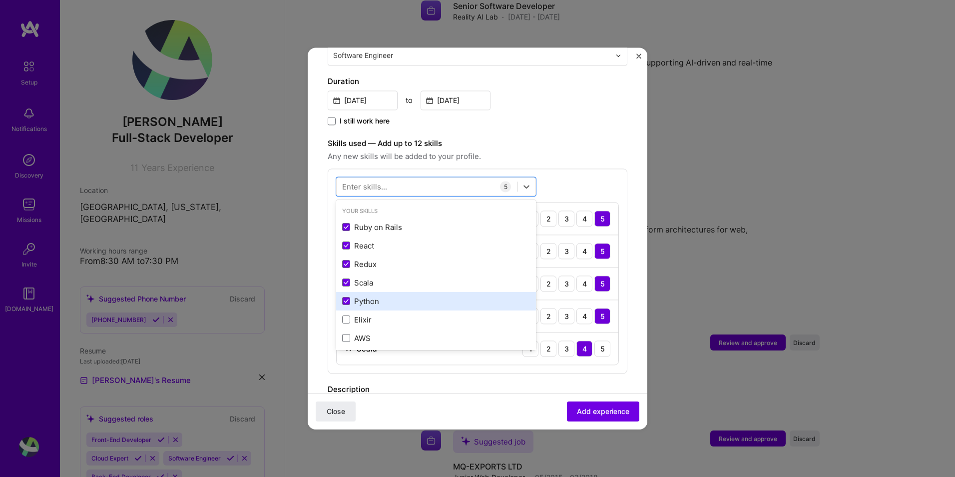
click at [380, 296] on div "Python" at bounding box center [436, 301] width 188 height 10
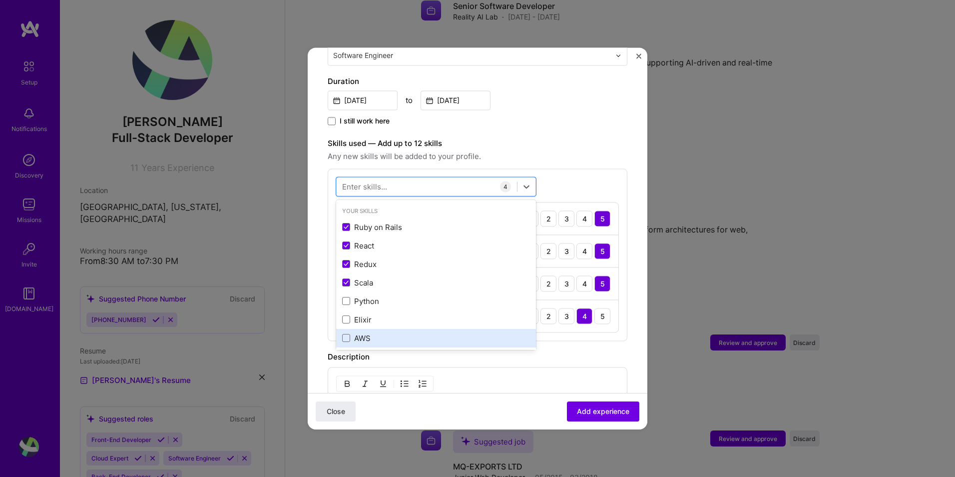
click at [384, 333] on div "AWS" at bounding box center [436, 338] width 188 height 10
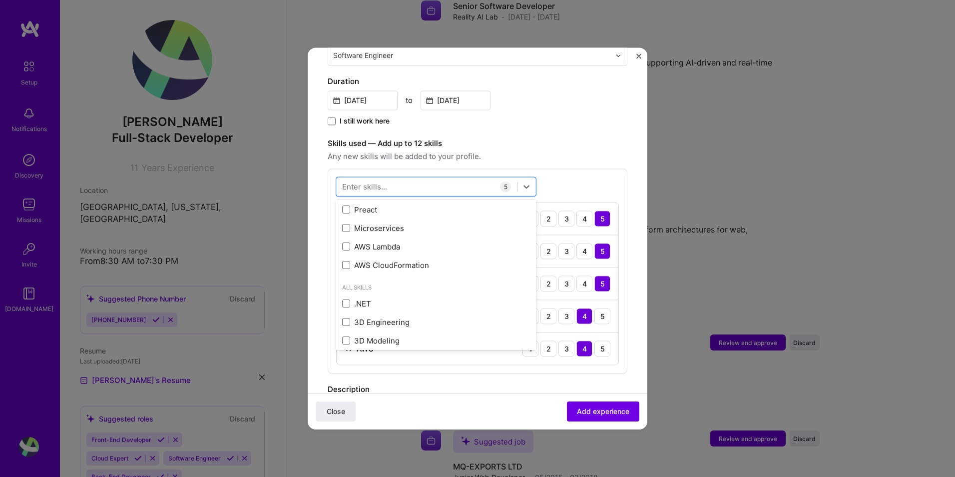
scroll to position [183, 0]
click at [377, 223] on div "AWS Lambda" at bounding box center [436, 228] width 188 height 10
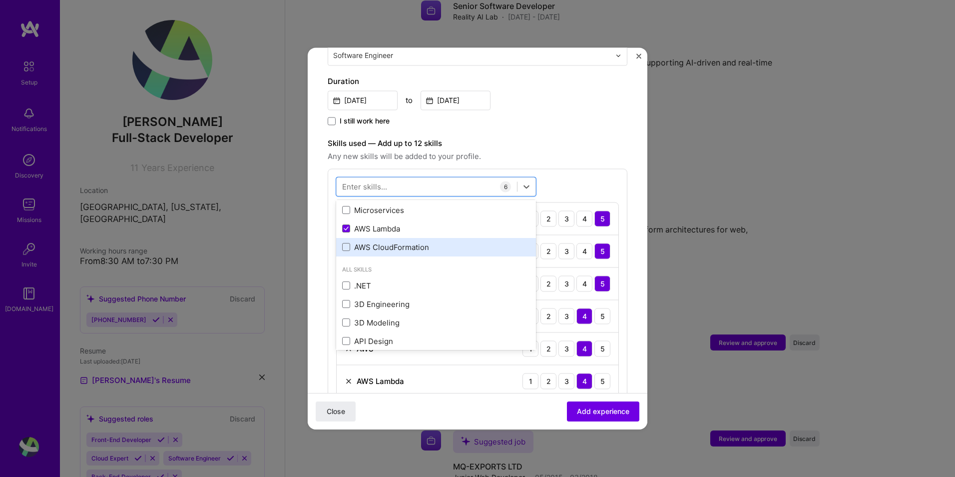
click at [379, 242] on div "AWS CloudFormation" at bounding box center [436, 247] width 188 height 10
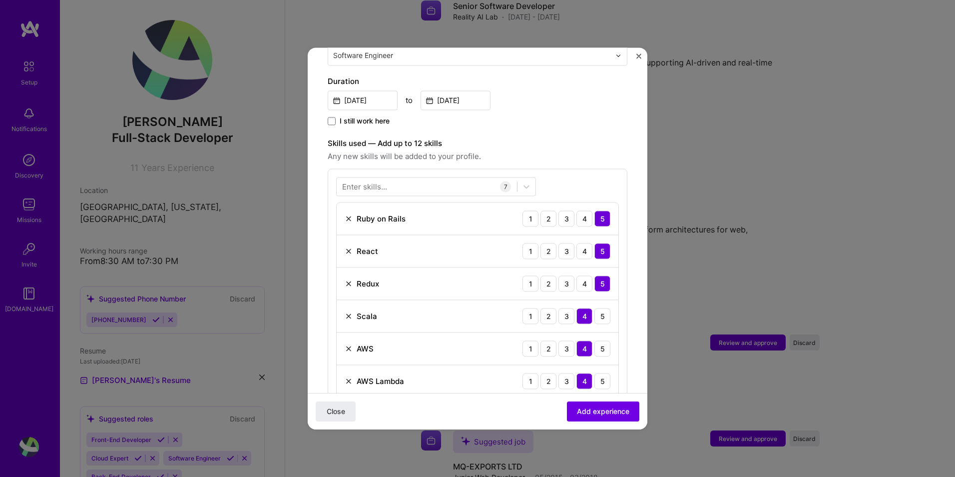
click at [629, 330] on form "Adding suggested job This job is suggested based on your LinkedIn, resume or [D…" at bounding box center [478, 349] width 340 height 1097
click at [600, 403] on button "Add experience" at bounding box center [603, 411] width 72 height 20
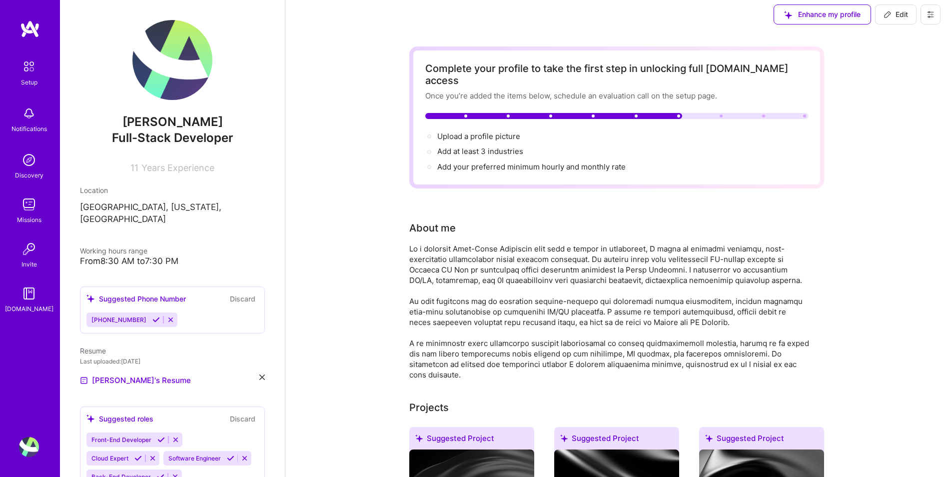
scroll to position [0, 0]
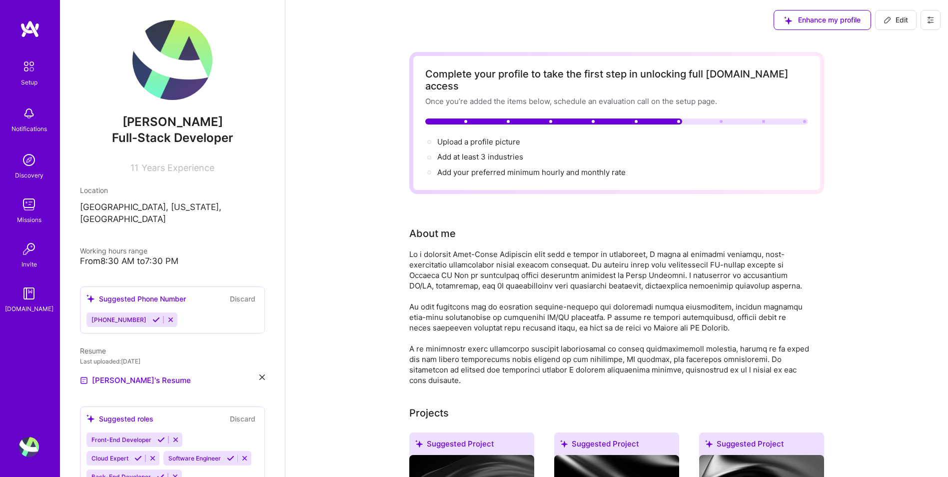
click at [478, 167] on span "Add your preferred minimum hourly and monthly rate →" at bounding box center [535, 171] width 197 height 9
select select "US"
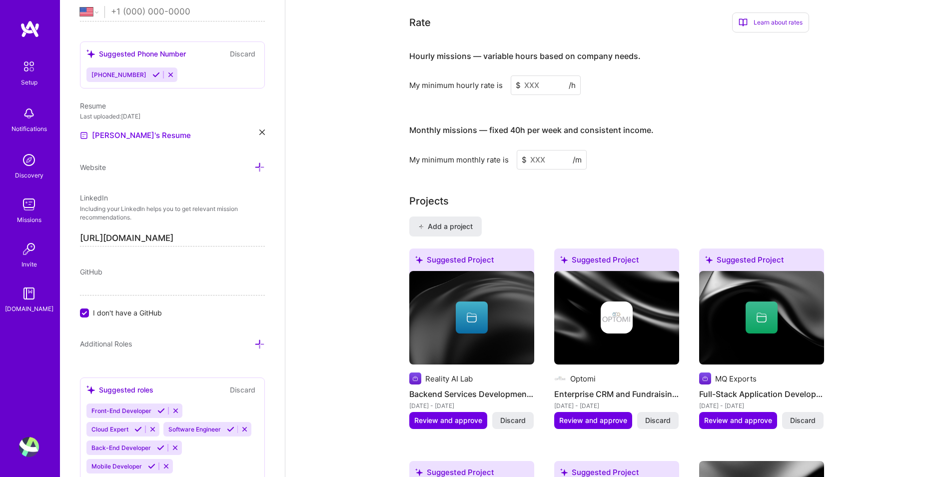
scroll to position [677, 0]
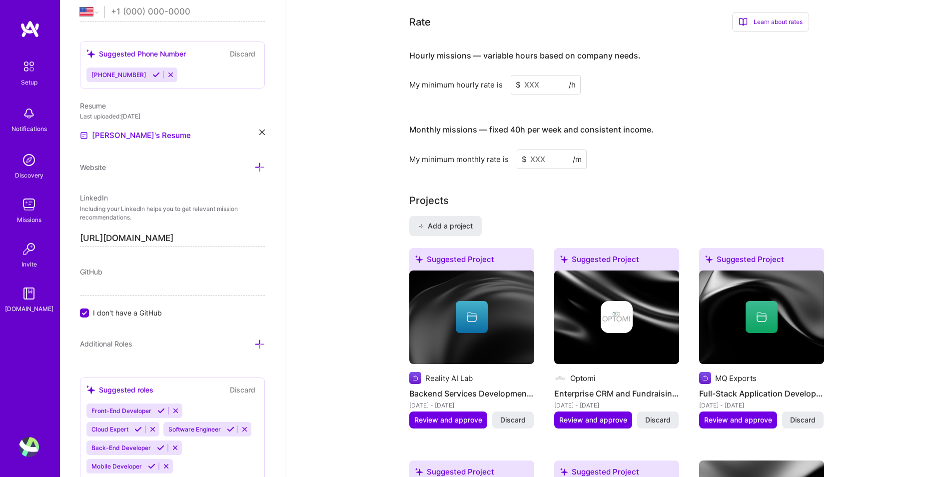
click at [536, 76] on input at bounding box center [546, 84] width 70 height 19
click at [537, 75] on input at bounding box center [546, 84] width 70 height 19
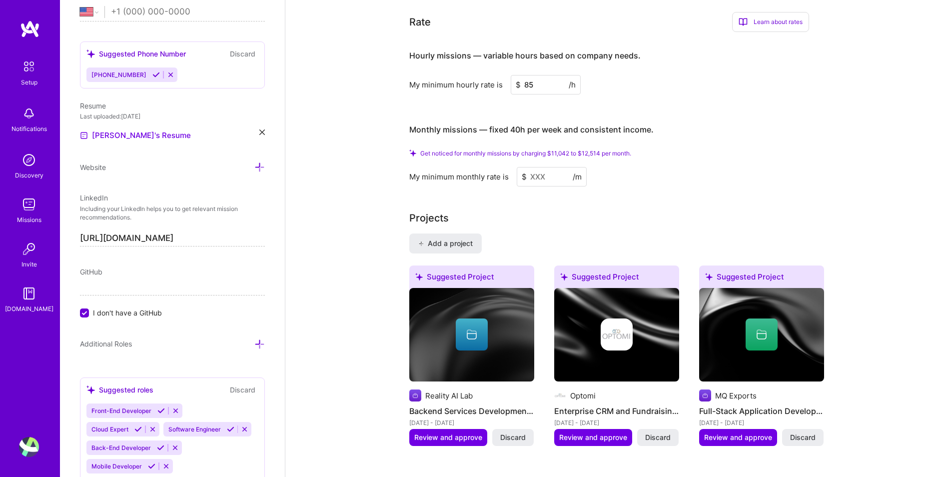
type input "85"
click at [550, 167] on input at bounding box center [552, 176] width 70 height 19
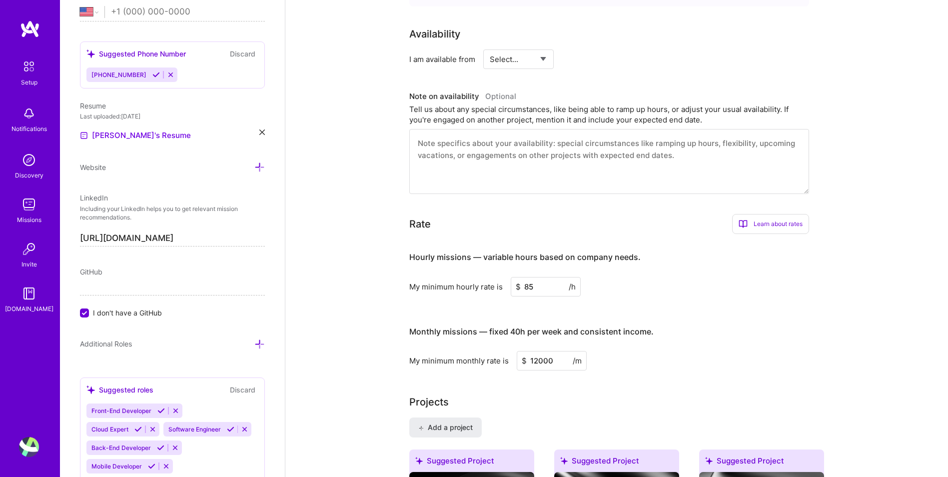
scroll to position [444, 0]
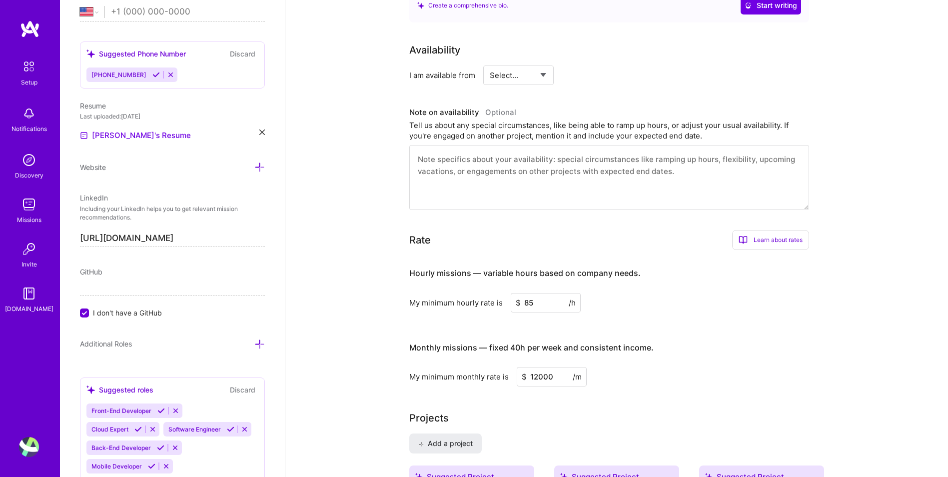
type input "12000"
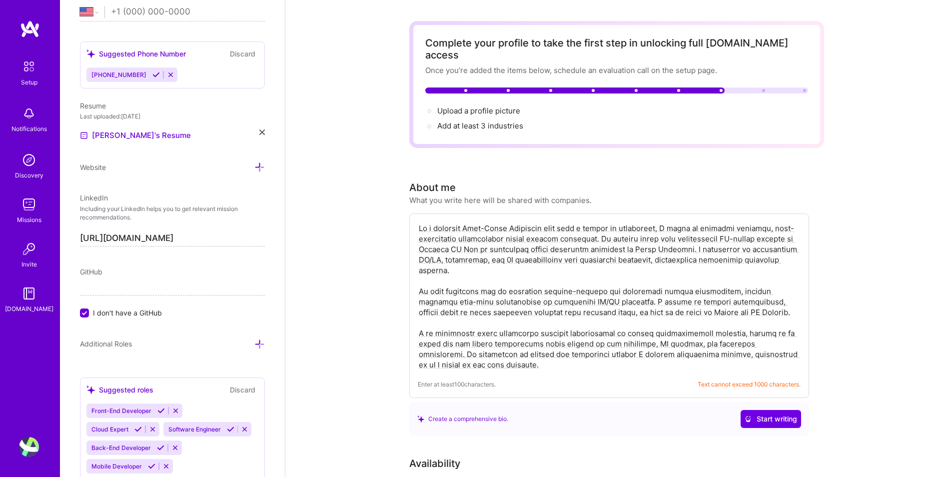
scroll to position [0, 0]
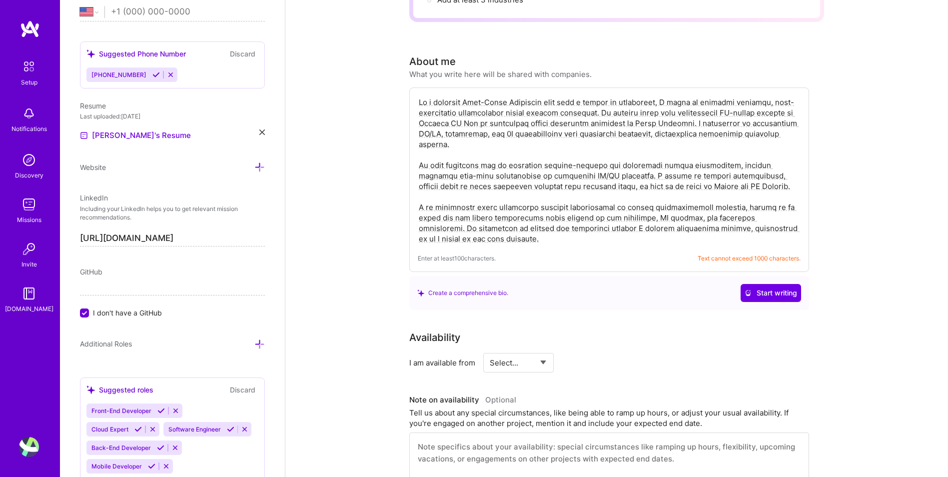
scroll to position [33, 0]
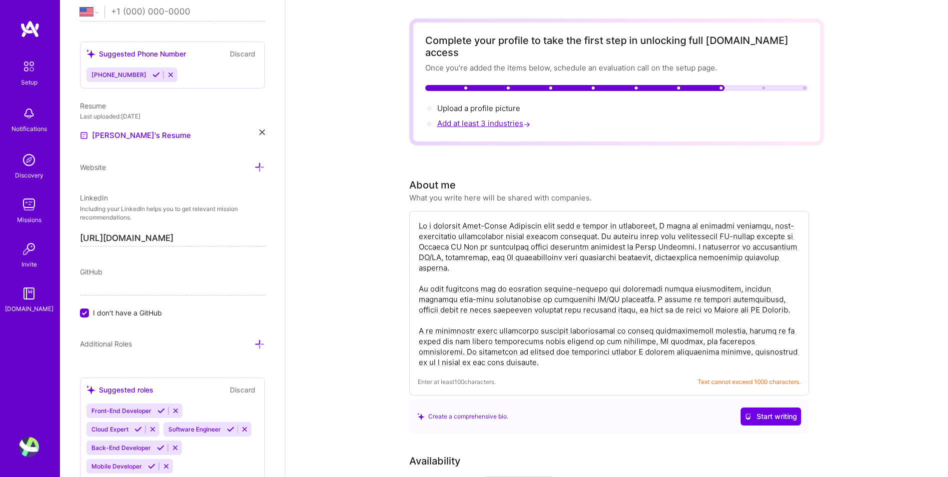
click at [478, 118] on span "Add at least 3 industries →" at bounding box center [484, 122] width 95 height 9
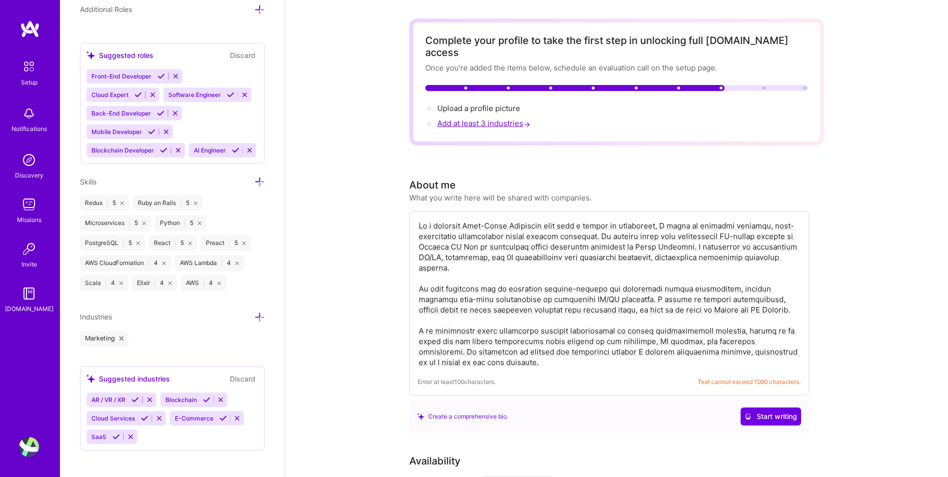
scroll to position [782, 0]
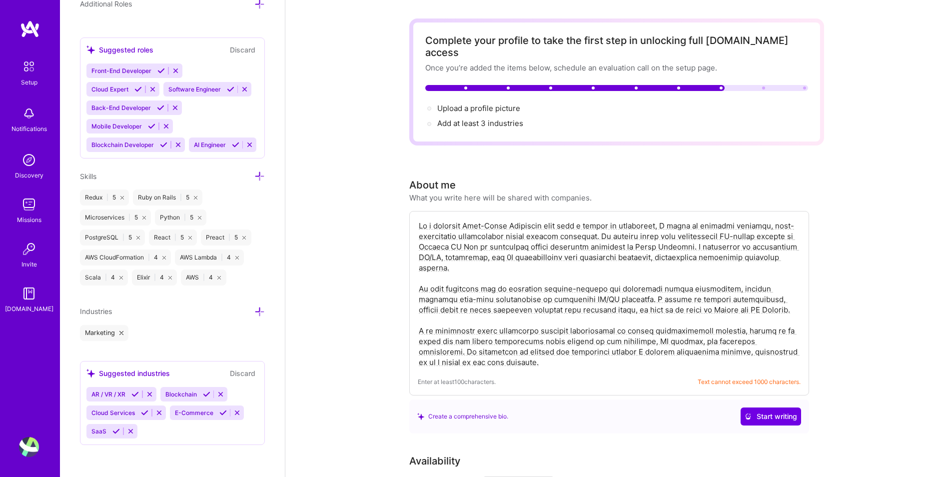
click at [189, 411] on span "E-Commerce" at bounding box center [194, 412] width 38 height 7
click at [223, 414] on icon at bounding box center [222, 412] width 7 height 7
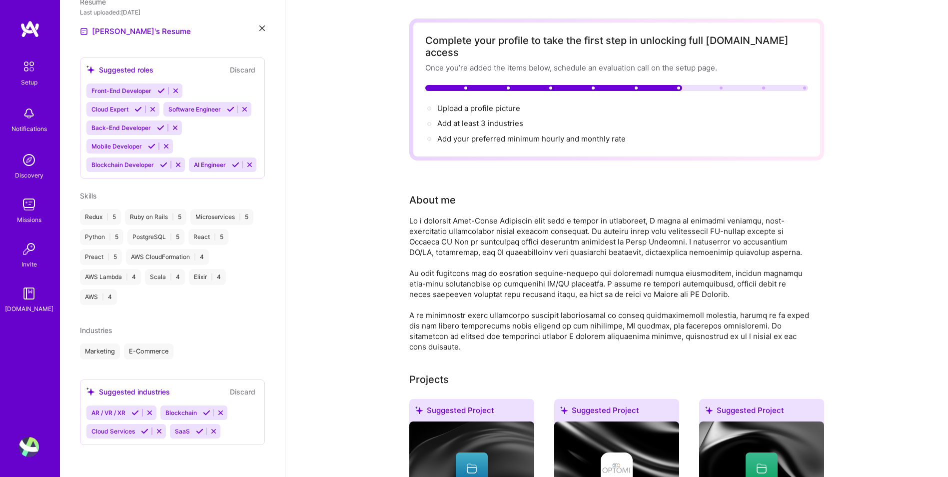
scroll to position [374, 0]
click at [142, 432] on icon at bounding box center [144, 430] width 7 height 7
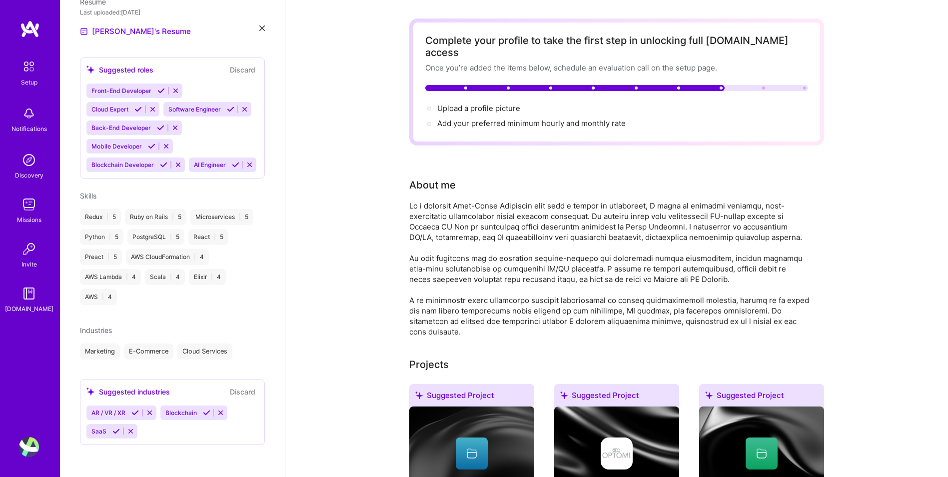
click at [176, 433] on div "AR / VR / XR Blockchain SaaS" at bounding box center [172, 421] width 172 height 33
click at [116, 432] on icon at bounding box center [115, 430] width 7 height 7
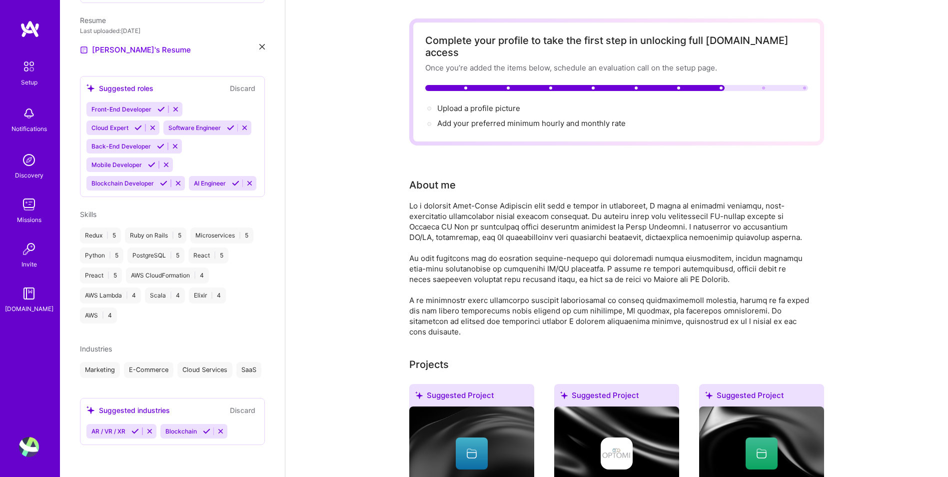
click at [134, 433] on icon at bounding box center [134, 430] width 7 height 7
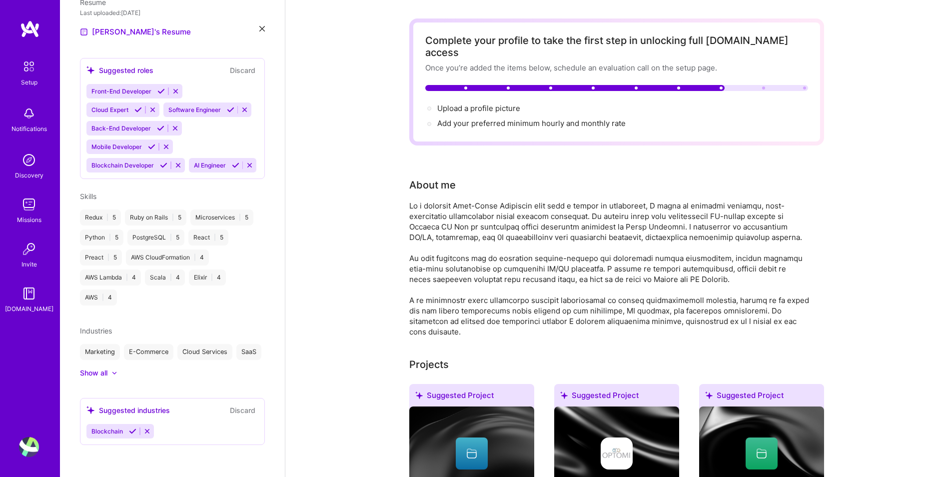
click at [131, 435] on icon at bounding box center [132, 430] width 7 height 7
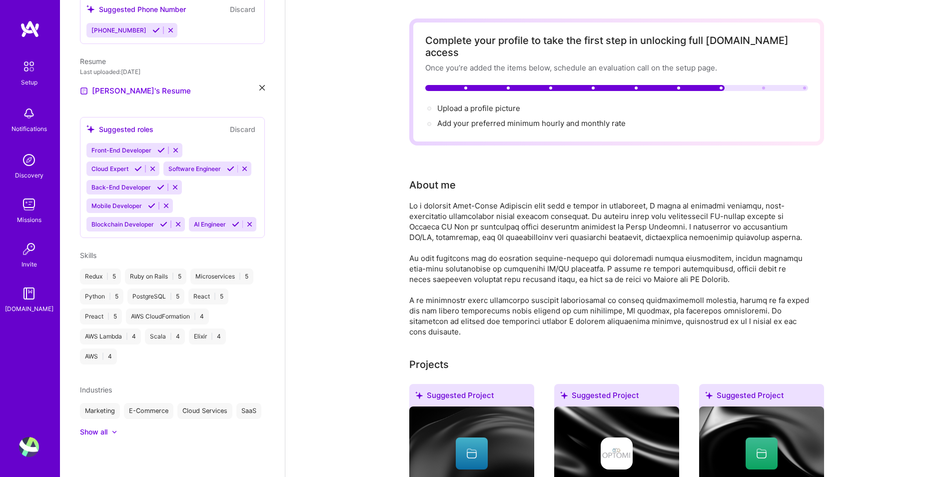
click at [104, 432] on div "Show all" at bounding box center [93, 432] width 27 height 10
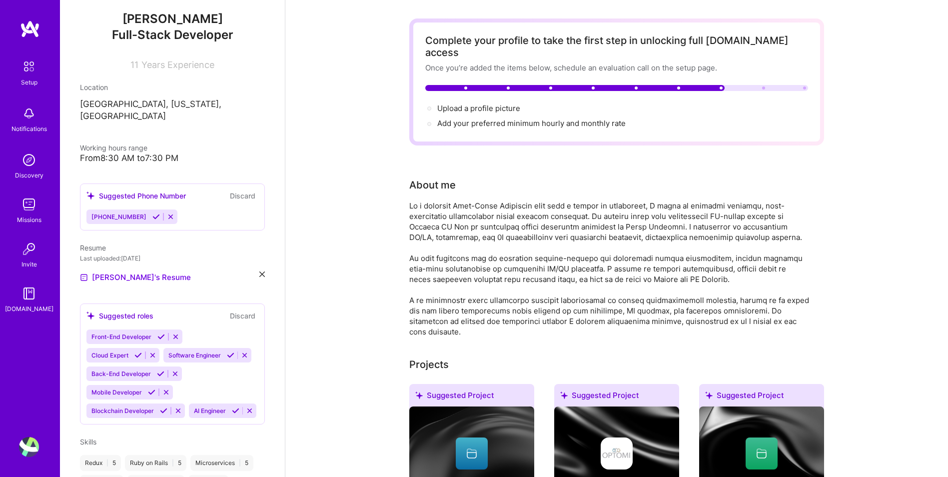
scroll to position [101, 0]
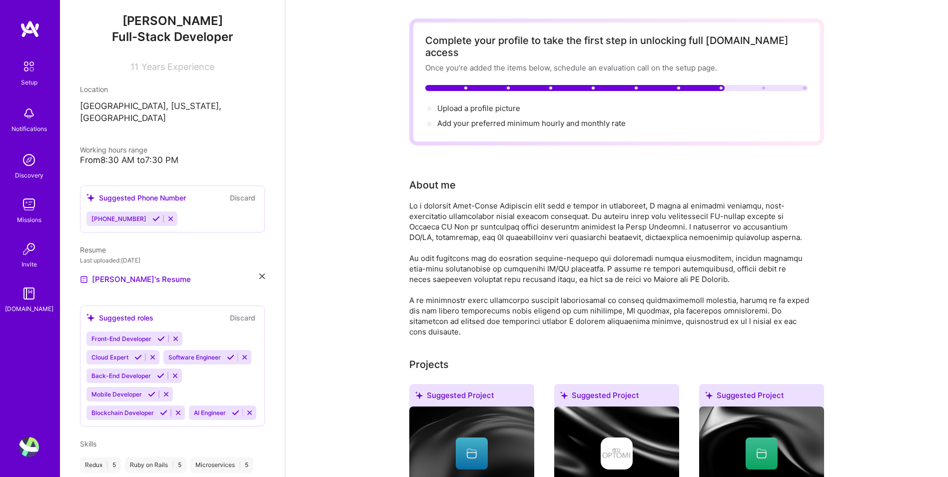
click at [160, 335] on icon at bounding box center [160, 338] width 7 height 7
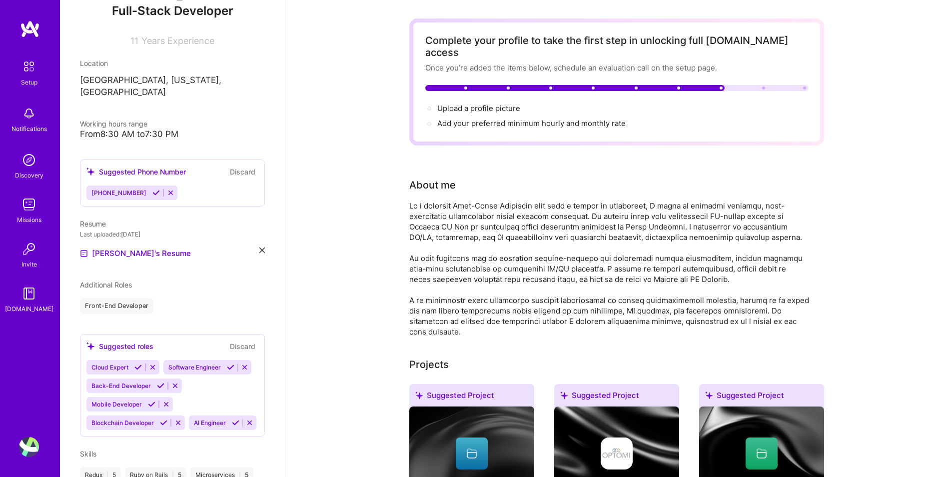
scroll to position [151, 0]
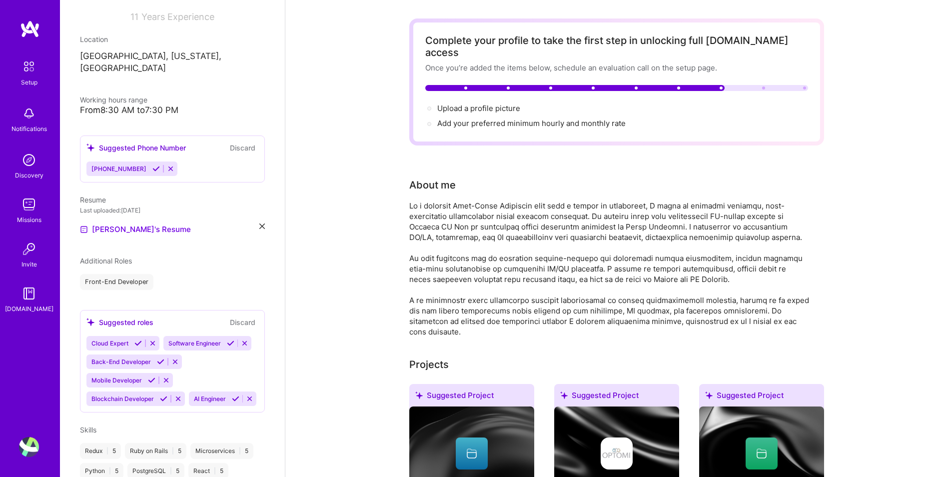
click at [232, 402] on icon at bounding box center [235, 398] width 7 height 7
click at [227, 347] on icon at bounding box center [230, 342] width 7 height 7
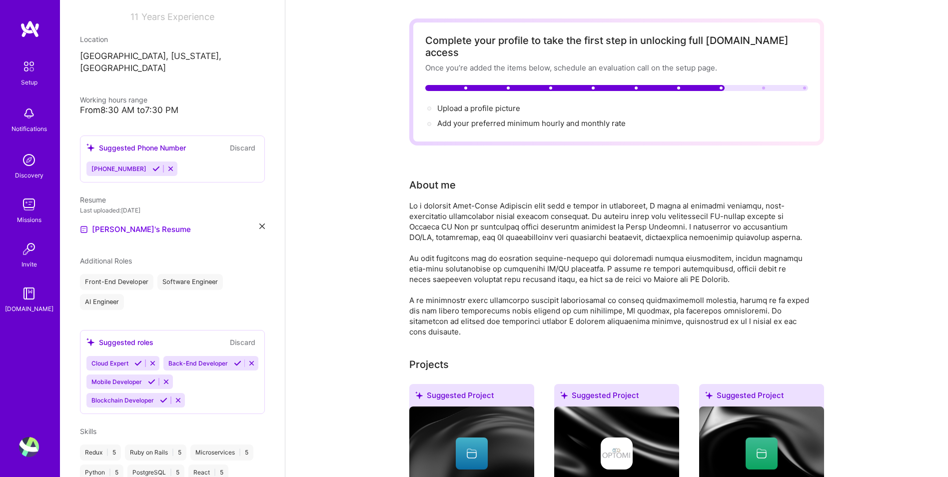
click at [234, 367] on icon at bounding box center [237, 362] width 7 height 7
click at [136, 359] on icon at bounding box center [137, 362] width 7 height 7
click at [160, 396] on icon at bounding box center [163, 399] width 7 height 7
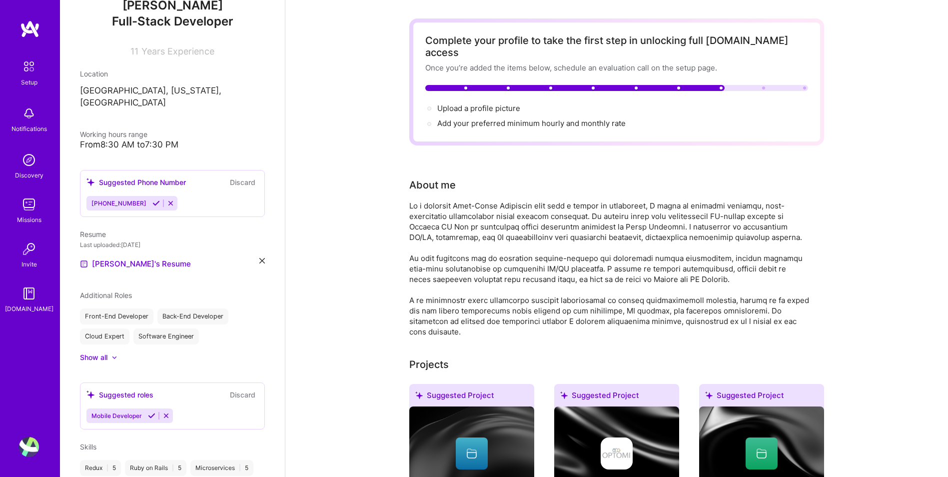
scroll to position [116, 0]
click at [520, 118] on span "Add your preferred minimum hourly and monthly rate →" at bounding box center [535, 122] width 197 height 9
select select "US"
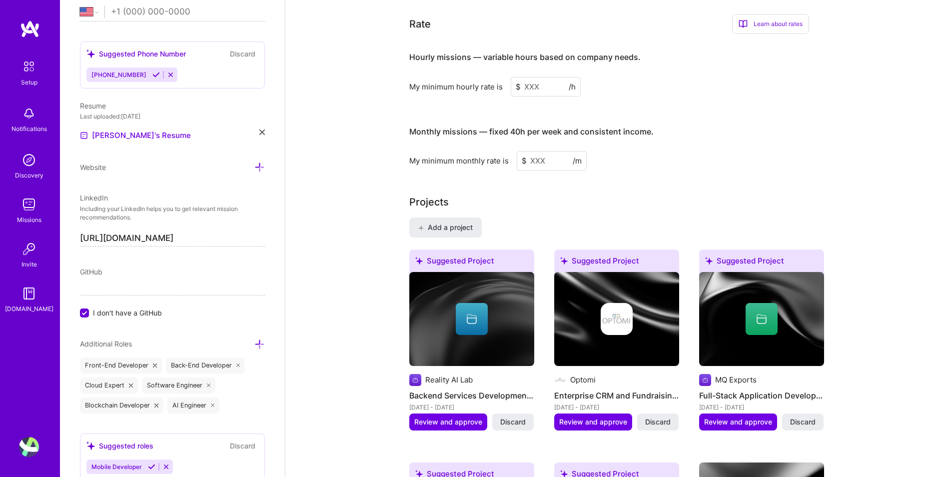
scroll to position [662, 0]
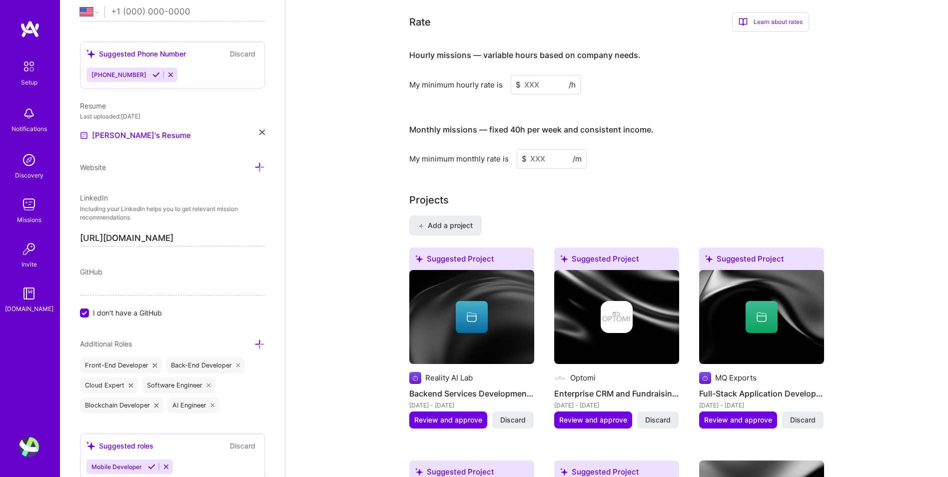
click at [539, 75] on input at bounding box center [546, 84] width 70 height 19
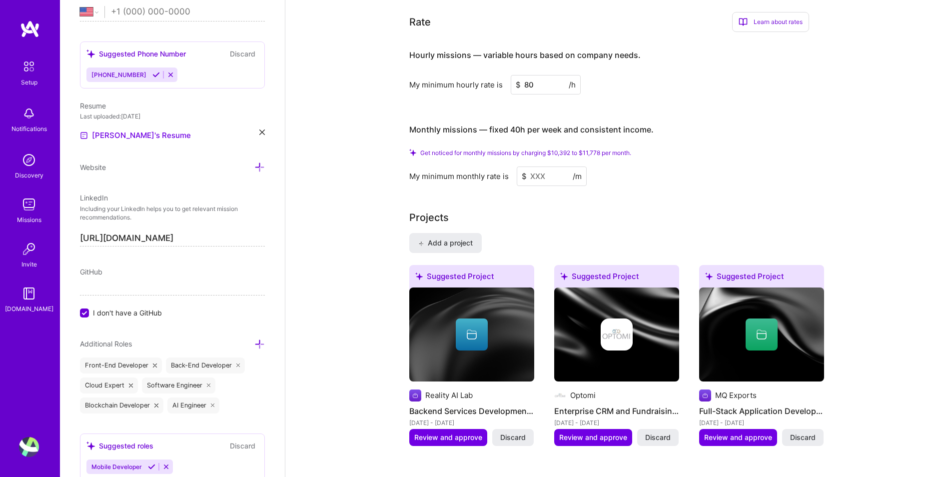
type input "80"
click at [539, 166] on input at bounding box center [552, 175] width 70 height 19
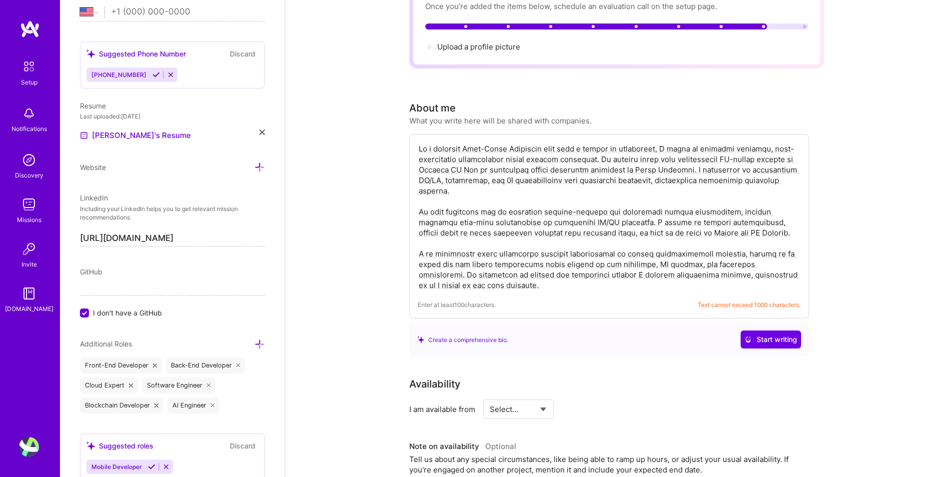
scroll to position [0, 0]
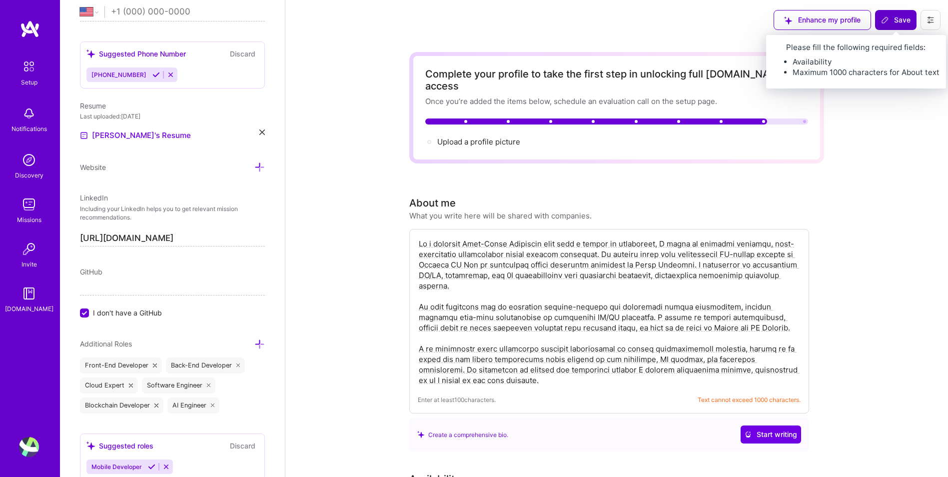
type input "12000"
click at [895, 24] on span "Save" at bounding box center [895, 20] width 29 height 10
click at [890, 15] on span "Save" at bounding box center [895, 20] width 29 height 10
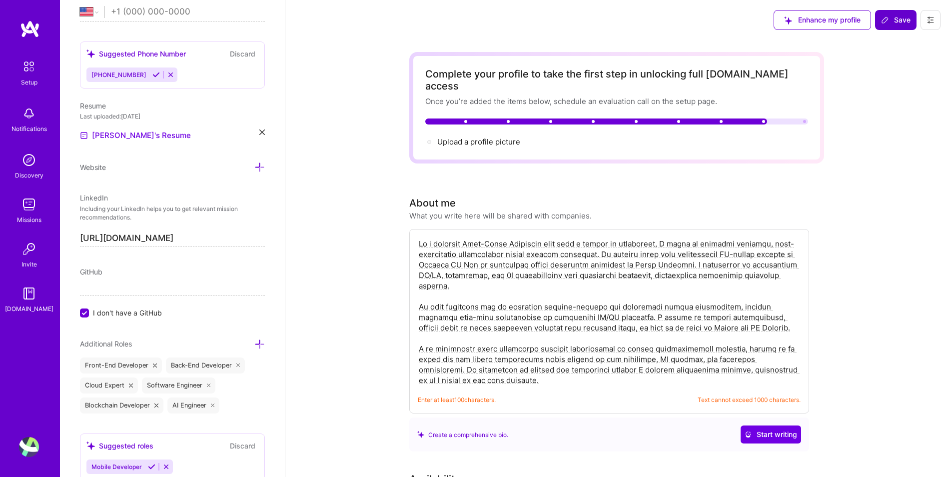
click at [890, 15] on span "Save" at bounding box center [895, 20] width 29 height 10
click at [805, 63] on div "Complete your profile to take the first step in unlocking full [DOMAIN_NAME] ac…" at bounding box center [616, 107] width 415 height 111
click at [87, 312] on input "I don't have a GitHub" at bounding box center [85, 313] width 9 height 9
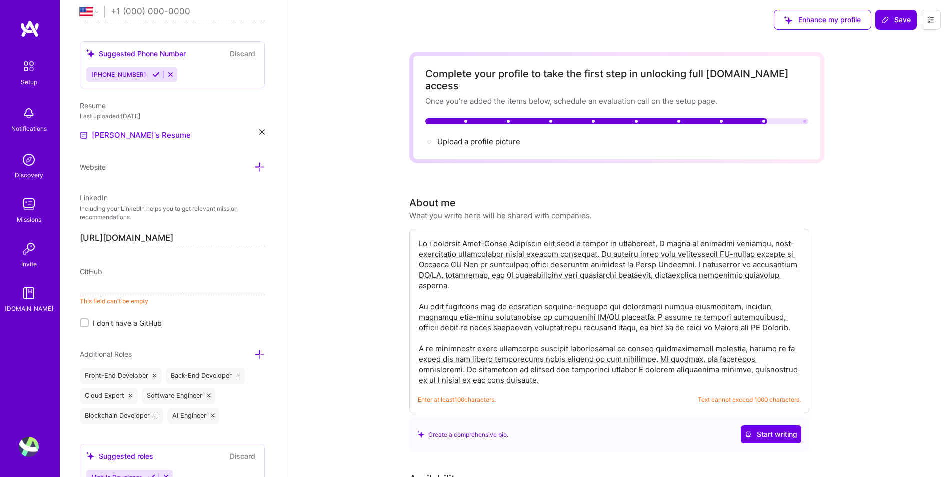
click at [117, 289] on input at bounding box center [172, 287] width 185 height 16
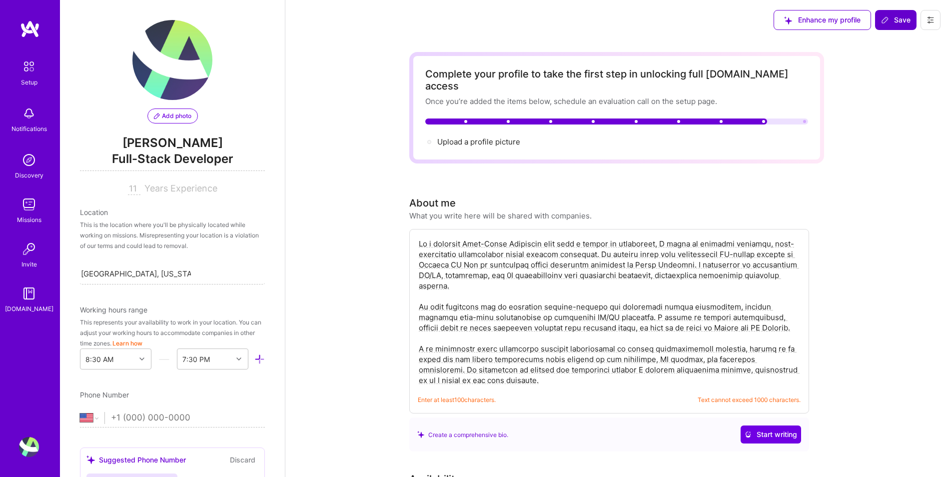
type input "[URL][DOMAIN_NAME][PERSON_NAME]"
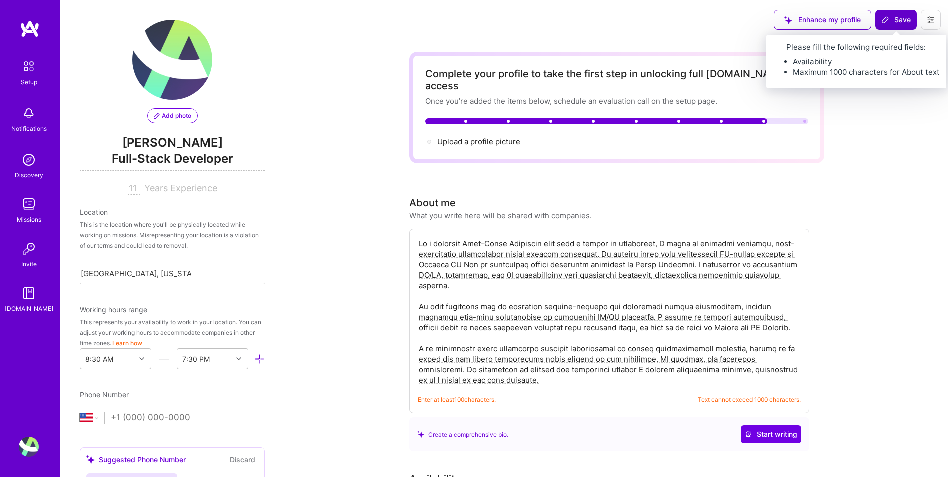
click at [902, 19] on span "Save" at bounding box center [895, 20] width 29 height 10
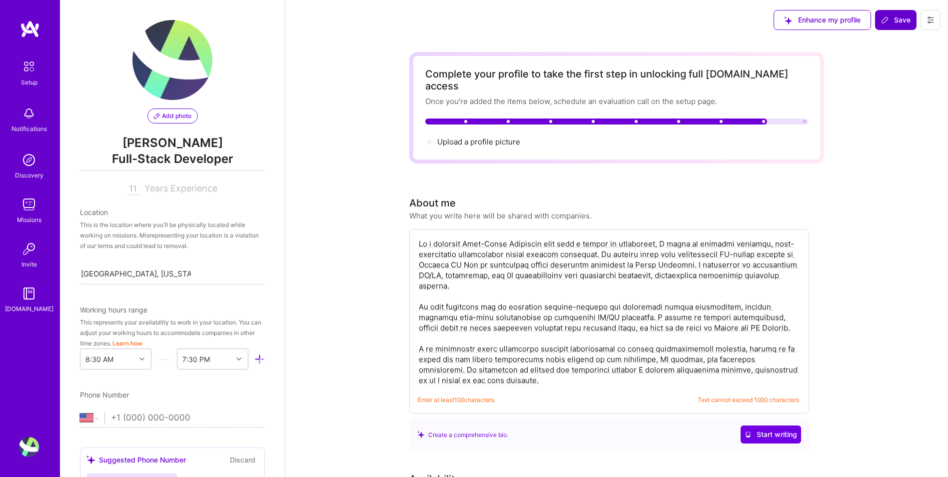
click at [902, 19] on span "Save" at bounding box center [895, 20] width 29 height 10
click at [499, 137] on span "Upload a profile picture →" at bounding box center [483, 141] width 92 height 9
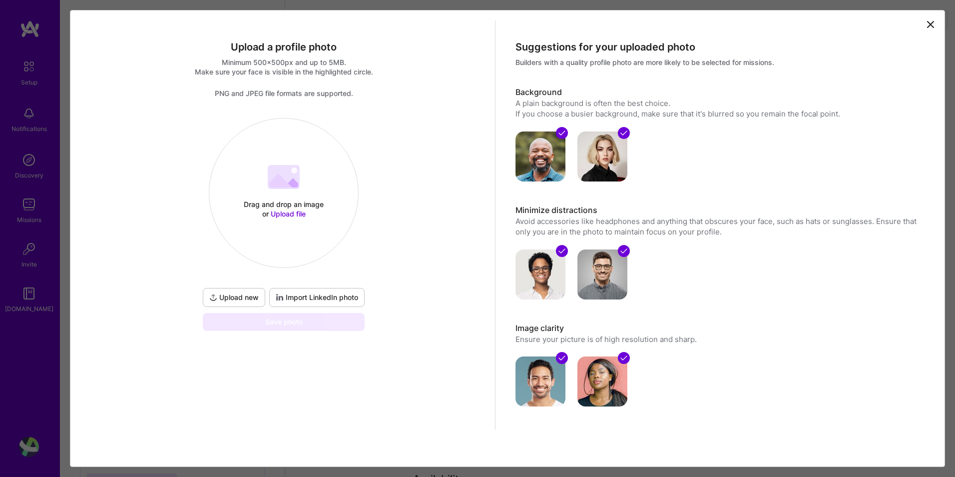
click at [928, 26] on icon at bounding box center [931, 24] width 6 height 6
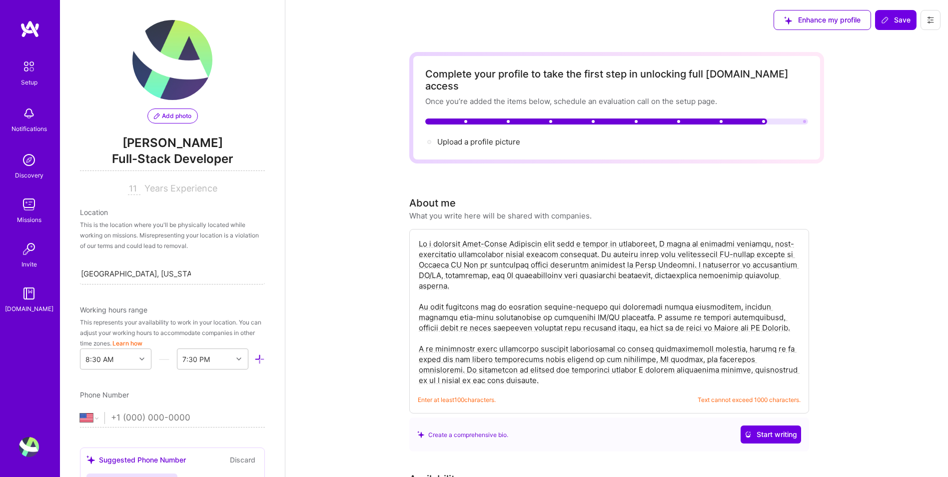
click at [174, 113] on span "Add photo" at bounding box center [172, 115] width 37 height 9
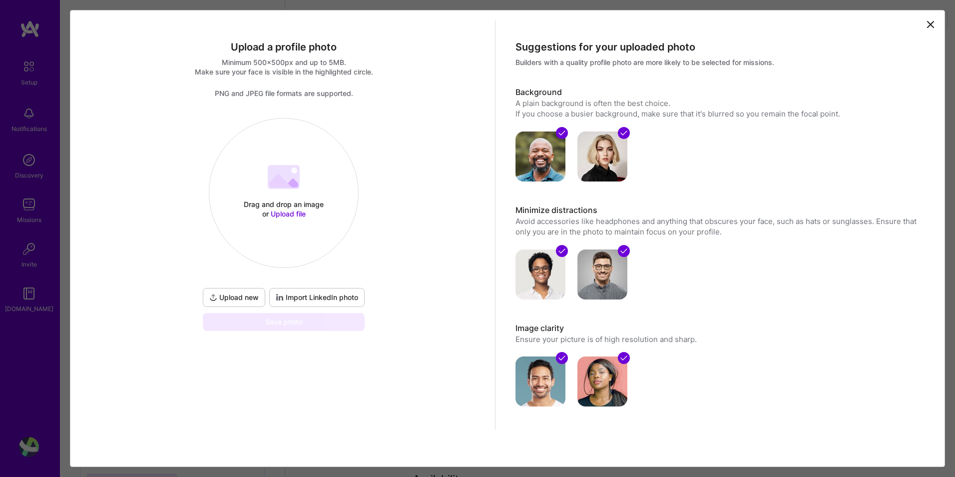
click at [294, 216] on span "Upload file" at bounding box center [288, 213] width 35 height 8
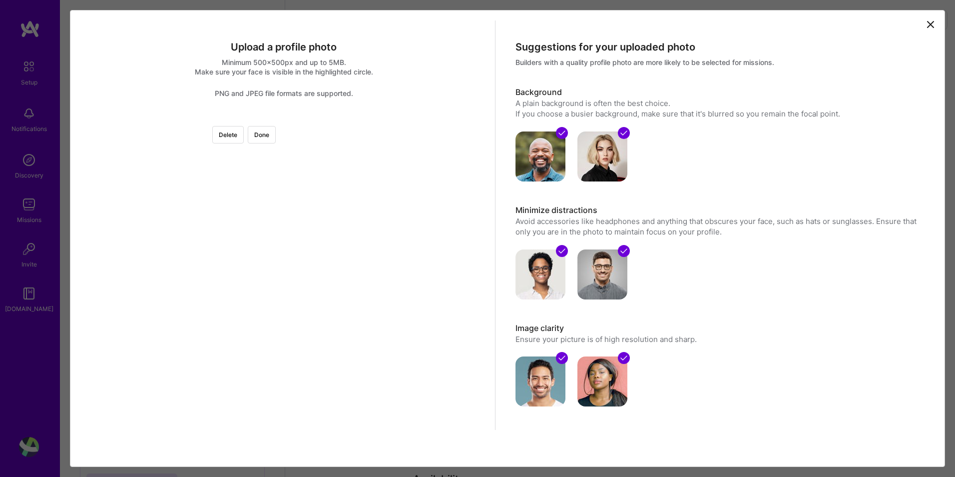
click at [284, 251] on div at bounding box center [426, 260] width 285 height 285
click at [284, 118] on div at bounding box center [284, 118] width 0 height 0
click at [395, 279] on div at bounding box center [490, 278] width 191 height 191
click at [592, 178] on div at bounding box center [592, 178] width 0 height 0
click at [394, 245] on div at bounding box center [491, 276] width 194 height 194
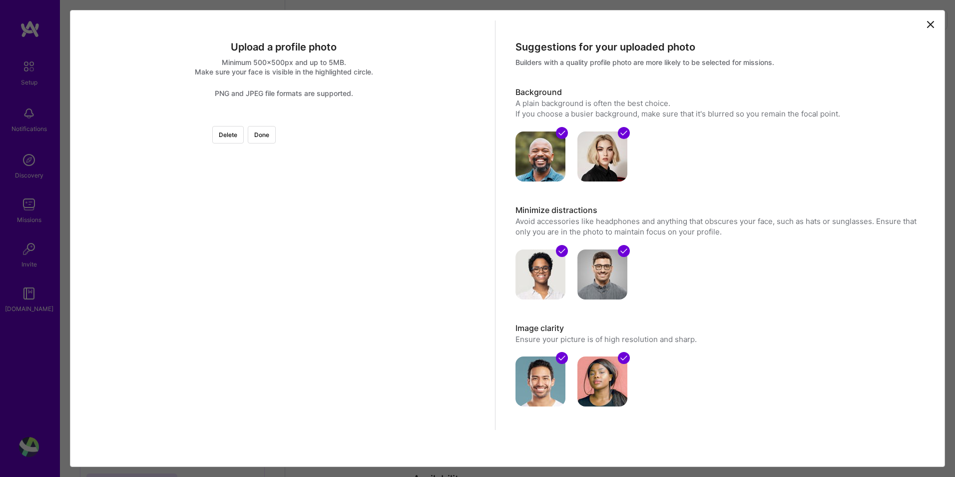
click at [587, 372] on div at bounding box center [587, 372] width 0 height 0
click at [276, 133] on button "Done" at bounding box center [262, 134] width 28 height 17
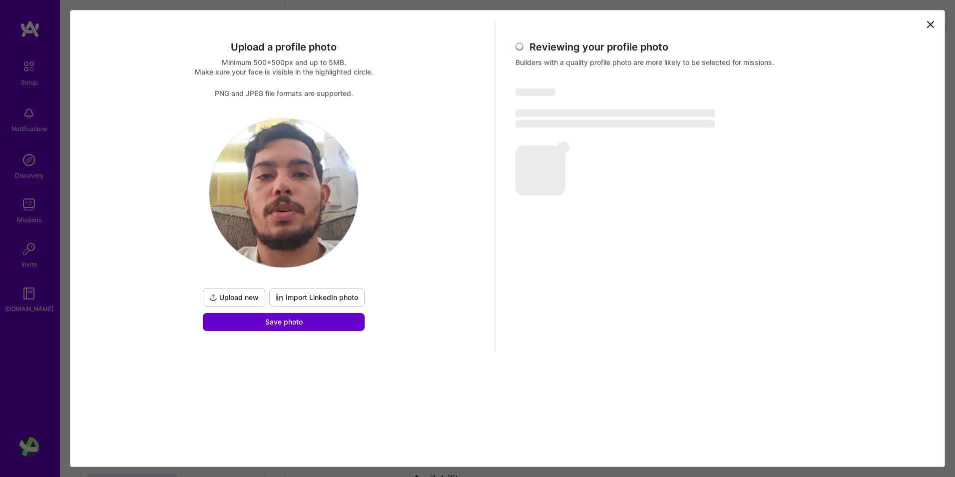
click at [305, 324] on button "Save photo" at bounding box center [284, 322] width 162 height 18
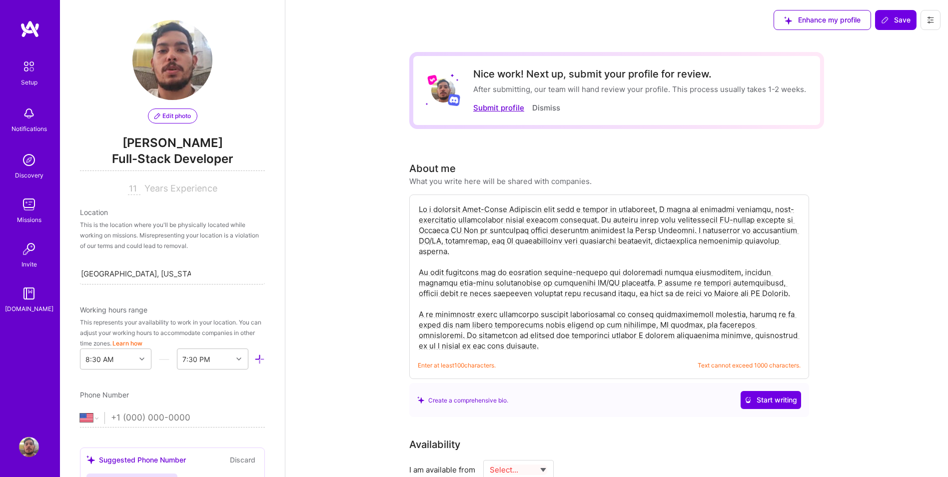
click at [509, 109] on button "Submit profile" at bounding box center [498, 107] width 51 height 10
click at [511, 108] on button "Submit profile" at bounding box center [498, 107] width 51 height 10
click at [497, 108] on button "Submit profile" at bounding box center [498, 107] width 51 height 10
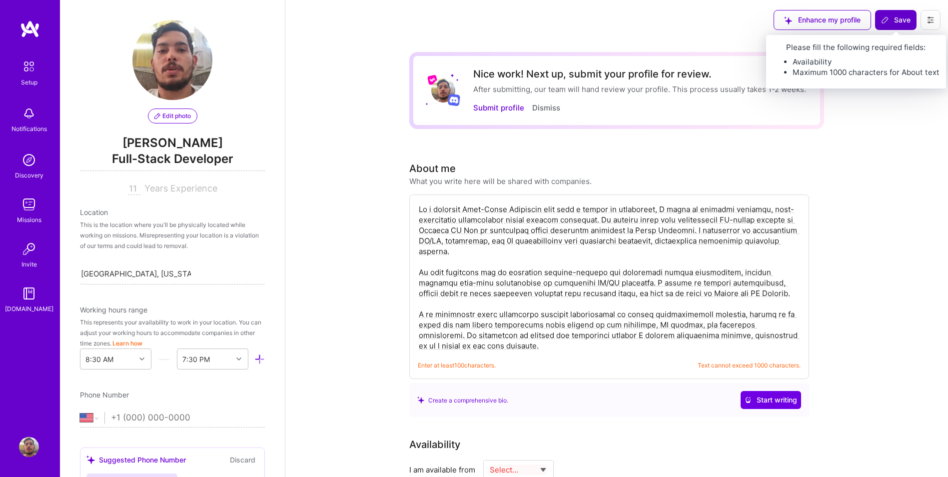
click at [880, 22] on button "Save" at bounding box center [895, 20] width 41 height 20
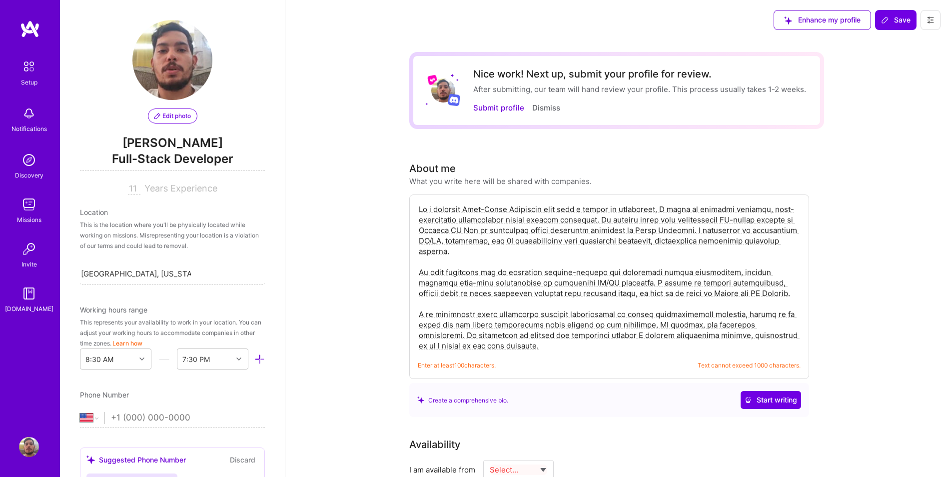
click at [544, 347] on textarea at bounding box center [609, 277] width 383 height 149
click at [528, 345] on textarea at bounding box center [609, 277] width 383 height 149
drag, startPoint x: 528, startPoint y: 339, endPoint x: 420, endPoint y: 194, distance: 180.7
click at [420, 194] on div "Enter at least 100 characters. Text cannot exceed 1000 characters." at bounding box center [609, 286] width 400 height 184
click at [585, 257] on textarea at bounding box center [609, 277] width 383 height 149
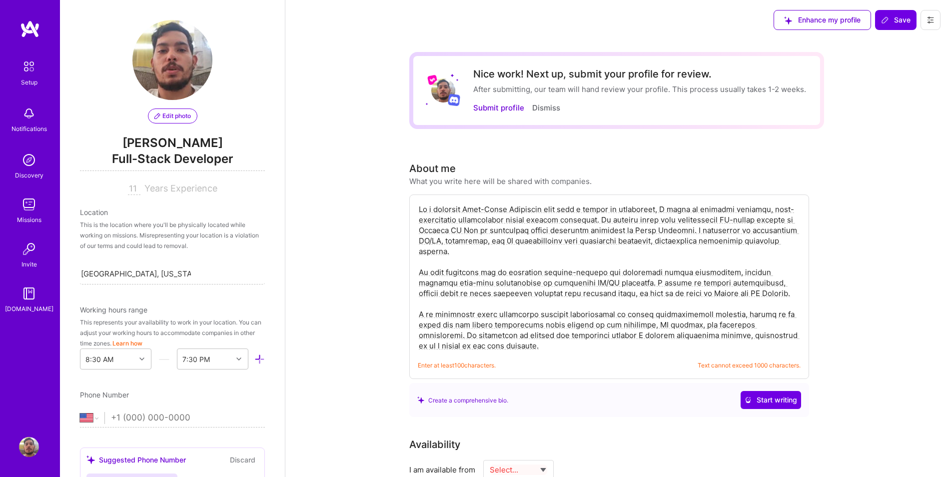
click at [500, 241] on textarea at bounding box center [609, 277] width 383 height 149
click at [494, 251] on textarea at bounding box center [609, 277] width 383 height 149
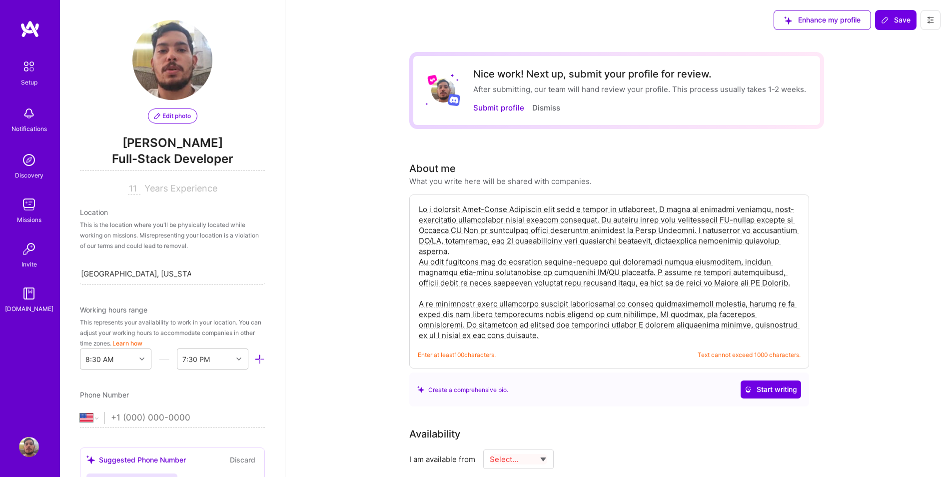
click at [449, 285] on textarea at bounding box center [609, 272] width 383 height 138
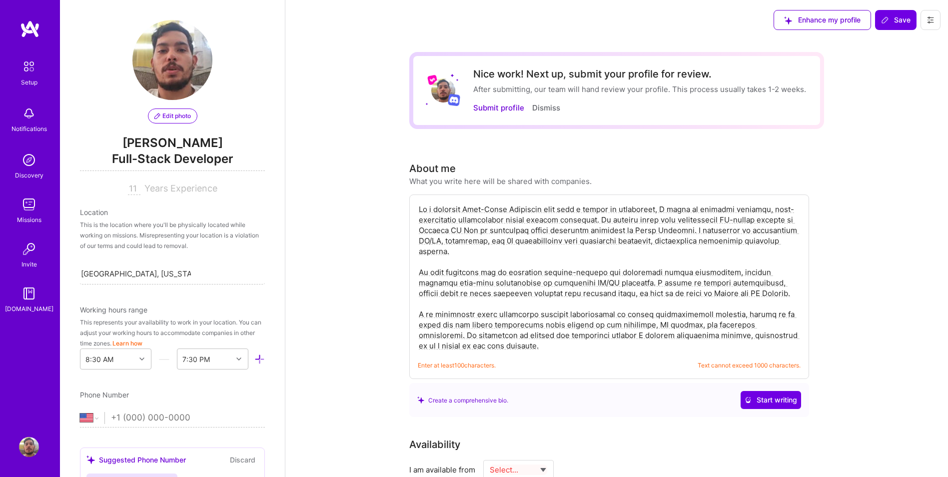
click at [728, 366] on span "Text cannot exceed 1000 characters." at bounding box center [748, 365] width 103 height 10
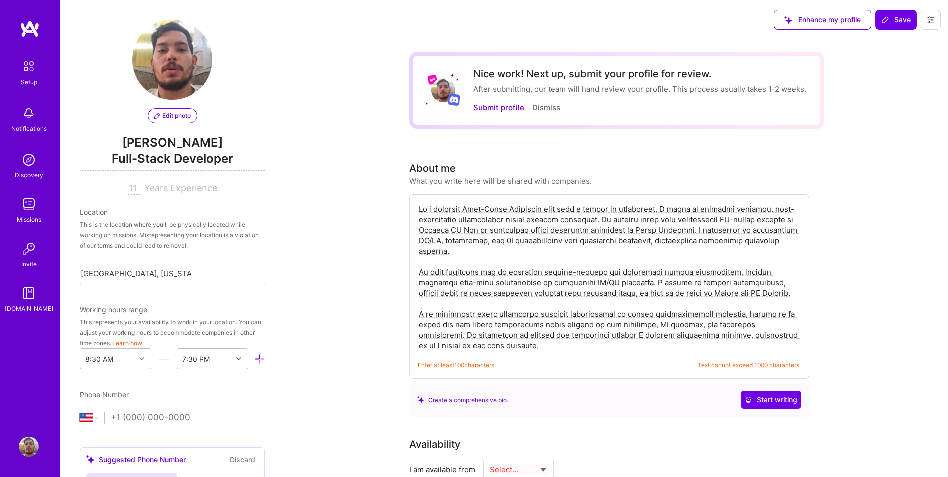
click at [634, 346] on textarea at bounding box center [609, 277] width 383 height 149
click at [538, 342] on textarea at bounding box center [609, 277] width 383 height 149
drag, startPoint x: 544, startPoint y: 341, endPoint x: 408, endPoint y: 293, distance: 143.6
click at [501, 331] on textarea at bounding box center [609, 277] width 383 height 149
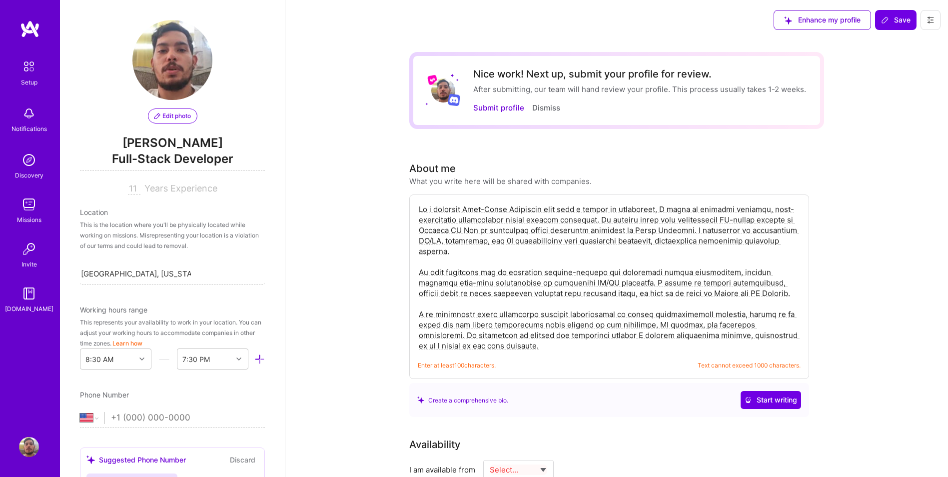
drag, startPoint x: 541, startPoint y: 332, endPoint x: 782, endPoint y: 312, distance: 242.1
click at [782, 312] on textarea at bounding box center [609, 277] width 383 height 149
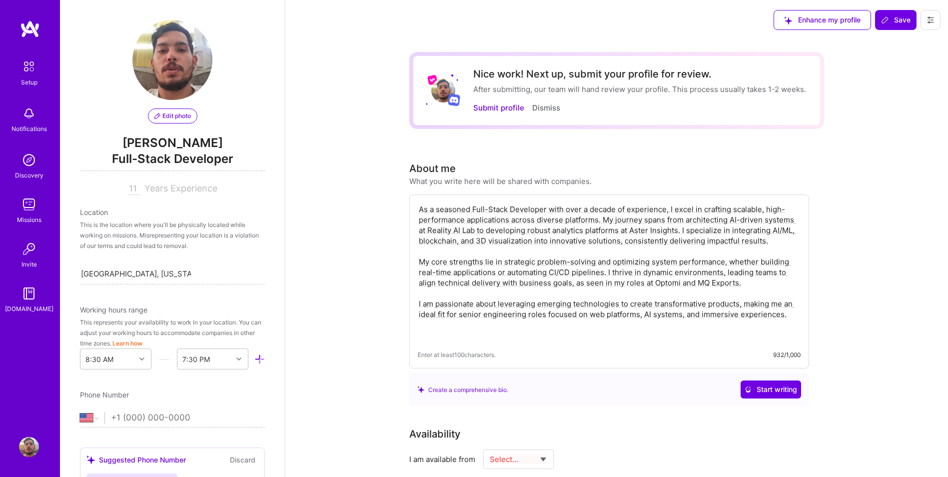
type textarea "As a seasoned Full-Stack Developer with over a decade of experience, I excel in…"
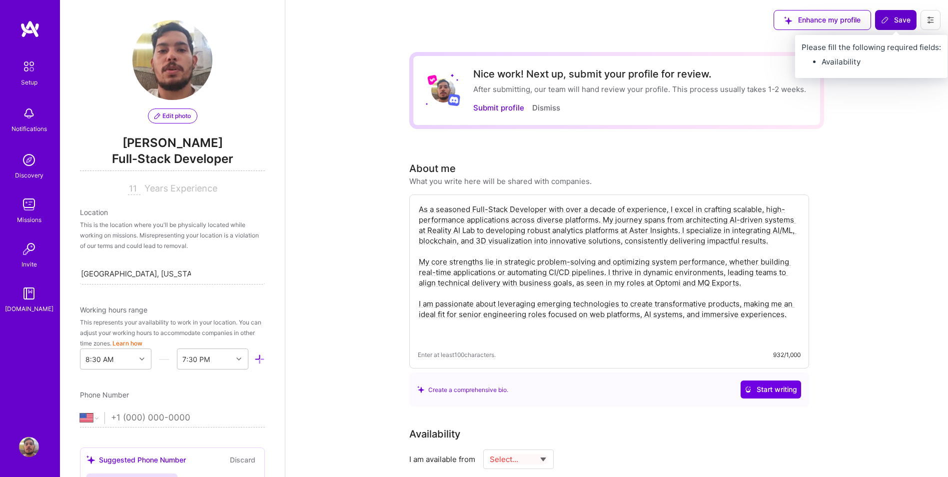
click at [897, 18] on span "Save" at bounding box center [895, 20] width 29 height 10
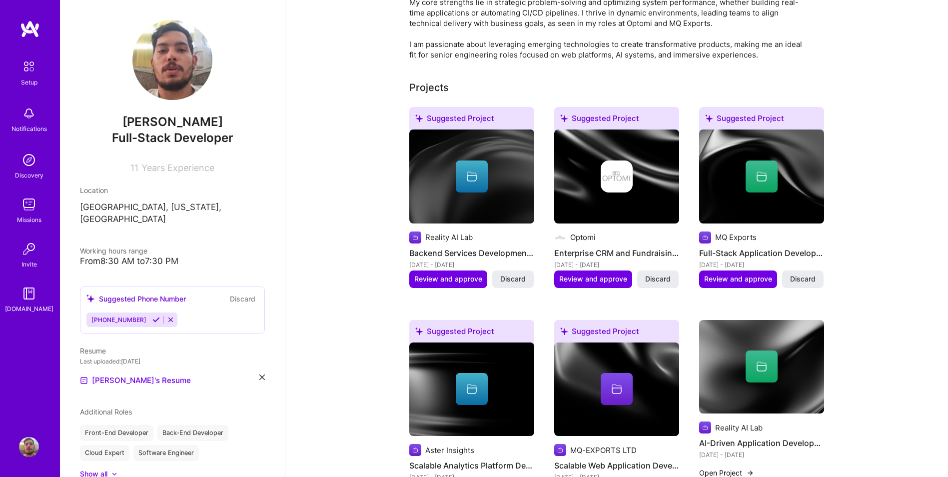
click at [127, 246] on span "Working hours range" at bounding box center [113, 250] width 67 height 8
click at [163, 245] on div "Working hours range" at bounding box center [172, 250] width 185 height 10
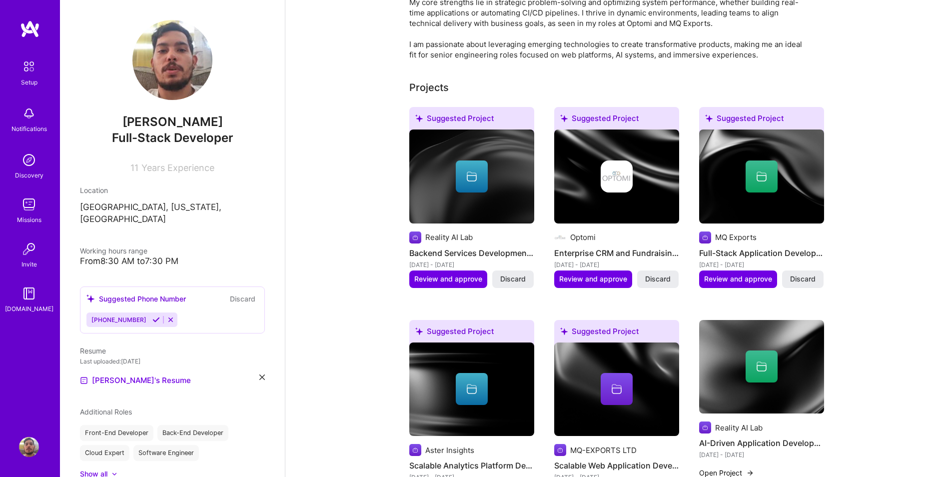
click at [138, 245] on div "Working hours range" at bounding box center [113, 250] width 67 height 10
click at [158, 256] on div "From 8:30 AM to 7:30 PM" at bounding box center [172, 261] width 185 height 10
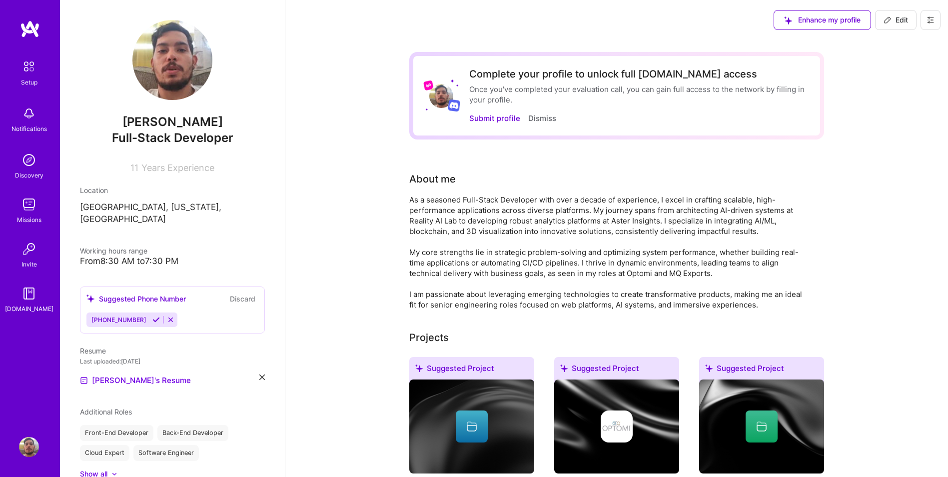
click at [903, 23] on span "Edit" at bounding box center [895, 20] width 24 height 10
select select "US"
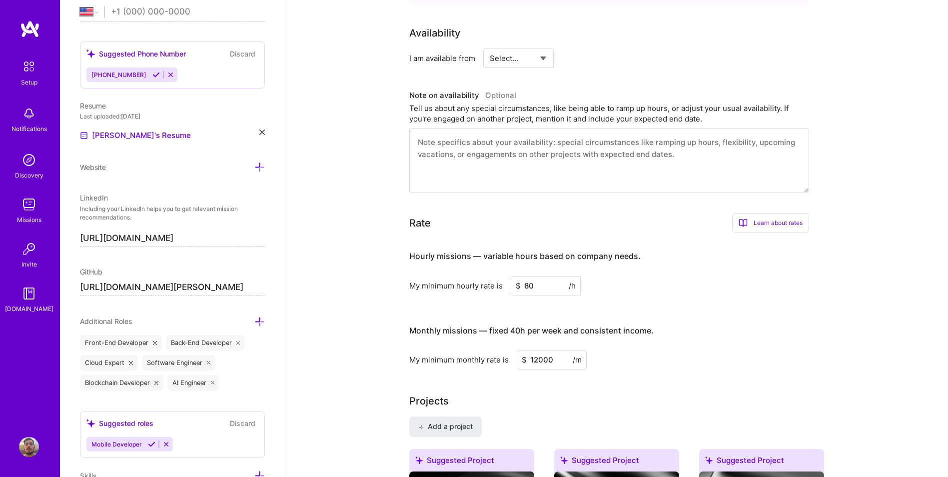
scroll to position [350, 0]
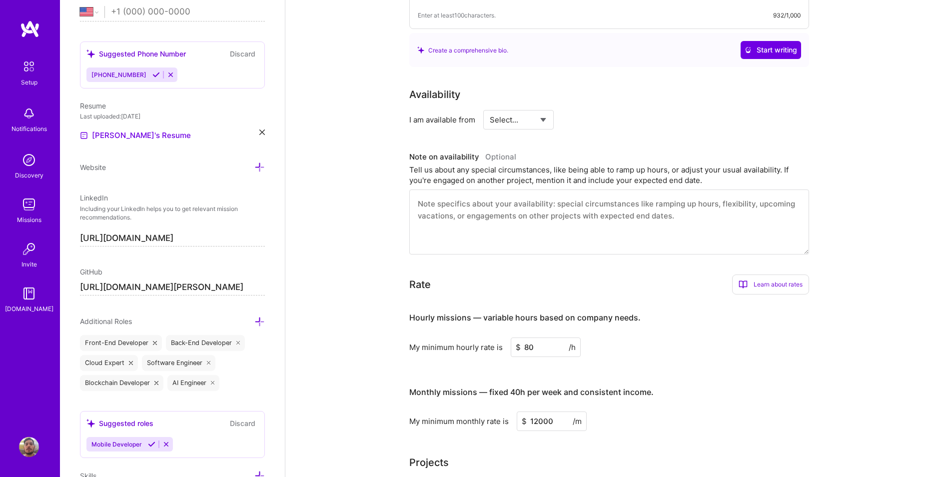
click at [528, 124] on select "Select... Right Now Future Date Not Available" at bounding box center [518, 119] width 57 height 25
select select "Right Now"
click at [490, 107] on select "Select... Right Now Future Date Not Available" at bounding box center [518, 119] width 57 height 25
click at [583, 121] on input at bounding box center [610, 119] width 60 height 19
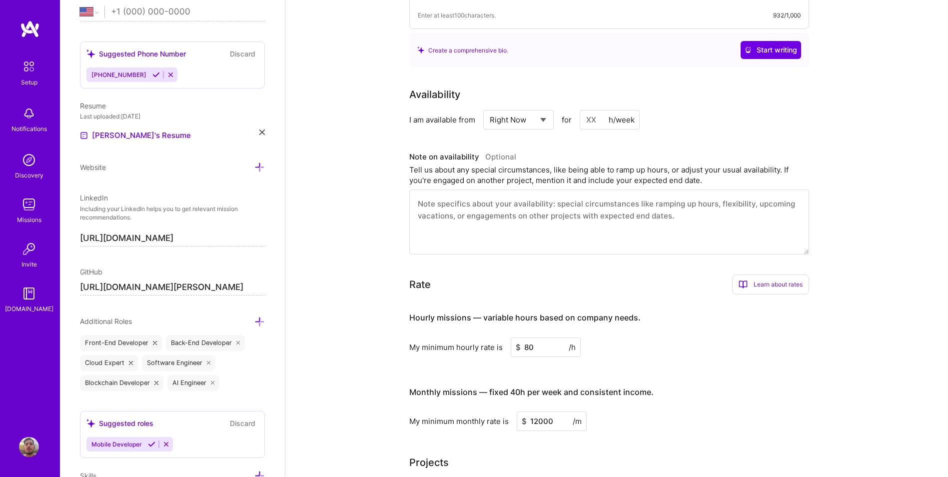
click at [585, 120] on input at bounding box center [610, 119] width 60 height 19
type input "40"
click at [699, 123] on div "I am available from Select... Right Now Future Date Not Available for 40 h/week" at bounding box center [609, 119] width 400 height 19
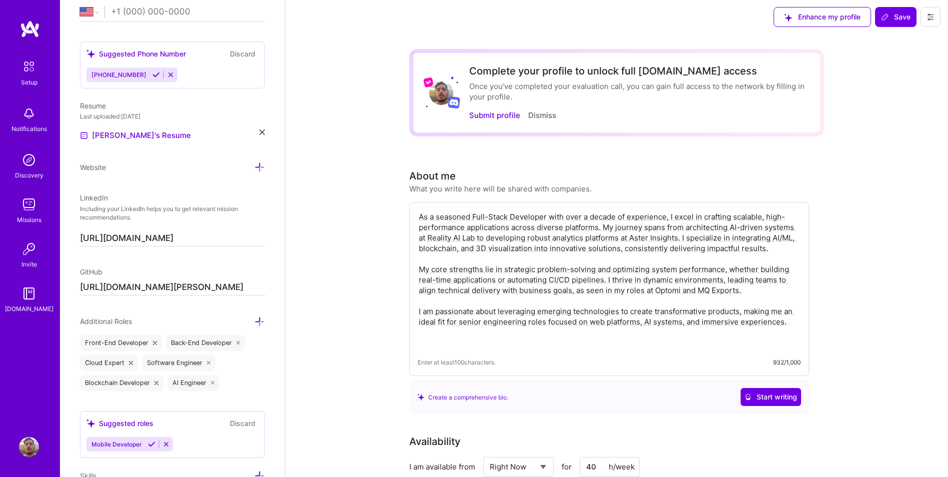
scroll to position [0, 0]
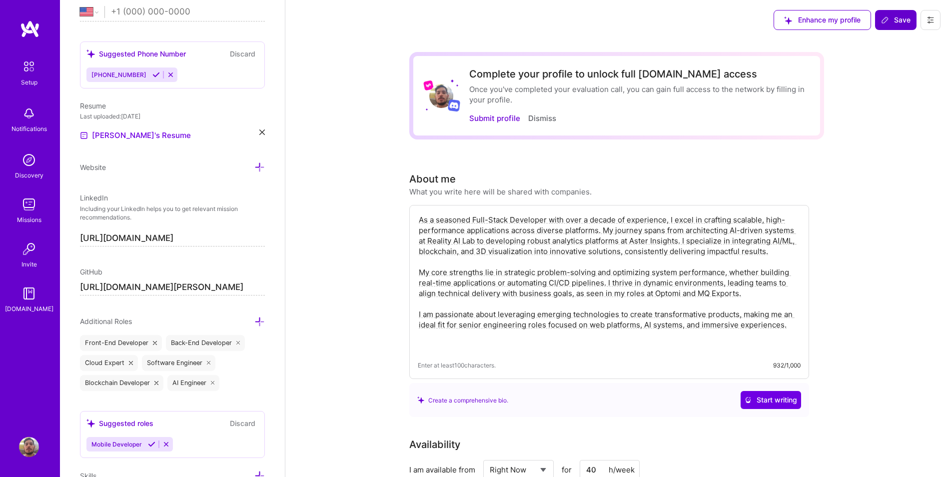
click at [895, 25] on button "Save" at bounding box center [895, 20] width 41 height 20
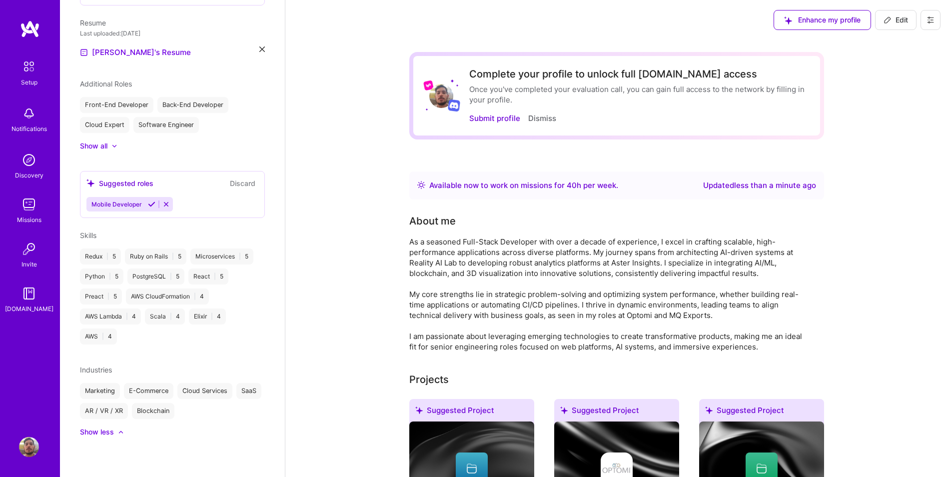
scroll to position [233, 0]
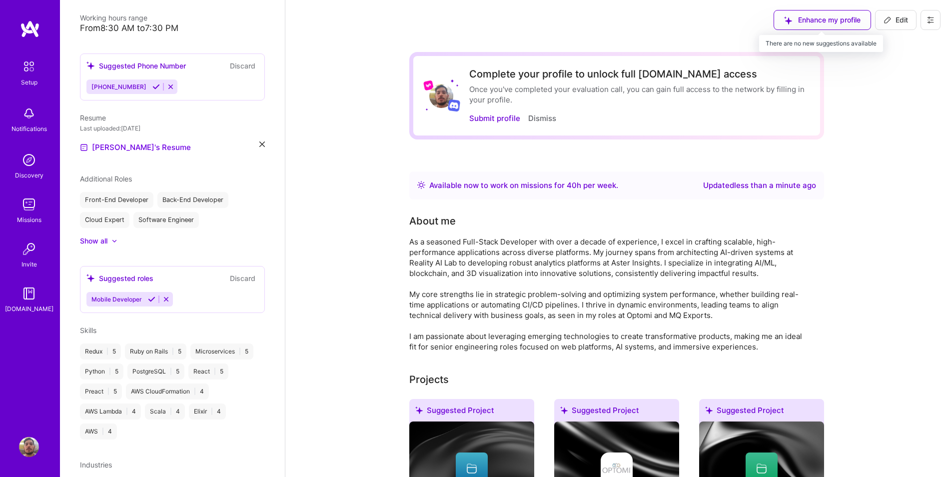
click at [827, 24] on div "Enhance my profile" at bounding box center [821, 20] width 97 height 20
click at [486, 118] on button "Submit profile" at bounding box center [494, 118] width 51 height 10
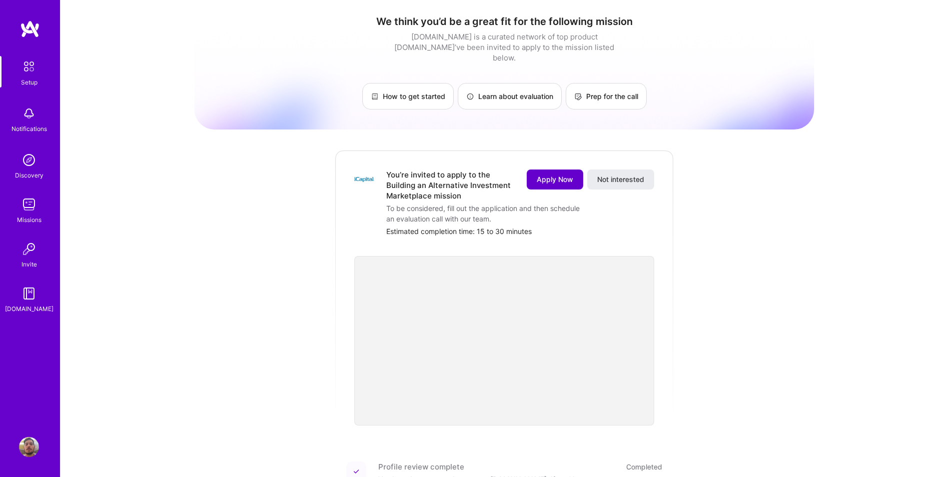
click at [556, 174] on span "Apply Now" at bounding box center [555, 179] width 36 height 10
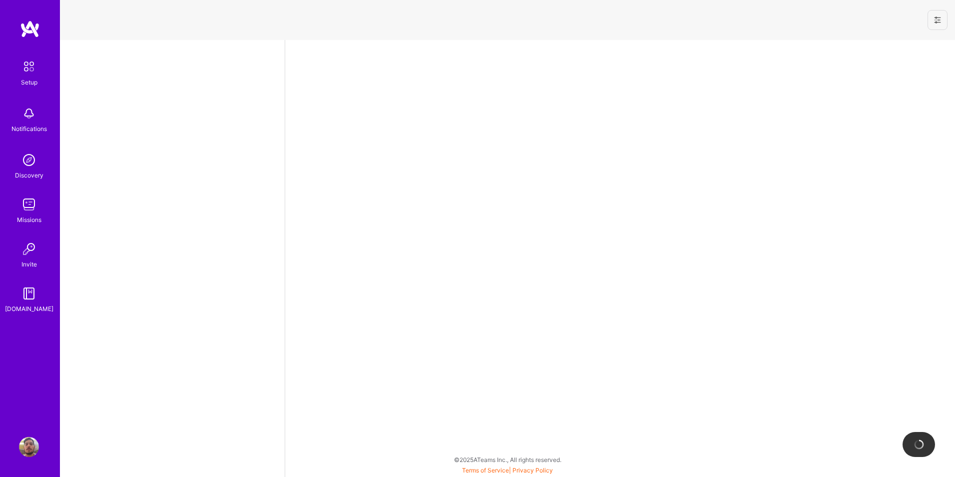
select select "US"
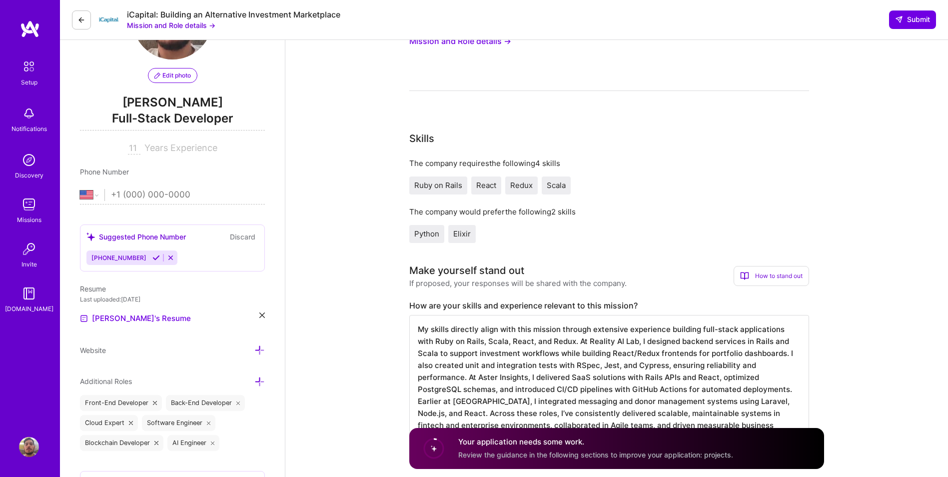
scroll to position [83, 0]
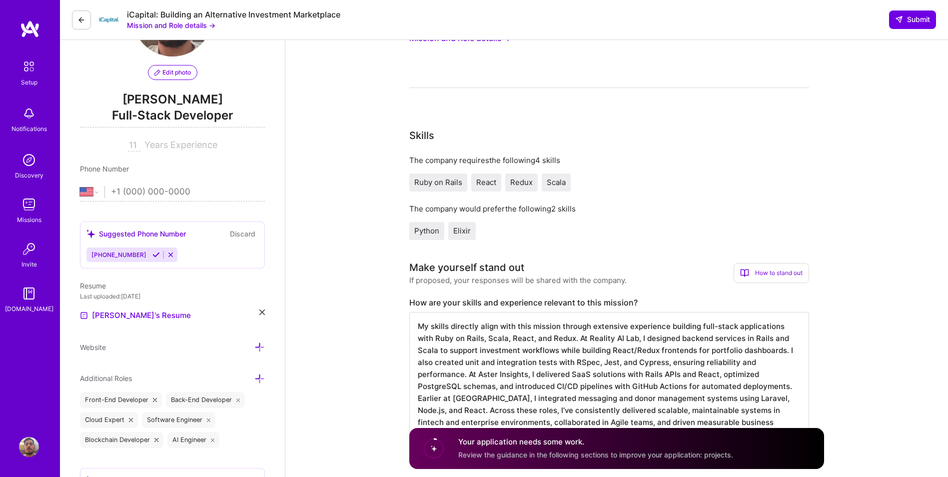
click at [483, 447] on h4 "Your application needs some work." at bounding box center [595, 442] width 275 height 10
click at [438, 446] on circle at bounding box center [433, 448] width 19 height 19
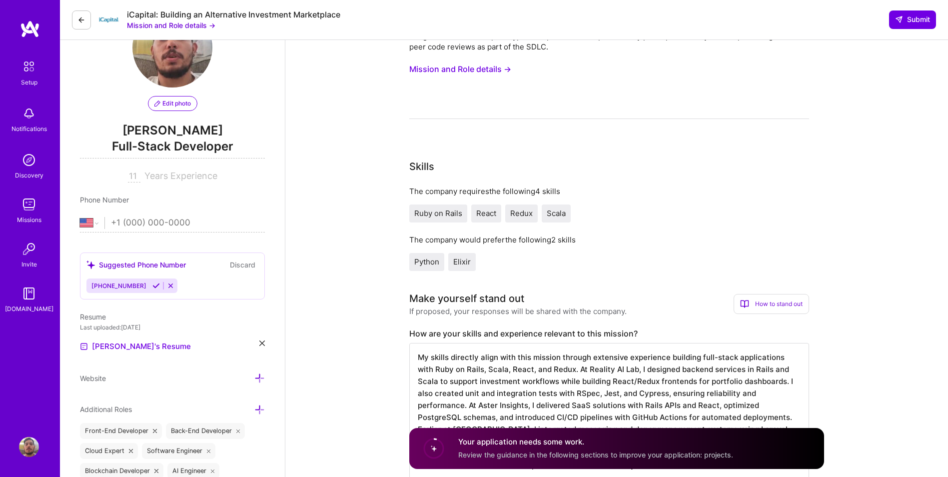
scroll to position [0, 0]
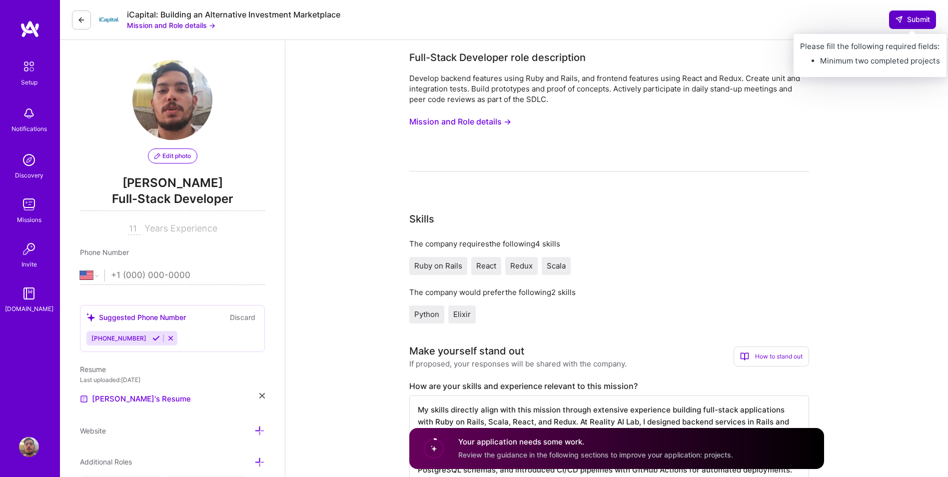
click at [904, 20] on span "Submit" at bounding box center [912, 19] width 35 height 10
click at [898, 22] on icon at bounding box center [899, 19] width 8 height 8
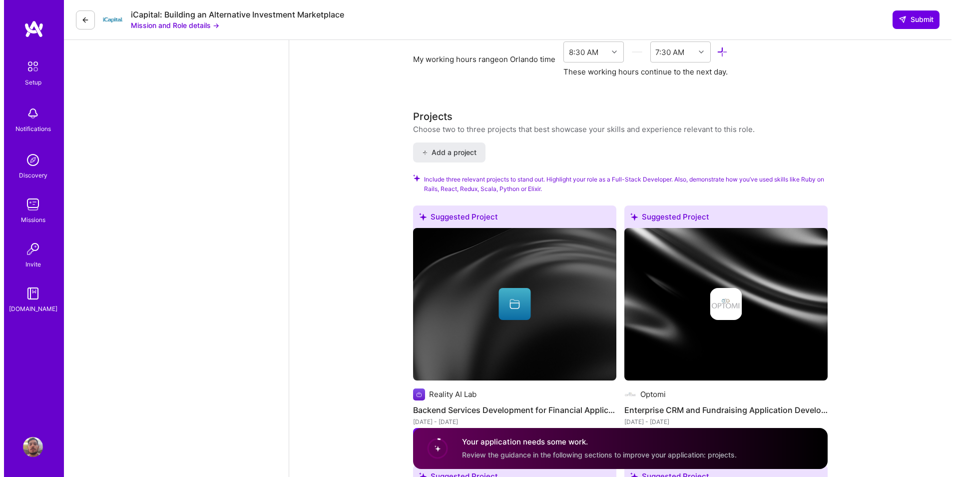
scroll to position [1066, 0]
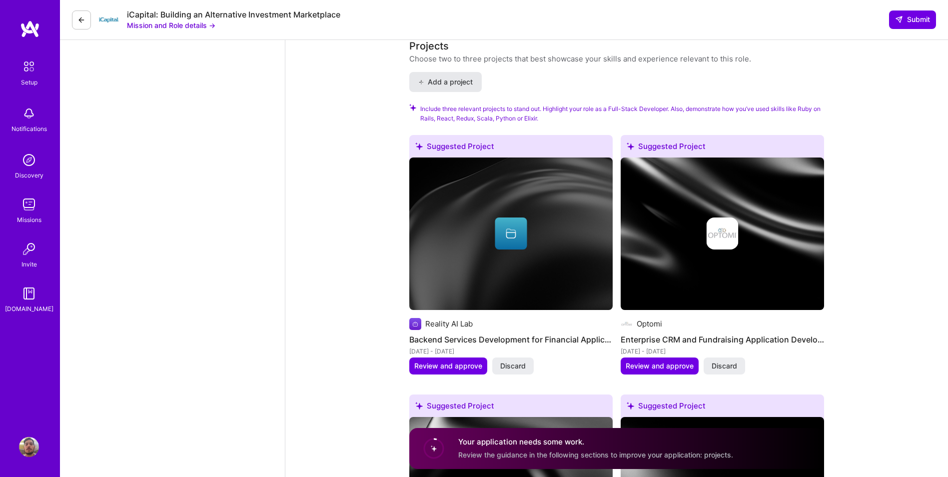
click at [452, 84] on span "Add a project" at bounding box center [445, 82] width 54 height 10
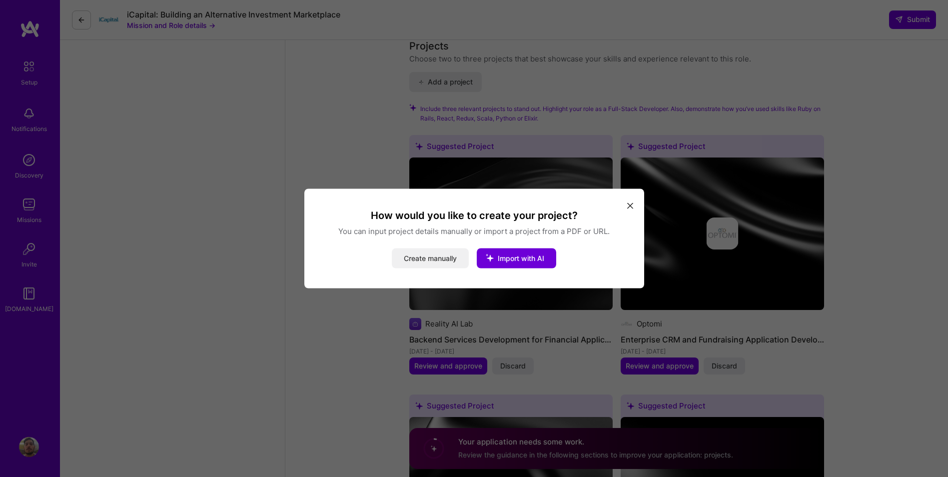
click at [430, 260] on button "Create manually" at bounding box center [430, 258] width 77 height 20
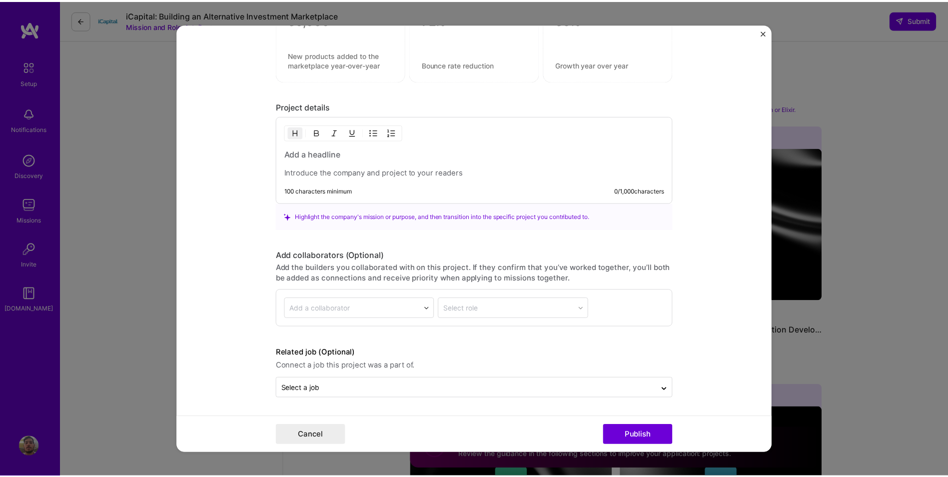
scroll to position [566, 0]
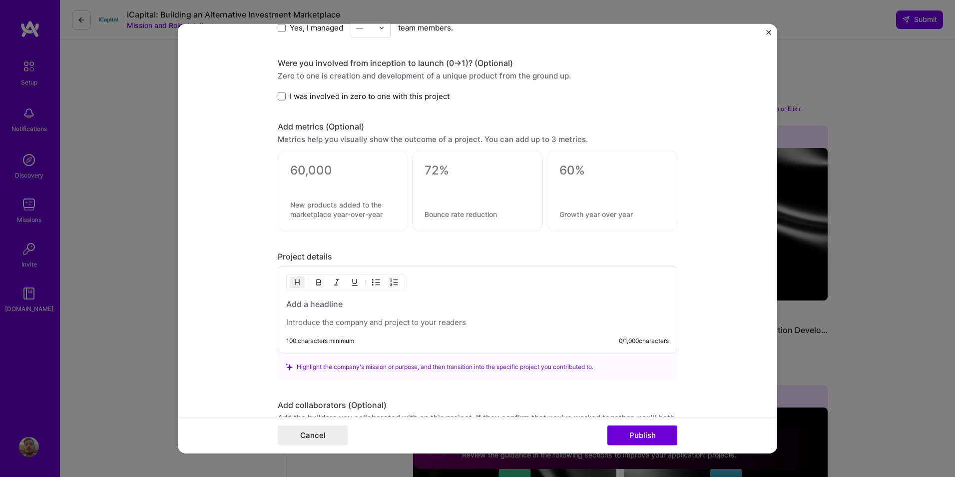
click at [769, 30] on img "Close" at bounding box center [768, 32] width 5 height 5
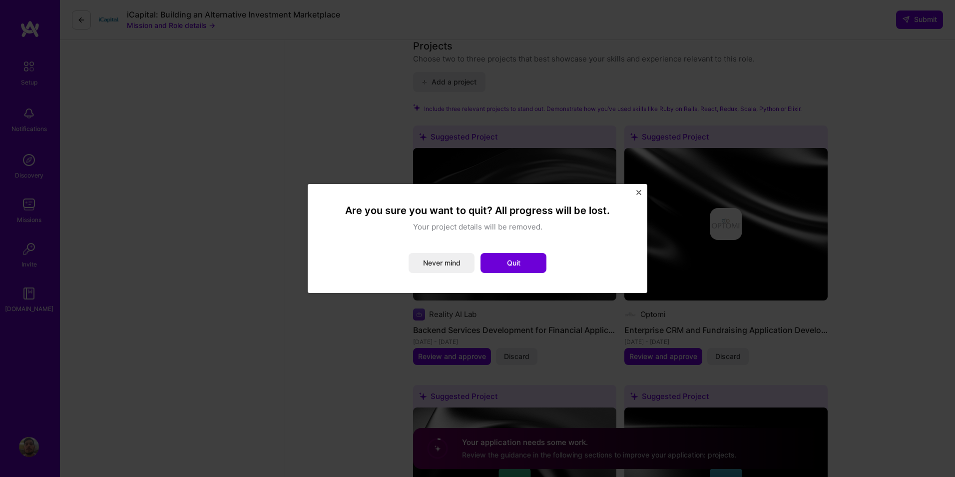
click at [866, 136] on div "Are you sure you want to quit? All progress will be lost. Your project details …" at bounding box center [477, 238] width 955 height 477
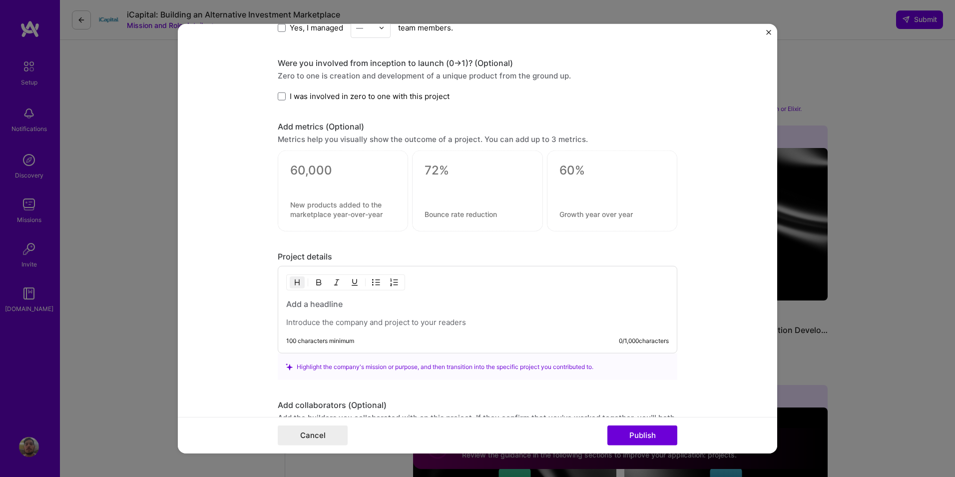
click at [769, 34] on img "Close" at bounding box center [768, 32] width 5 height 5
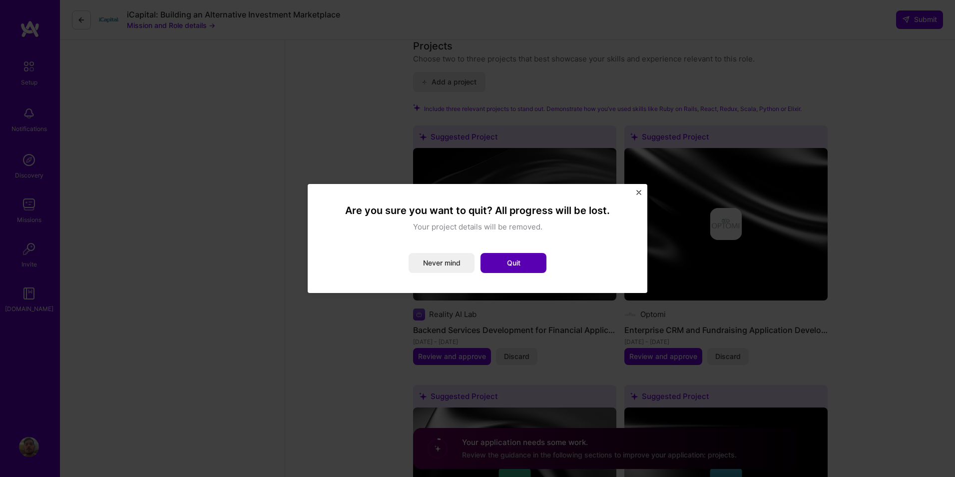
click at [517, 262] on button "Quit" at bounding box center [514, 263] width 66 height 20
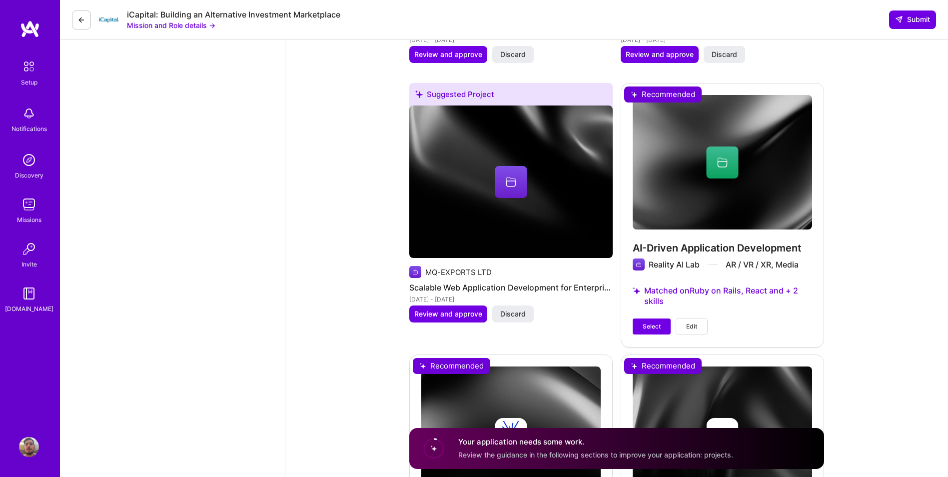
scroll to position [1625, 0]
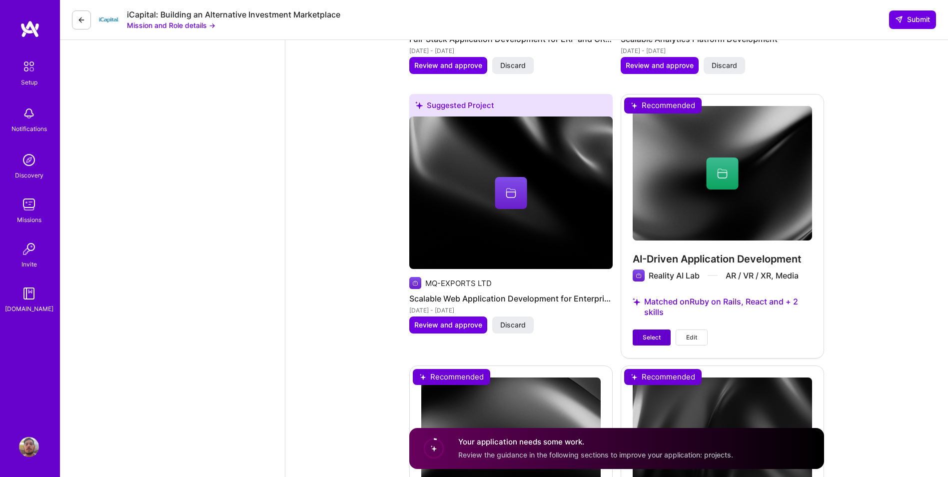
click at [649, 335] on span "Select" at bounding box center [651, 337] width 18 height 9
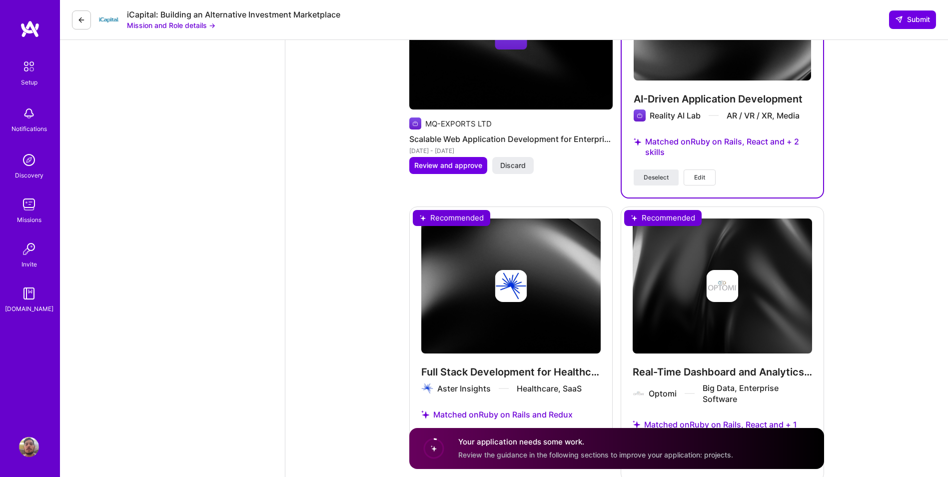
scroll to position [1850, 0]
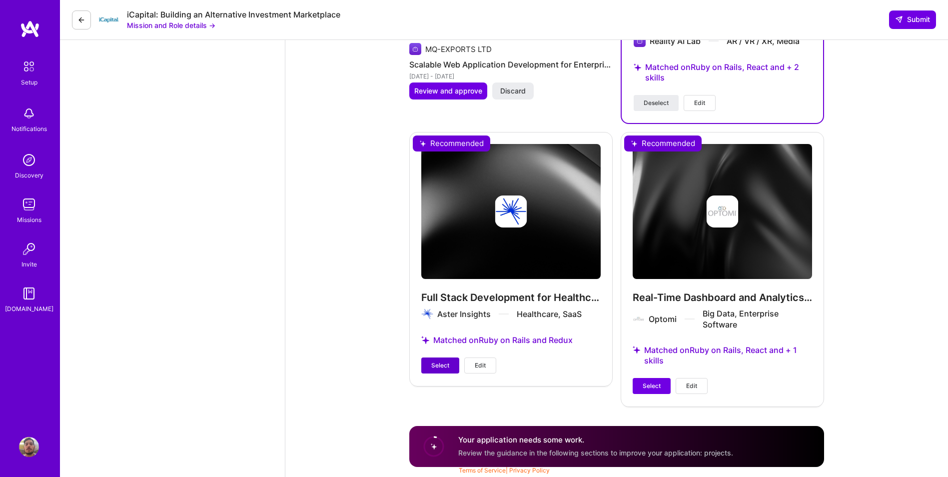
click at [444, 366] on span "Select" at bounding box center [440, 365] width 18 height 9
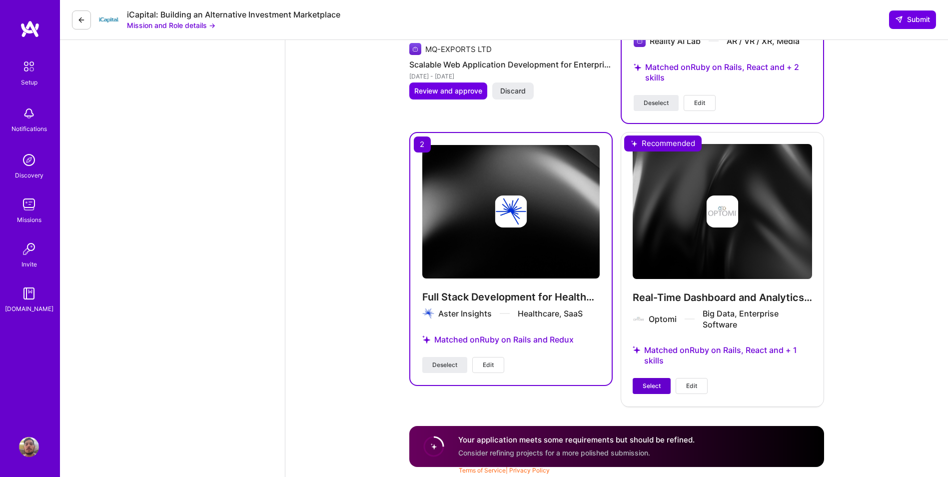
click at [652, 389] on span "Select" at bounding box center [651, 385] width 18 height 9
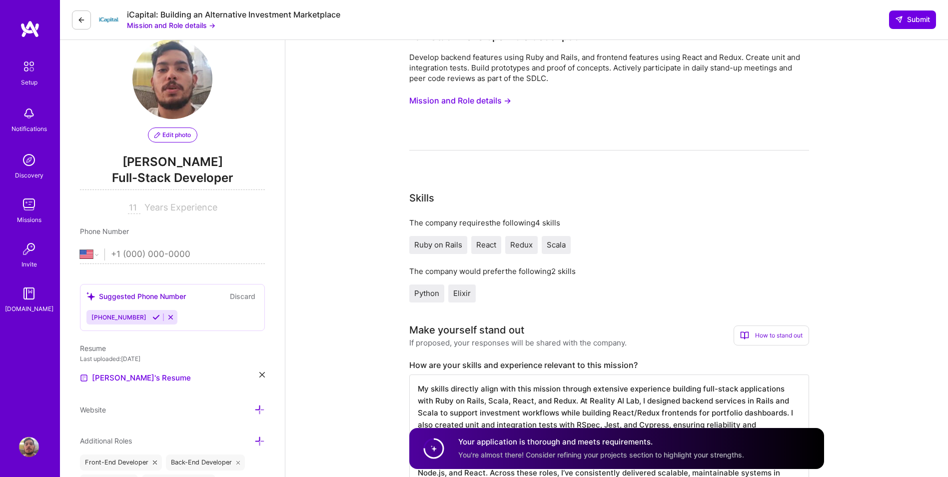
scroll to position [0, 0]
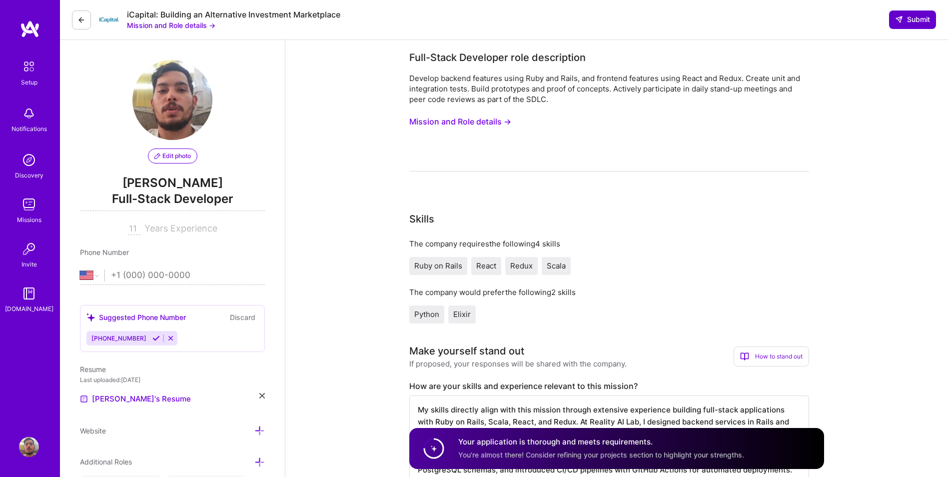
click at [903, 19] on span "Submit" at bounding box center [912, 19] width 35 height 10
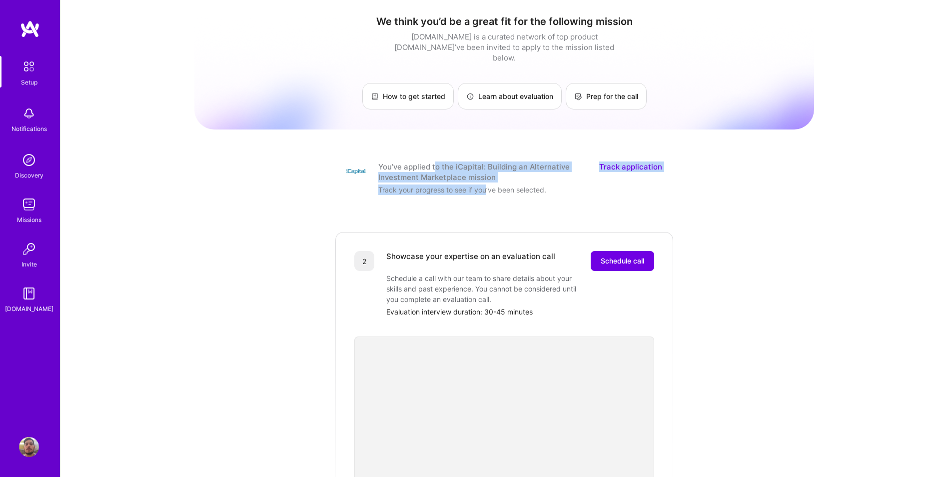
drag, startPoint x: 434, startPoint y: 154, endPoint x: 486, endPoint y: 192, distance: 64.4
click at [486, 192] on div "You’ve applied to the iCapital: Building an Alternative Investment Marketplace …" at bounding box center [504, 177] width 340 height 57
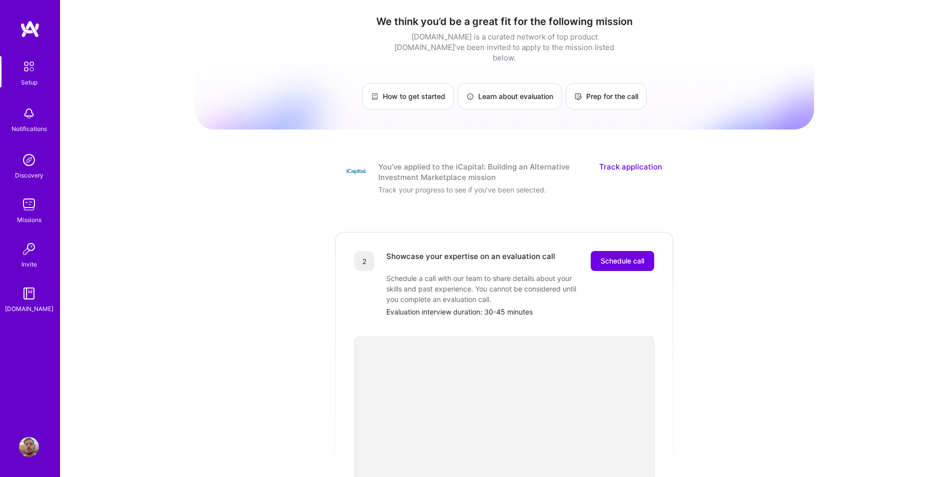
click at [544, 184] on div "Track your progress to see if you’ve been selected." at bounding box center [478, 189] width 200 height 10
click at [617, 256] on span "Schedule call" at bounding box center [622, 261] width 43 height 10
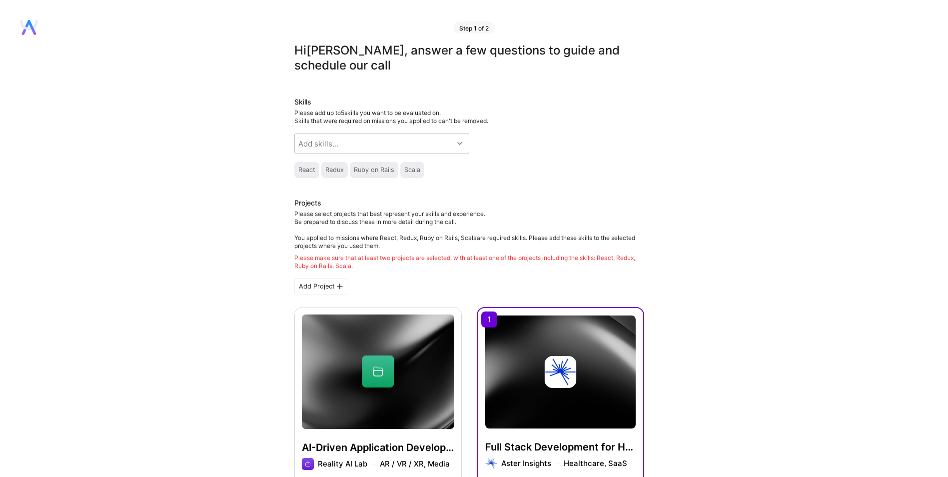
click at [460, 141] on icon at bounding box center [459, 143] width 5 height 5
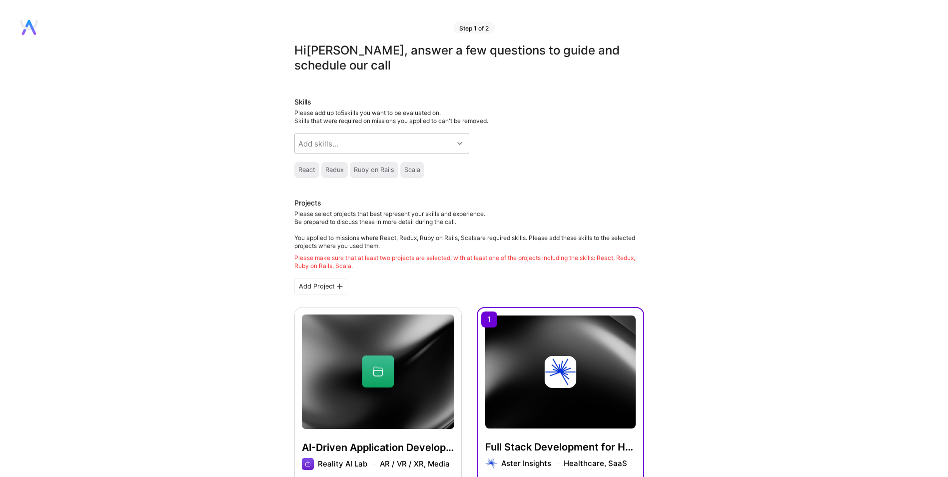
click at [300, 171] on div "React" at bounding box center [306, 170] width 17 height 8
click at [334, 170] on div "Redux" at bounding box center [334, 170] width 18 height 8
click at [408, 146] on div "Add skills..." at bounding box center [374, 143] width 158 height 20
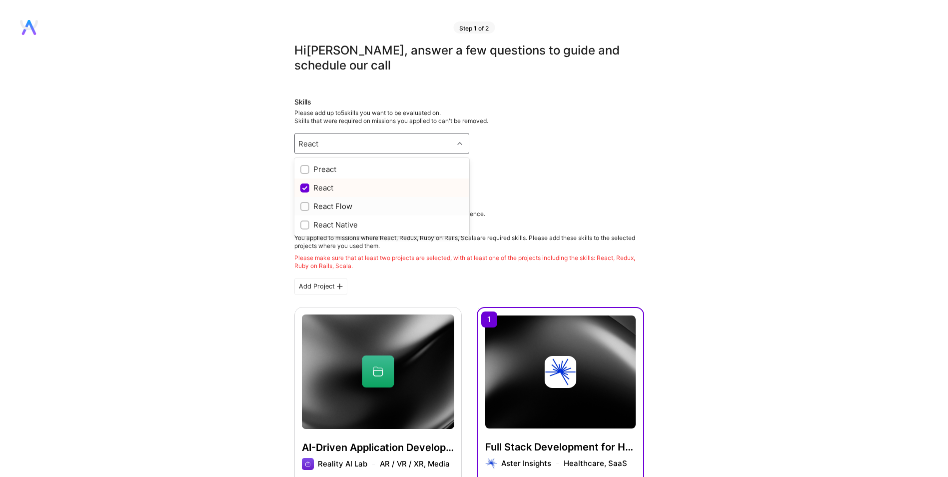
type input "React"
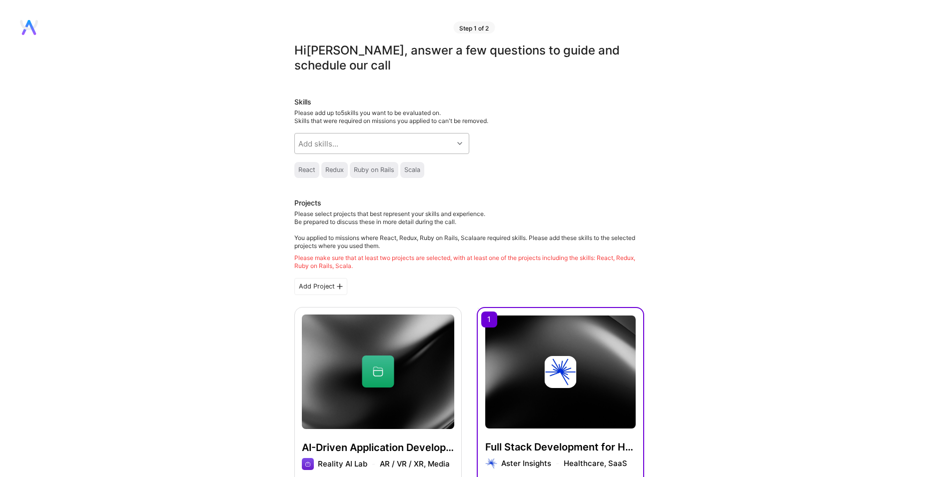
click at [457, 141] on div at bounding box center [460, 143] width 15 height 13
type input "TypeScript"
click at [352, 170] on div "TypeScript" at bounding box center [381, 169] width 163 height 10
checkbox input "true"
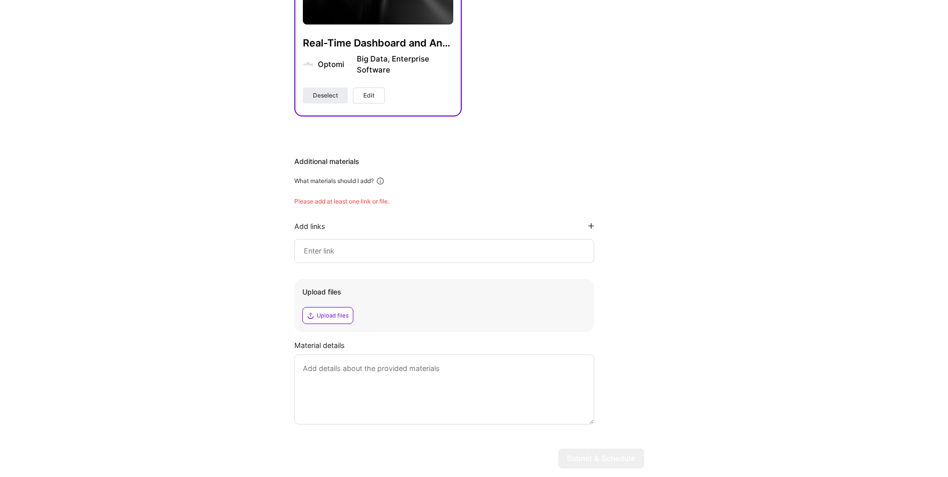
scroll to position [649, 0]
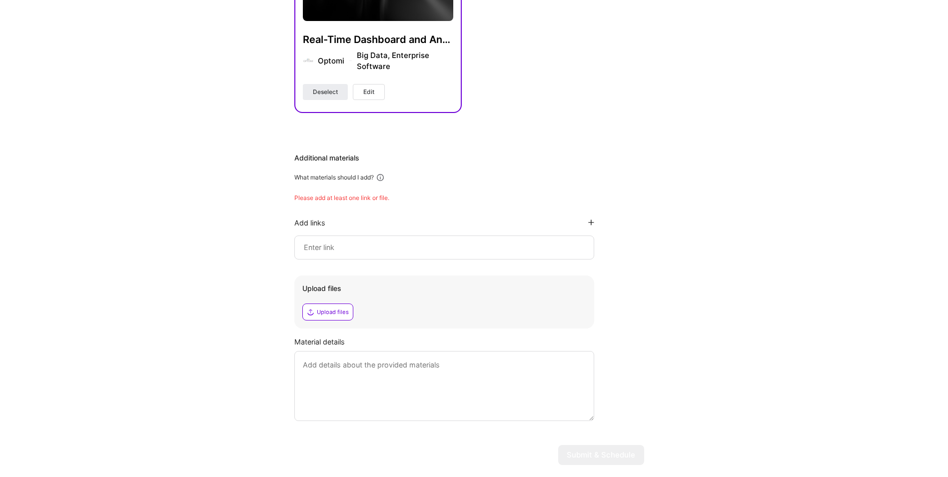
click at [441, 208] on div "Additional materials What materials should I add? Please add at least one link …" at bounding box center [469, 287] width 350 height 268
click at [442, 202] on div "Additional materials What materials should I add? Please add at least one link …" at bounding box center [469, 287] width 350 height 268
click at [337, 189] on div "Additional materials What materials should I add? Please add at least one link …" at bounding box center [469, 287] width 350 height 268
click at [334, 195] on div "Please add at least one link or file." at bounding box center [469, 198] width 350 height 8
click at [340, 241] on input at bounding box center [444, 247] width 283 height 12
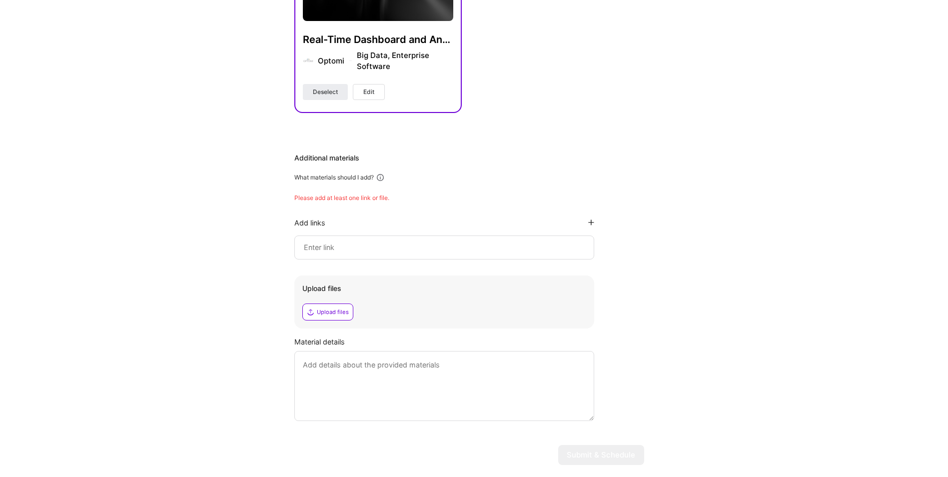
click at [352, 243] on input at bounding box center [444, 247] width 283 height 12
click at [366, 244] on input at bounding box center [444, 247] width 283 height 12
click at [331, 244] on input at bounding box center [444, 247] width 283 height 12
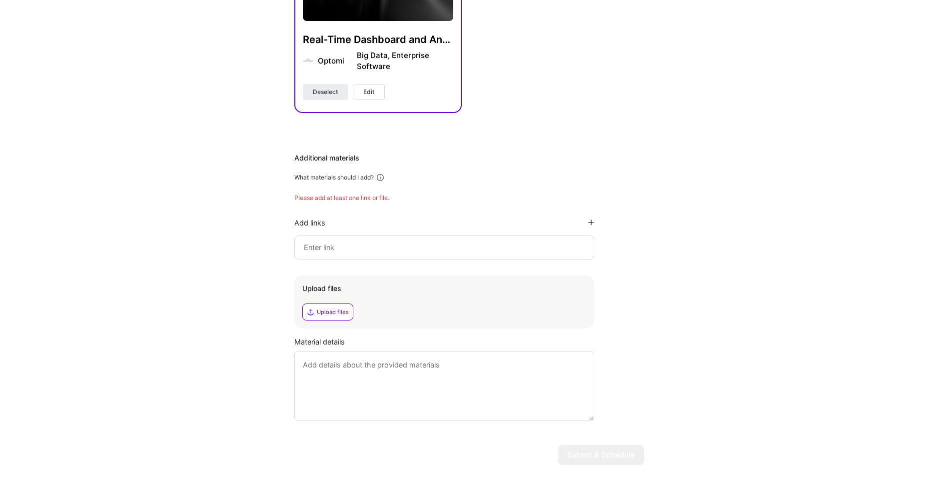
click at [345, 239] on div at bounding box center [444, 247] width 300 height 24
click at [360, 242] on input at bounding box center [444, 247] width 283 height 12
paste input "https://www.linkedin.com/in/micah-wlodawski-730831312/"
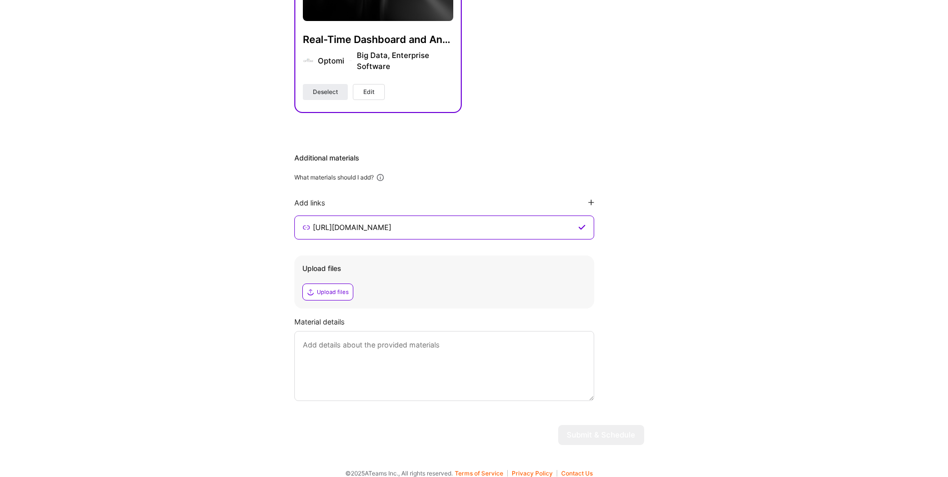
type input "https://www.linkedin.com/in/micah-wlodawski-730831312/"
click at [631, 253] on div "Additional materials What materials should I add? Add links https://www.linkedi…" at bounding box center [469, 277] width 350 height 248
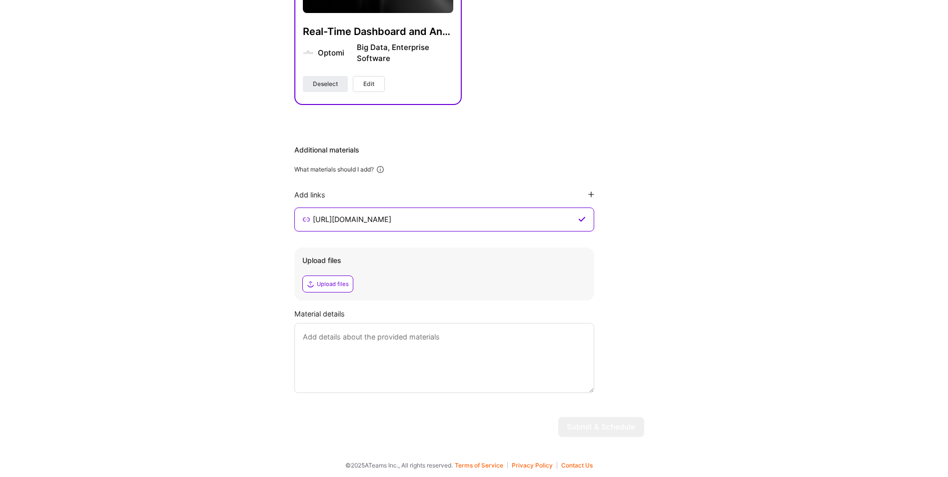
scroll to position [659, 0]
click at [416, 353] on textarea at bounding box center [444, 356] width 300 height 70
click at [416, 349] on textarea at bounding box center [444, 356] width 300 height 70
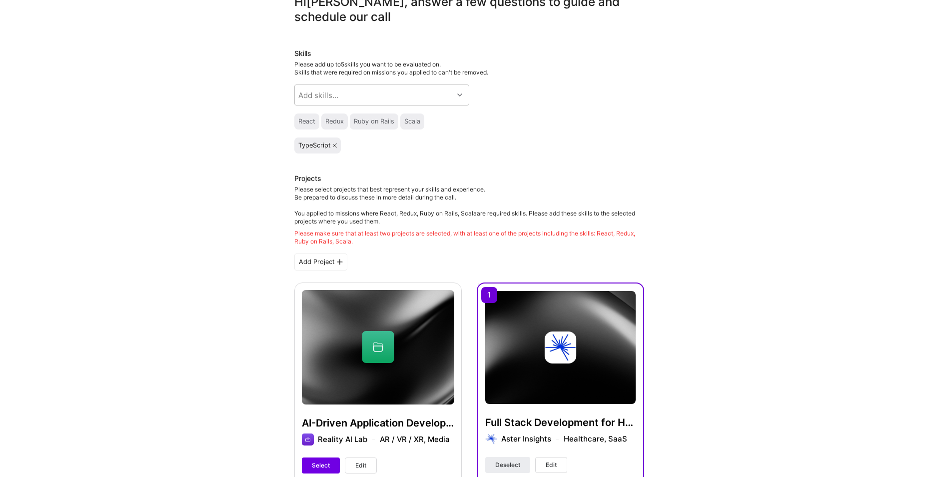
scroll to position [0, 0]
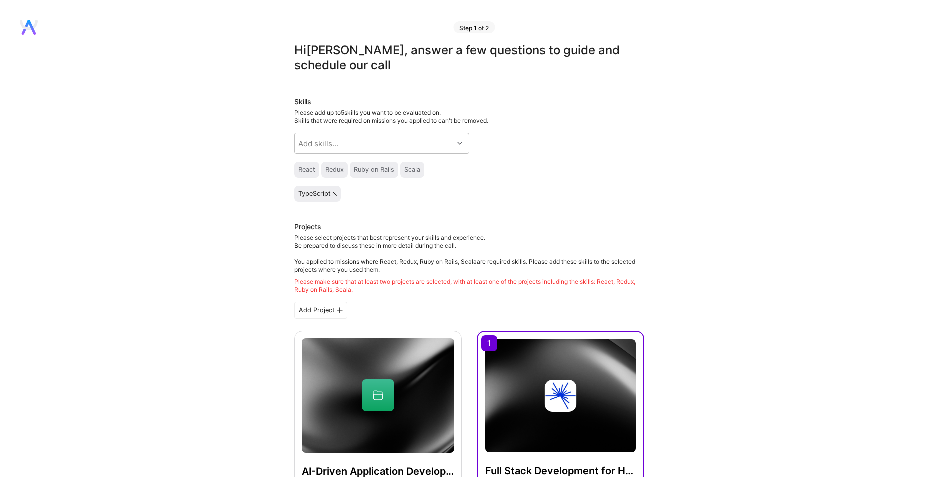
click at [375, 275] on div "Please select projects that best represent your skills and experience. Be prepa…" at bounding box center [469, 264] width 350 height 60
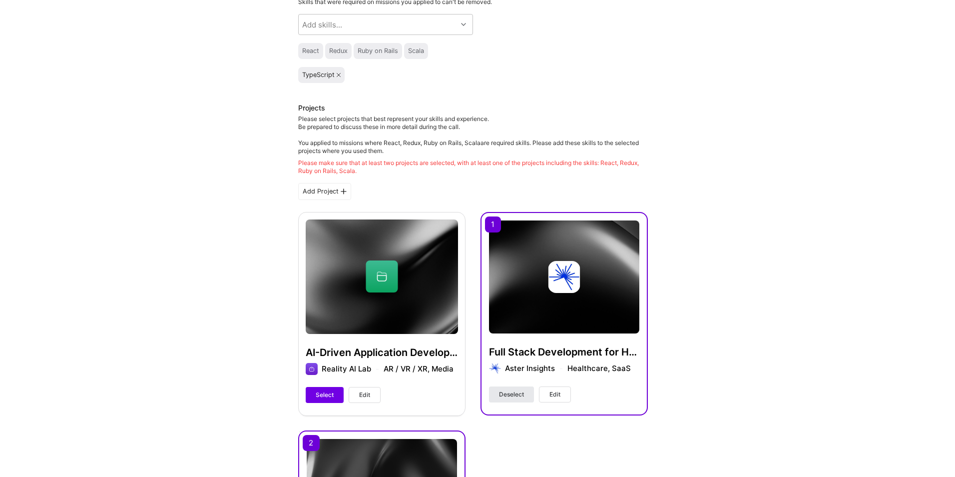
scroll to position [150, 0]
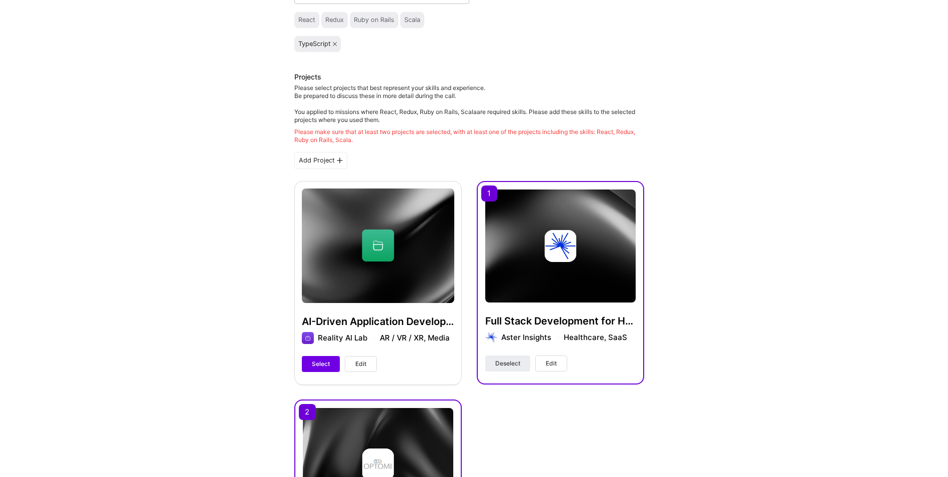
click at [541, 254] on div at bounding box center [560, 246] width 150 height 32
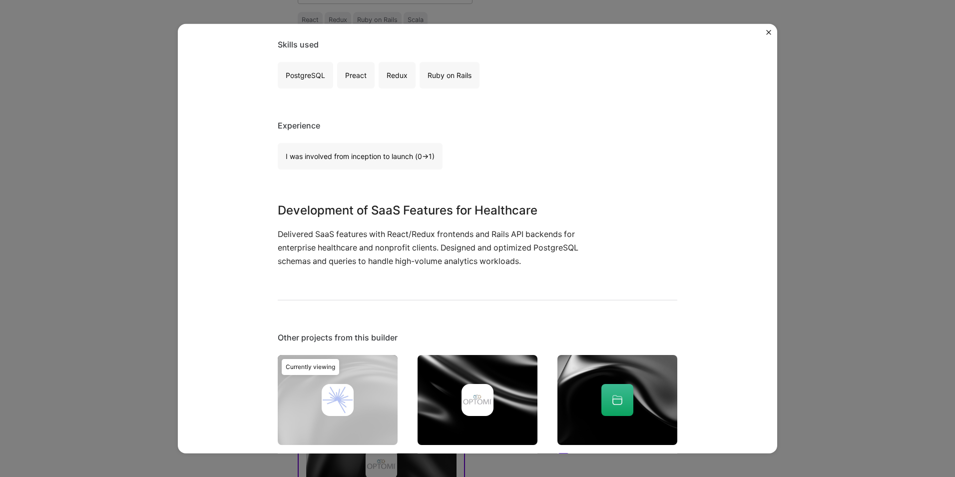
scroll to position [216, 0]
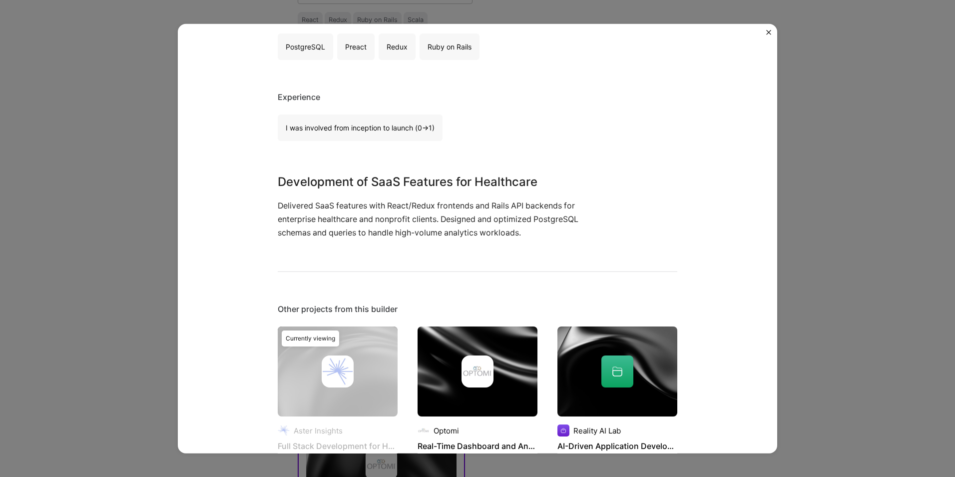
click at [429, 48] on div "Ruby on Rails" at bounding box center [450, 46] width 60 height 26
click at [372, 43] on div "PostgreSQL Preact Redux Ruby on Rails" at bounding box center [478, 46] width 400 height 26
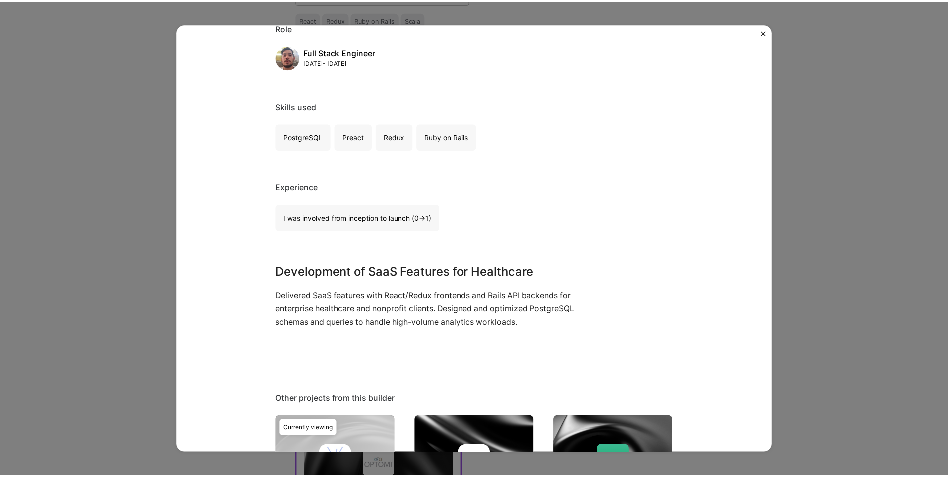
scroll to position [0, 0]
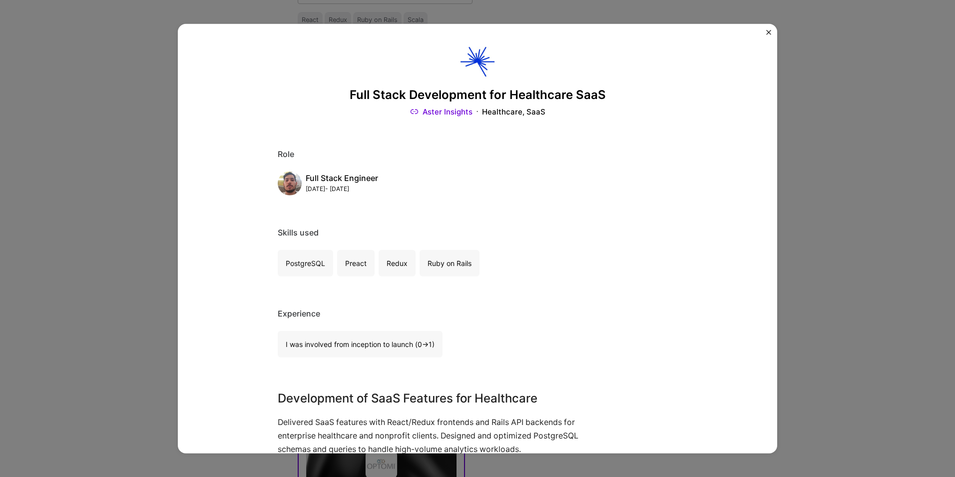
click at [766, 34] on img "Close" at bounding box center [768, 32] width 5 height 5
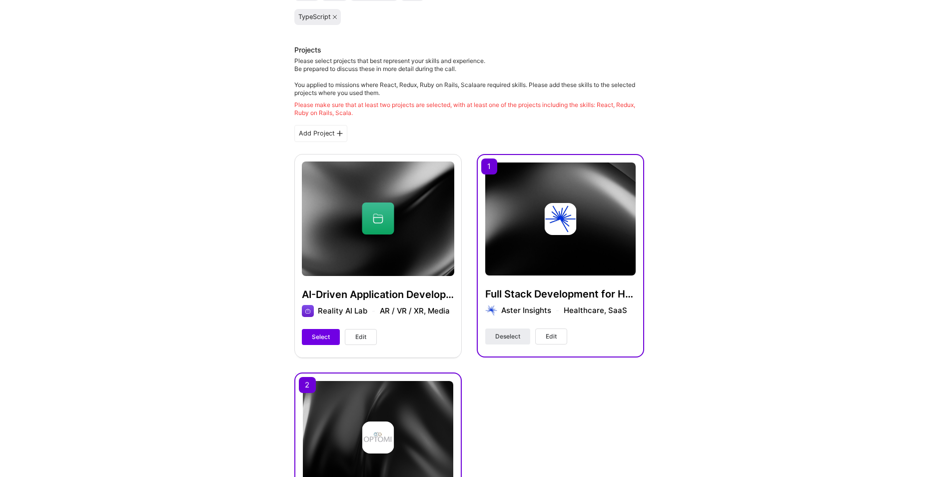
scroll to position [200, 0]
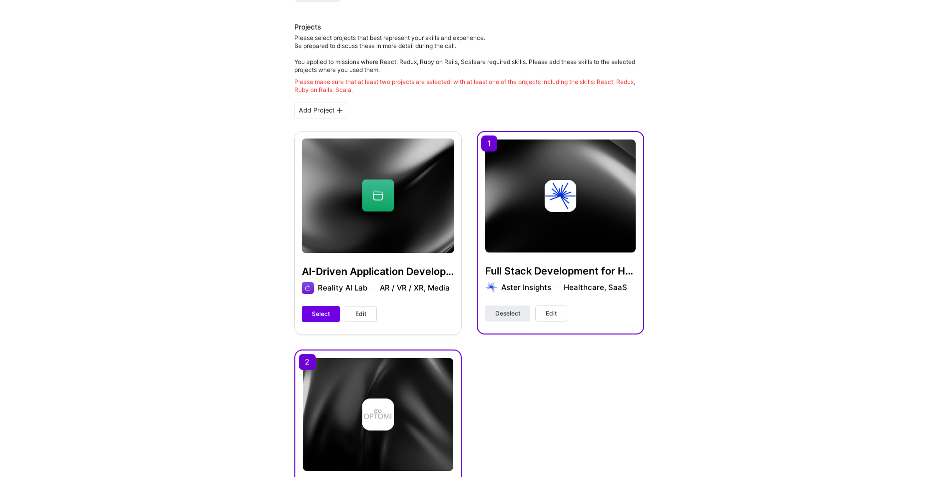
click at [407, 272] on div "AI-Driven Application Development Reality AI Lab AR / VR / XR, Media Select Edit" at bounding box center [377, 232] width 167 height 203
click at [322, 310] on span "Select" at bounding box center [321, 313] width 18 height 9
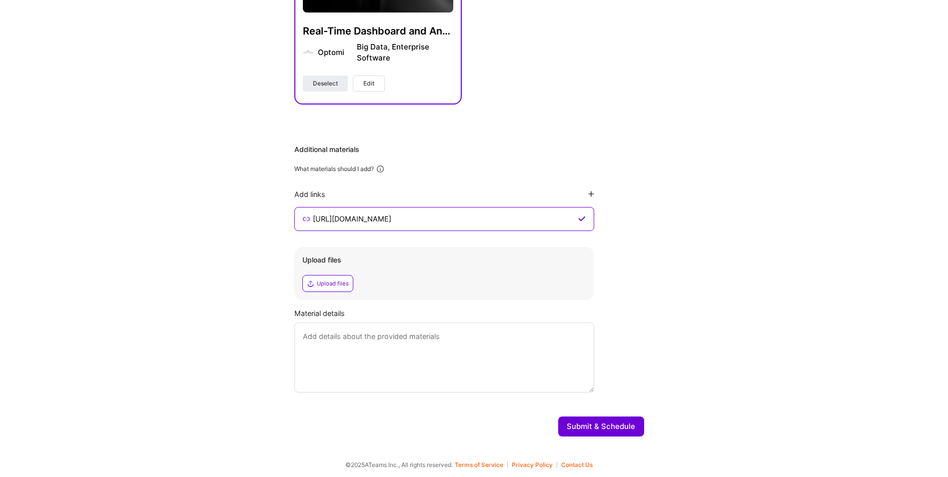
scroll to position [639, 0]
click at [607, 427] on button "Submit & Schedule" at bounding box center [601, 425] width 86 height 20
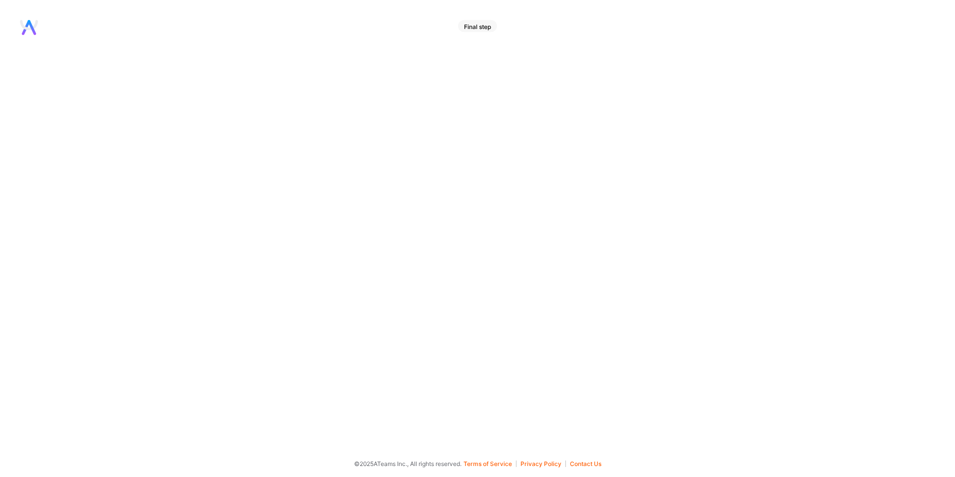
click at [477, 26] on div "Final step" at bounding box center [477, 26] width 39 height 12
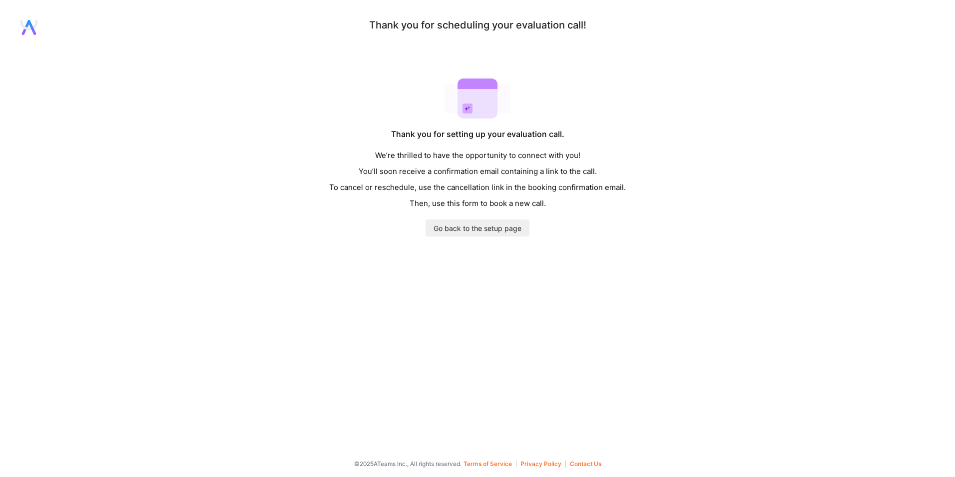
click at [278, 203] on div "Thank you for scheduling your evaluation call! Thank you for setting up your ev…" at bounding box center [477, 128] width 955 height 216
